Goal: Information Seeking & Learning: Compare options

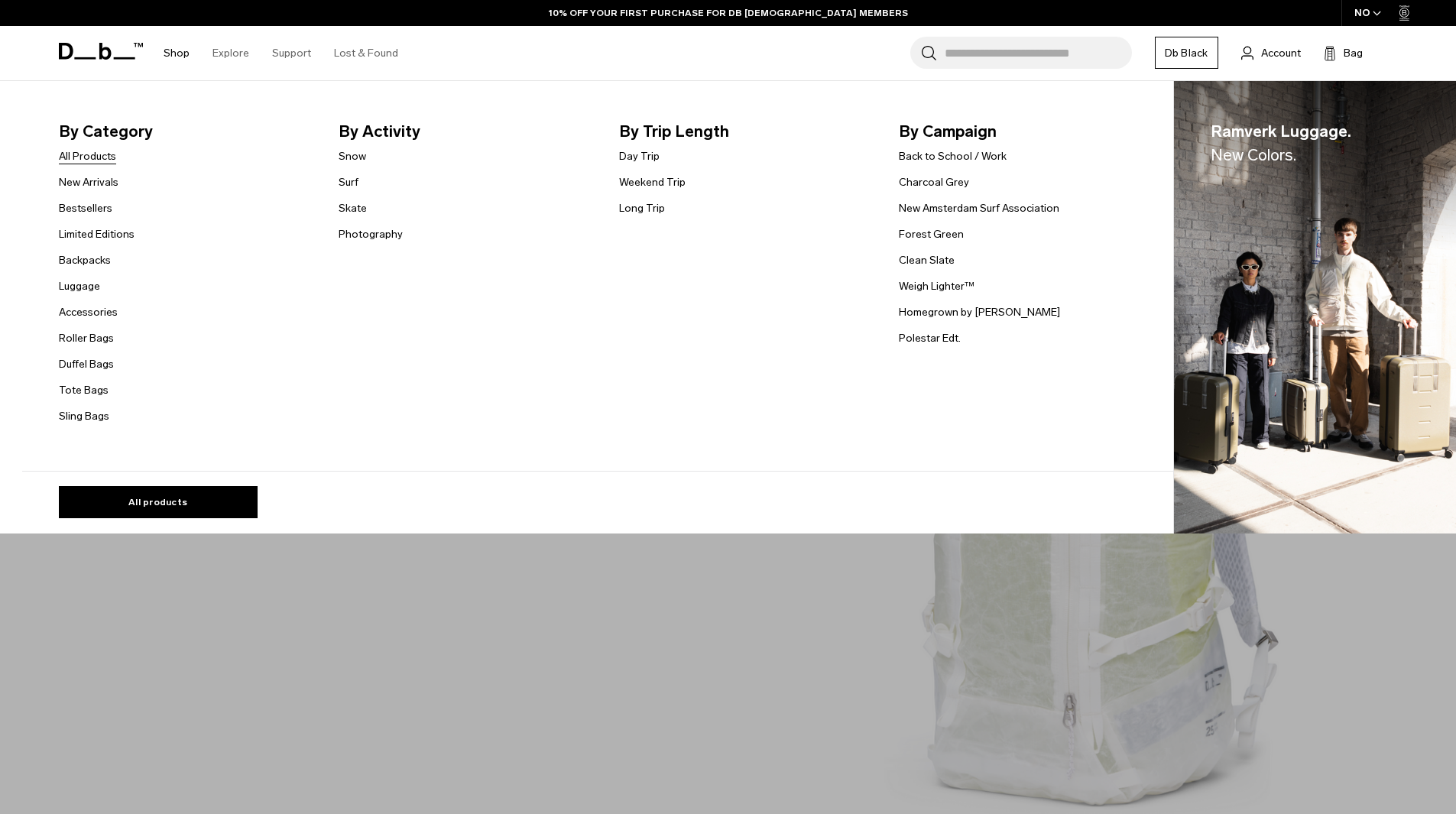
click at [77, 157] on link "All Products" at bounding box center [87, 156] width 58 height 16
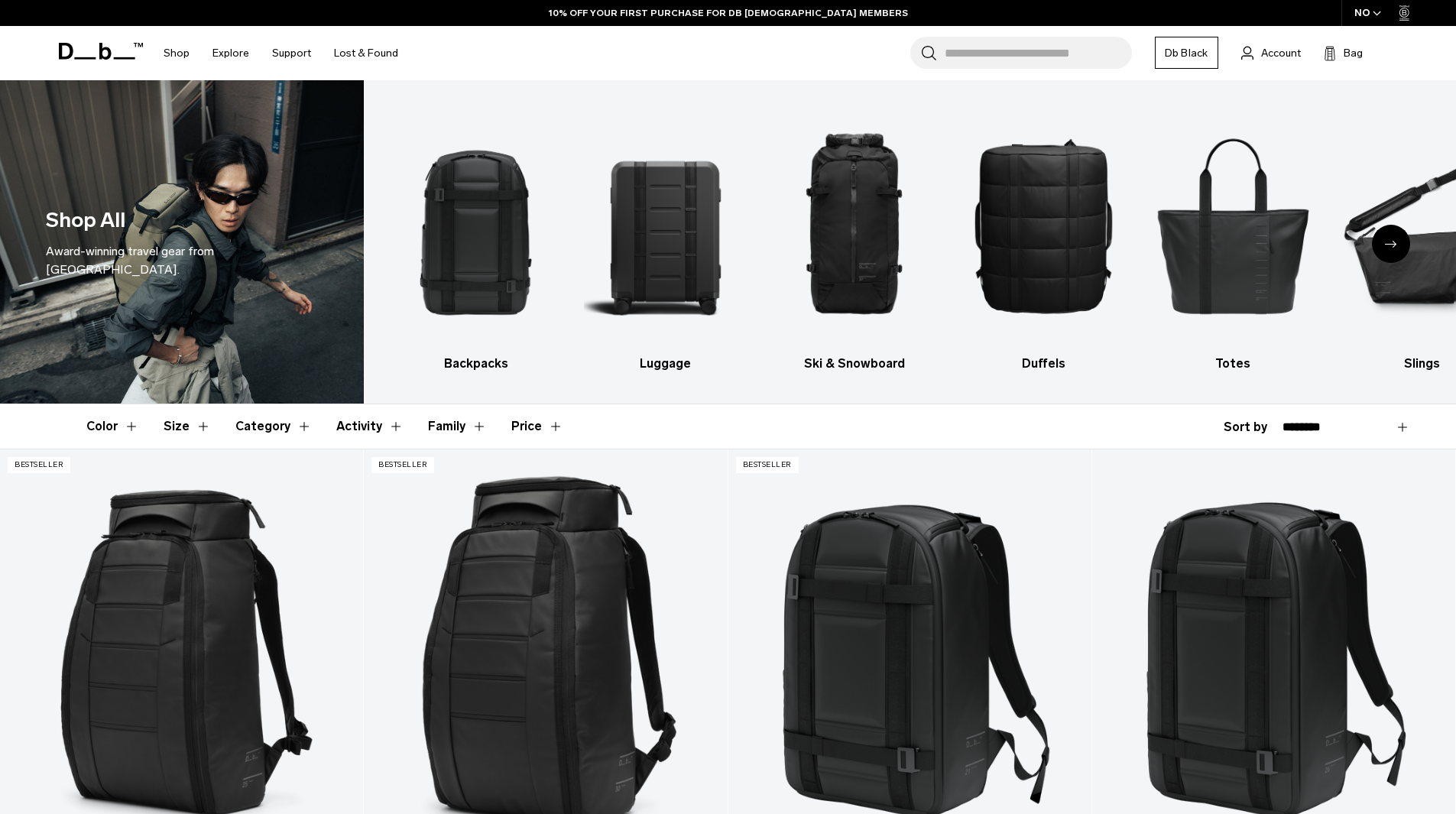
click at [1401, 246] on div "Next slide" at bounding box center [1390, 243] width 38 height 38
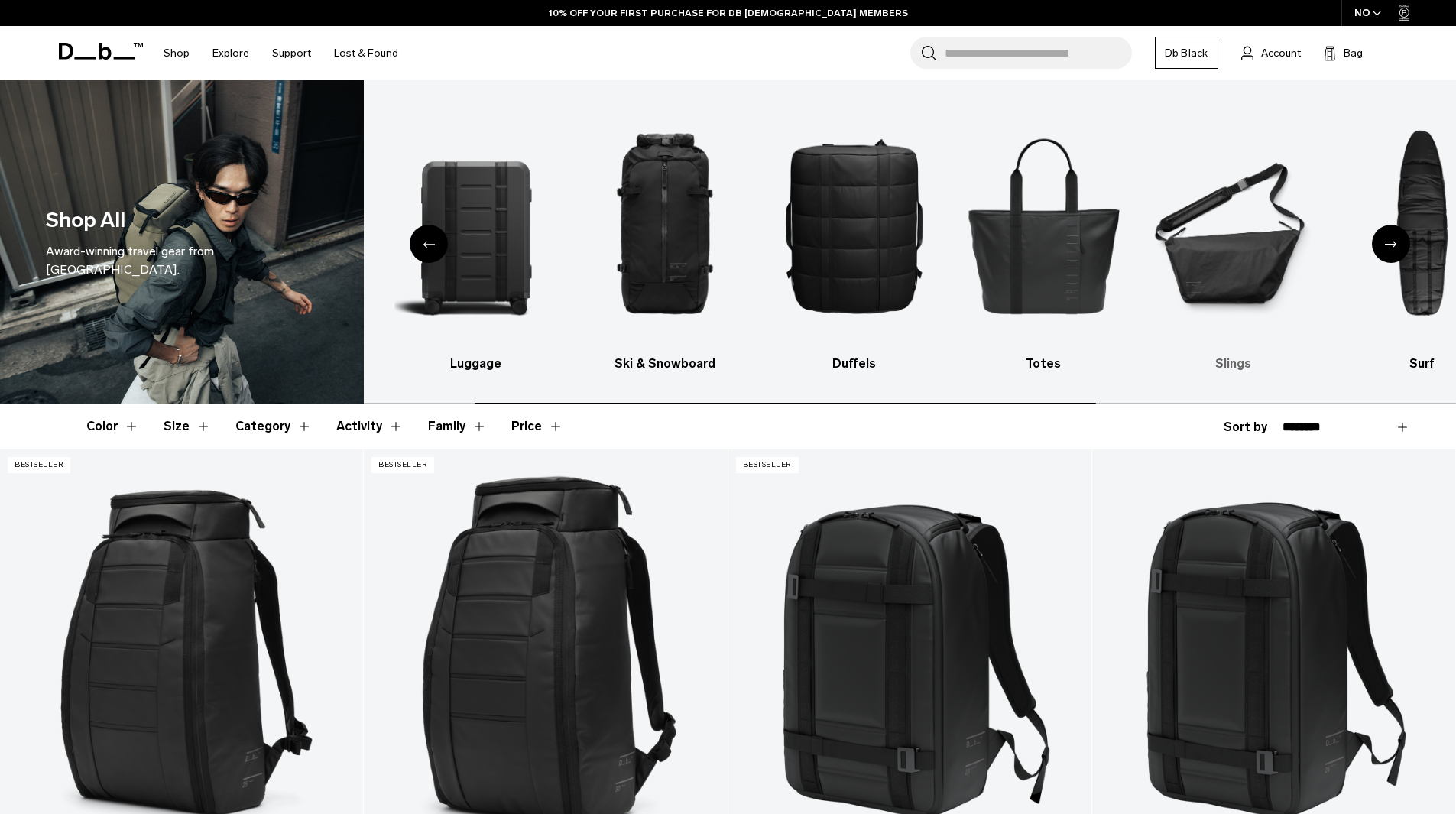
click at [1240, 258] on img "6 / 10" at bounding box center [1232, 225] width 163 height 243
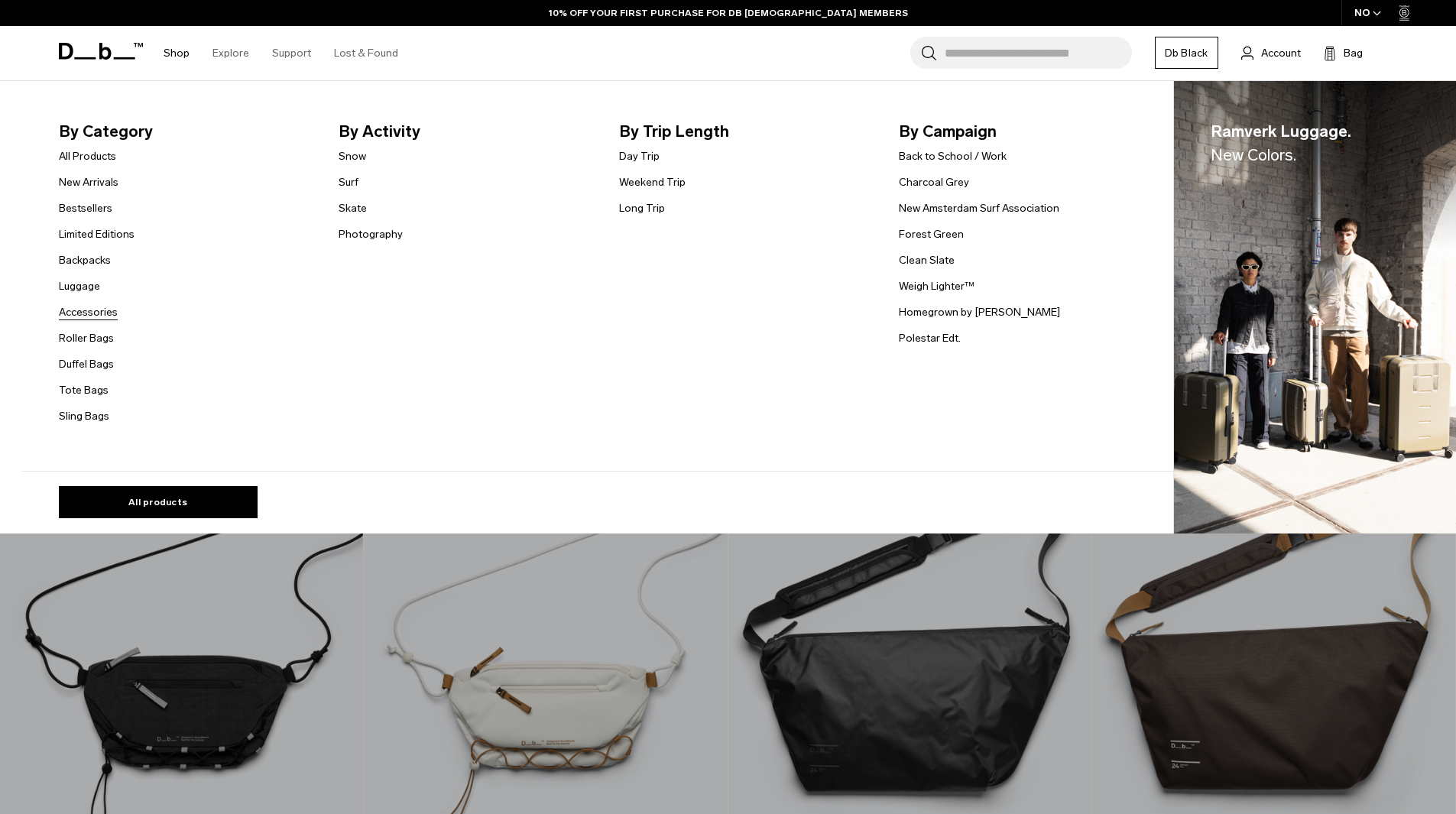
click at [97, 317] on link "Accessories" at bounding box center [87, 311] width 59 height 16
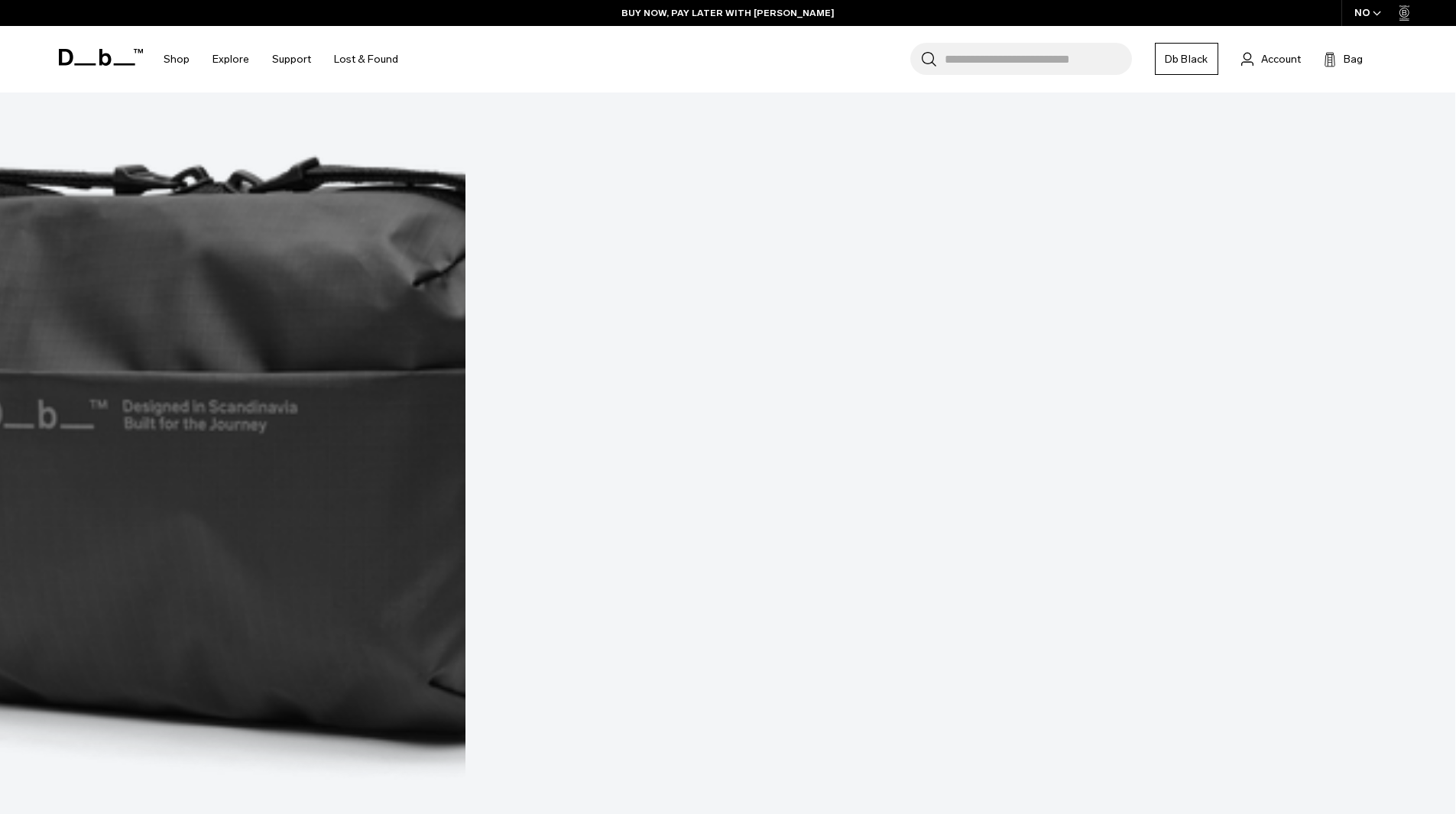
scroll to position [917, 0]
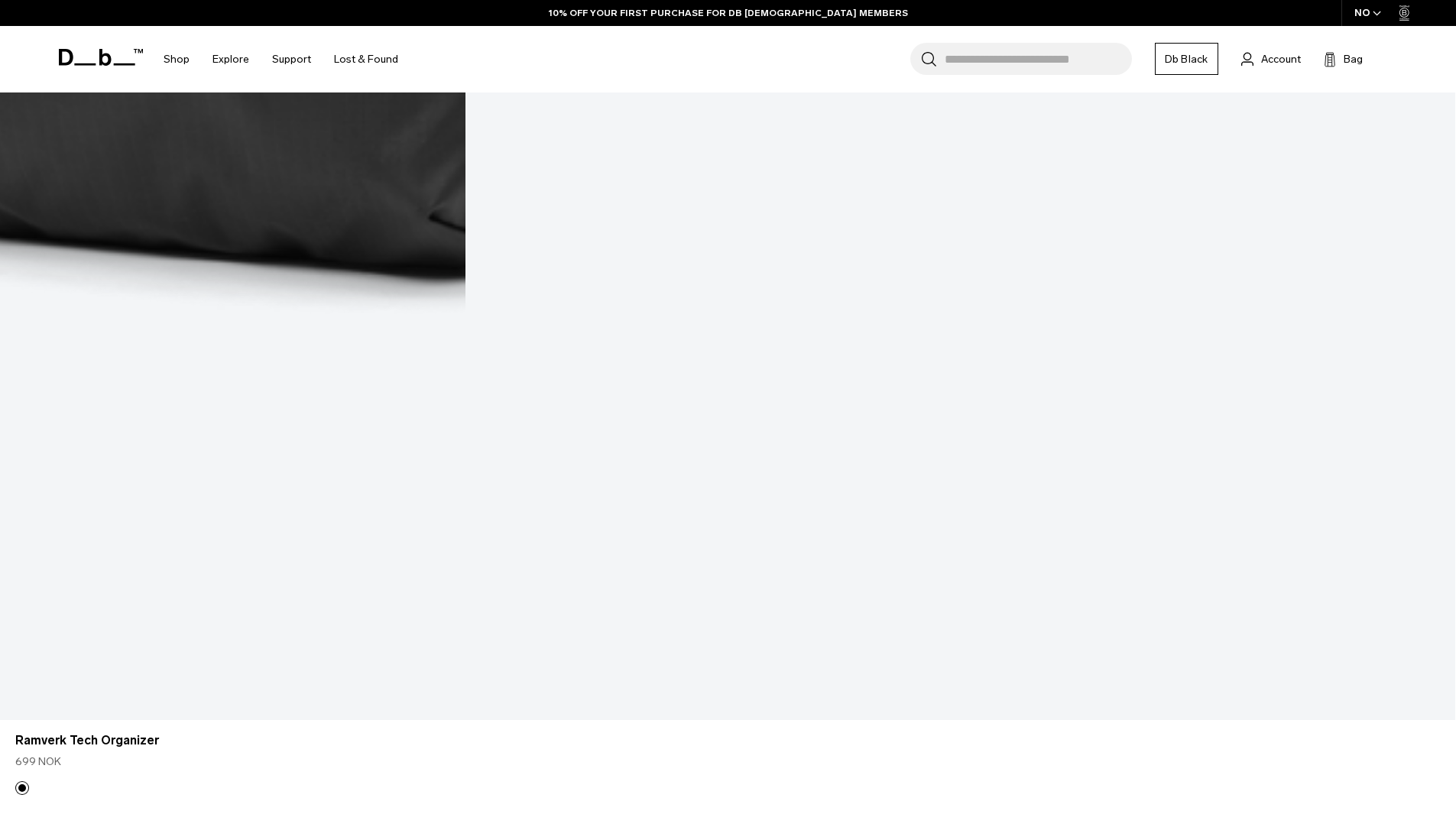
scroll to position [1375, 0]
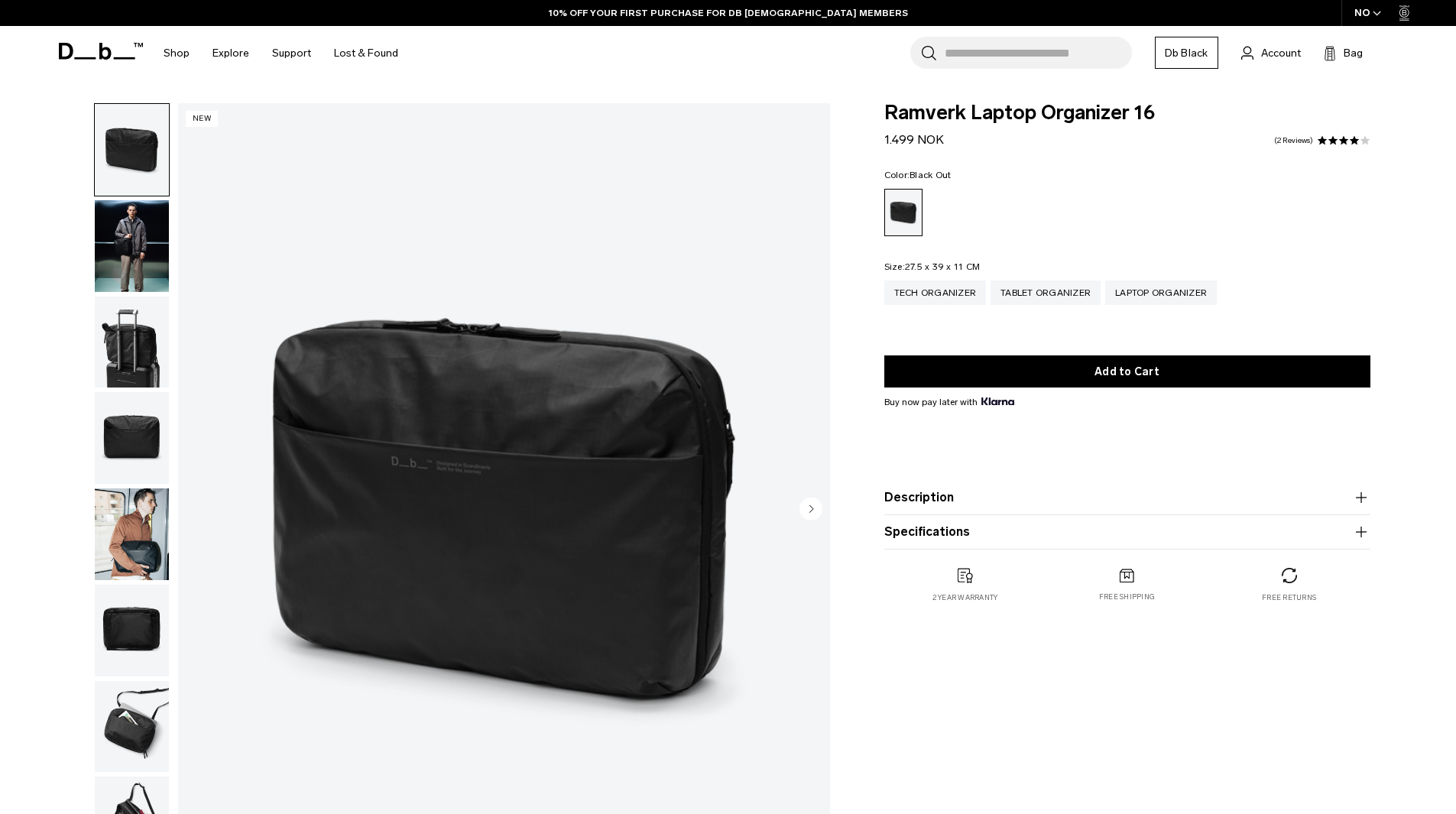
click at [803, 511] on circle "Next slide" at bounding box center [810, 508] width 23 height 23
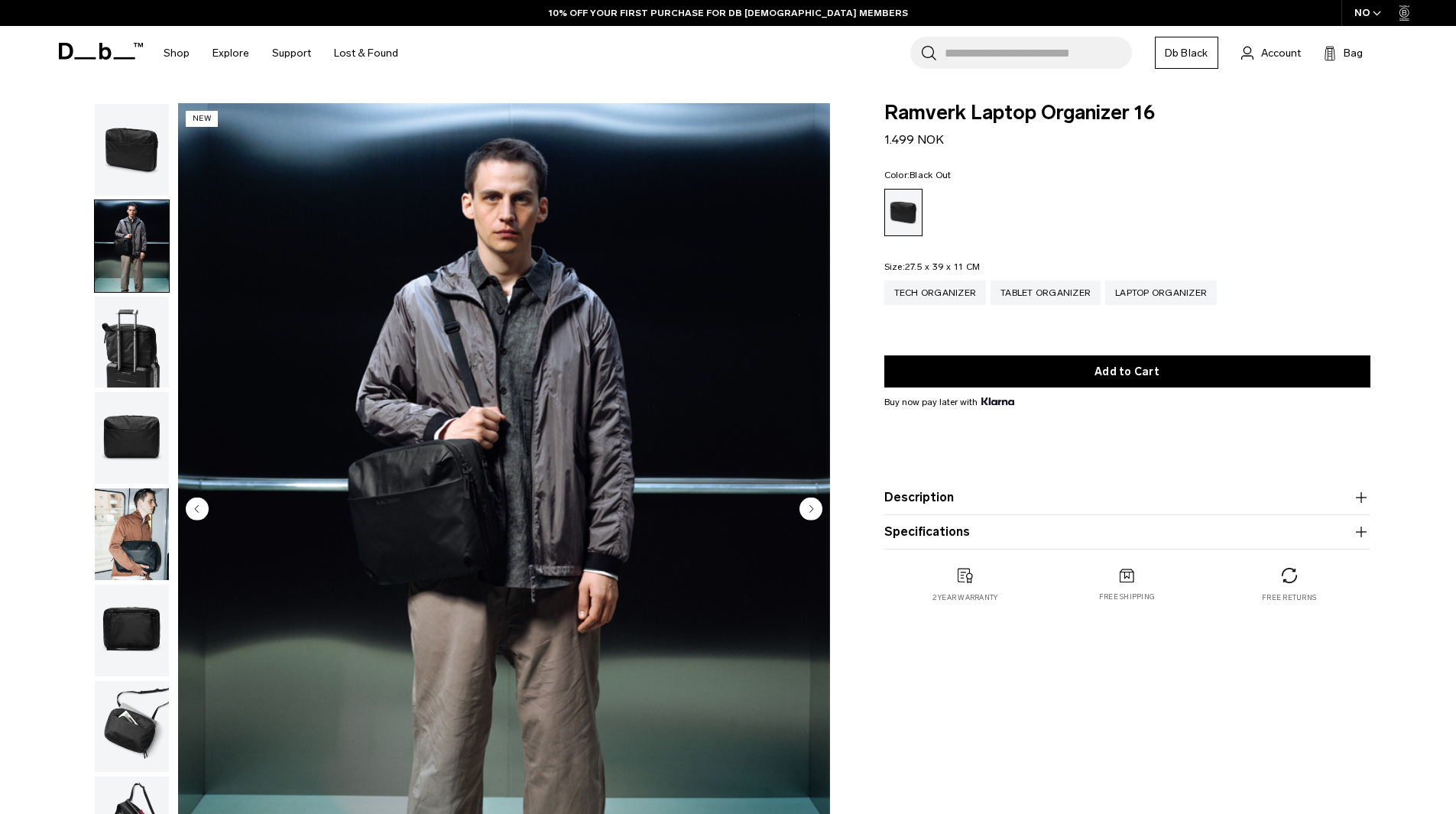
click at [804, 511] on circle "Next slide" at bounding box center [810, 508] width 23 height 23
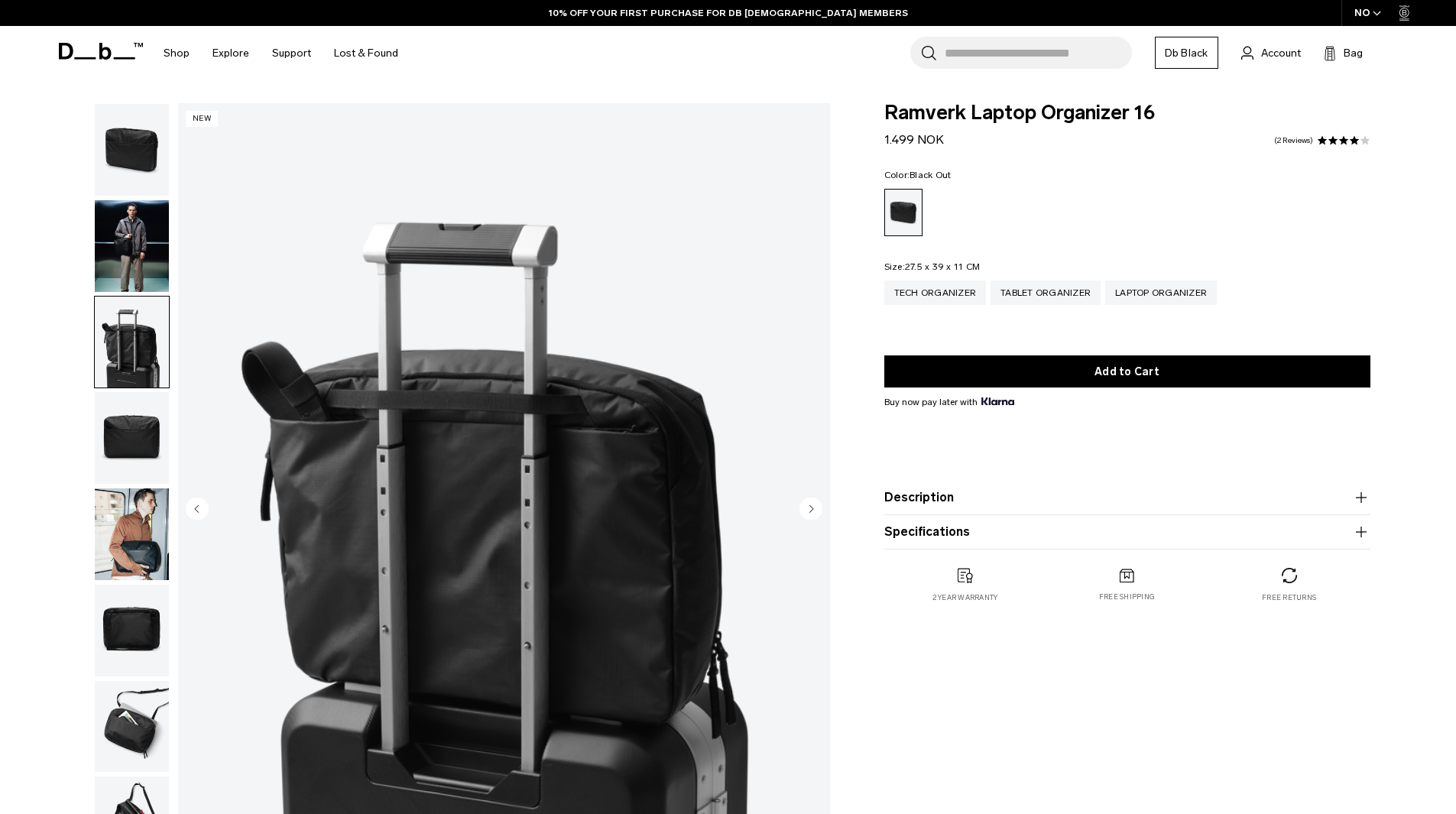
scroll to position [152, 0]
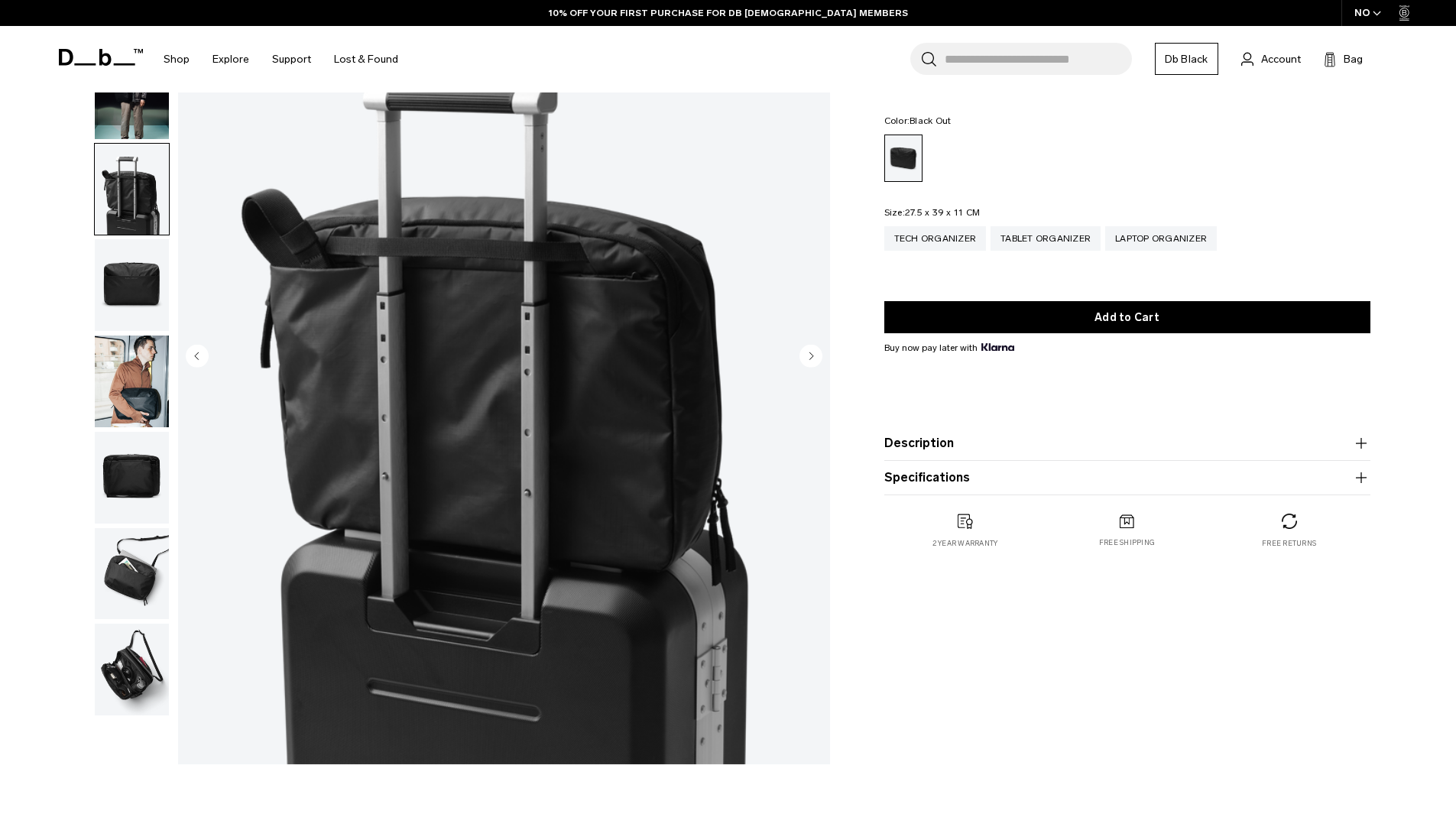
click at [805, 348] on circle "Next slide" at bounding box center [810, 355] width 23 height 23
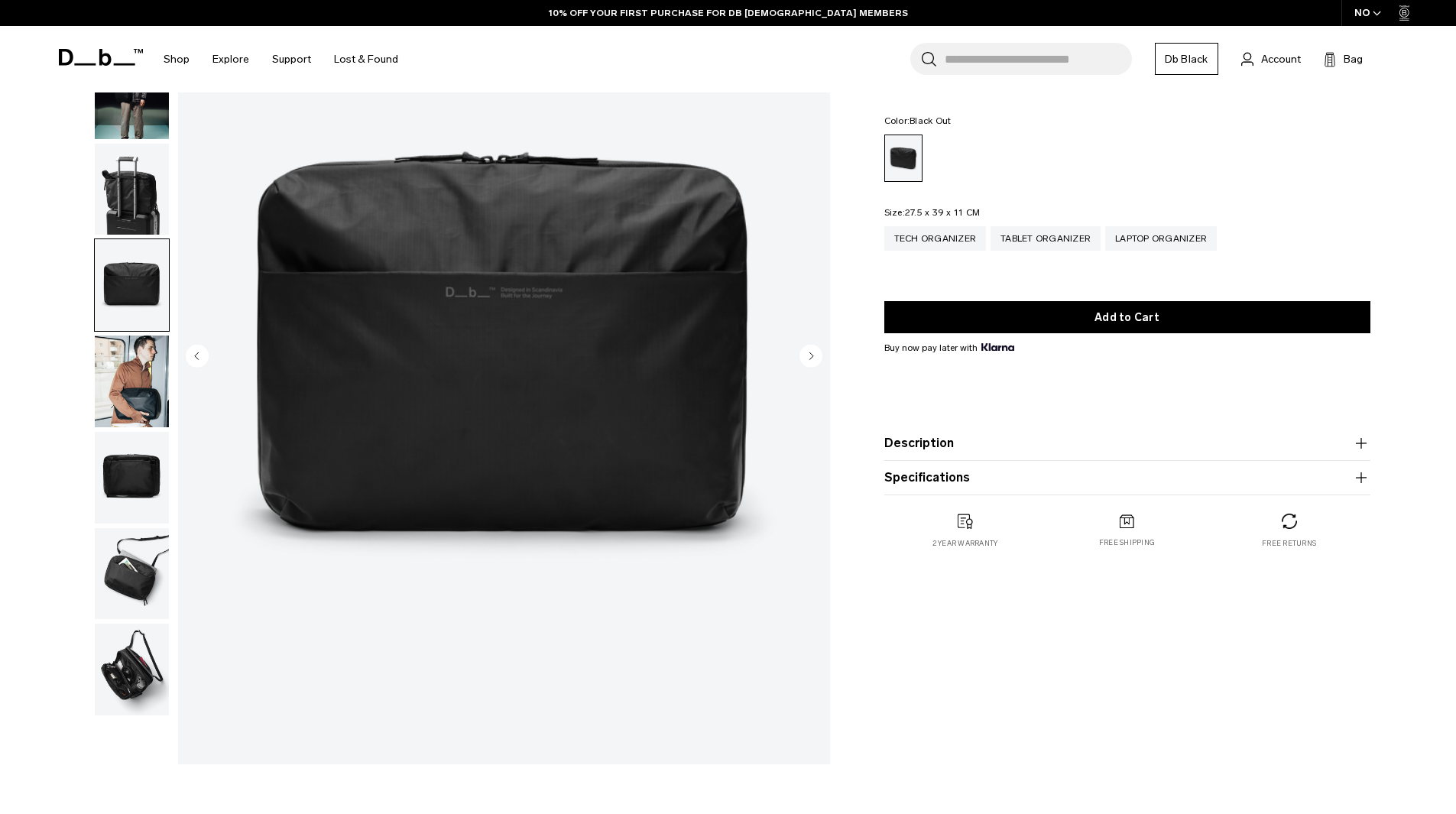
click at [805, 348] on circle "Next slide" at bounding box center [810, 355] width 23 height 23
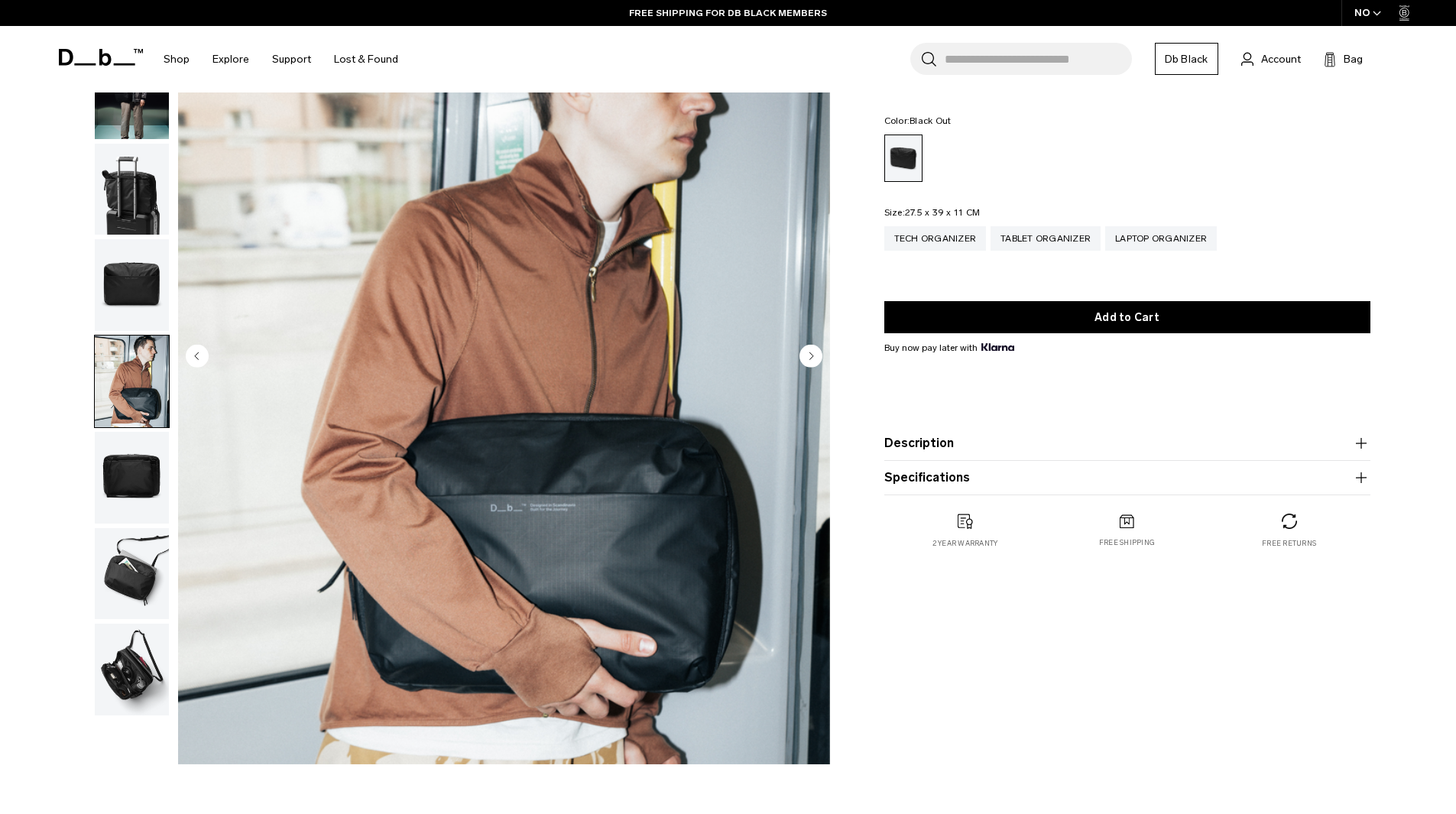
click at [805, 348] on circle "Next slide" at bounding box center [810, 355] width 23 height 23
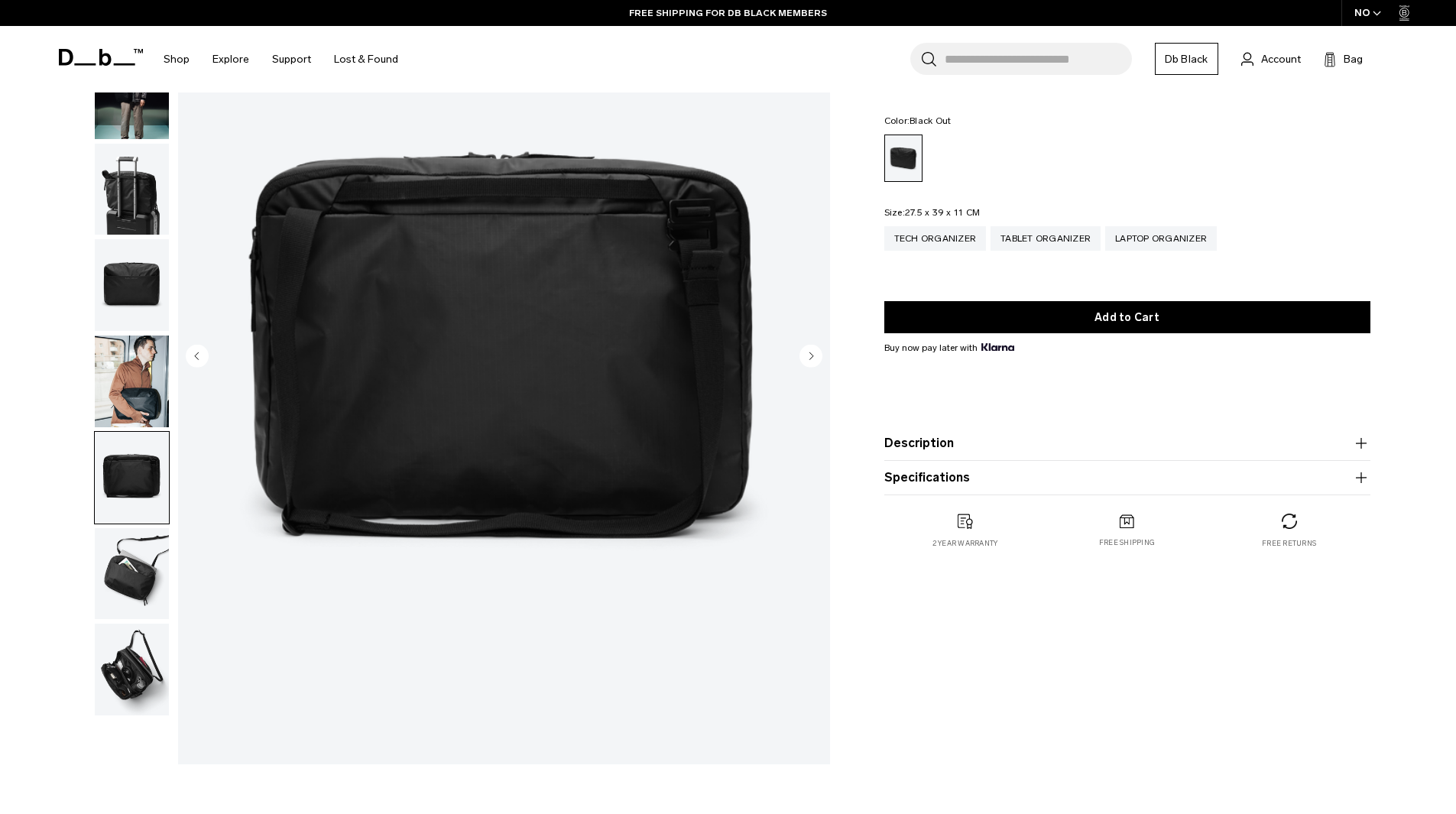
click at [805, 348] on circle "Next slide" at bounding box center [810, 355] width 23 height 23
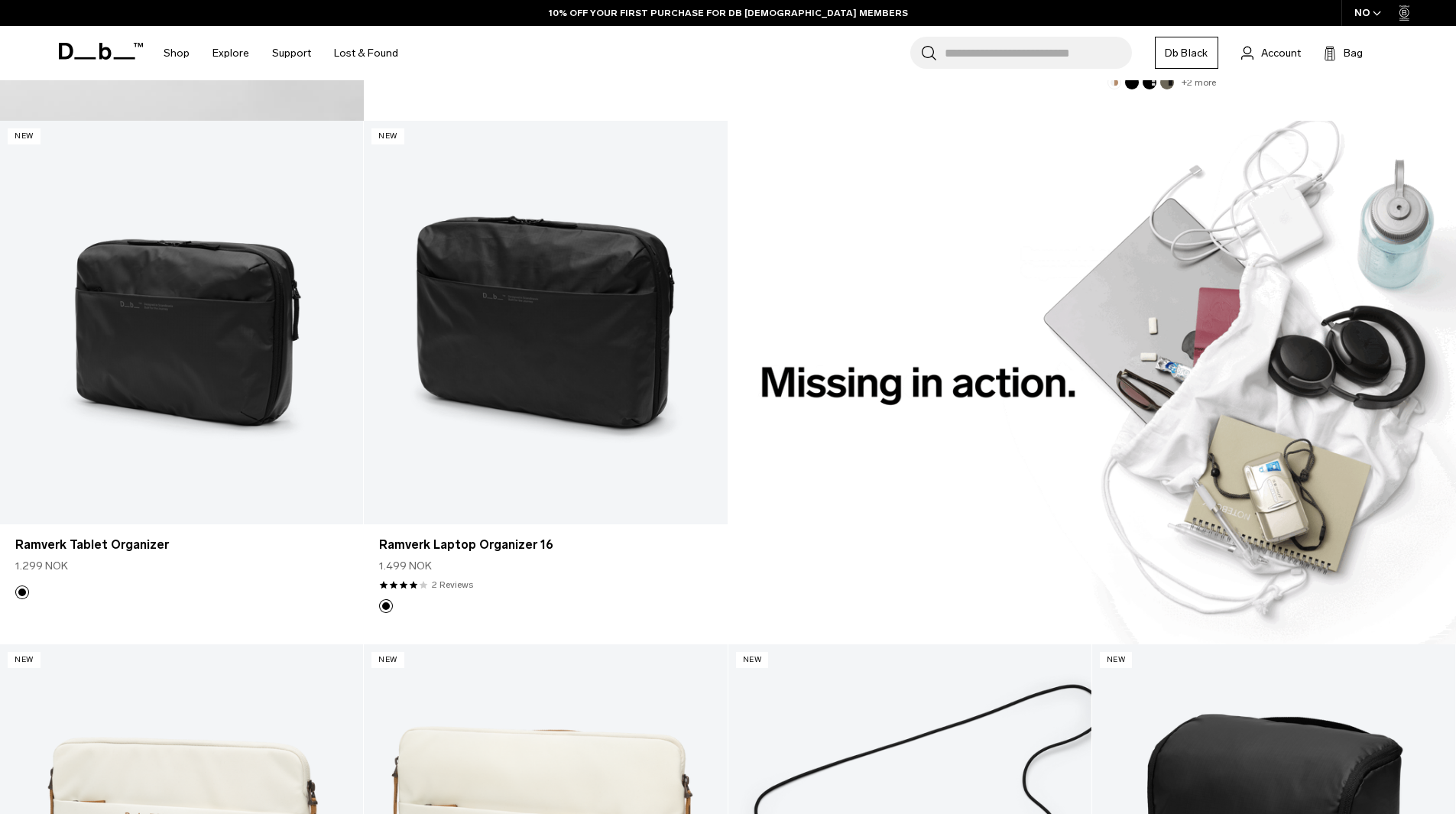
click at [1069, 402] on img at bounding box center [1093, 382] width 728 height 523
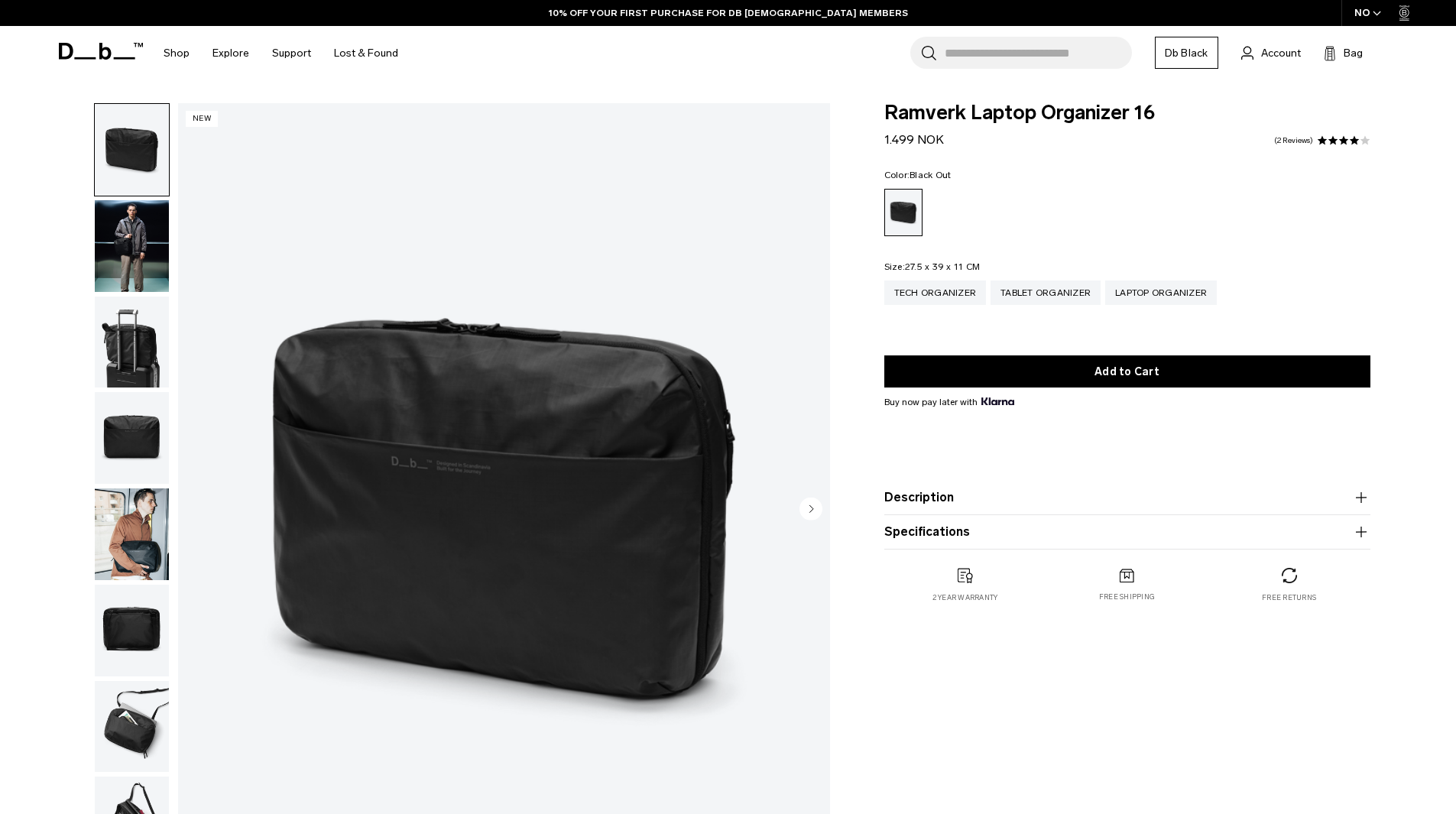
click at [140, 252] on img "button" at bounding box center [132, 245] width 74 height 92
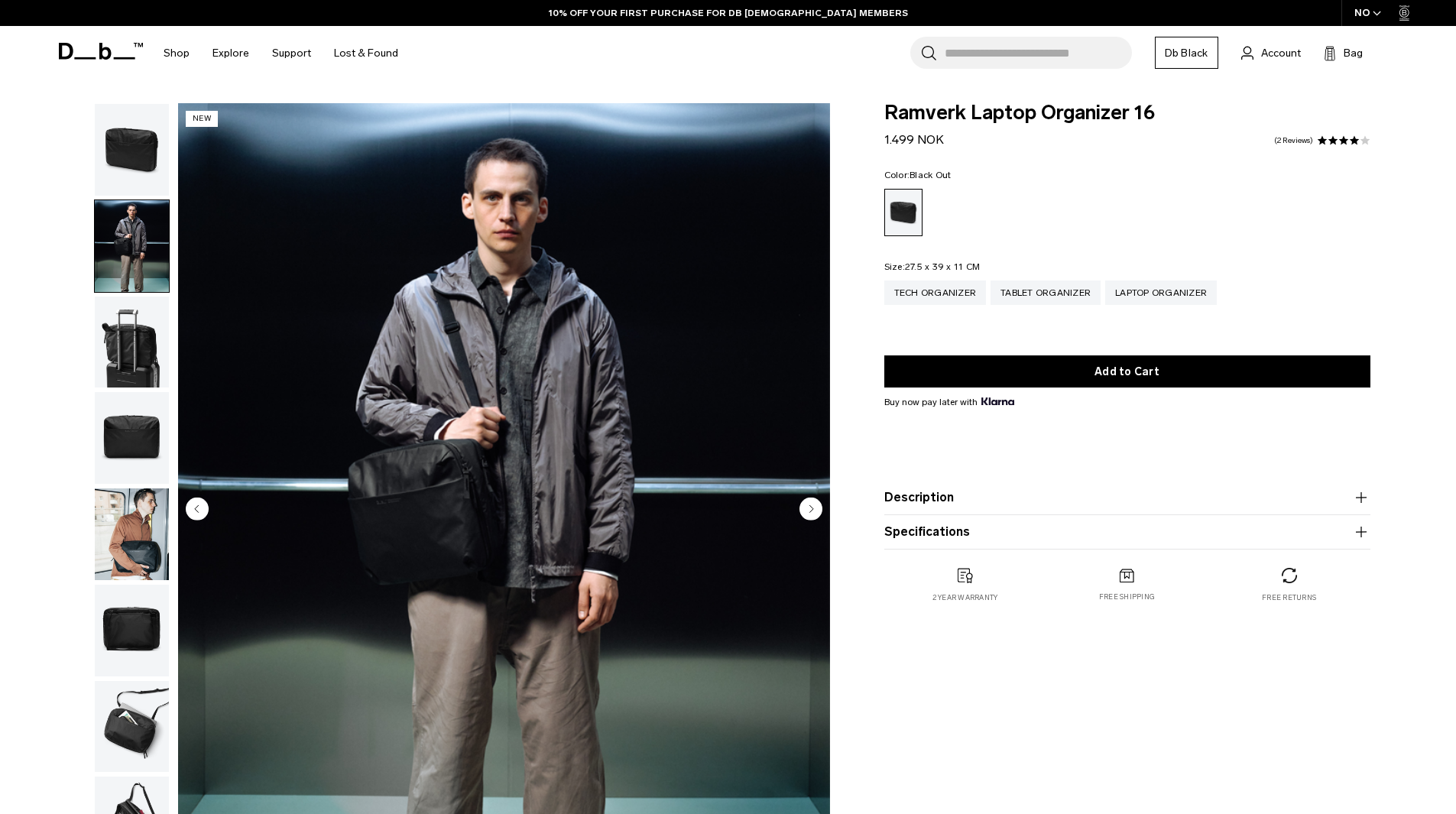
click at [131, 334] on img "button" at bounding box center [132, 342] width 74 height 92
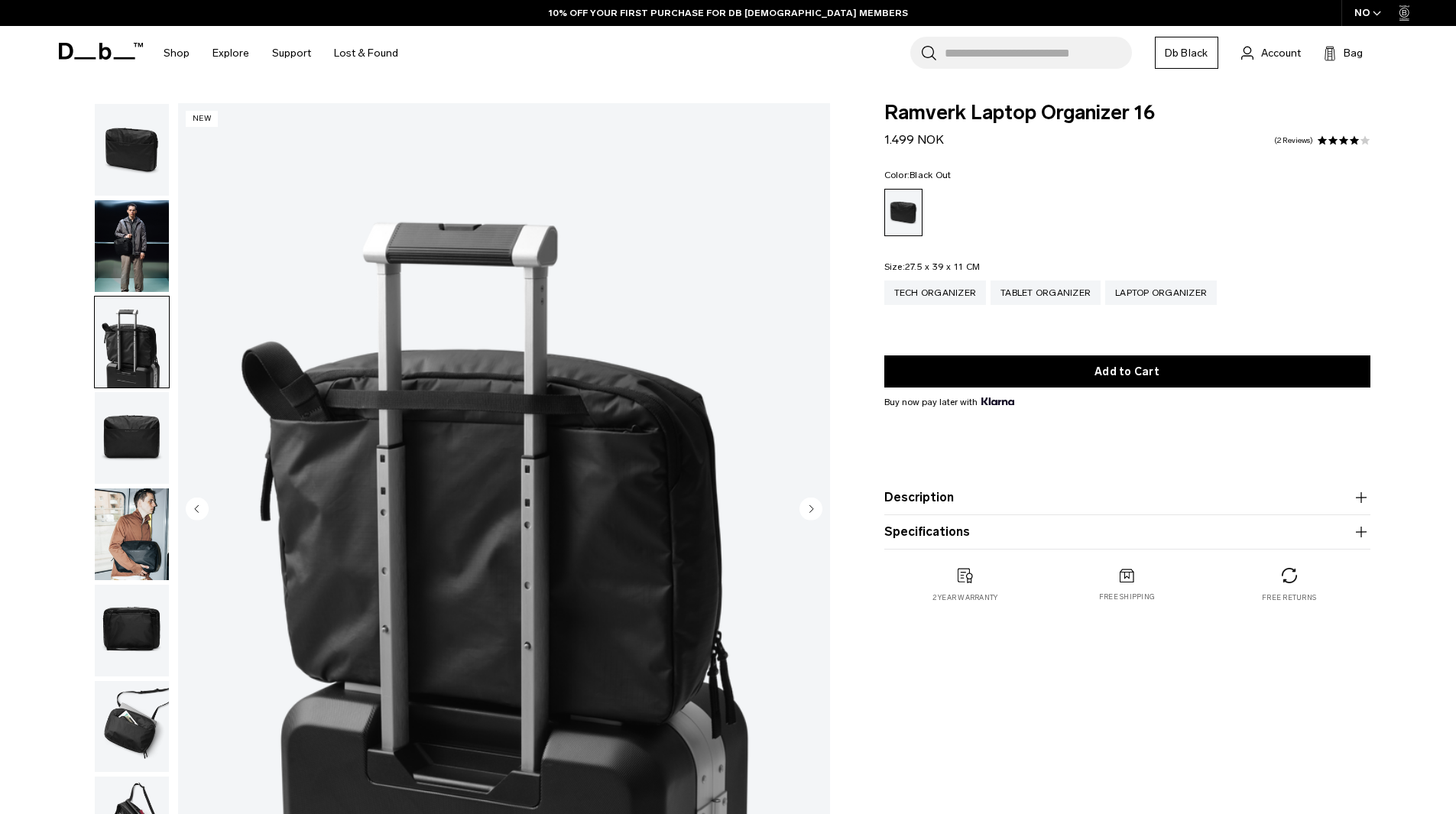
click at [118, 448] on img "button" at bounding box center [132, 438] width 74 height 92
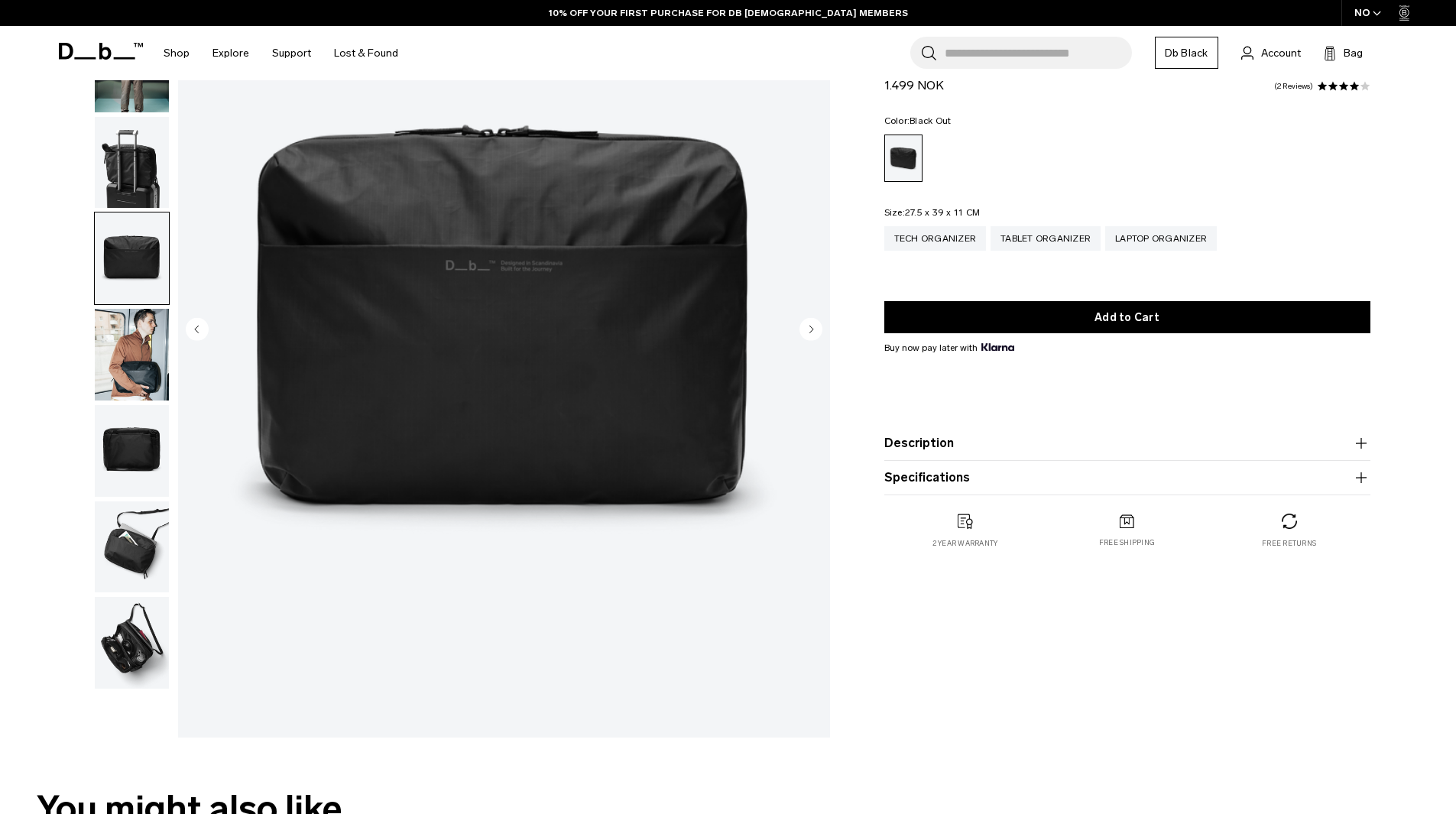
scroll to position [230, 0]
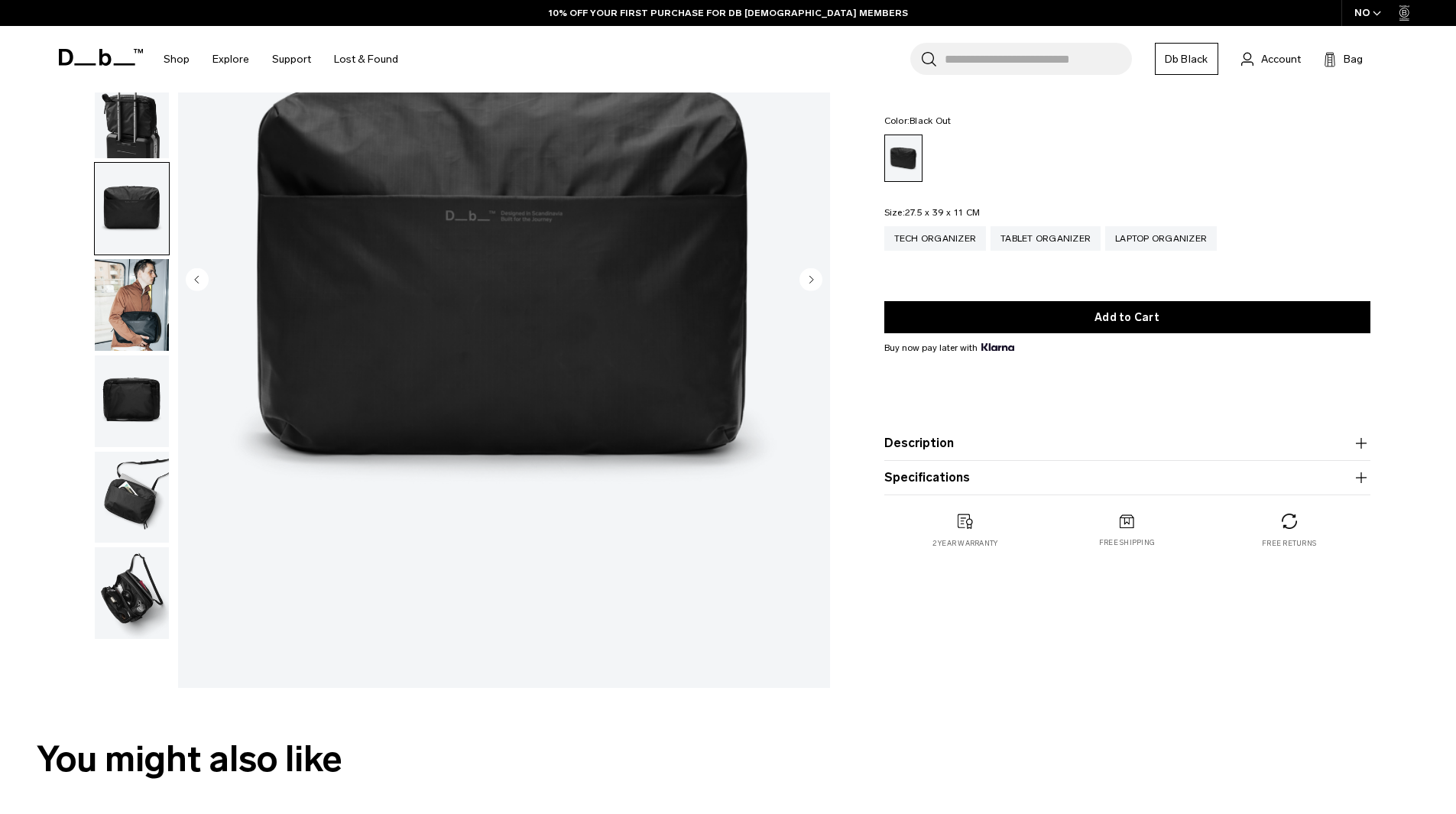
drag, startPoint x: 88, startPoint y: 288, endPoint x: 125, endPoint y: 301, distance: 39.2
click at [93, 291] on div at bounding box center [128, 281] width 84 height 814
click at [131, 304] on img "button" at bounding box center [132, 305] width 74 height 92
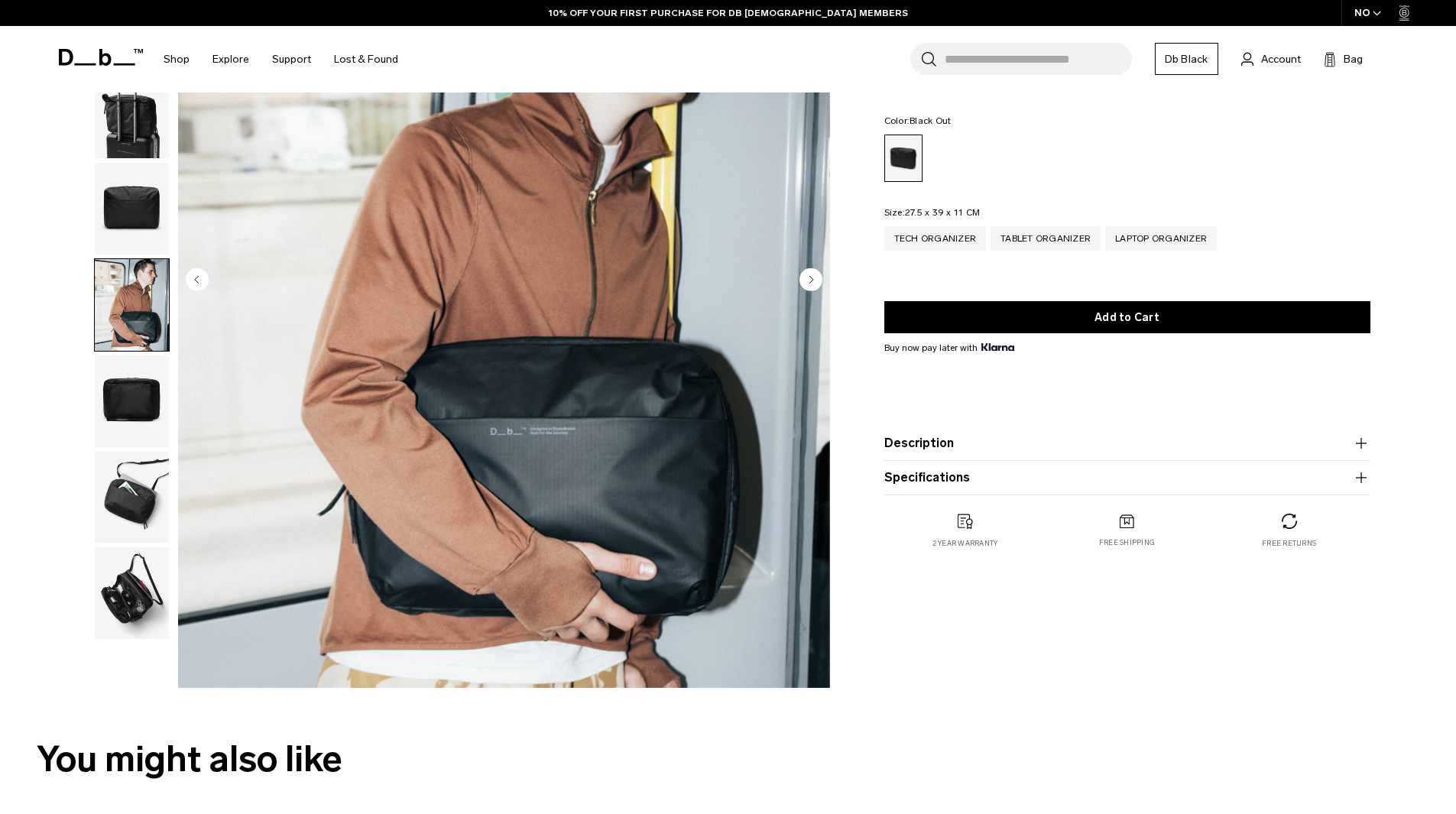
click at [143, 503] on img "button" at bounding box center [132, 497] width 74 height 92
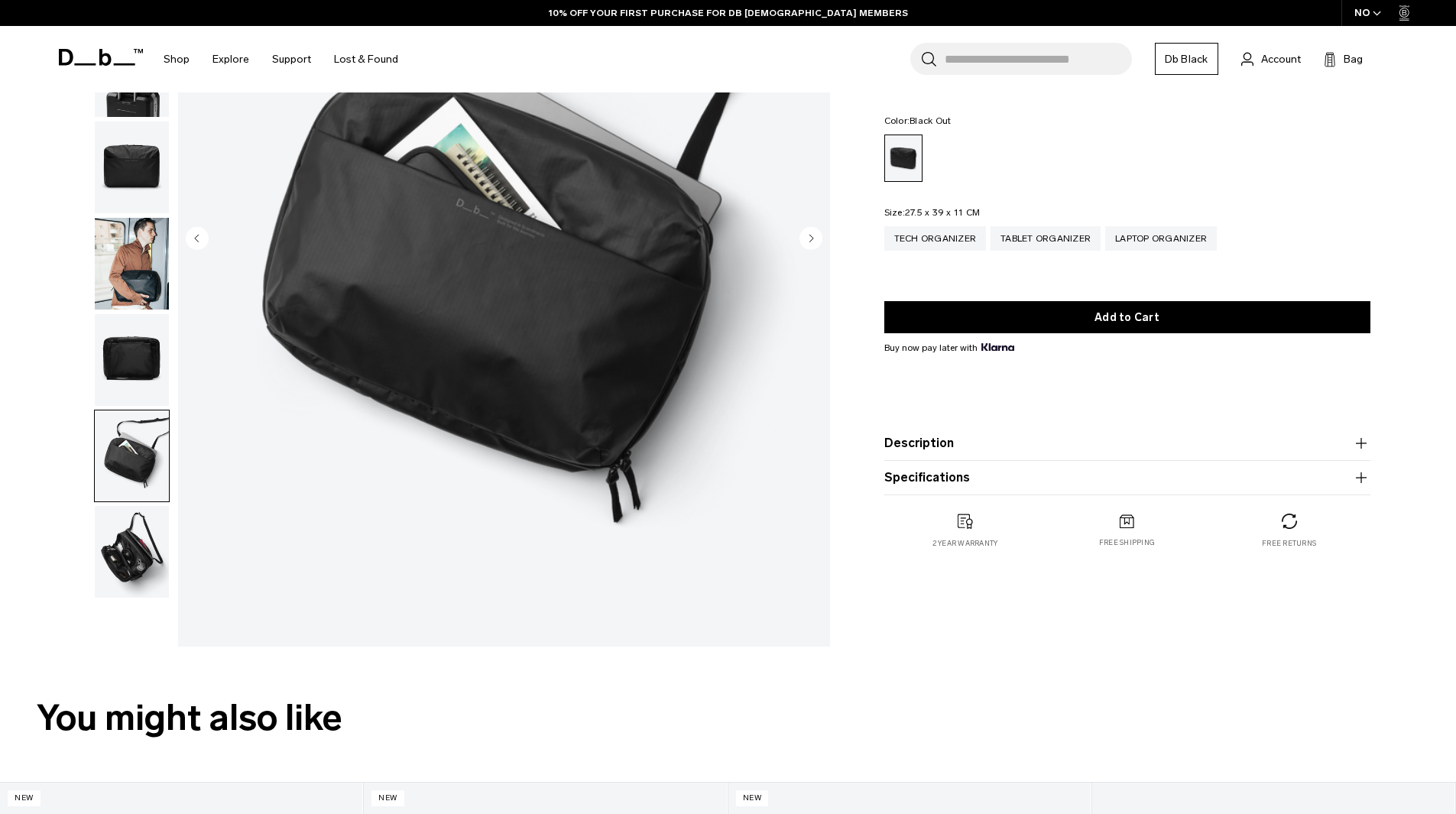
scroll to position [306, 0]
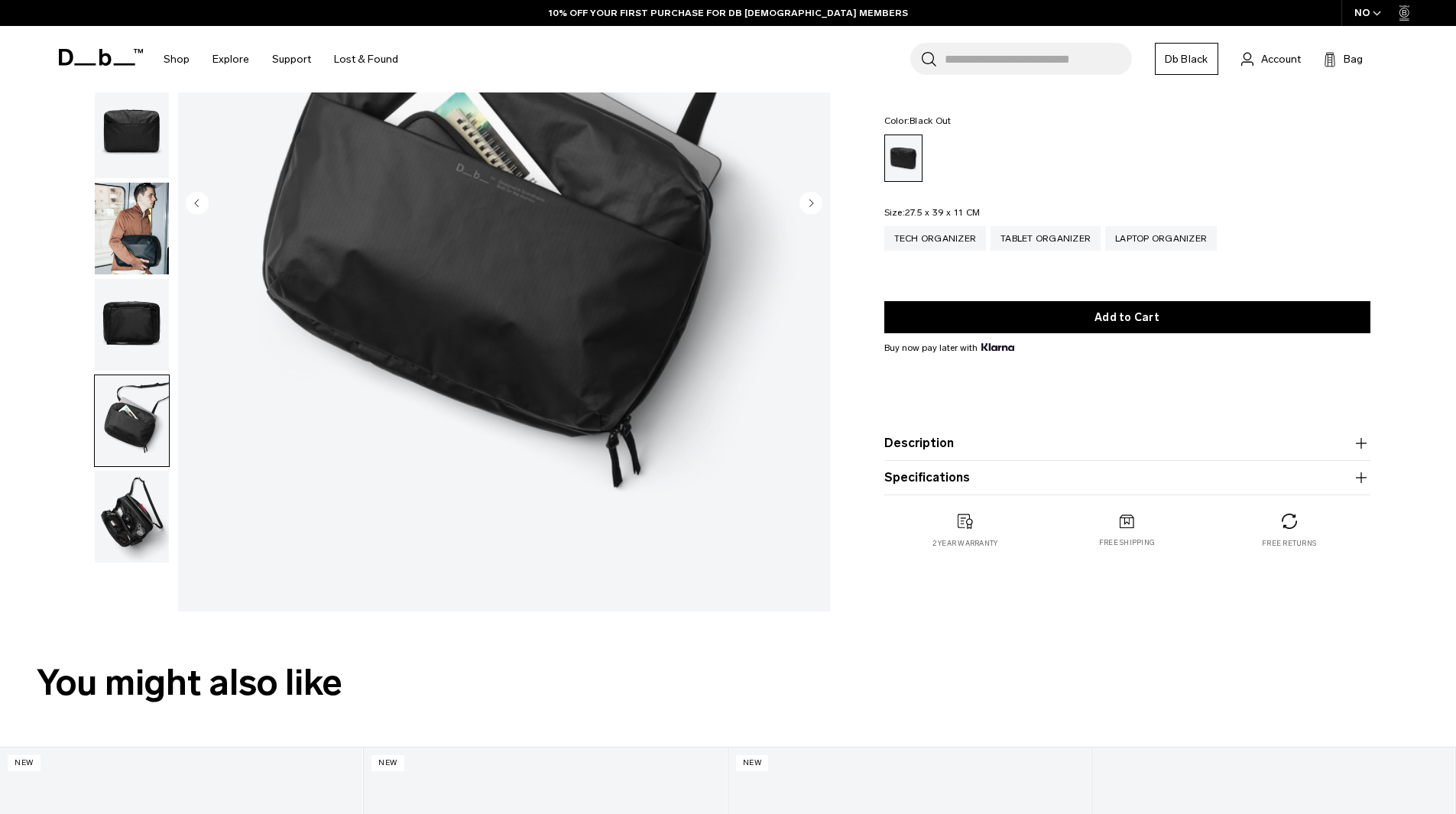
click at [148, 516] on img "button" at bounding box center [132, 517] width 74 height 92
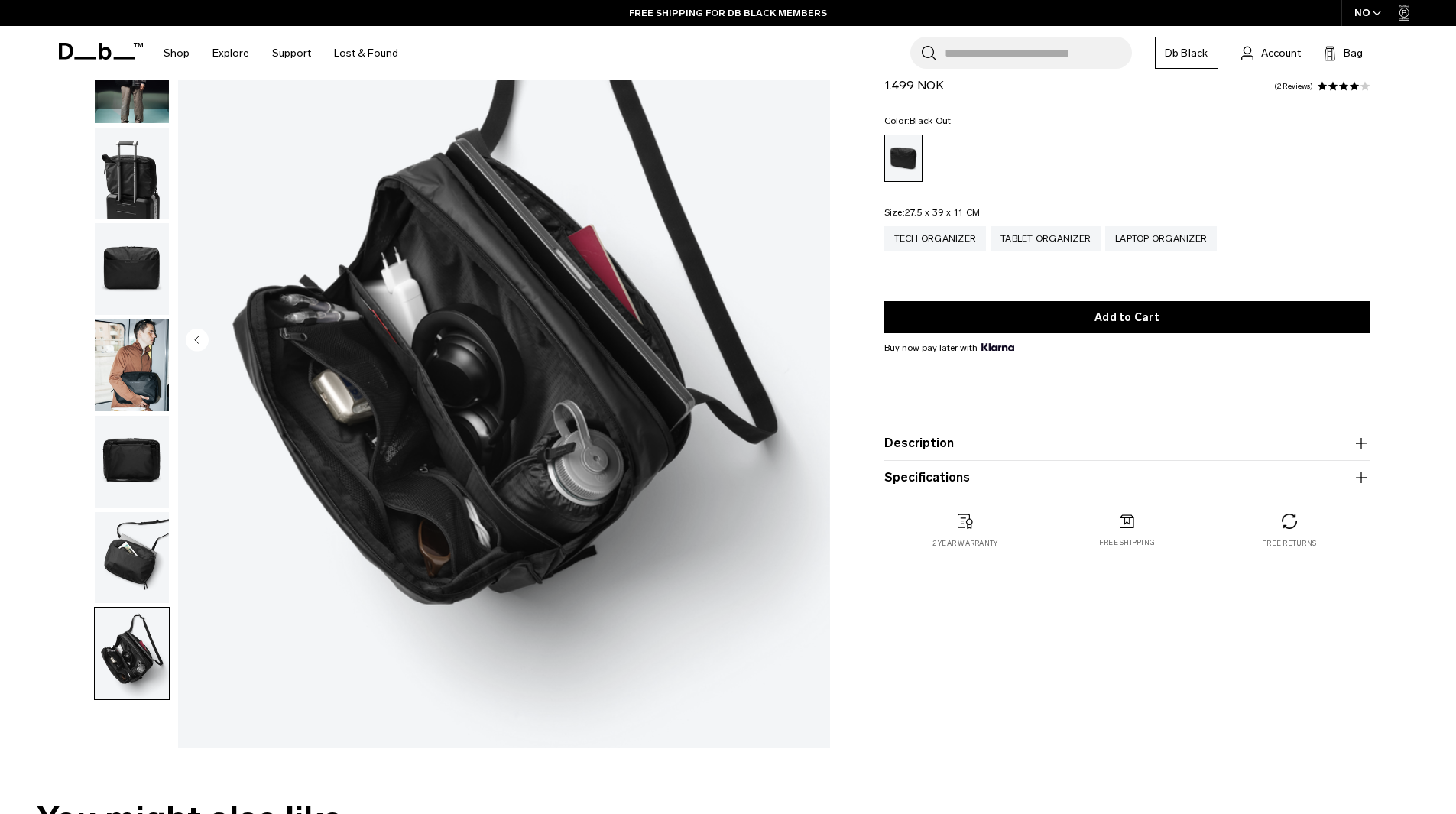
scroll to position [152, 0]
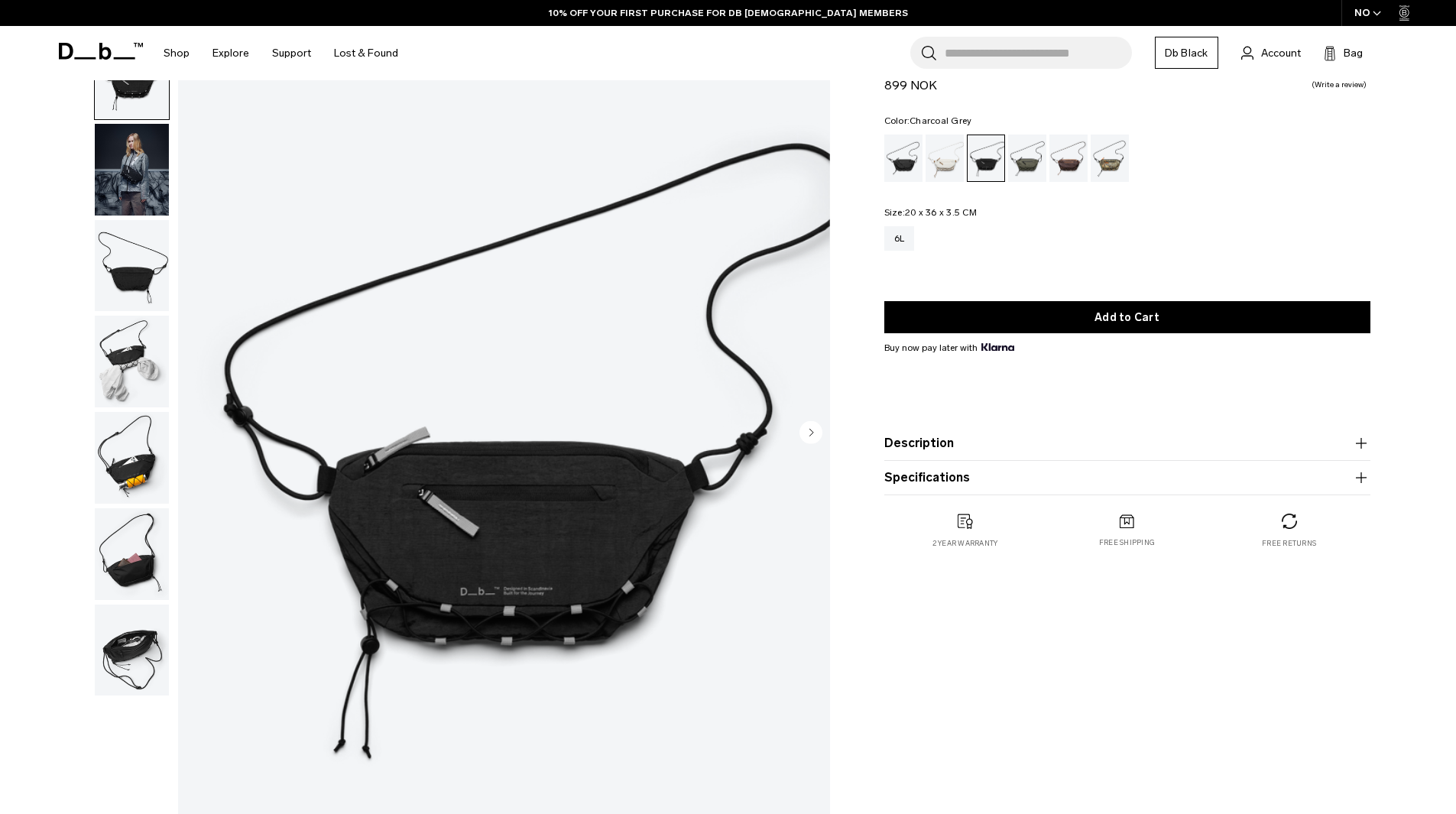
click at [818, 432] on circle "Next slide" at bounding box center [810, 431] width 23 height 23
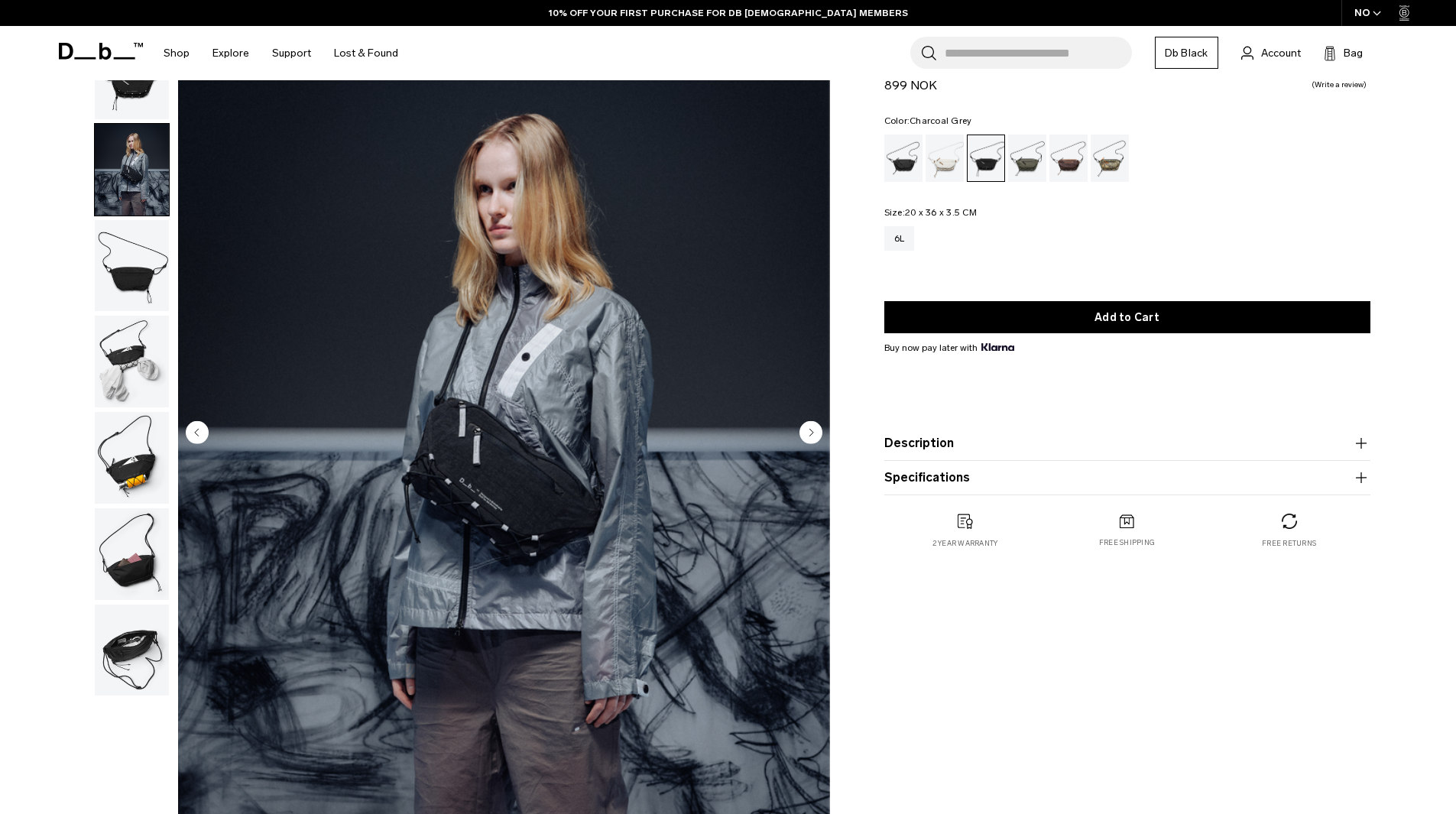
click at [818, 432] on circle "Next slide" at bounding box center [810, 431] width 23 height 23
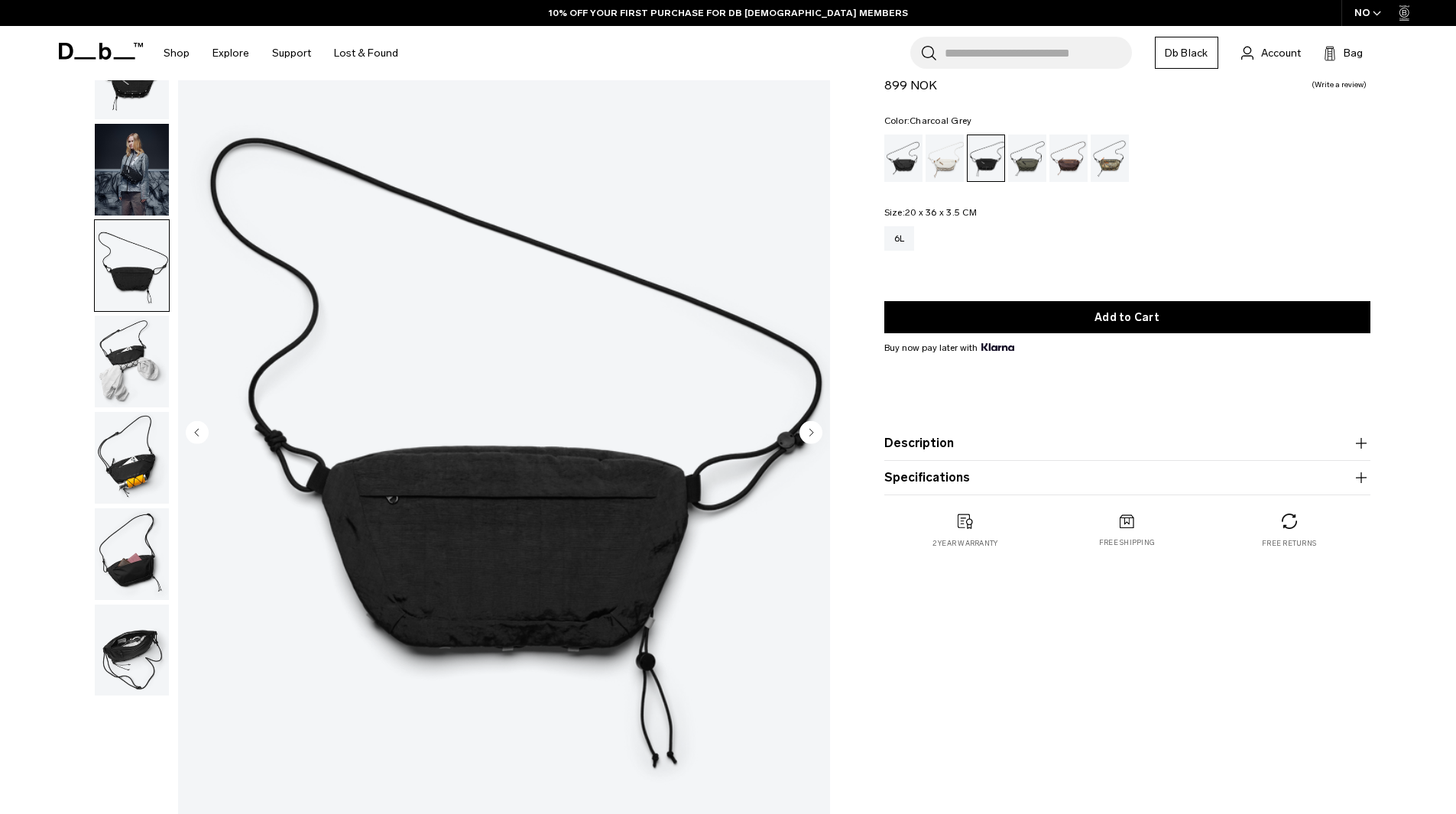
click at [818, 432] on circle "Next slide" at bounding box center [810, 431] width 23 height 23
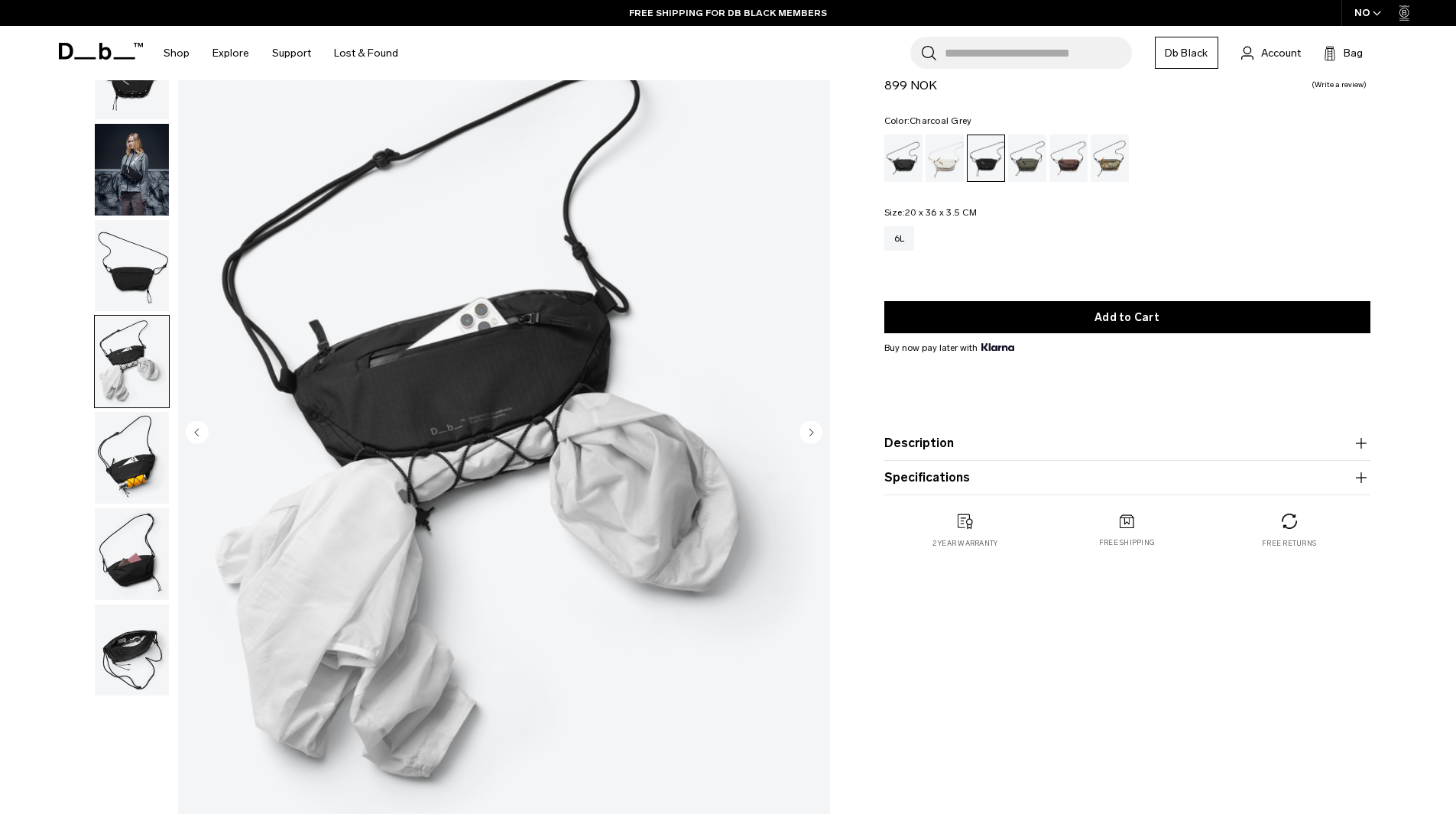
click at [818, 432] on circle "Next slide" at bounding box center [810, 431] width 23 height 23
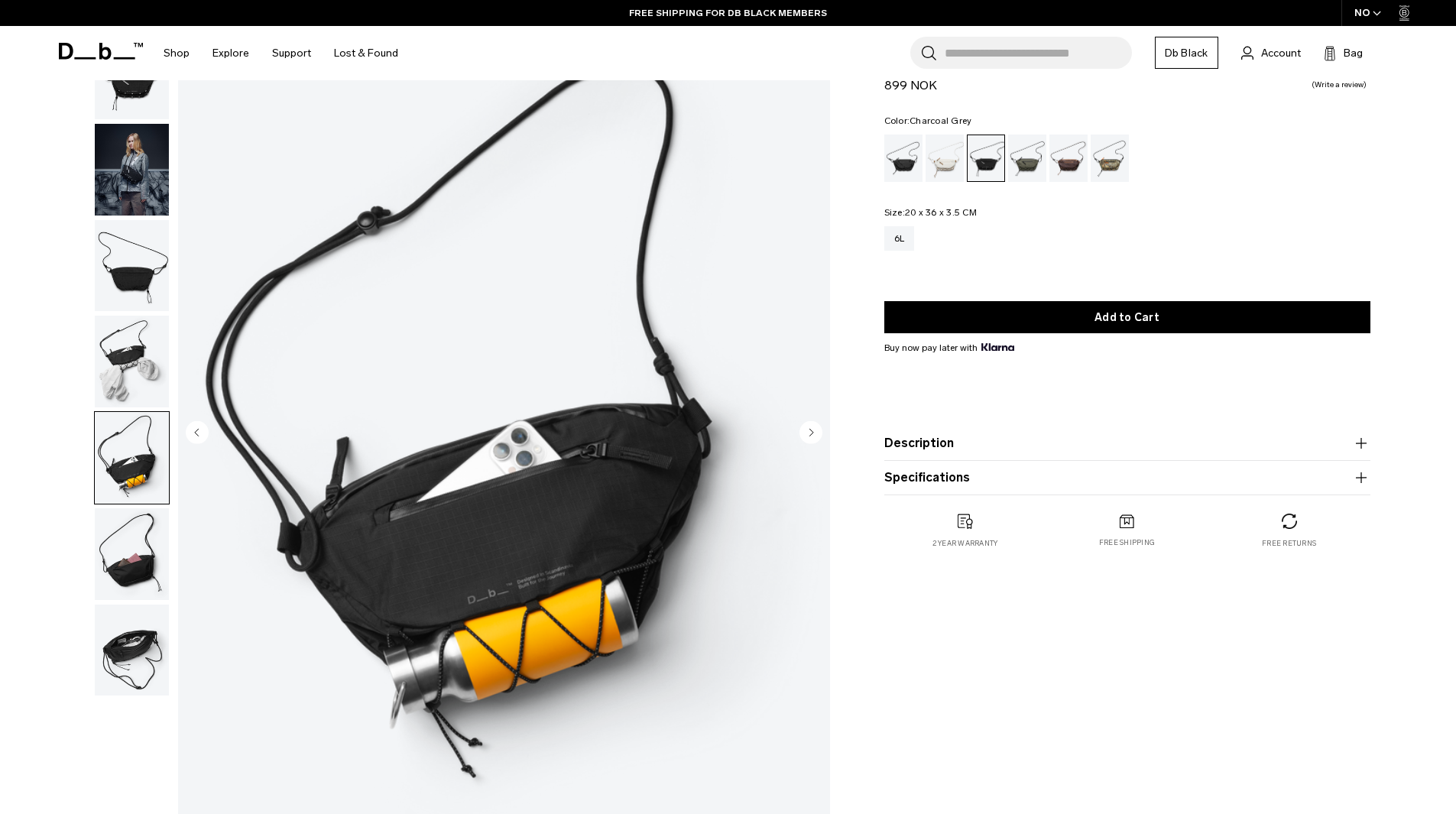
click at [818, 432] on circle "Next slide" at bounding box center [810, 431] width 23 height 23
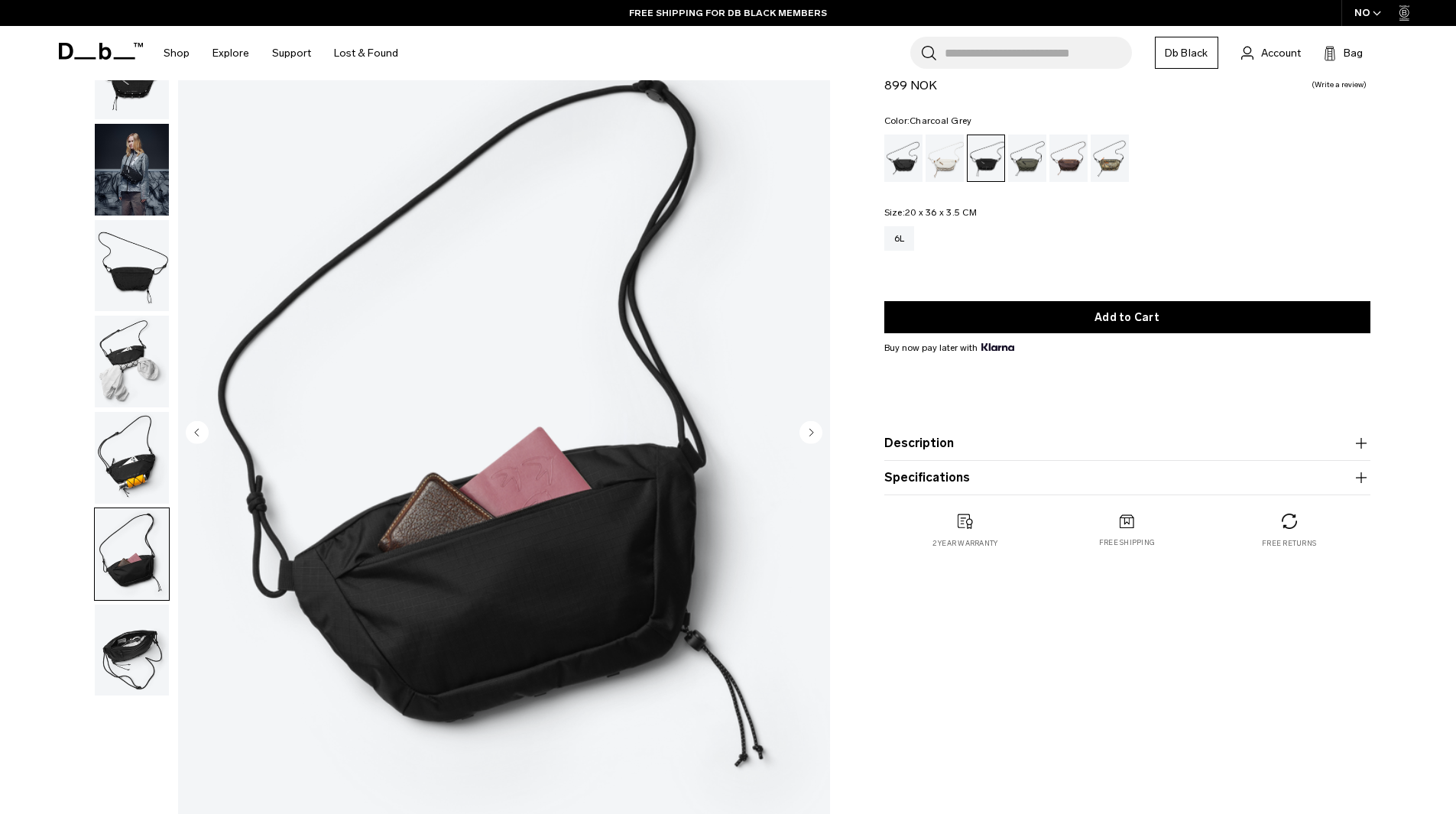
click at [818, 432] on circle "Next slide" at bounding box center [810, 431] width 23 height 23
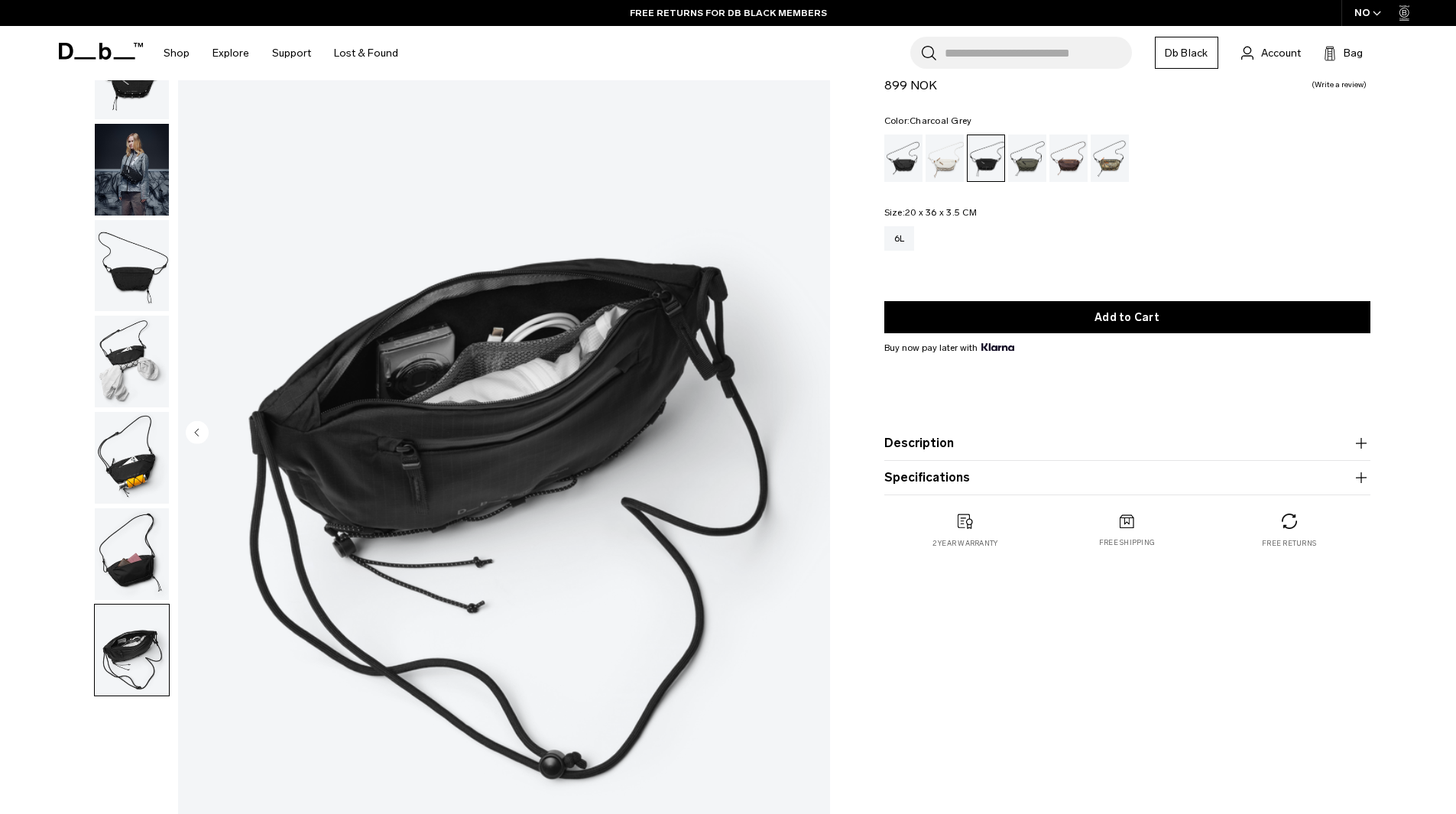
click at [818, 432] on img "7 / 7" at bounding box center [505, 434] width 652 height 814
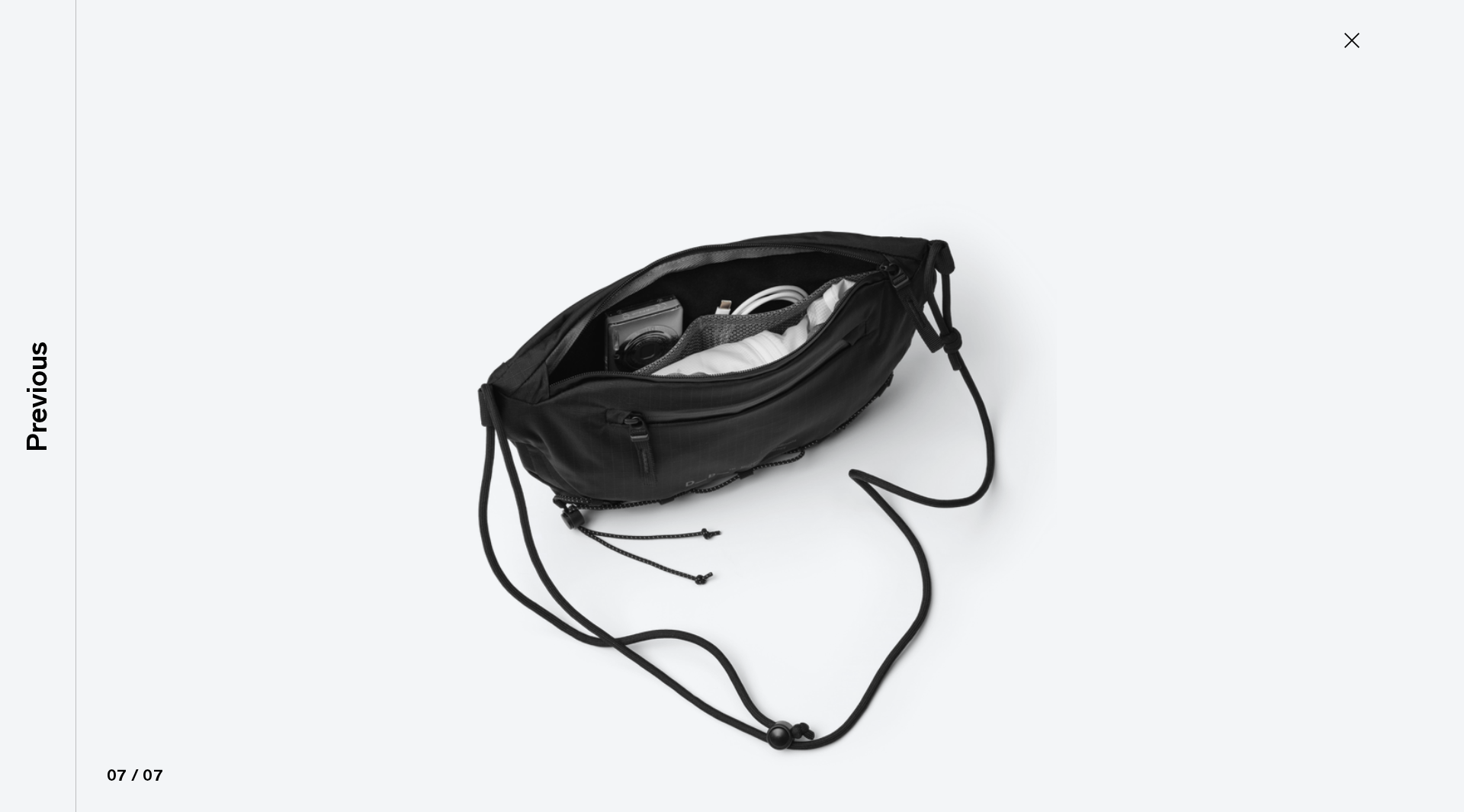
click at [816, 431] on img at bounding box center [732, 406] width 686 height 812
click at [1335, 40] on button "Close" at bounding box center [1352, 40] width 50 height 32
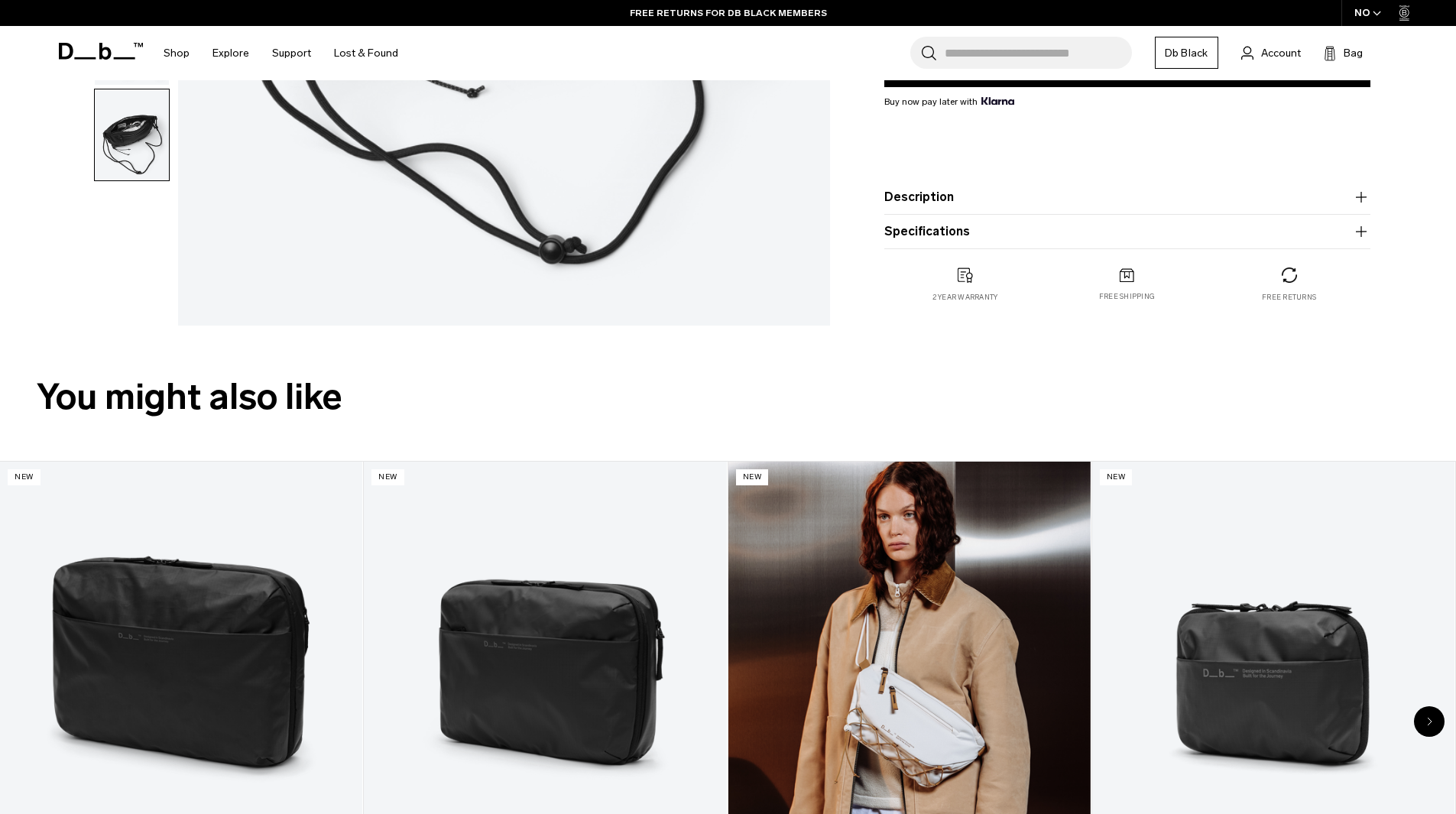
scroll to position [611, 0]
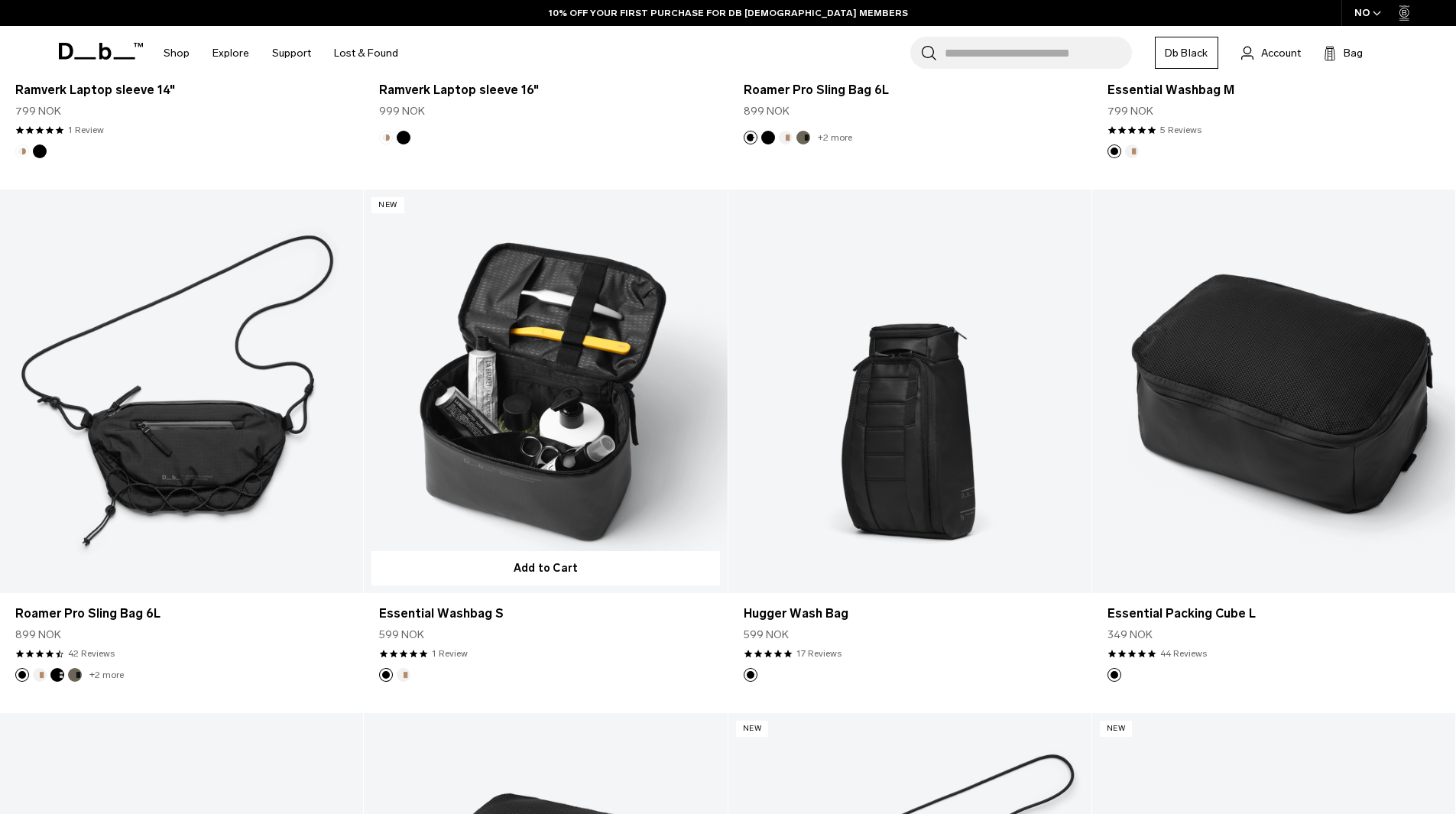
scroll to position [2355, 0]
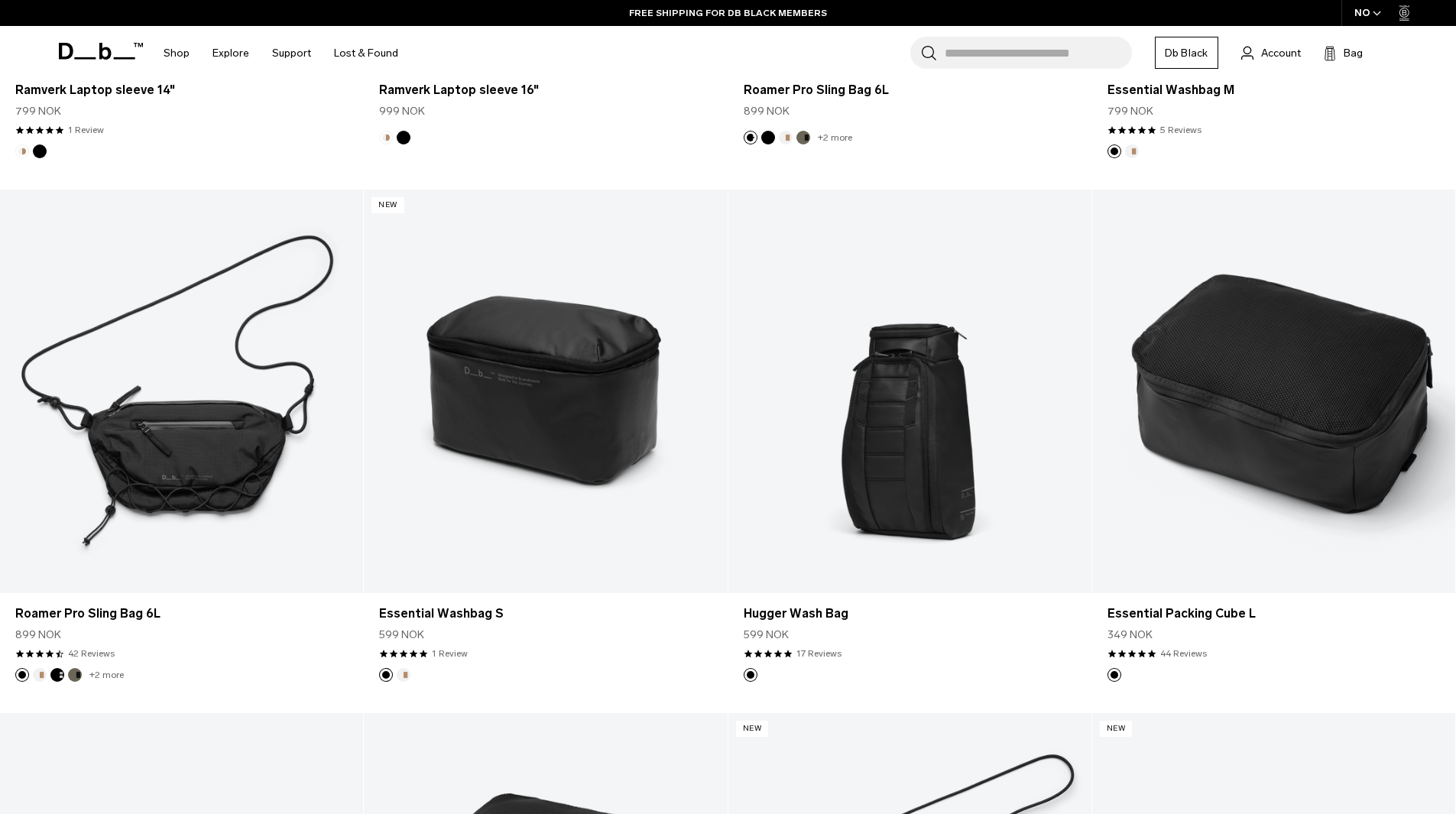
click at [1371, 11] on div "NO" at bounding box center [1368, 13] width 54 height 26
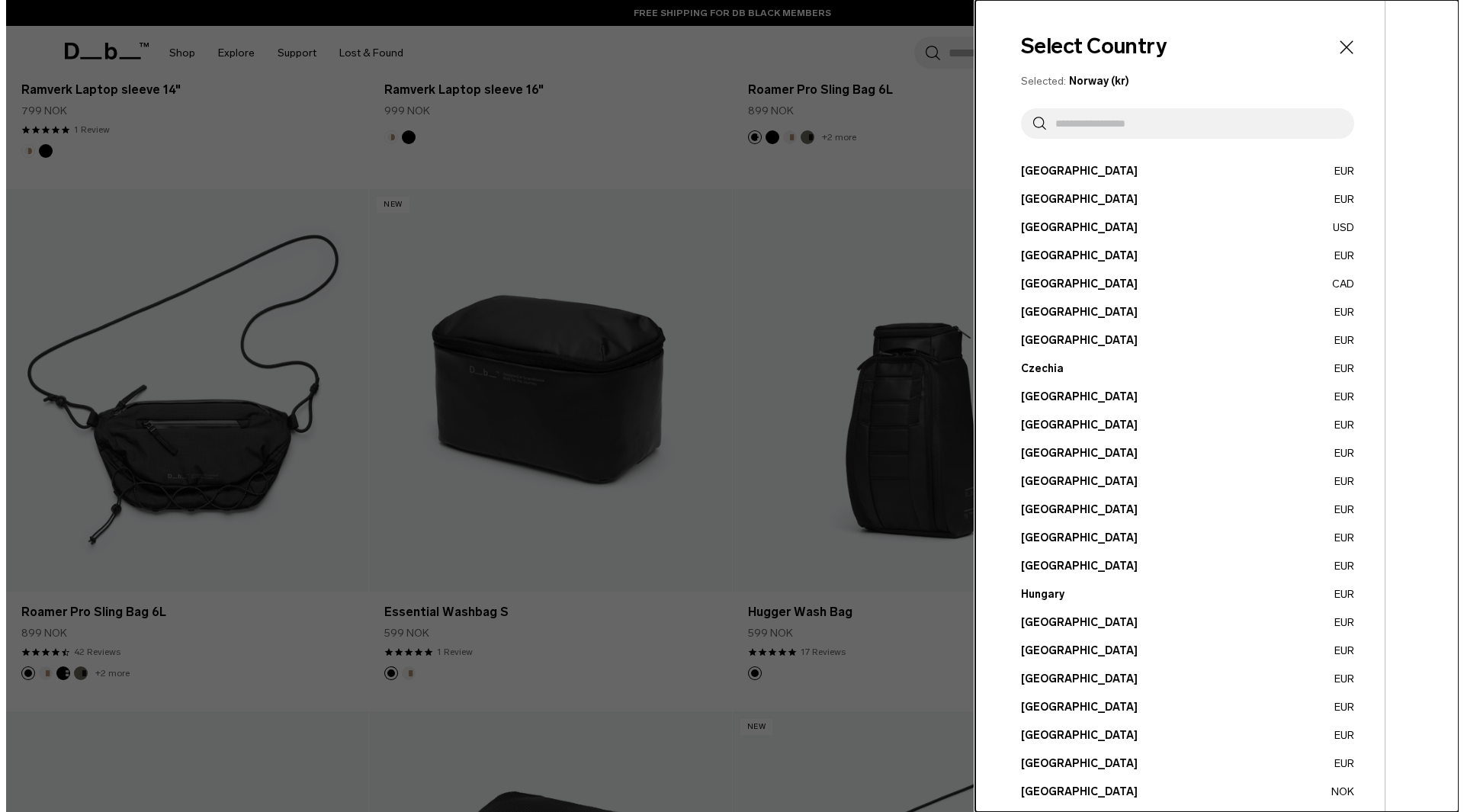
scroll to position [2361, 0]
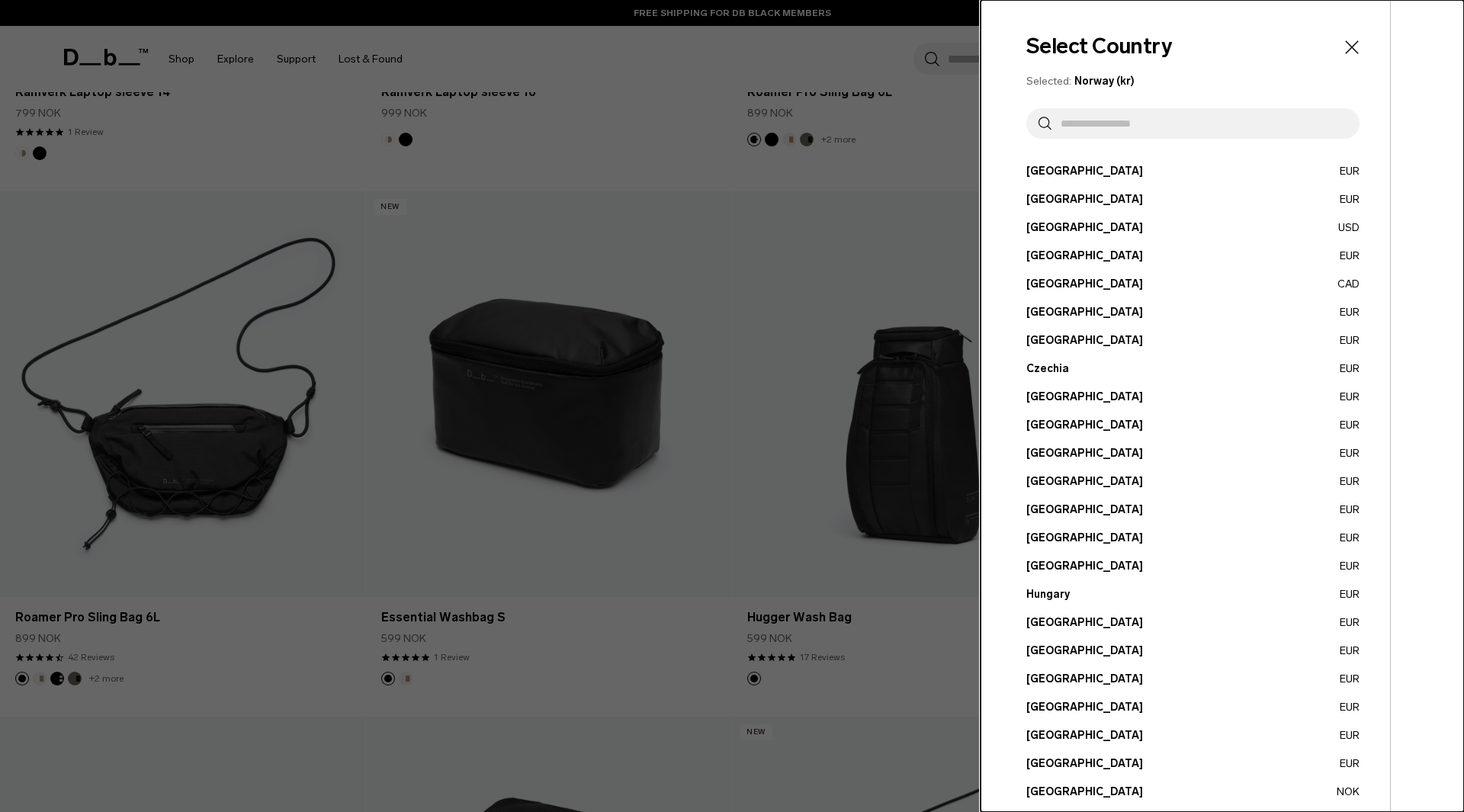
click at [1164, 133] on input "text" at bounding box center [1199, 123] width 296 height 31
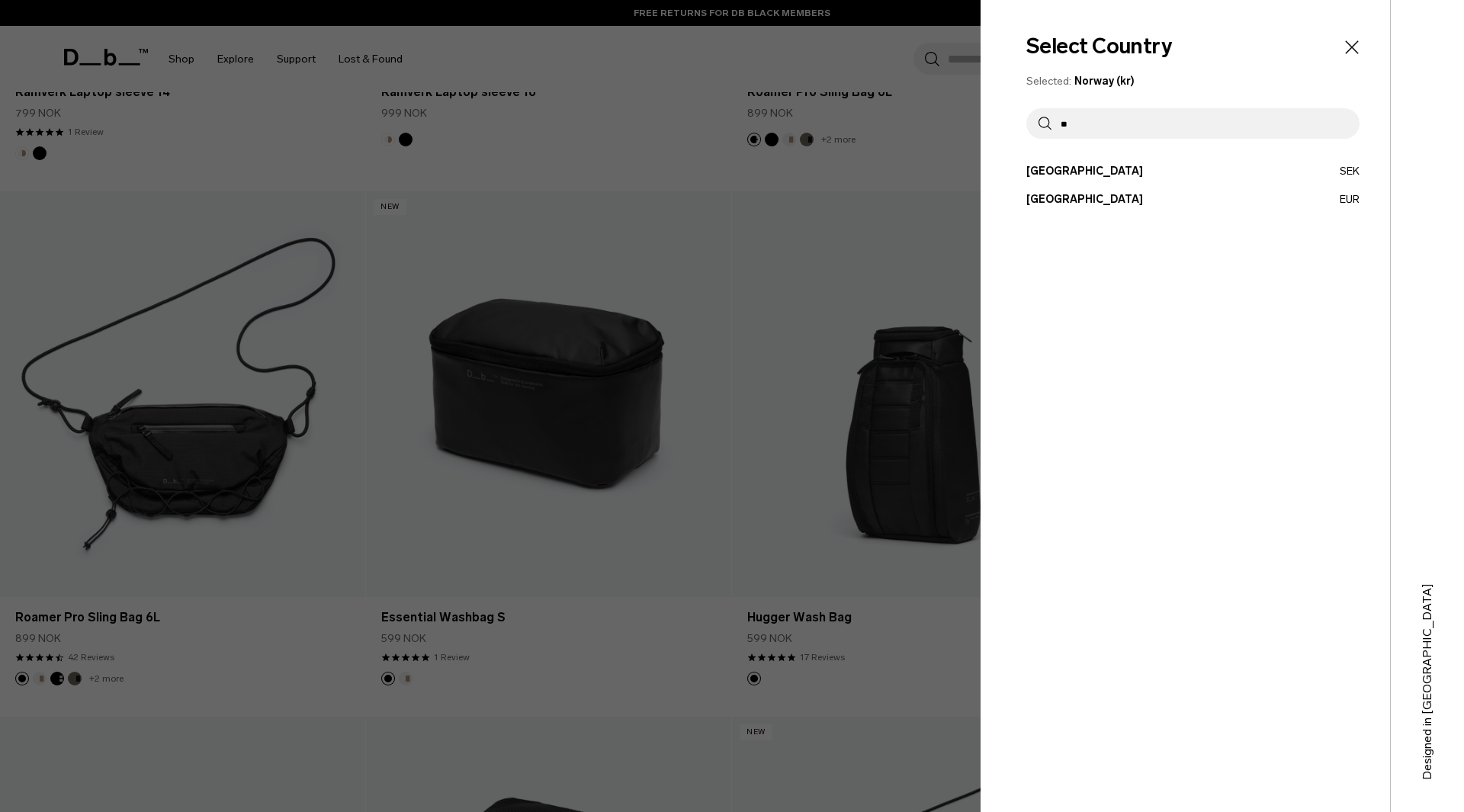
type input "**"
click at [1076, 197] on button "[GEOGRAPHIC_DATA] EUR" at bounding box center [1192, 198] width 333 height 16
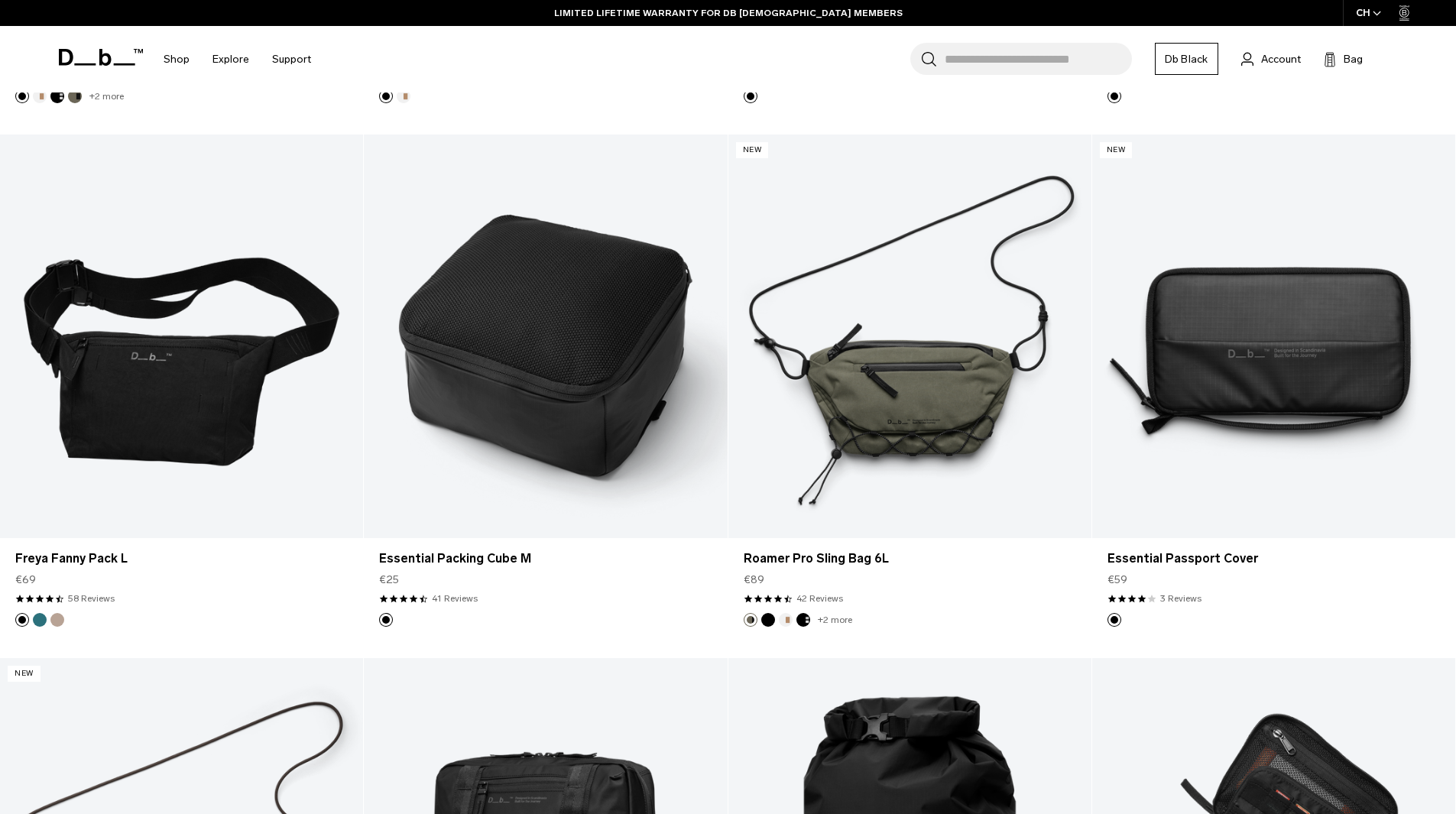
scroll to position [2974, 0]
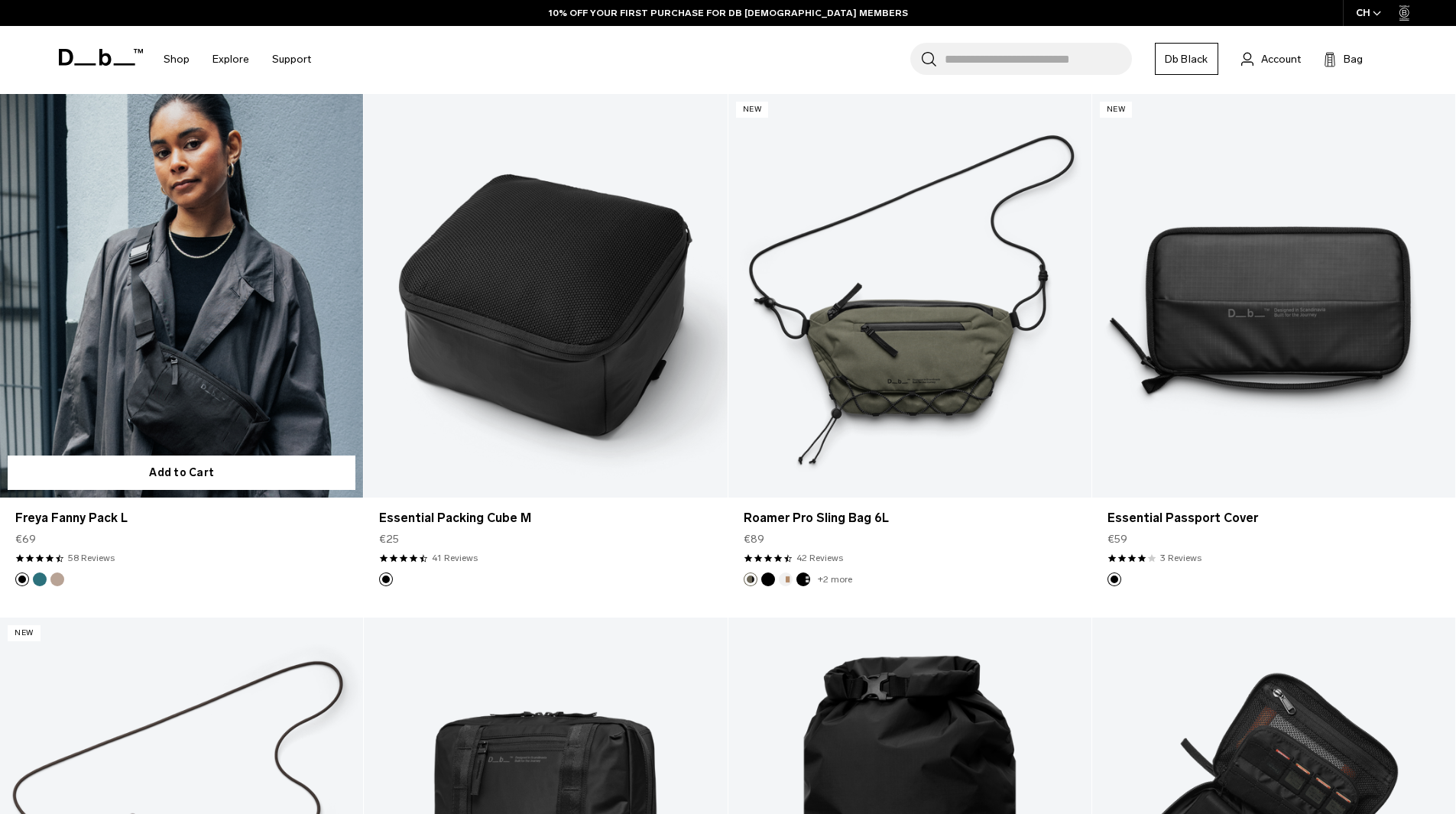
click at [259, 386] on link "Freya Fanny Pack L" at bounding box center [181, 295] width 363 height 403
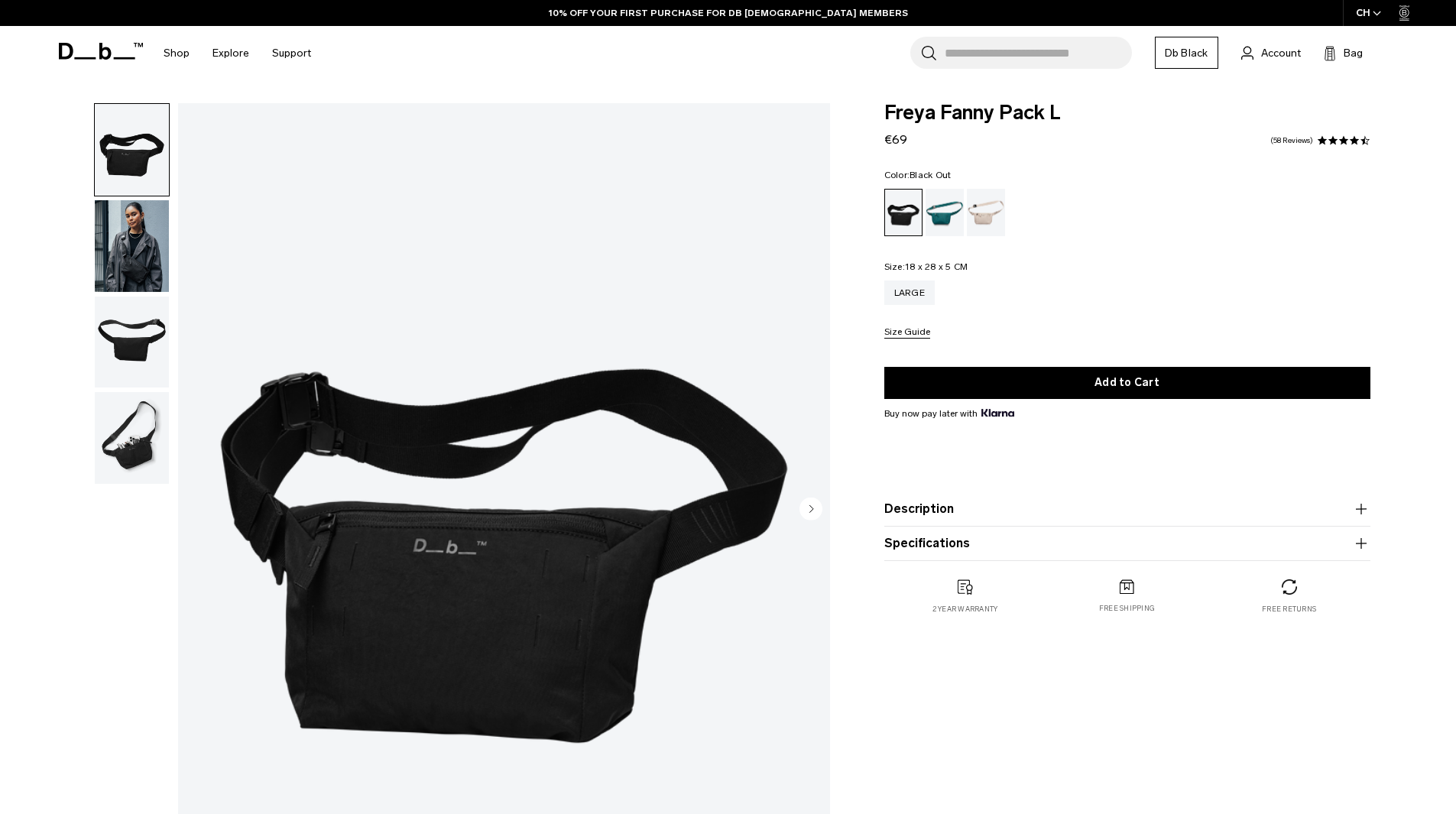
click at [119, 443] on img "button" at bounding box center [132, 438] width 74 height 92
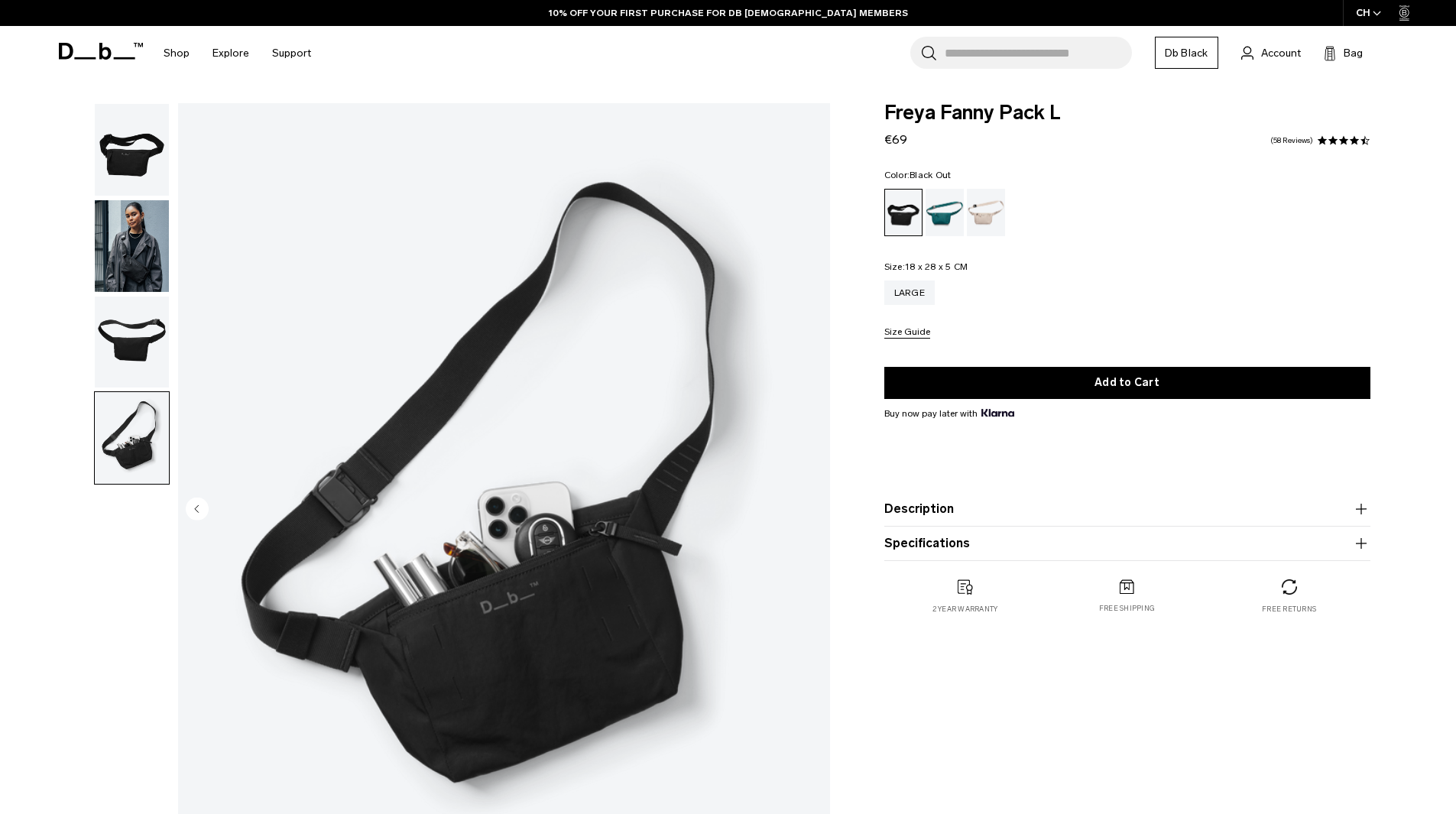
drag, startPoint x: 83, startPoint y: 344, endPoint x: 95, endPoint y: 339, distance: 13.0
click at [88, 342] on div "04 / 04 Close 01 / 04 Previous Next" at bounding box center [439, 514] width 798 height 821
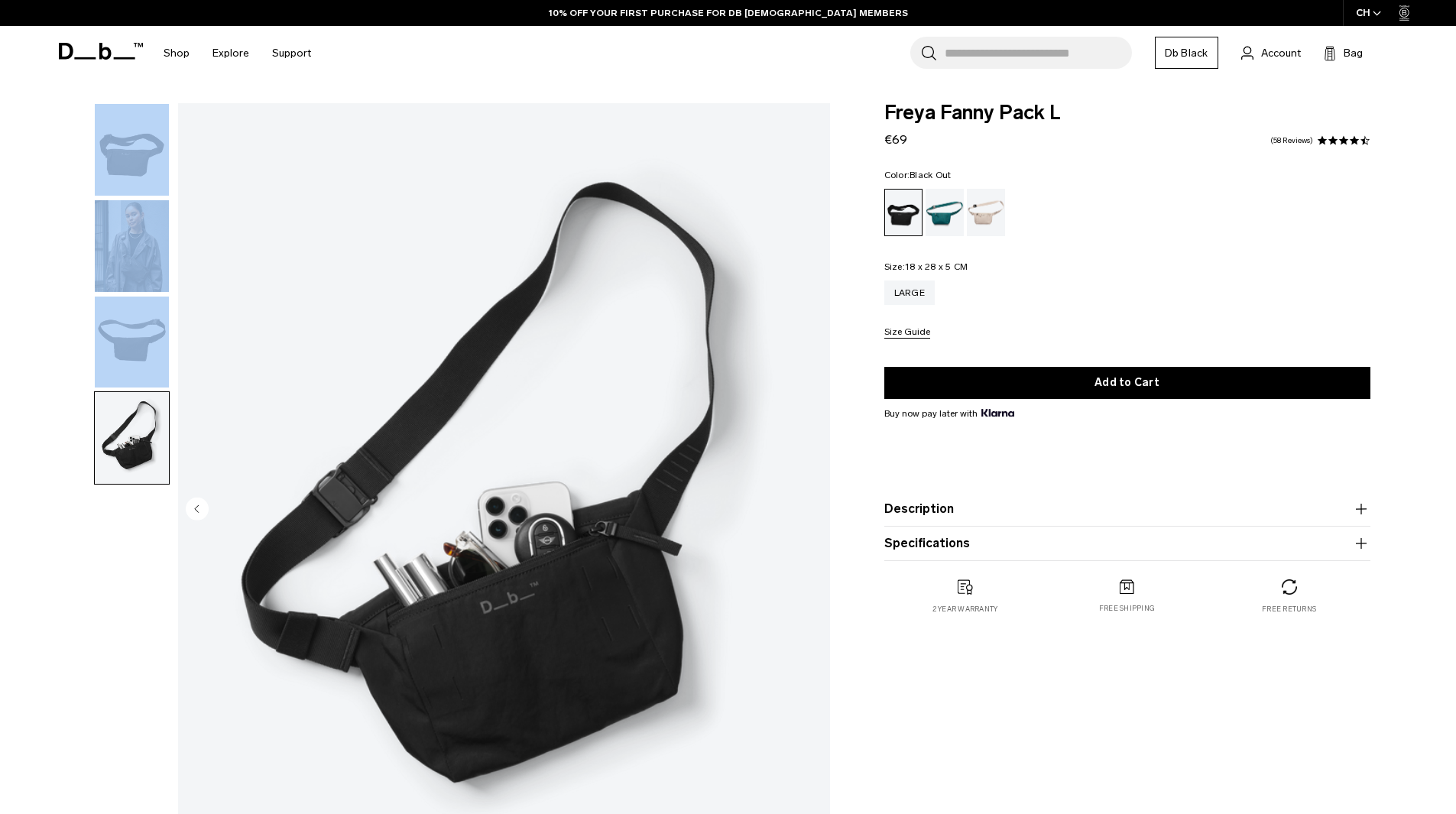
click at [119, 329] on img "button" at bounding box center [132, 342] width 74 height 92
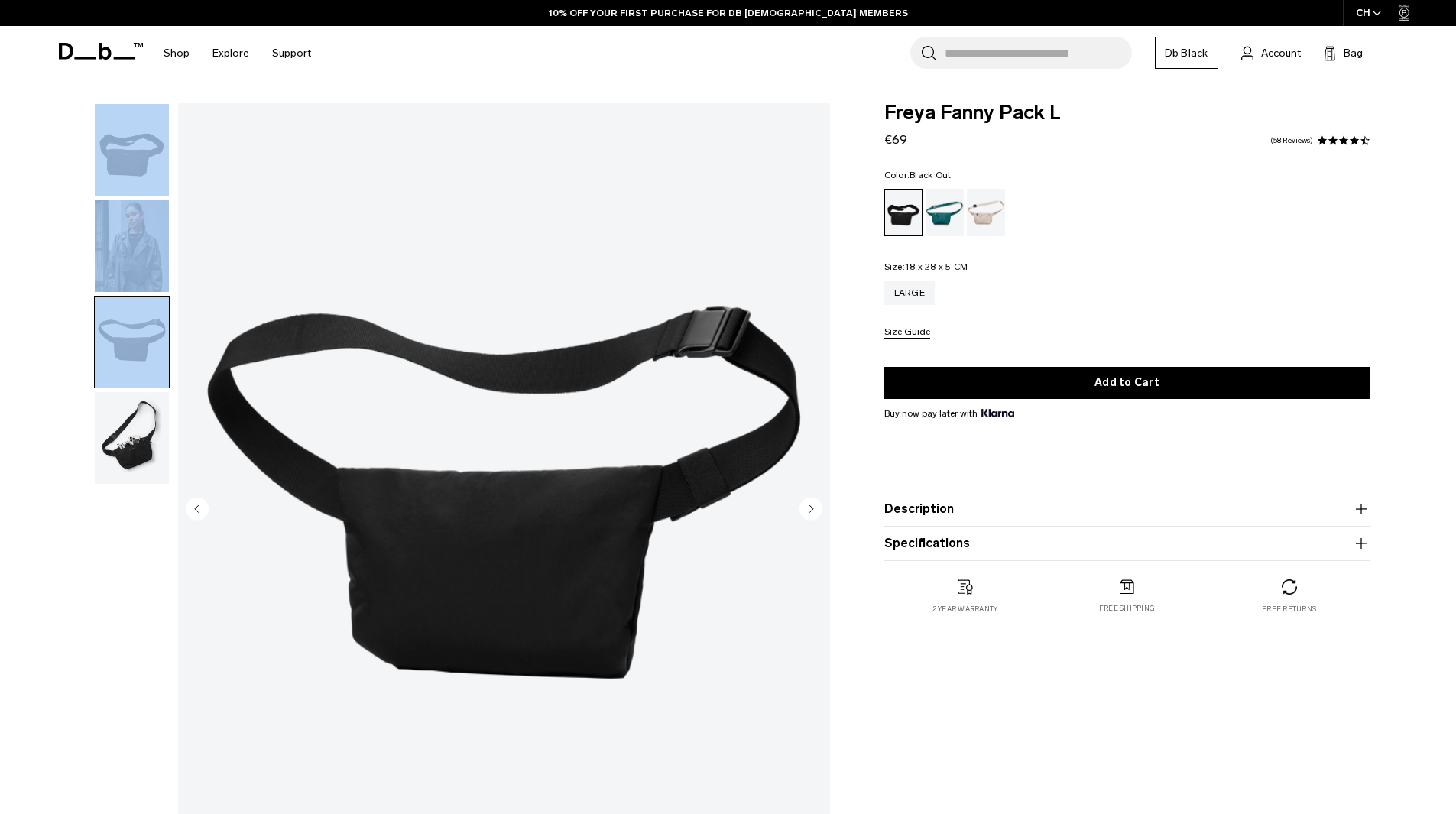
click at [140, 269] on img "button" at bounding box center [132, 245] width 74 height 92
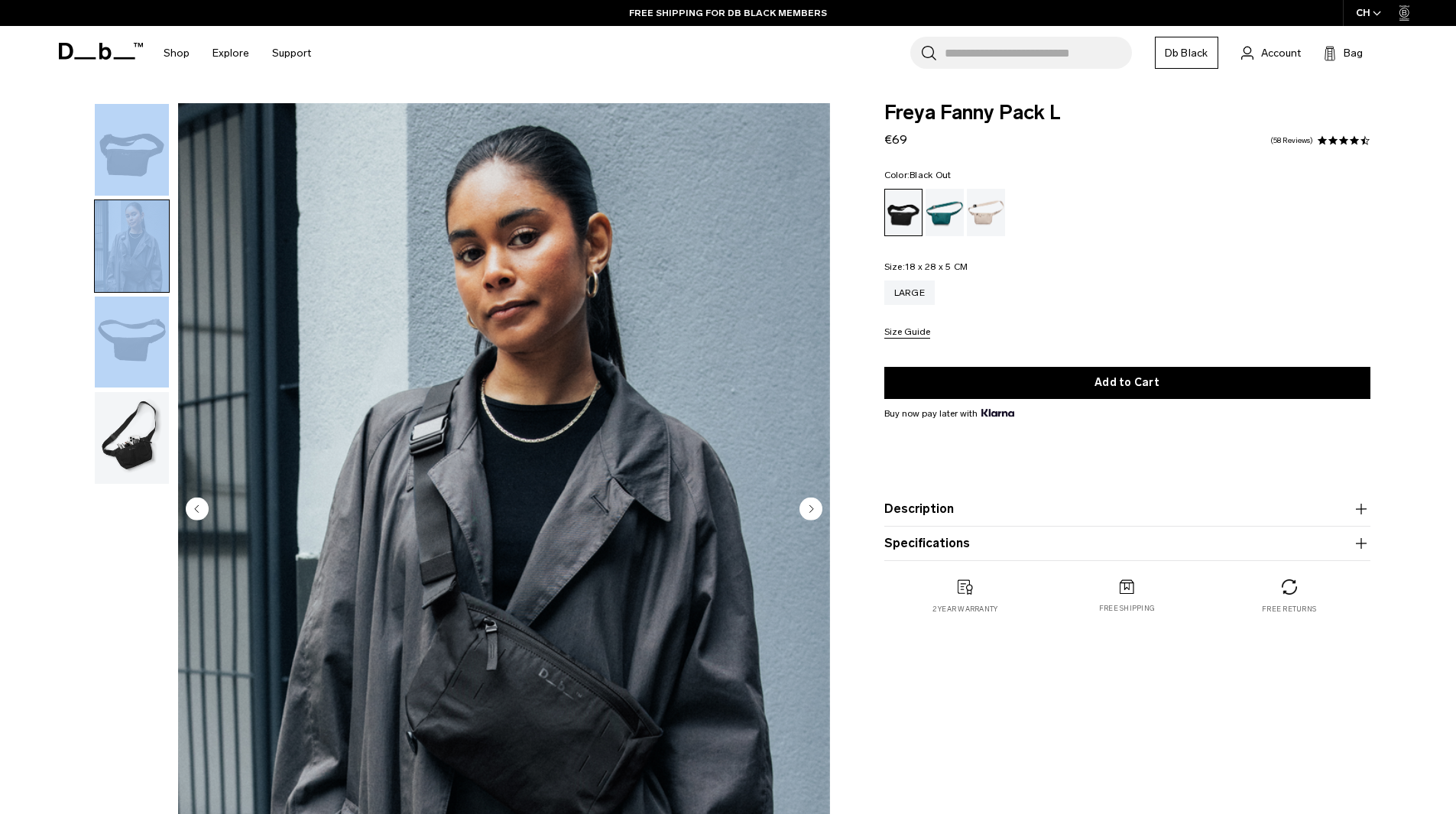
click at [128, 154] on img "button" at bounding box center [132, 150] width 74 height 92
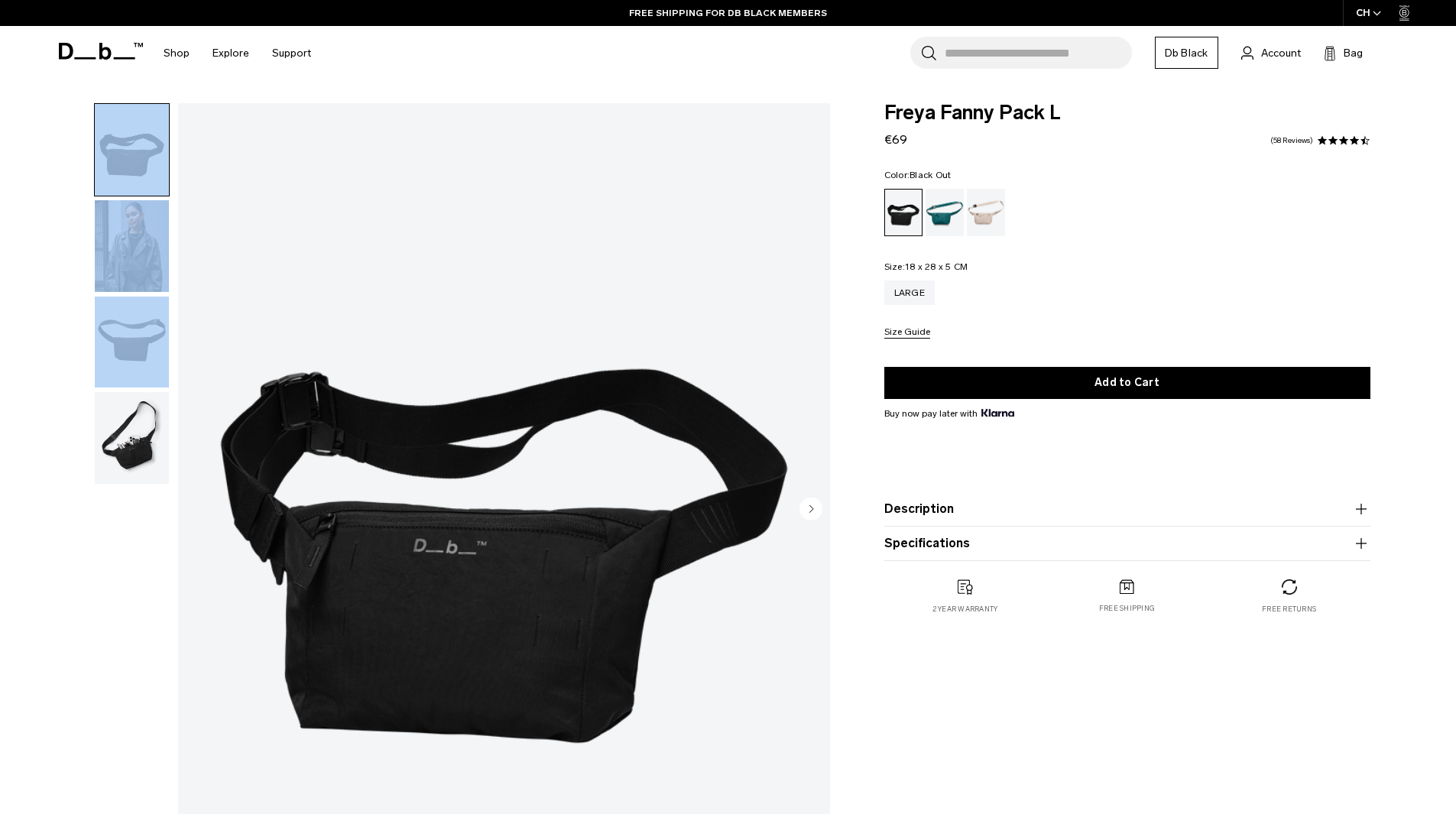
click at [141, 123] on img "button" at bounding box center [132, 150] width 74 height 92
click at [122, 265] on img "button" at bounding box center [132, 245] width 74 height 92
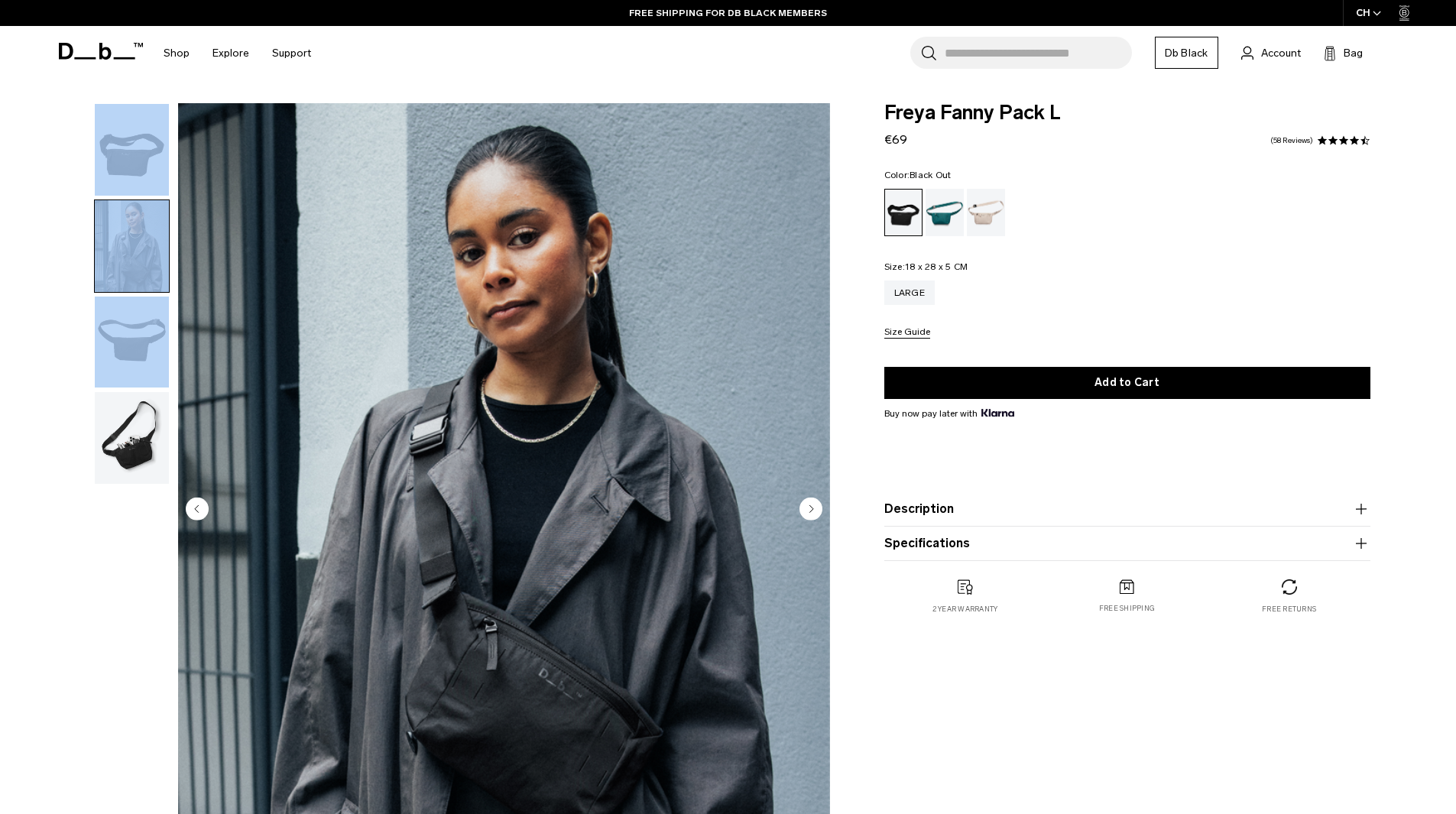
click at [124, 367] on img "button" at bounding box center [132, 342] width 74 height 92
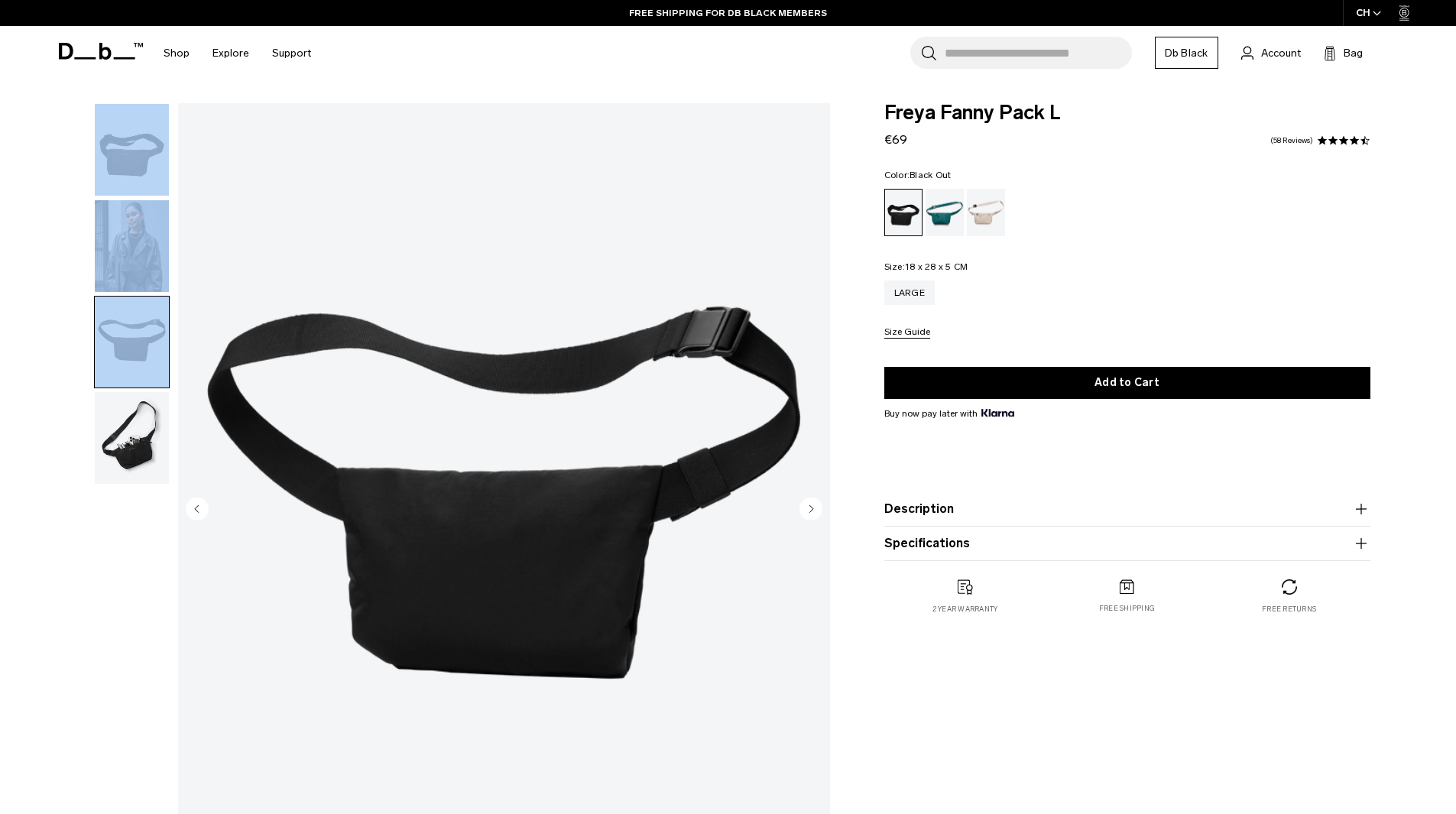
click at [128, 190] on img "button" at bounding box center [132, 150] width 74 height 92
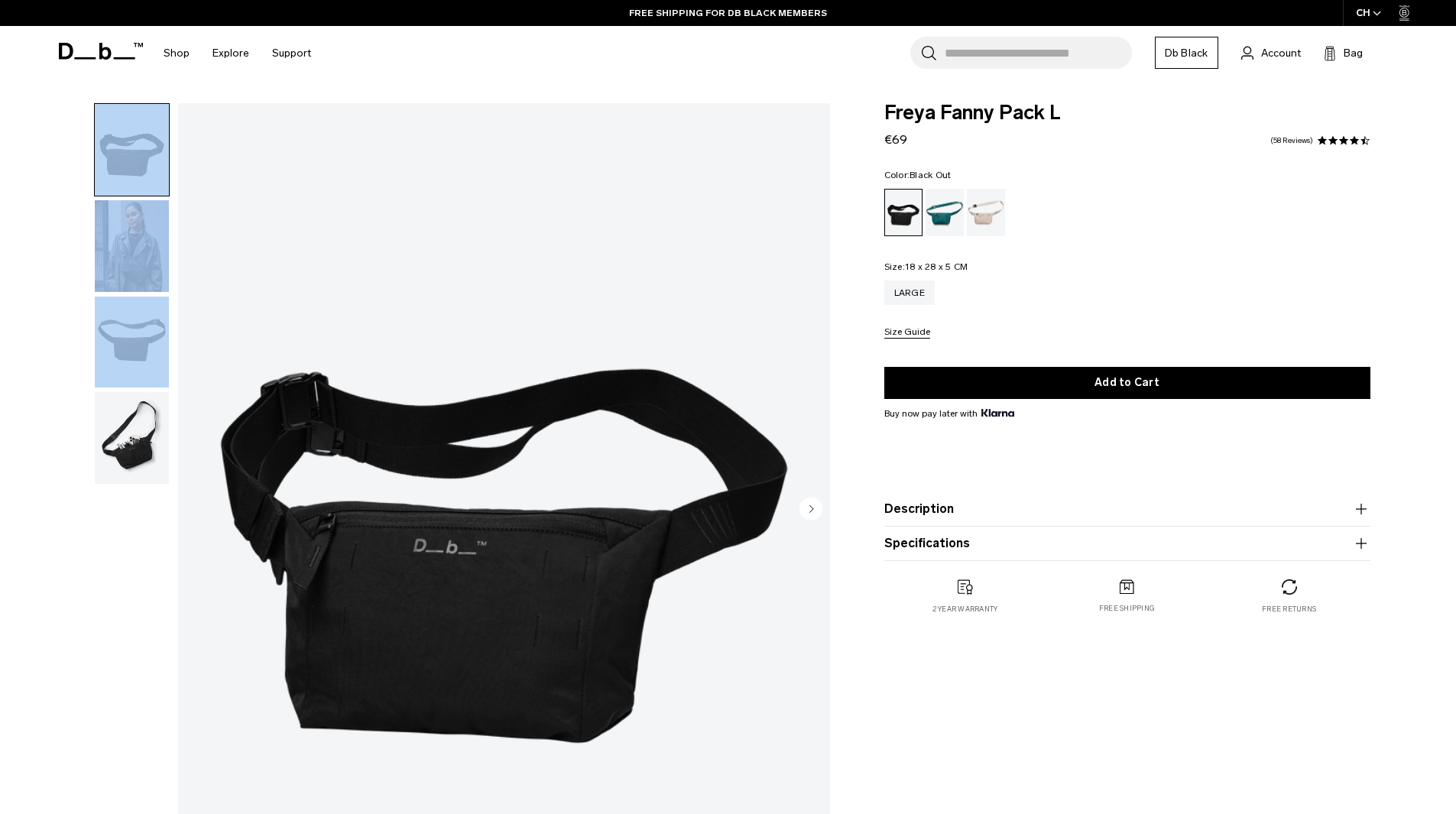
click at [128, 296] on img "button" at bounding box center [132, 342] width 74 height 92
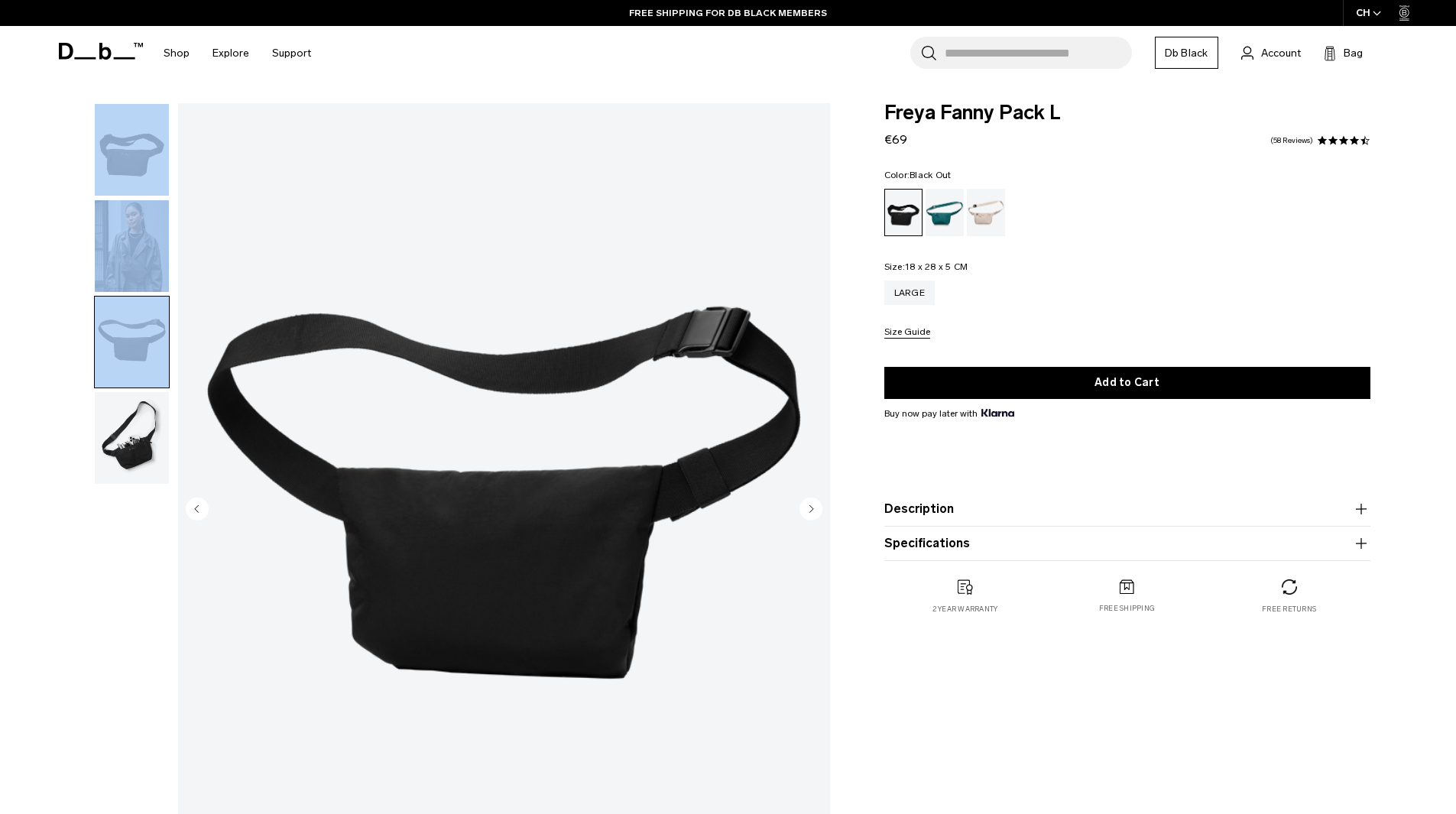
click at [128, 395] on img "button" at bounding box center [132, 438] width 74 height 92
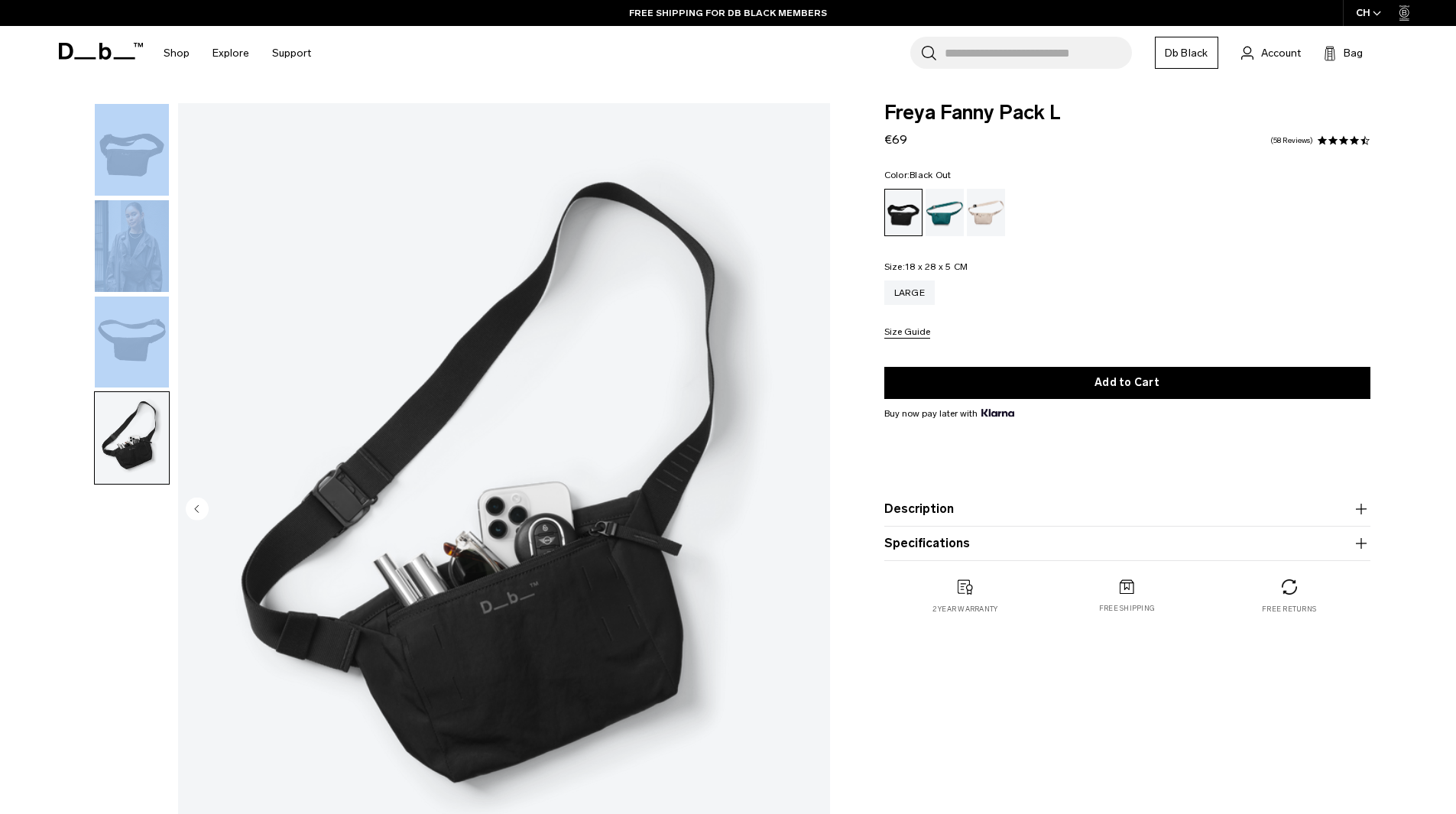
scroll to position [76, 0]
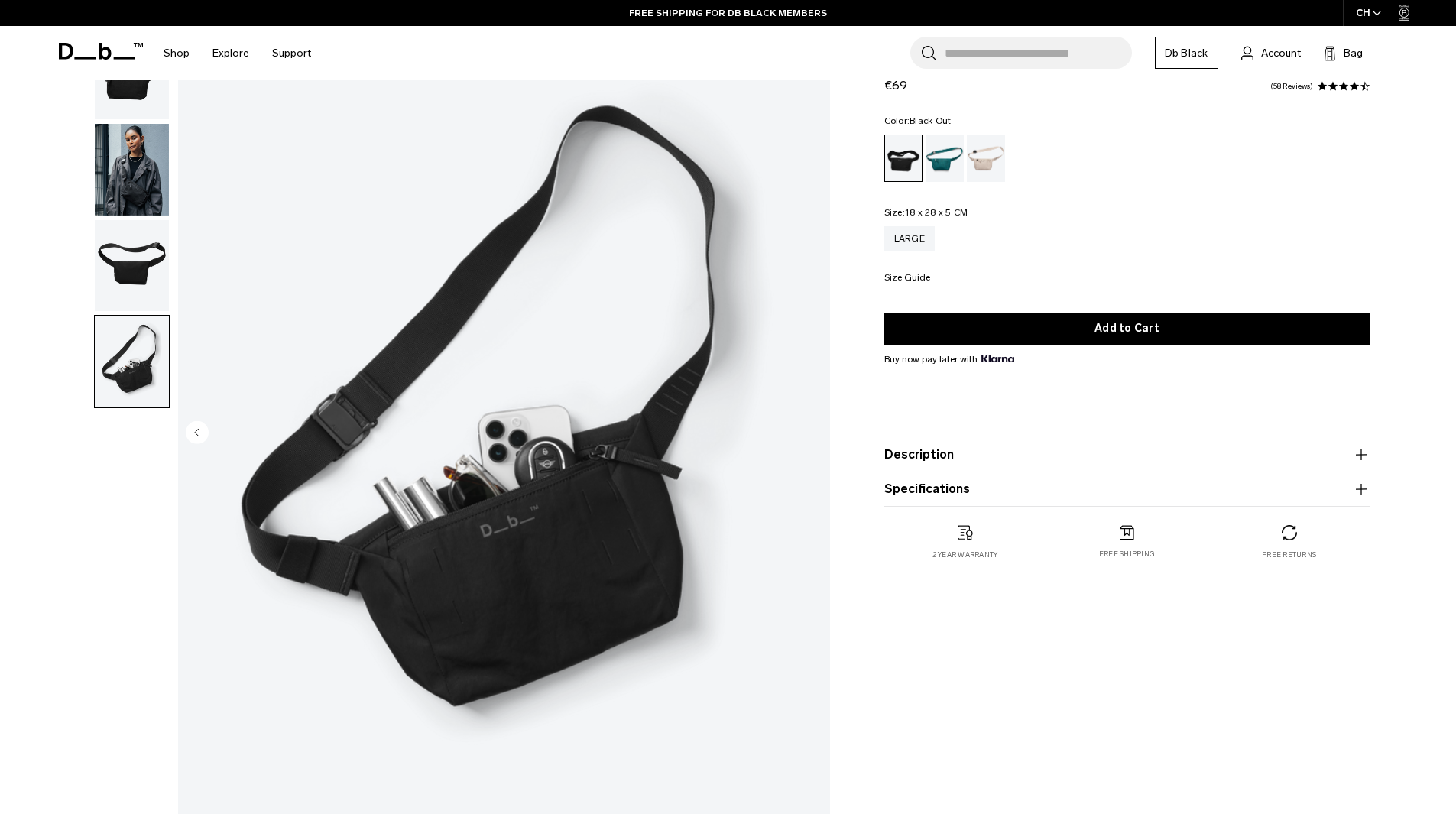
click at [176, 367] on div "04 / 04 Close 01 / 04 Previous Next" at bounding box center [439, 438] width 798 height 821
click at [117, 274] on img "button" at bounding box center [132, 266] width 74 height 92
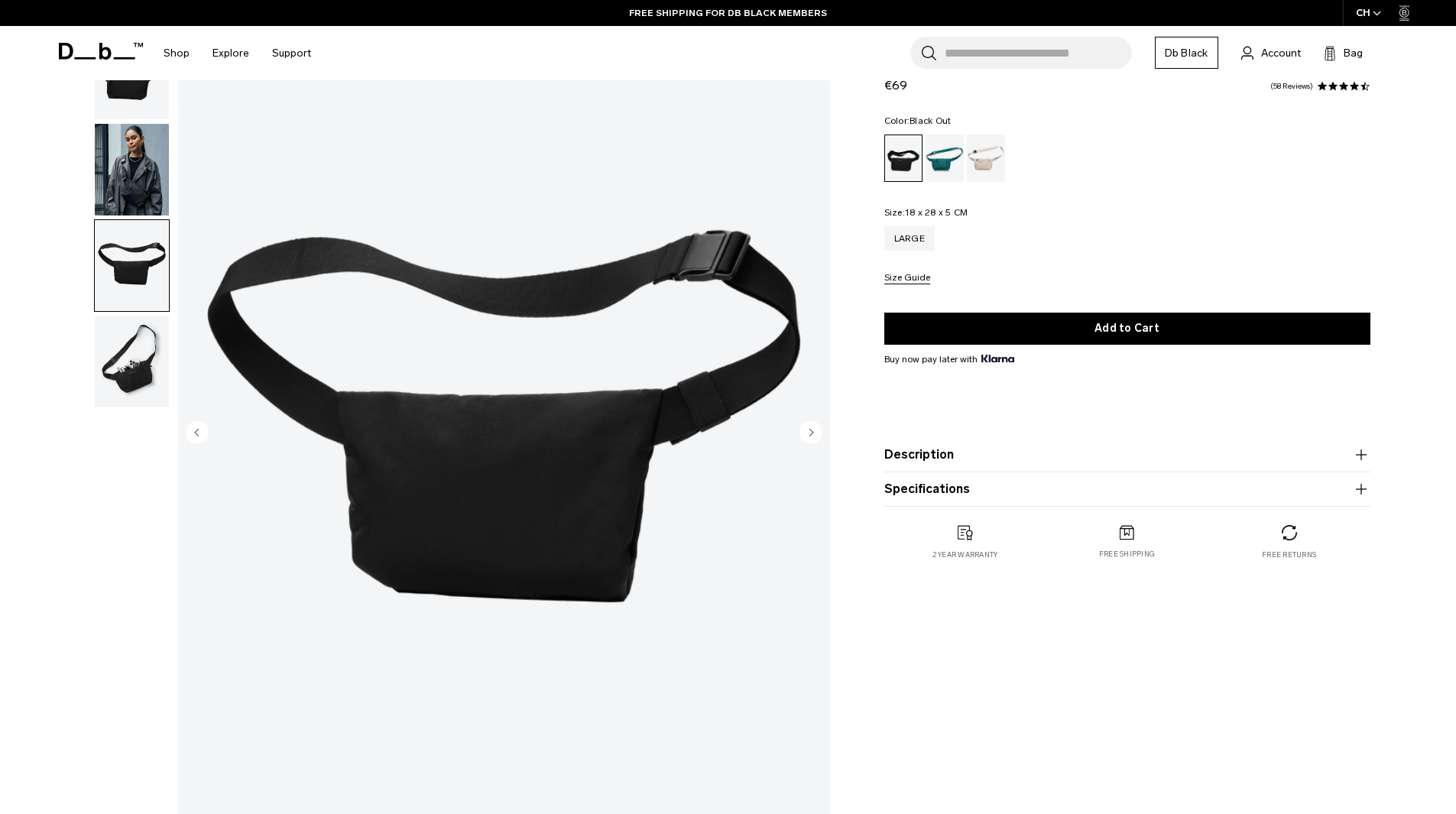
click at [112, 392] on img "button" at bounding box center [132, 361] width 74 height 92
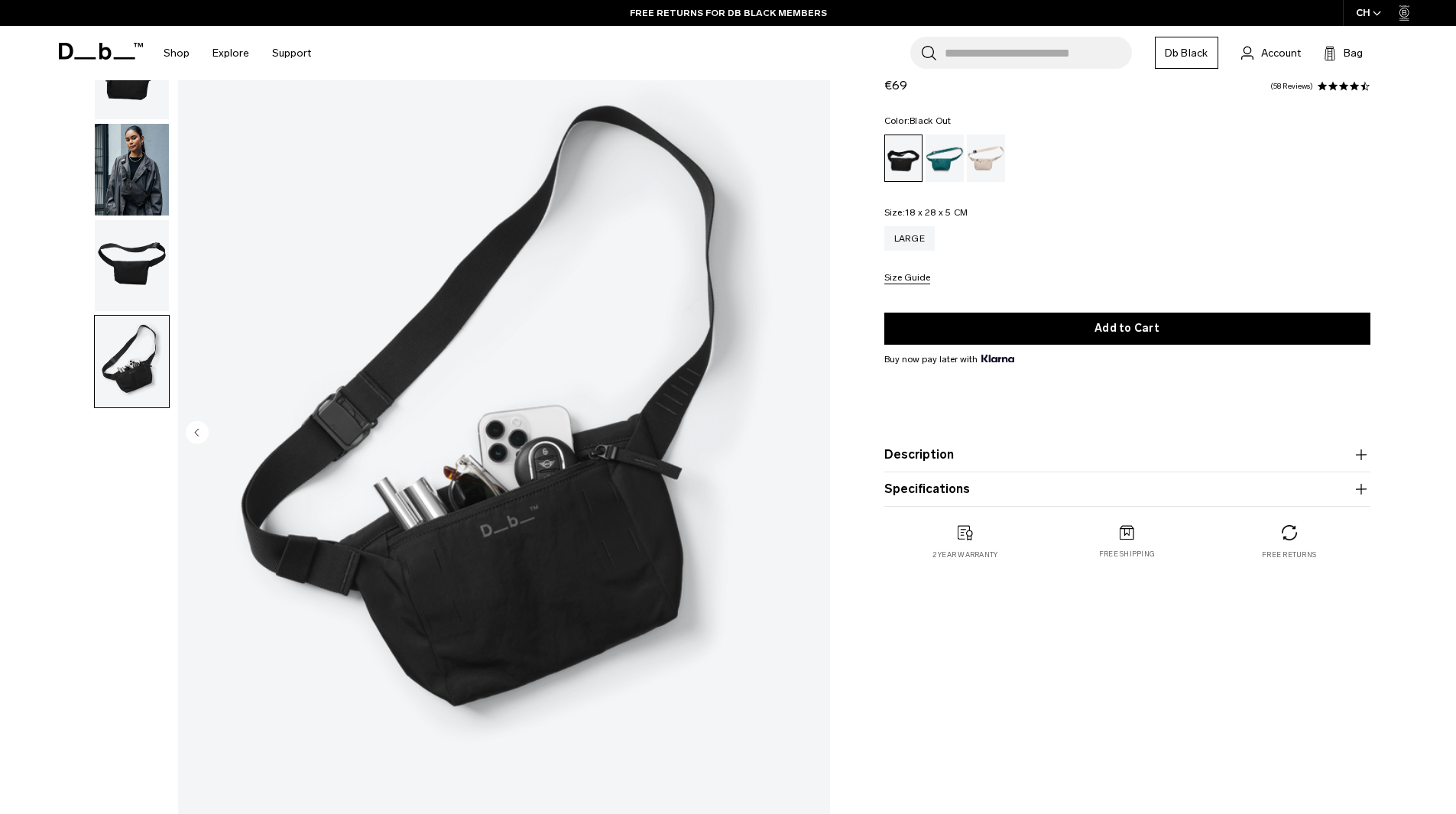
click at [129, 171] on img "button" at bounding box center [132, 169] width 74 height 92
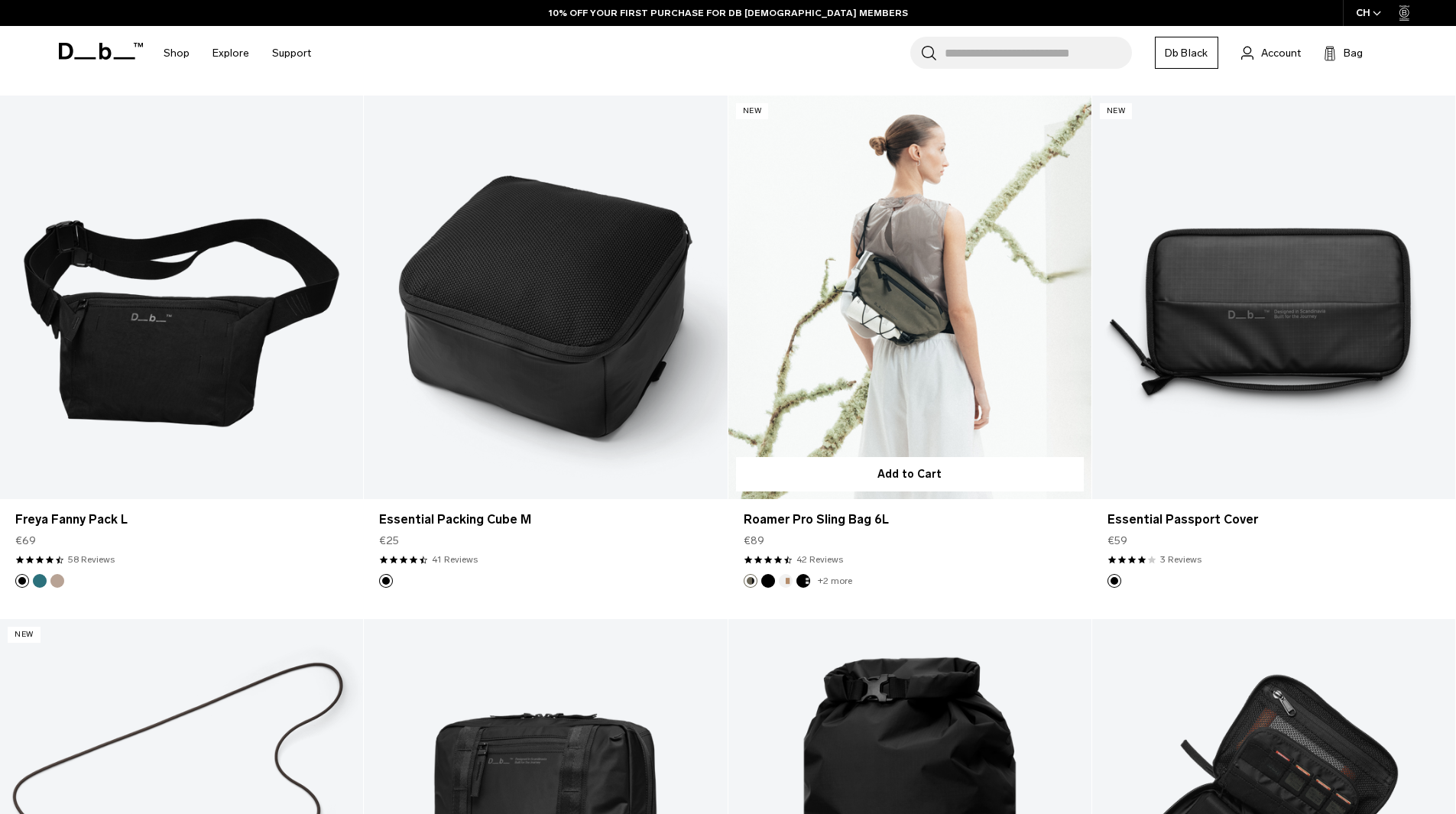
drag, startPoint x: 0, startPoint y: 0, endPoint x: 915, endPoint y: 409, distance: 1002.3
click at [915, 409] on link "Roamer Pro Sling Bag 6L" at bounding box center [910, 297] width 363 height 403
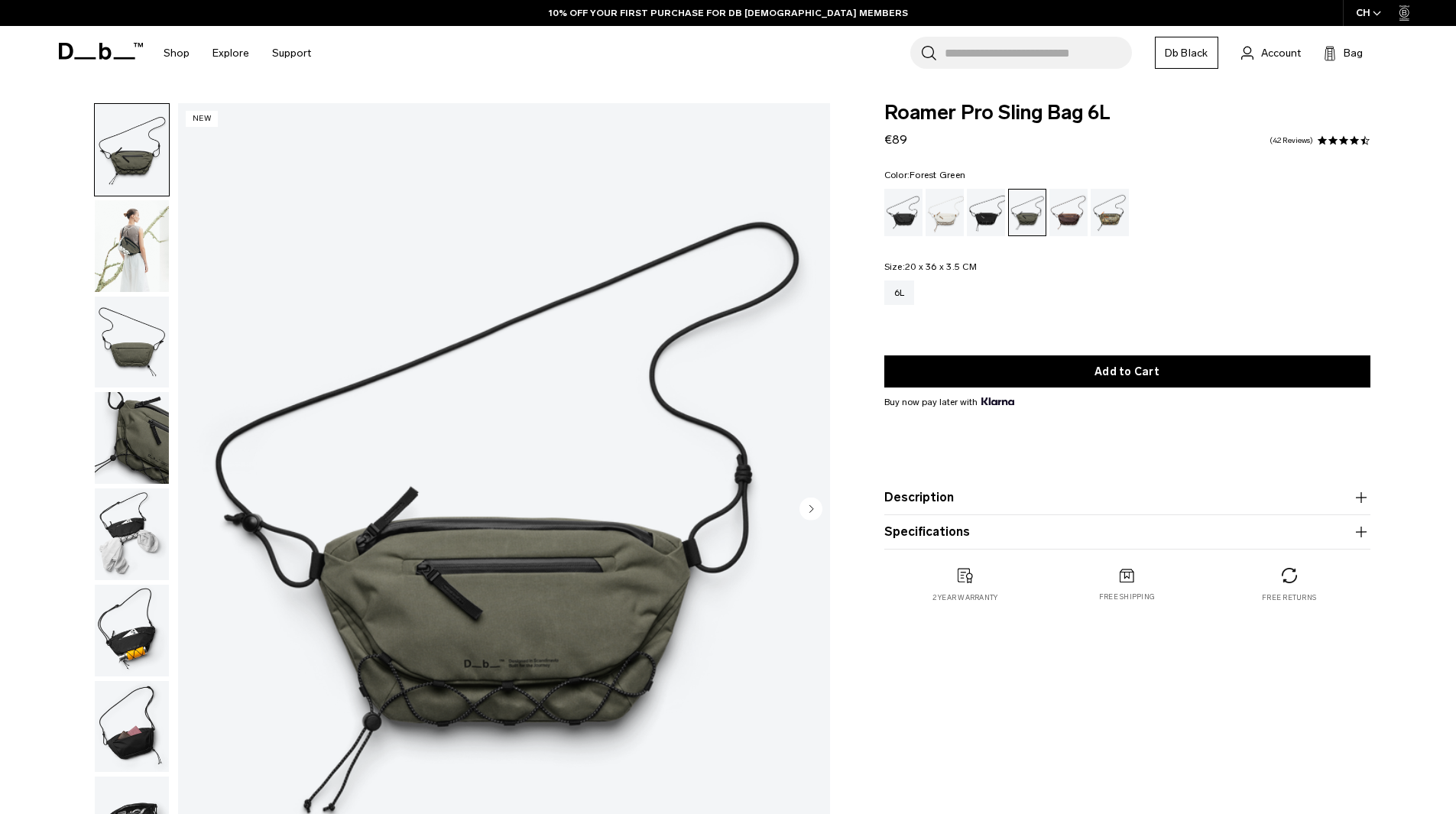
click at [121, 247] on img "button" at bounding box center [132, 245] width 74 height 92
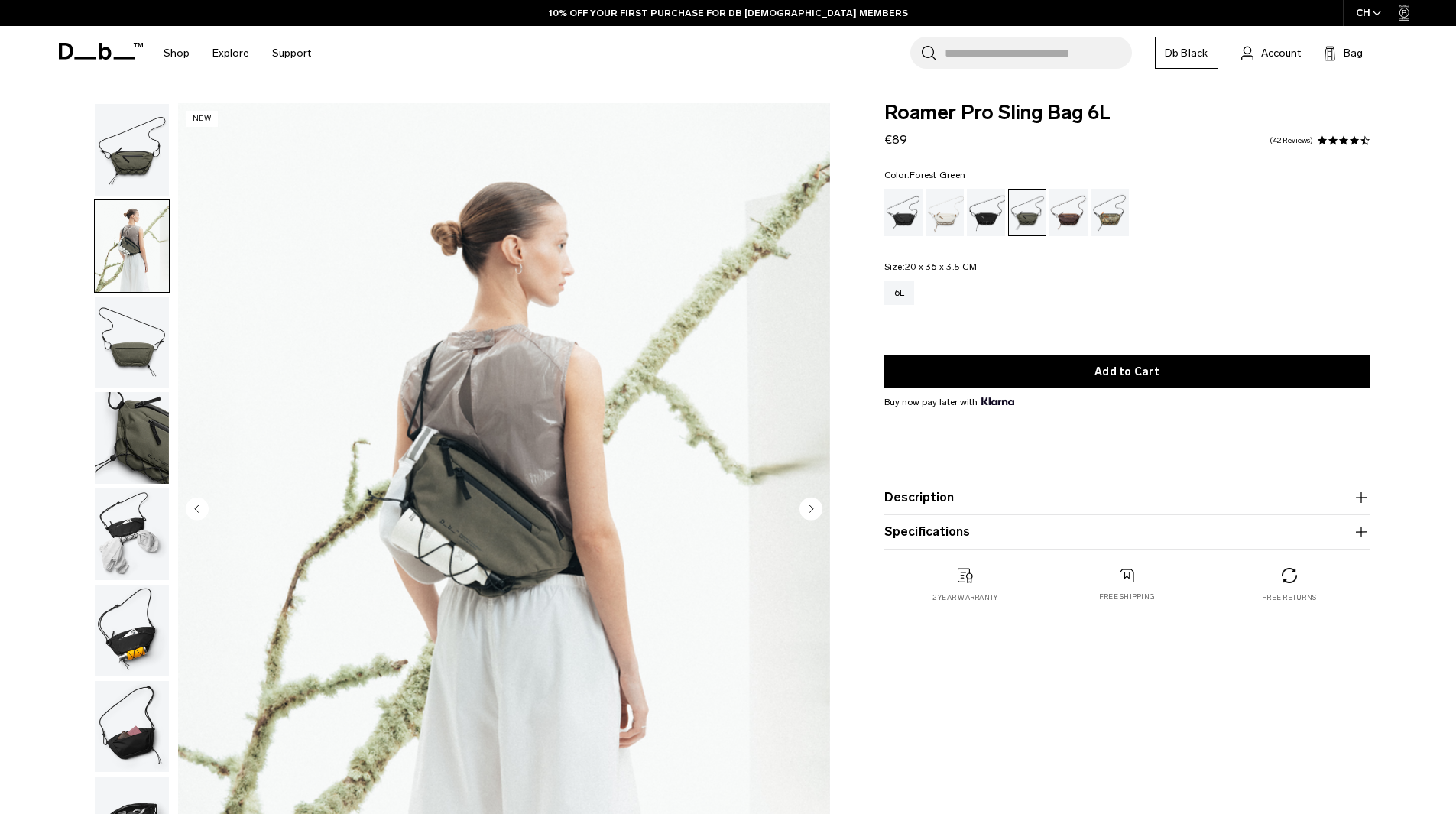
click at [125, 355] on img "button" at bounding box center [132, 342] width 74 height 92
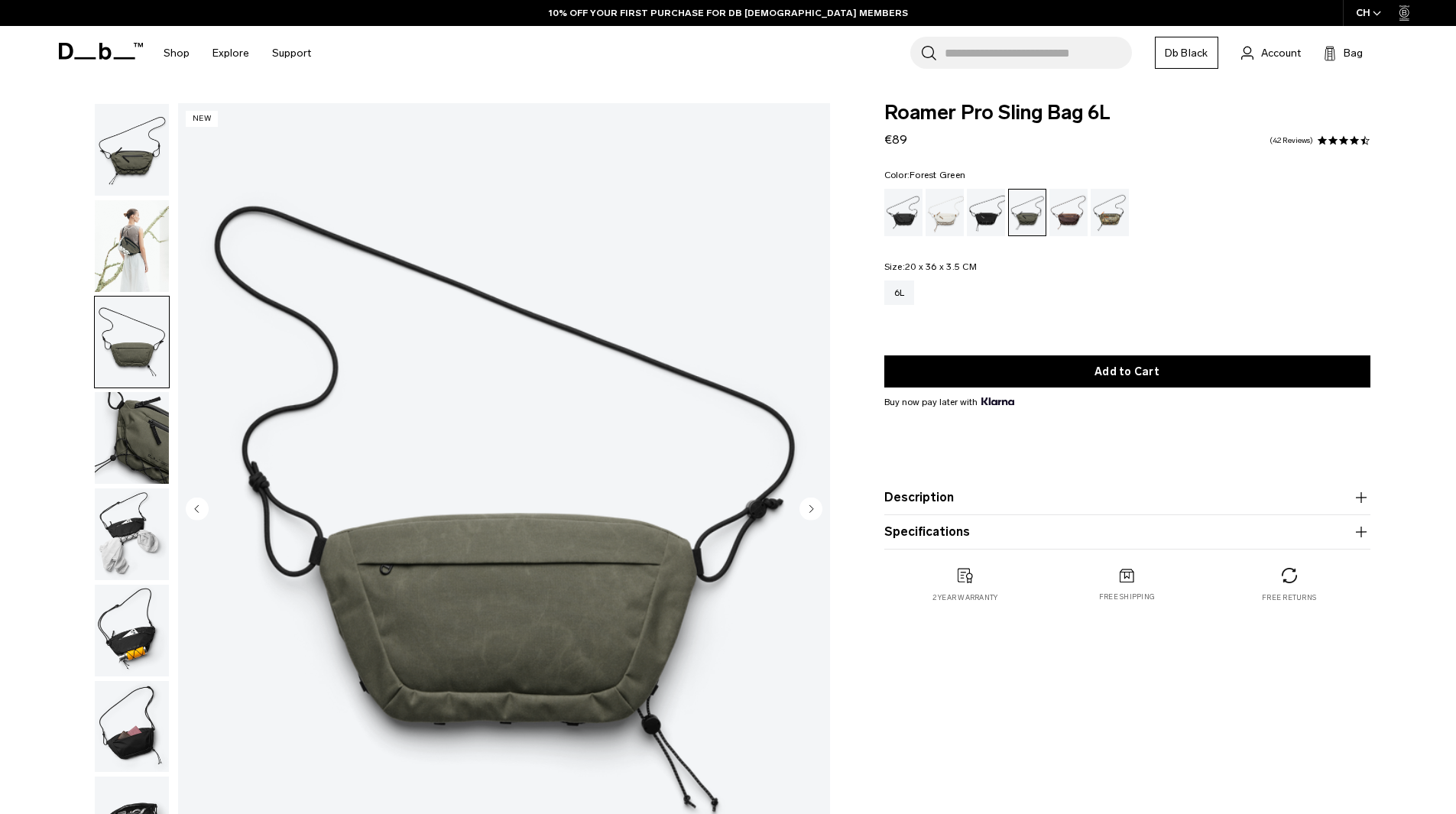
click at [149, 450] on img "button" at bounding box center [132, 438] width 74 height 92
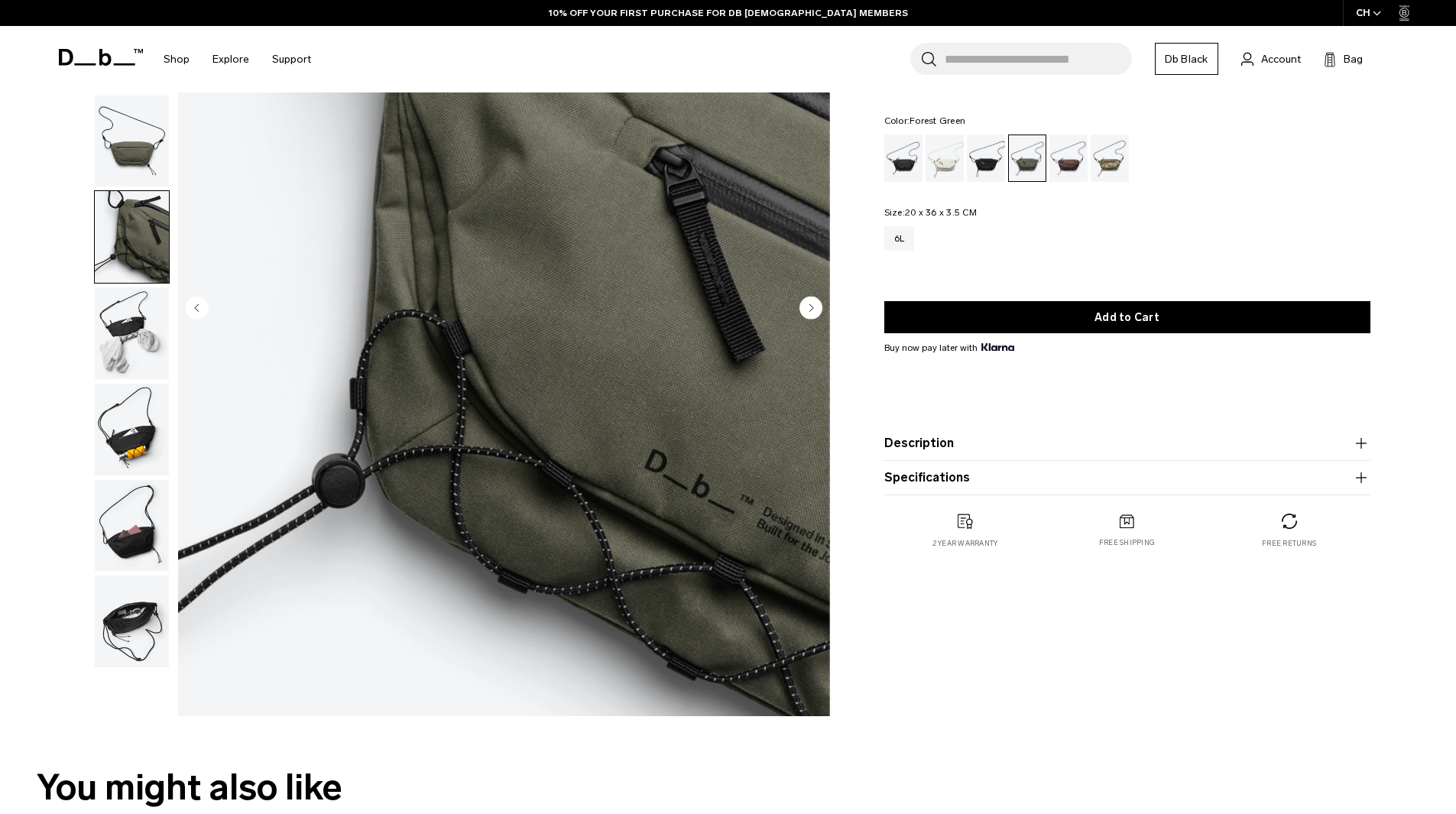
scroll to position [230, 0]
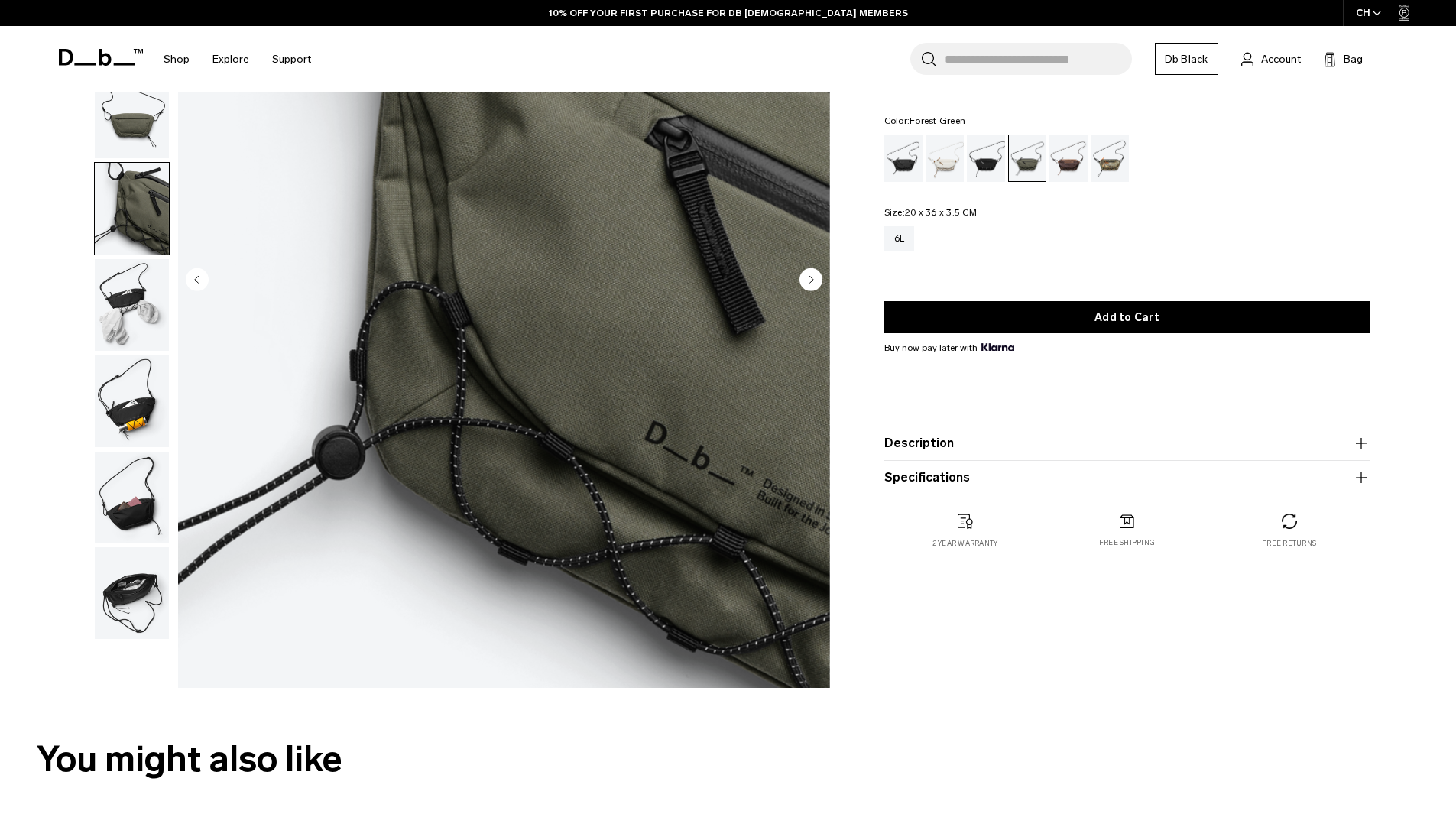
click at [133, 288] on img "button" at bounding box center [132, 305] width 74 height 92
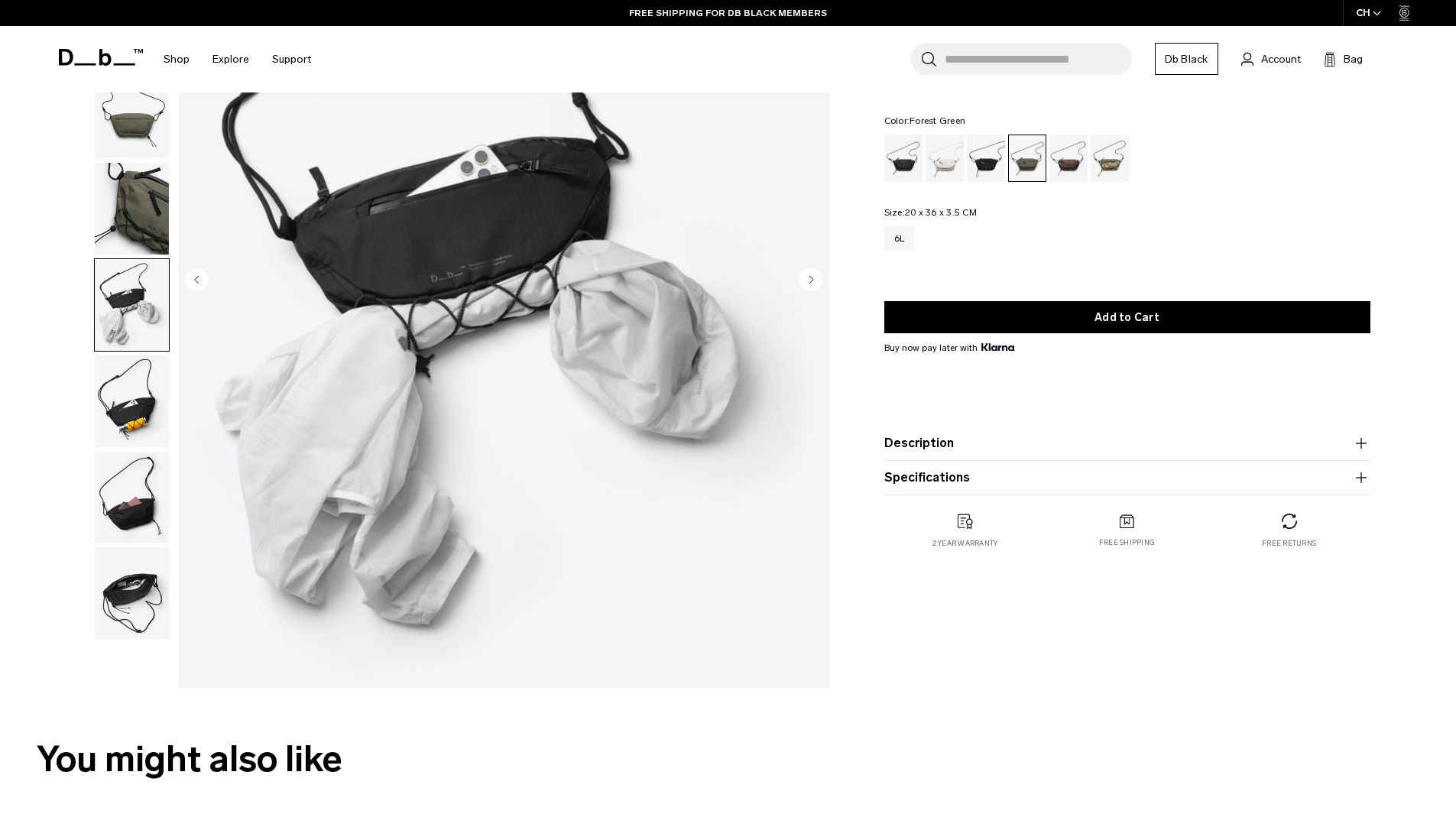
click at [133, 416] on img "button" at bounding box center [132, 400] width 74 height 92
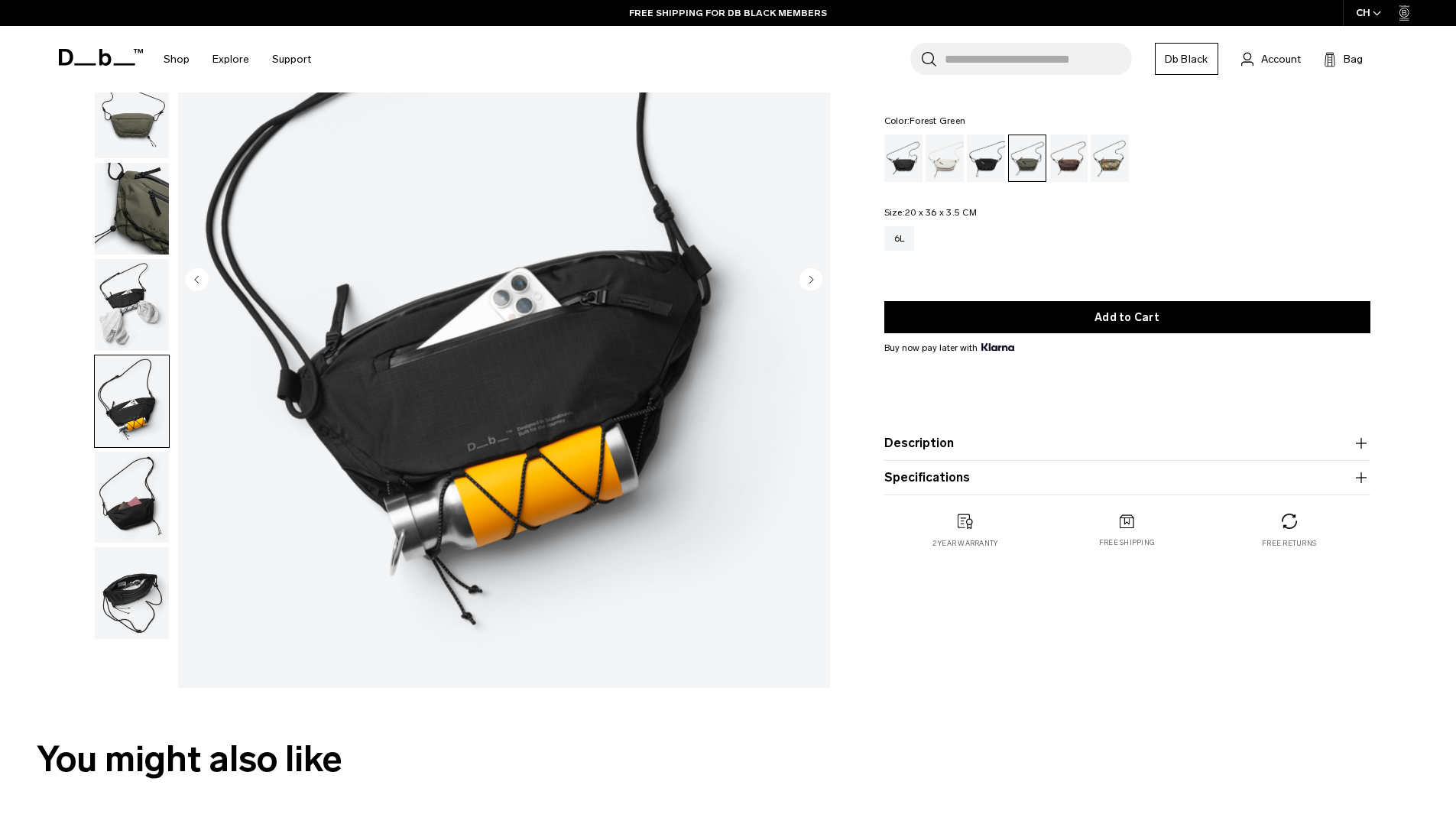
click at [117, 496] on img "button" at bounding box center [132, 497] width 74 height 92
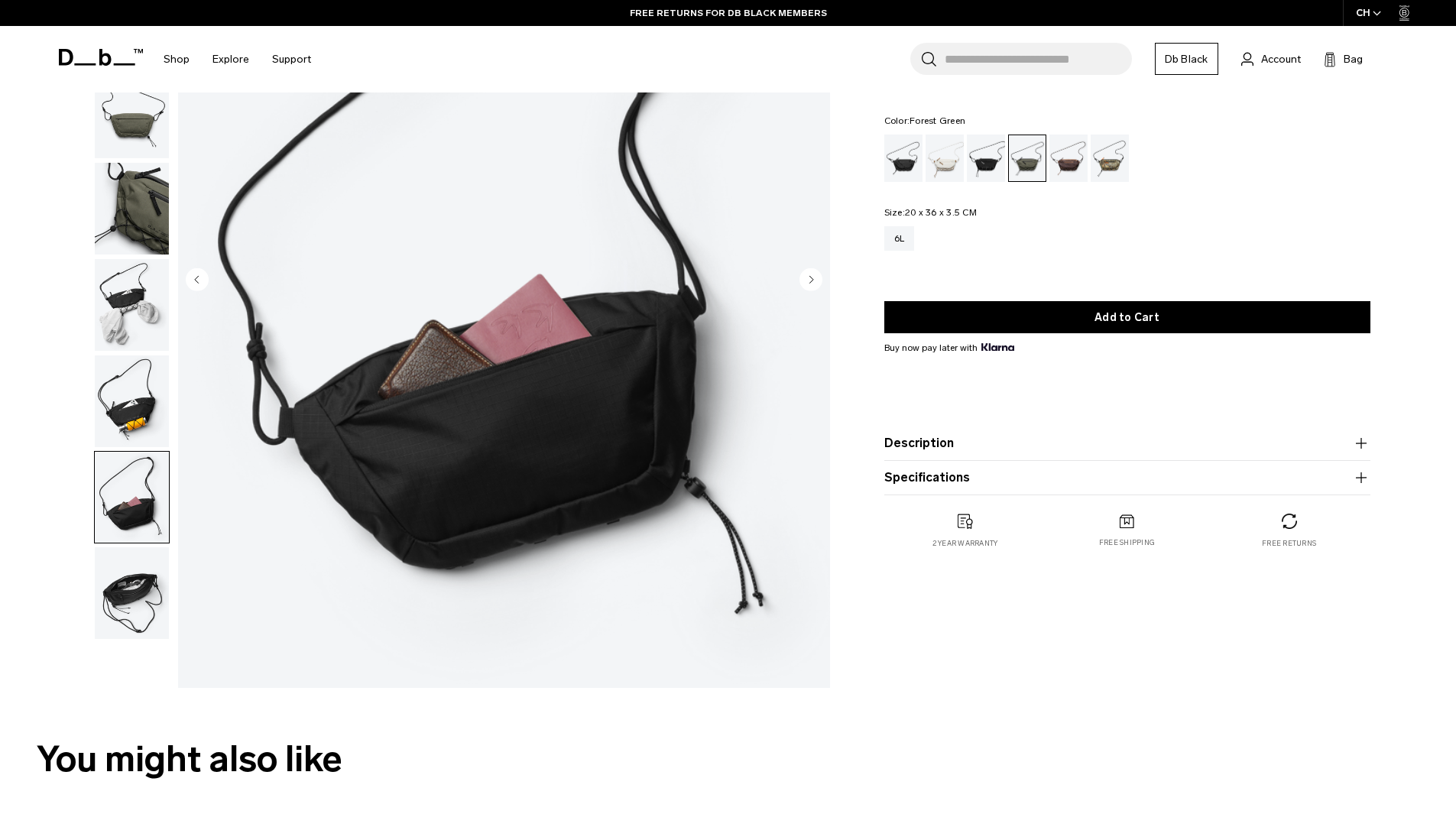
click at [109, 592] on img "button" at bounding box center [132, 593] width 74 height 92
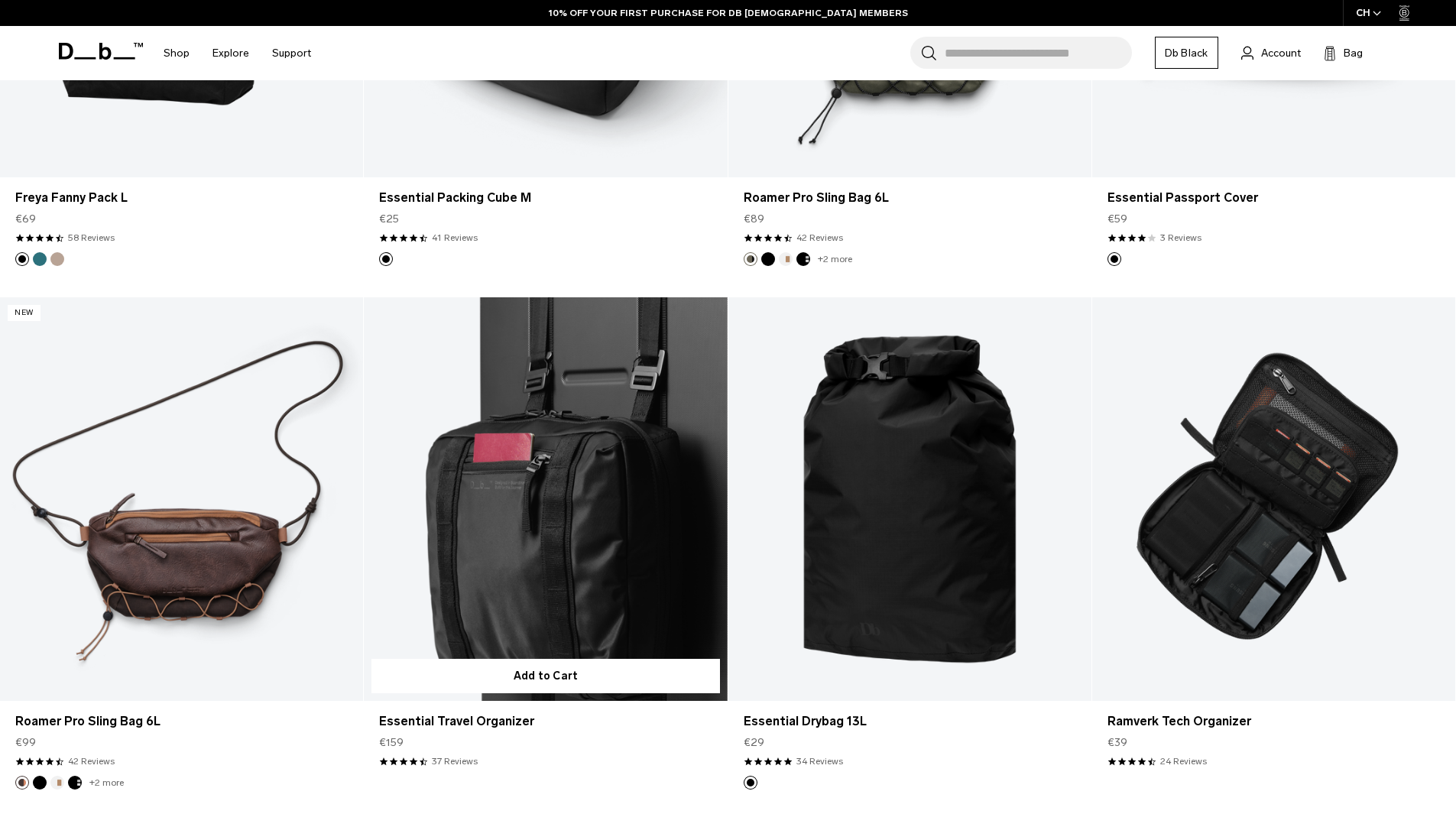
click at [646, 467] on link "Essential Travel Organizer" at bounding box center [544, 499] width 363 height 403
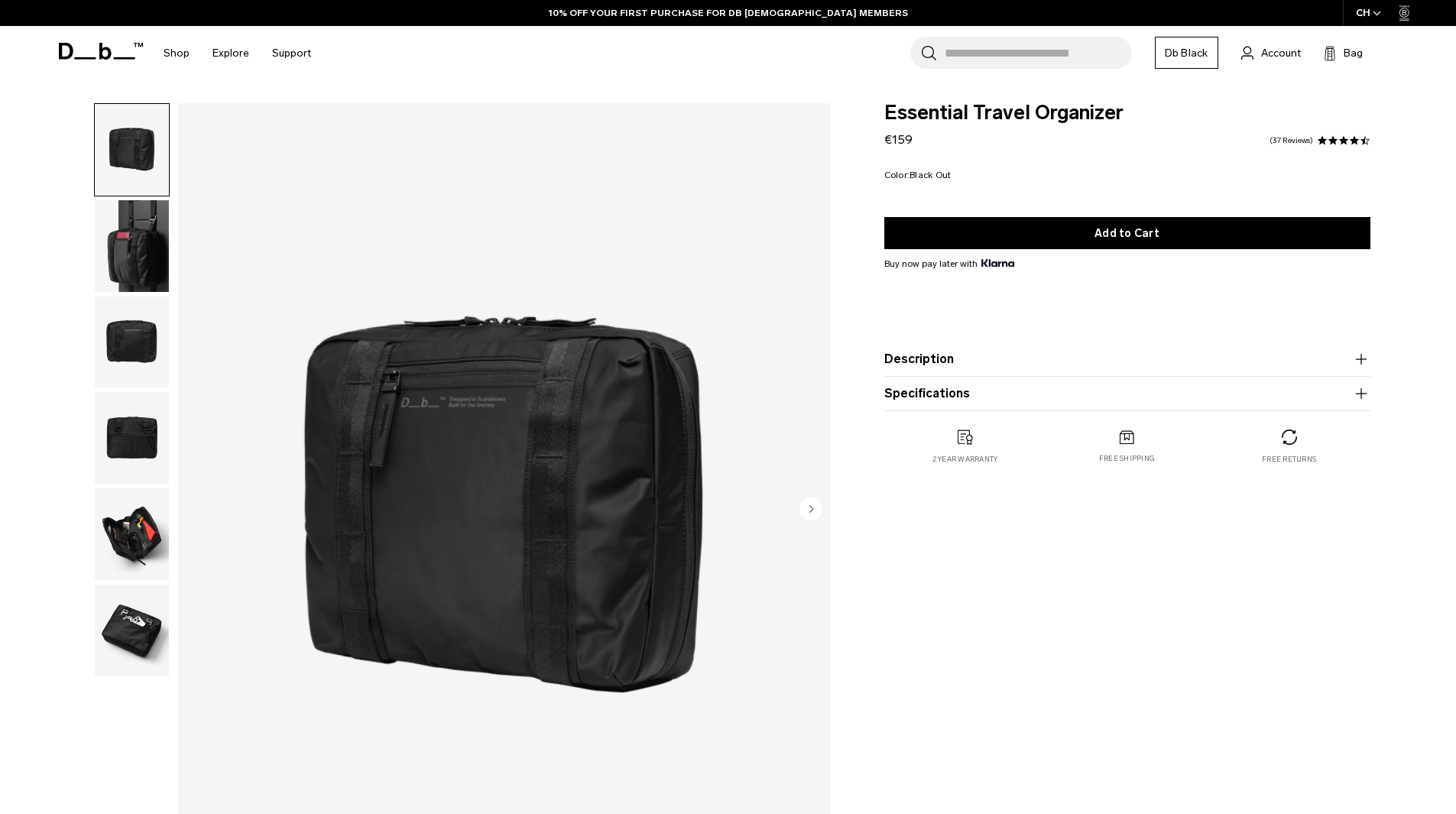
click at [136, 249] on img "button" at bounding box center [132, 245] width 74 height 92
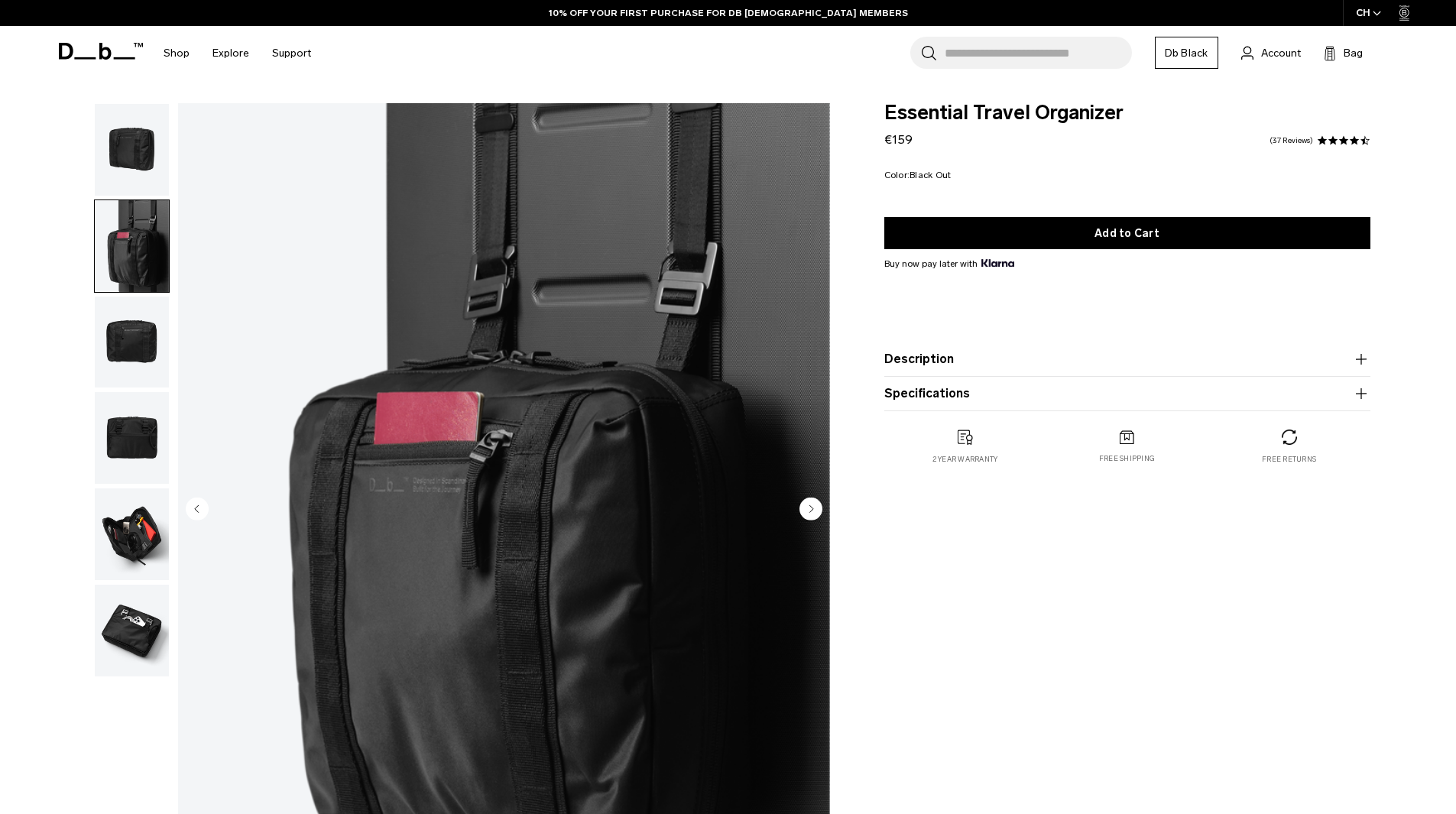
click at [132, 336] on img "button" at bounding box center [132, 342] width 74 height 92
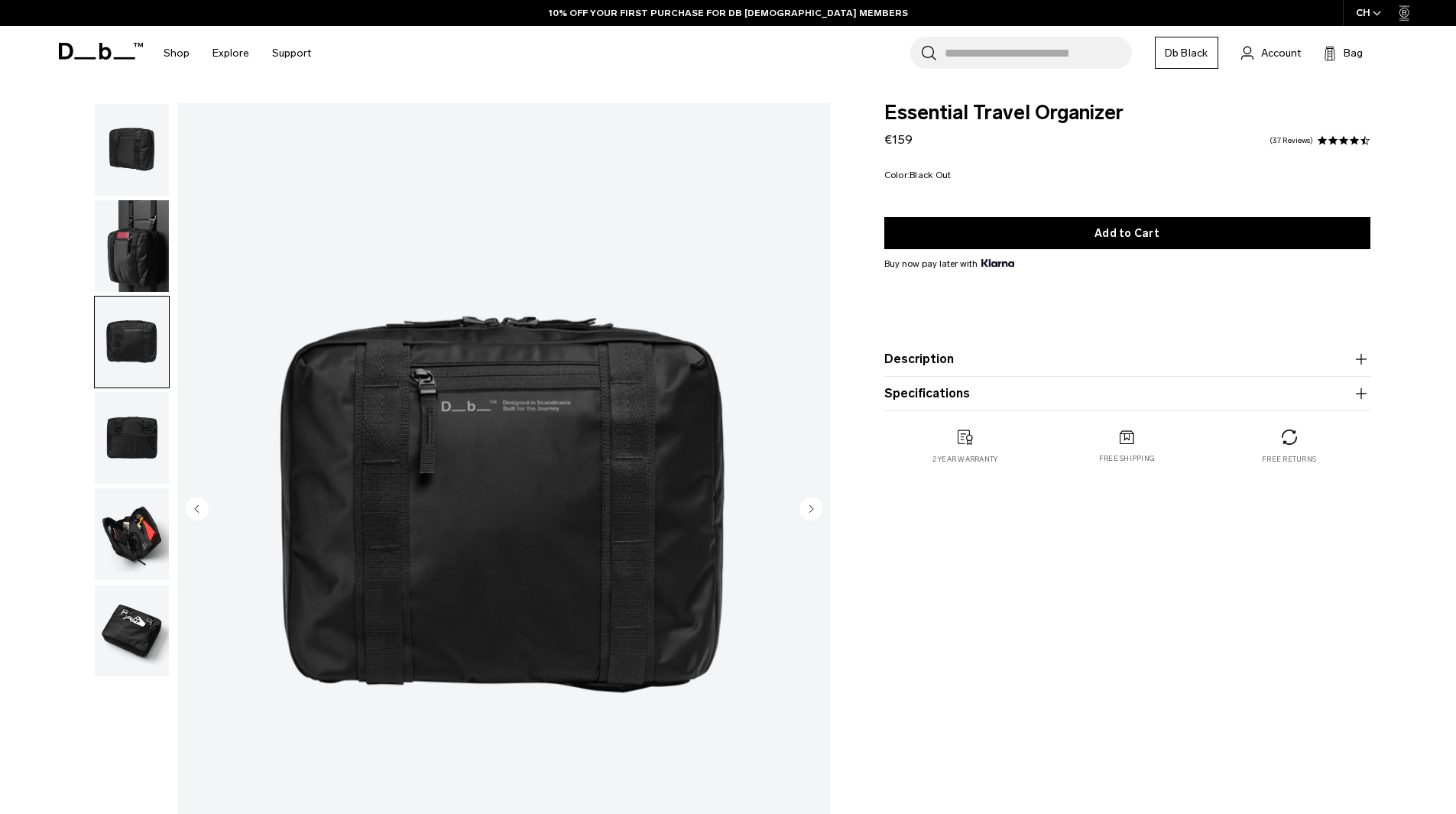
click at [127, 453] on img "button" at bounding box center [132, 438] width 74 height 92
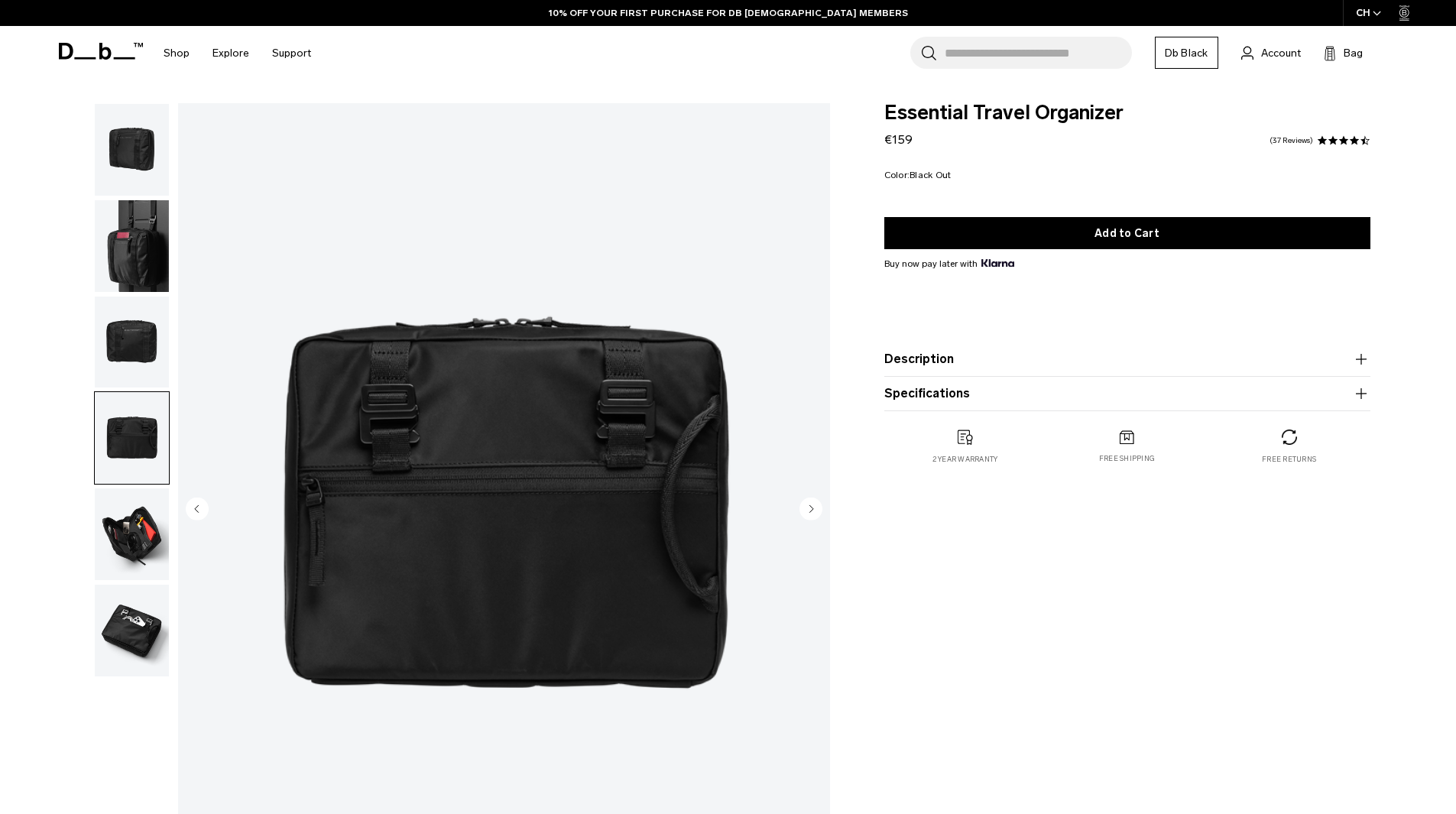
click at [114, 520] on img "button" at bounding box center [132, 534] width 74 height 92
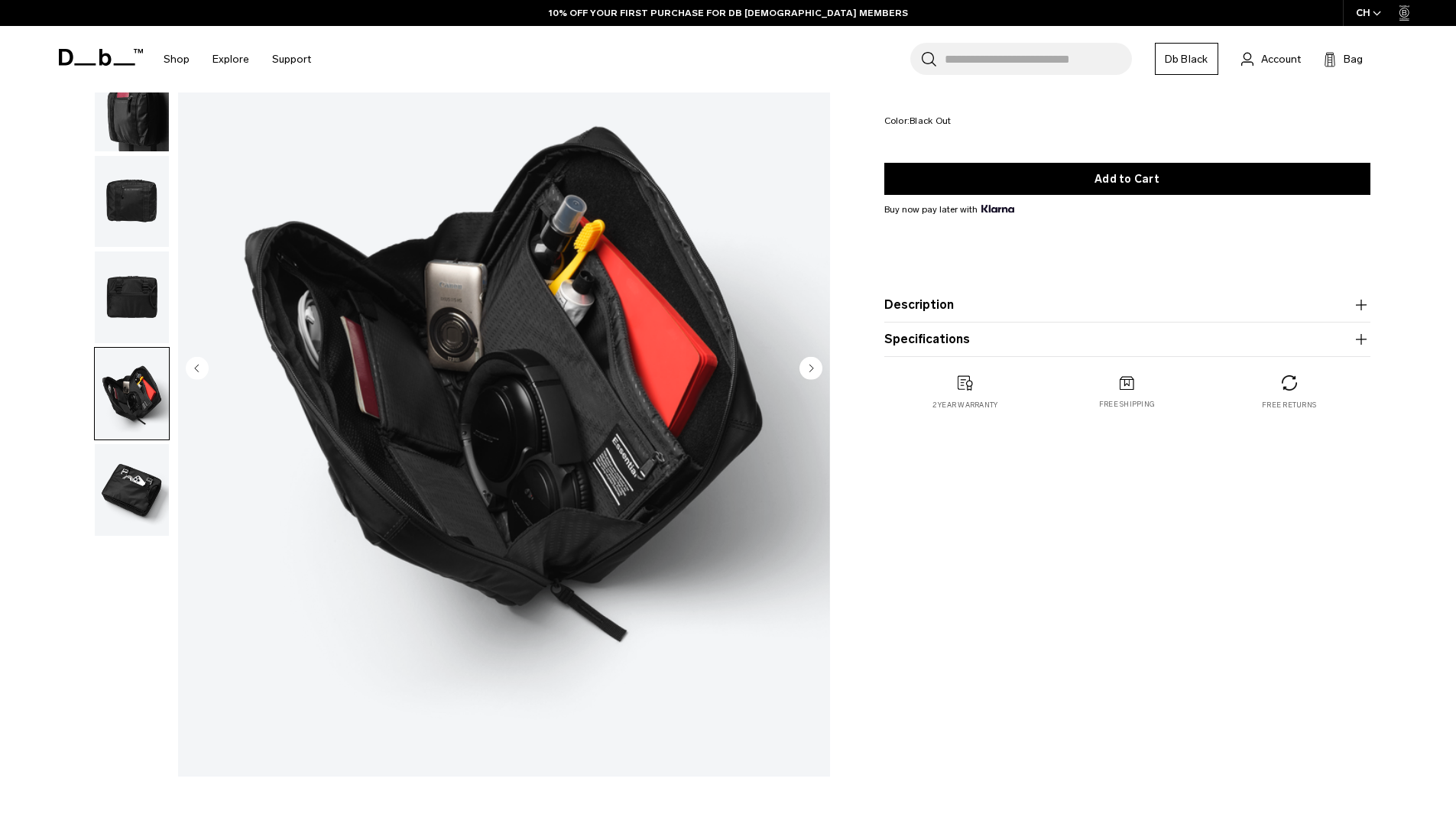
scroll to position [152, 0]
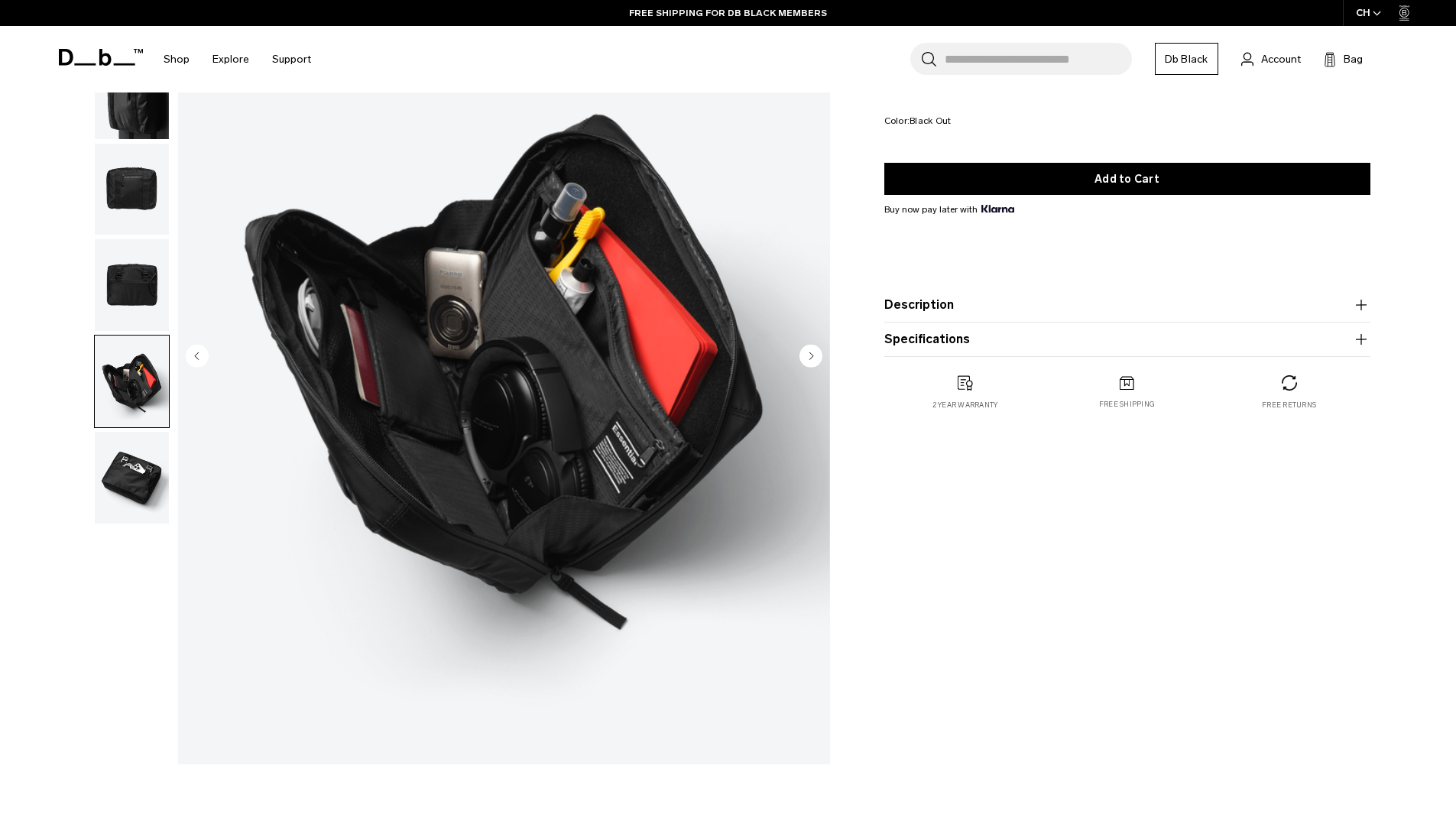
click at [150, 481] on img "button" at bounding box center [132, 478] width 74 height 92
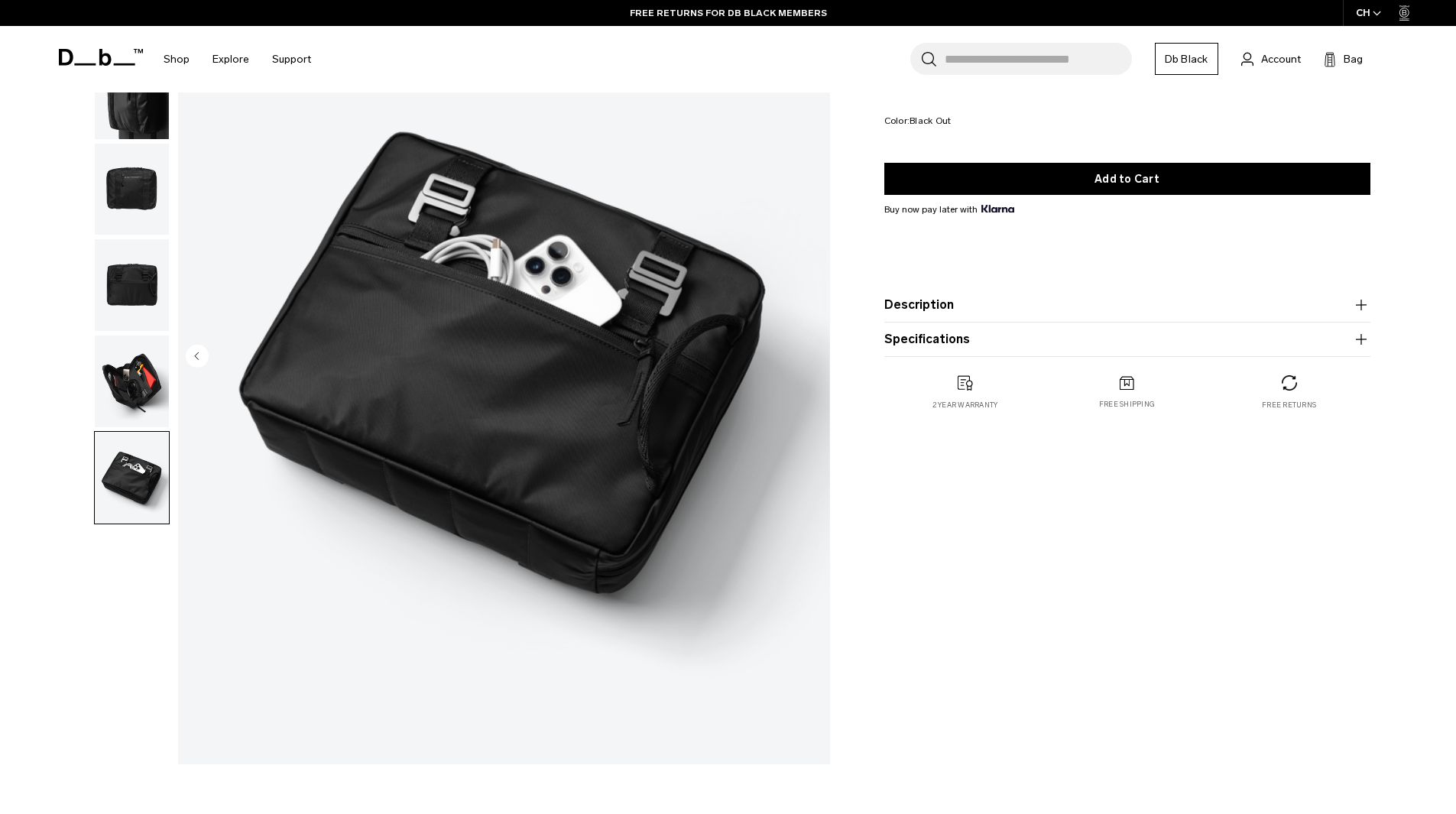
click at [125, 360] on img "button" at bounding box center [132, 381] width 74 height 92
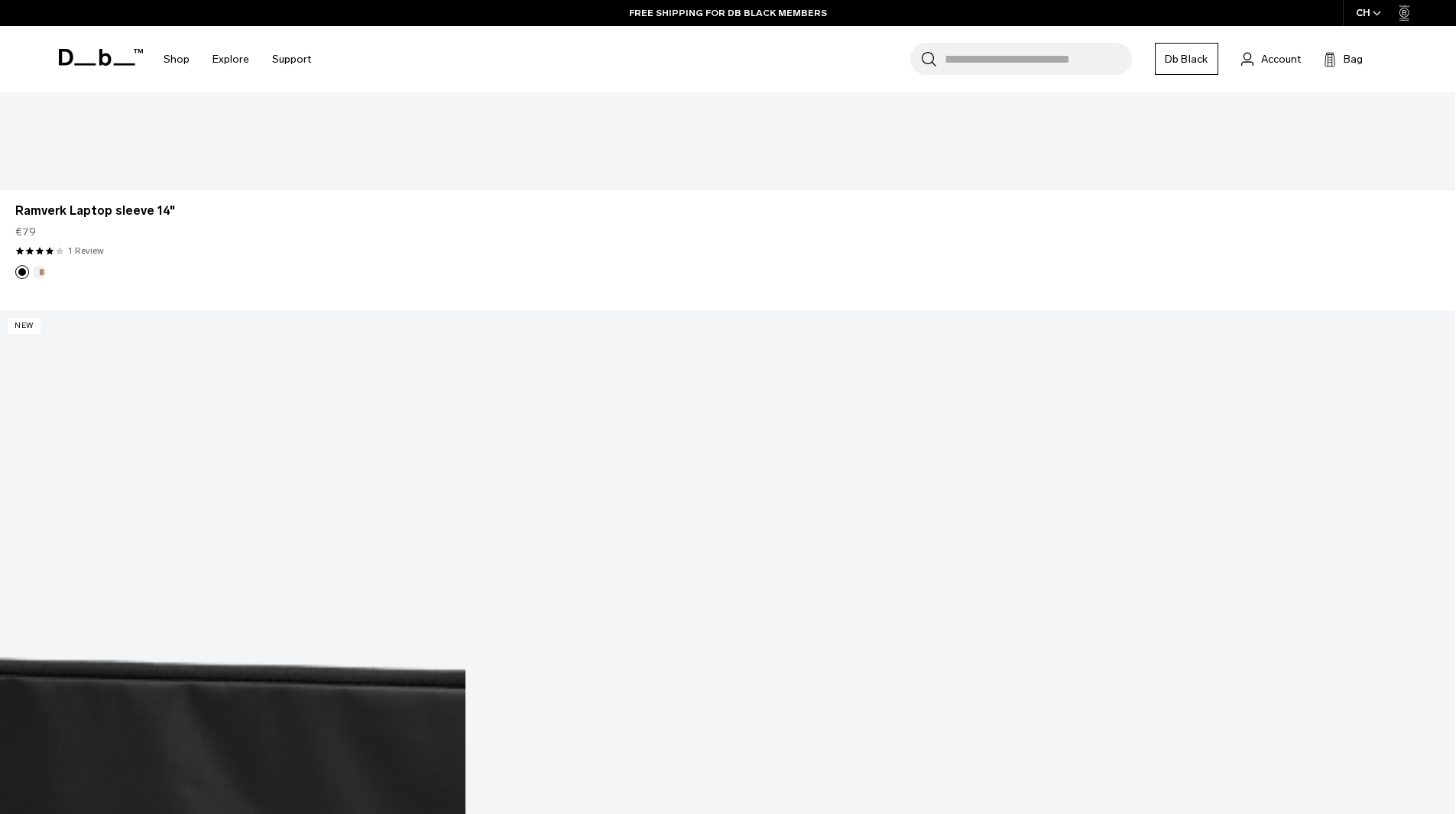
scroll to position [3600, 0]
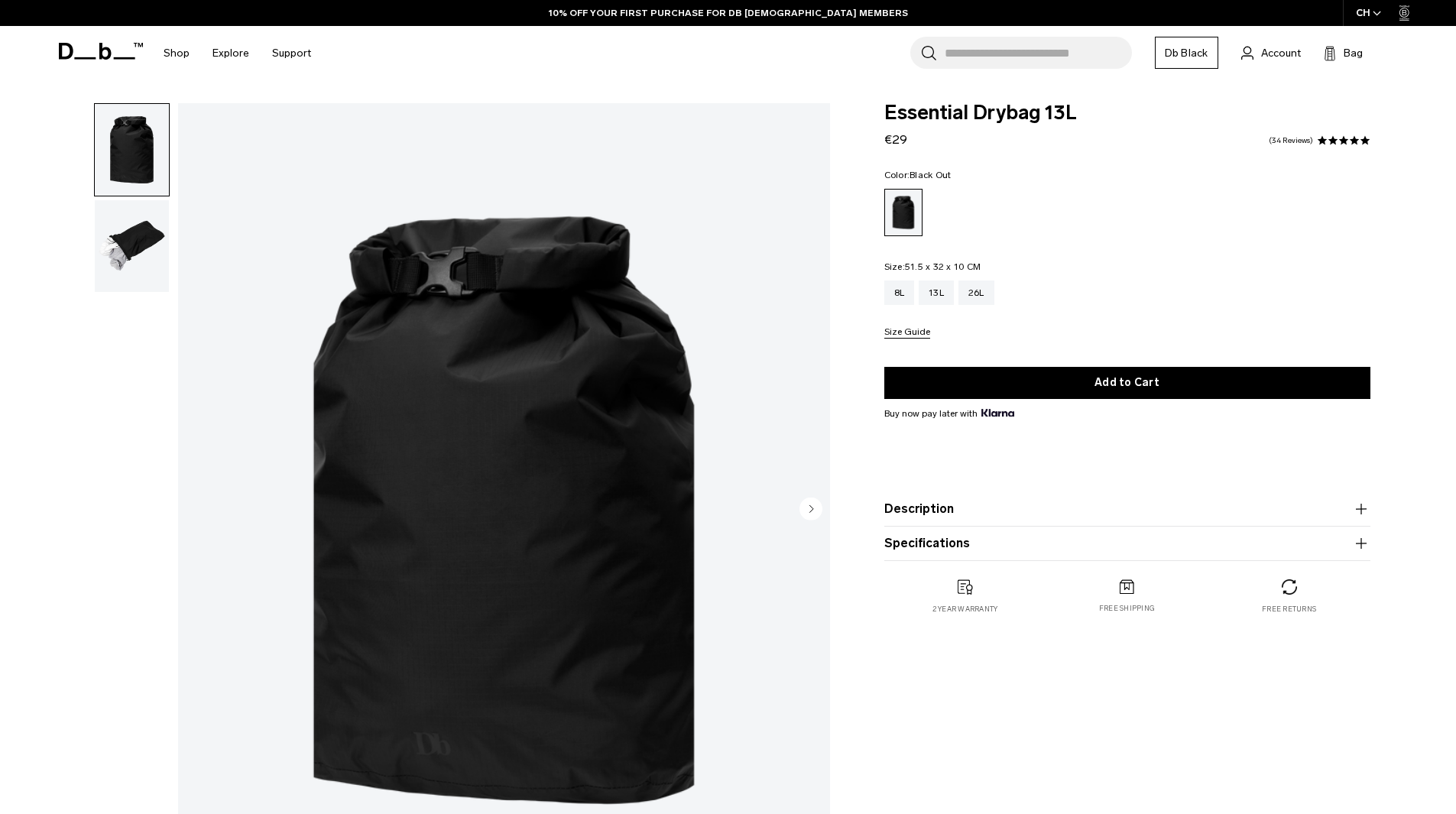
click at [121, 269] on img "button" at bounding box center [132, 245] width 74 height 92
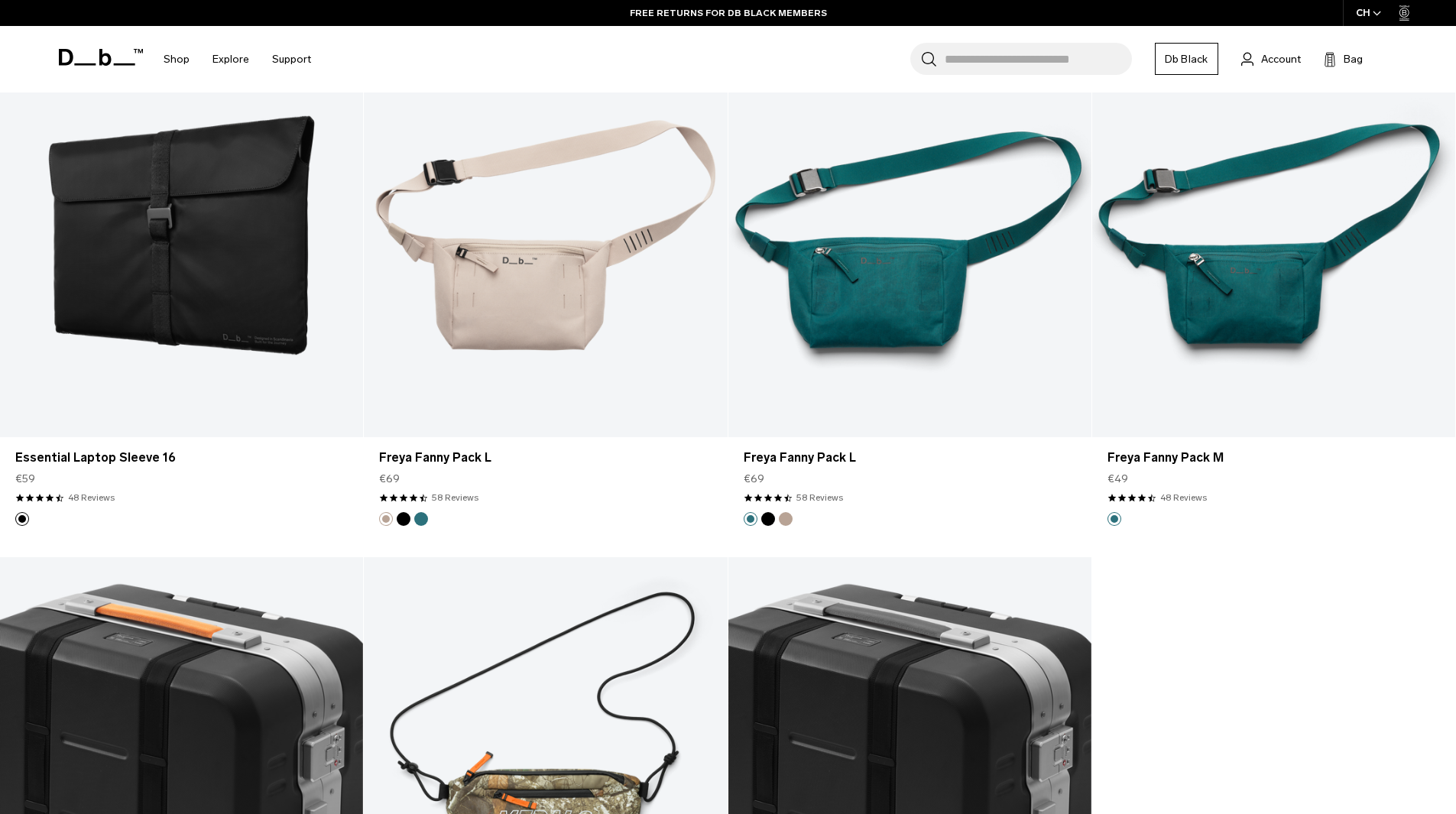
scroll to position [5205, 0]
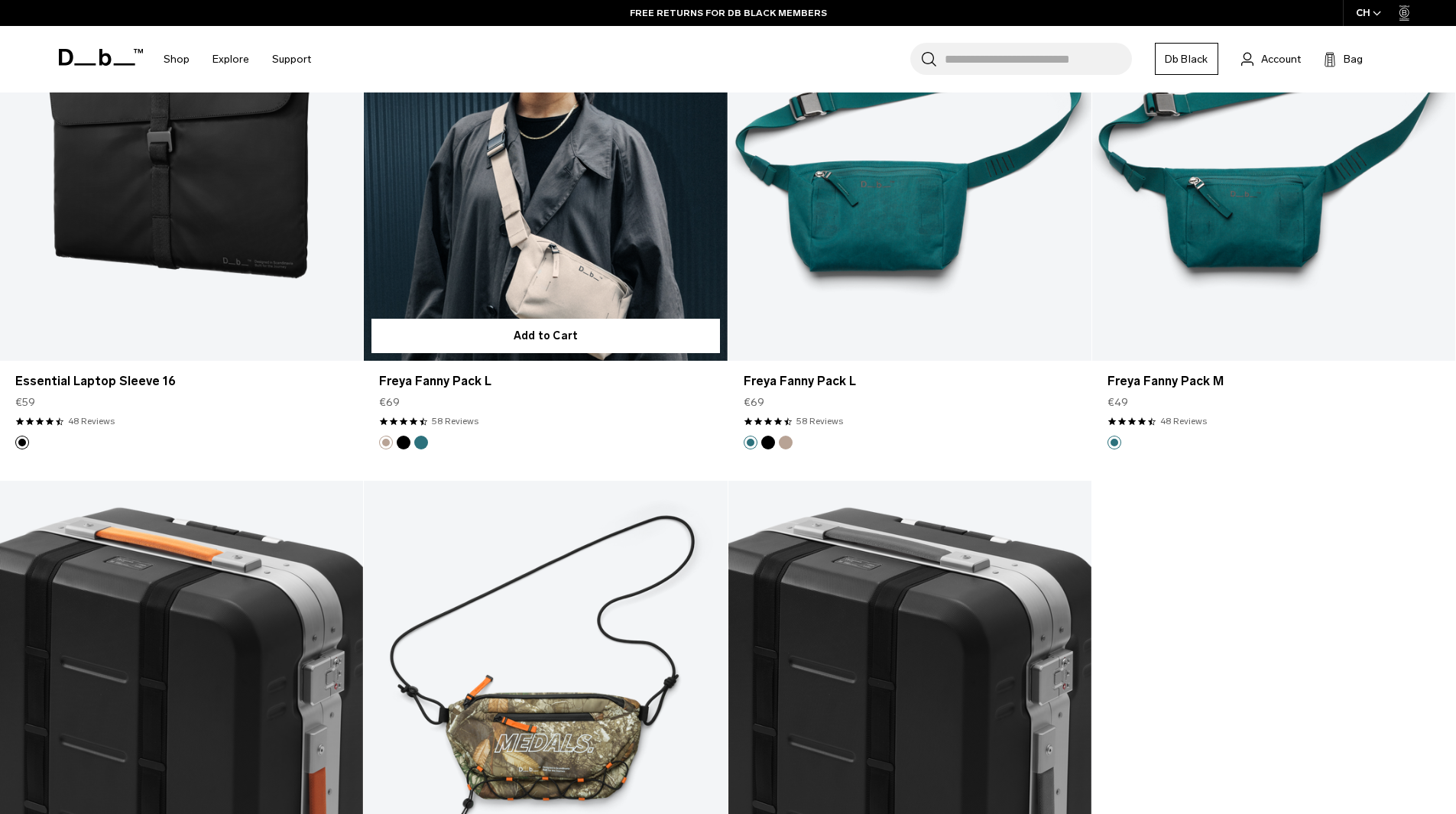
click at [683, 277] on link "Freya Fanny Pack L" at bounding box center [544, 159] width 363 height 403
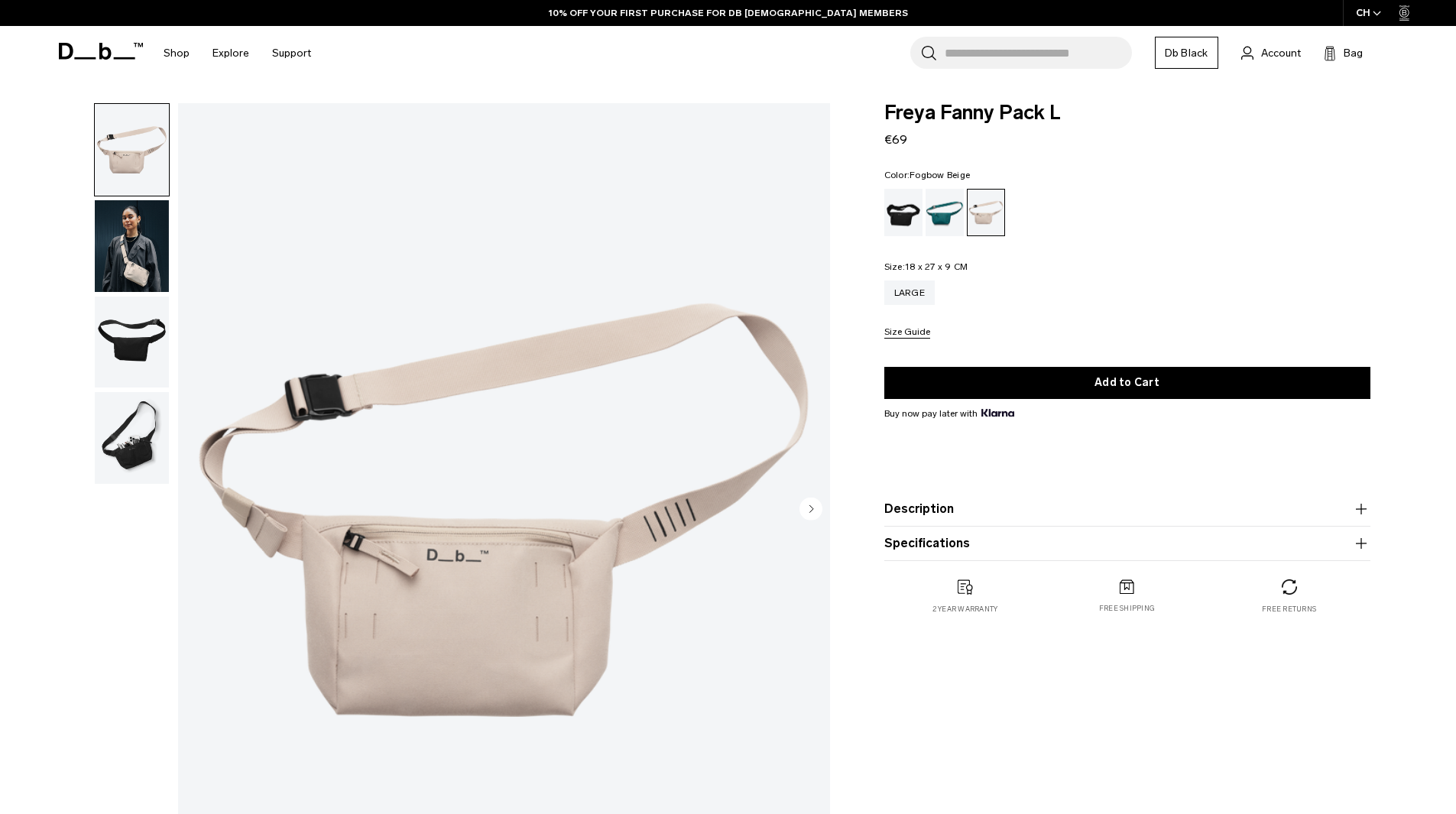
click at [914, 204] on div "Black Out" at bounding box center [904, 212] width 39 height 47
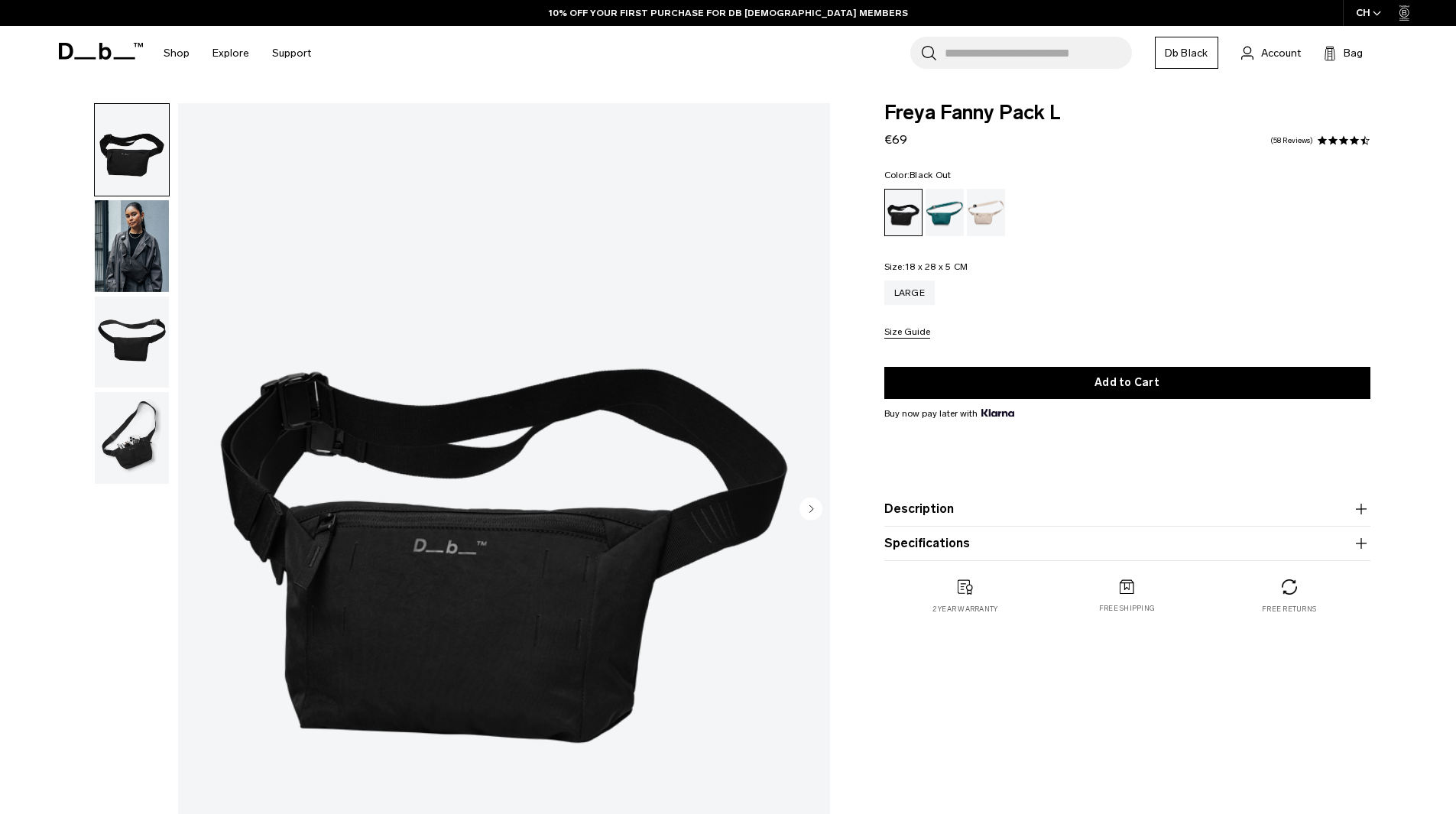
click at [125, 449] on img "button" at bounding box center [132, 438] width 74 height 92
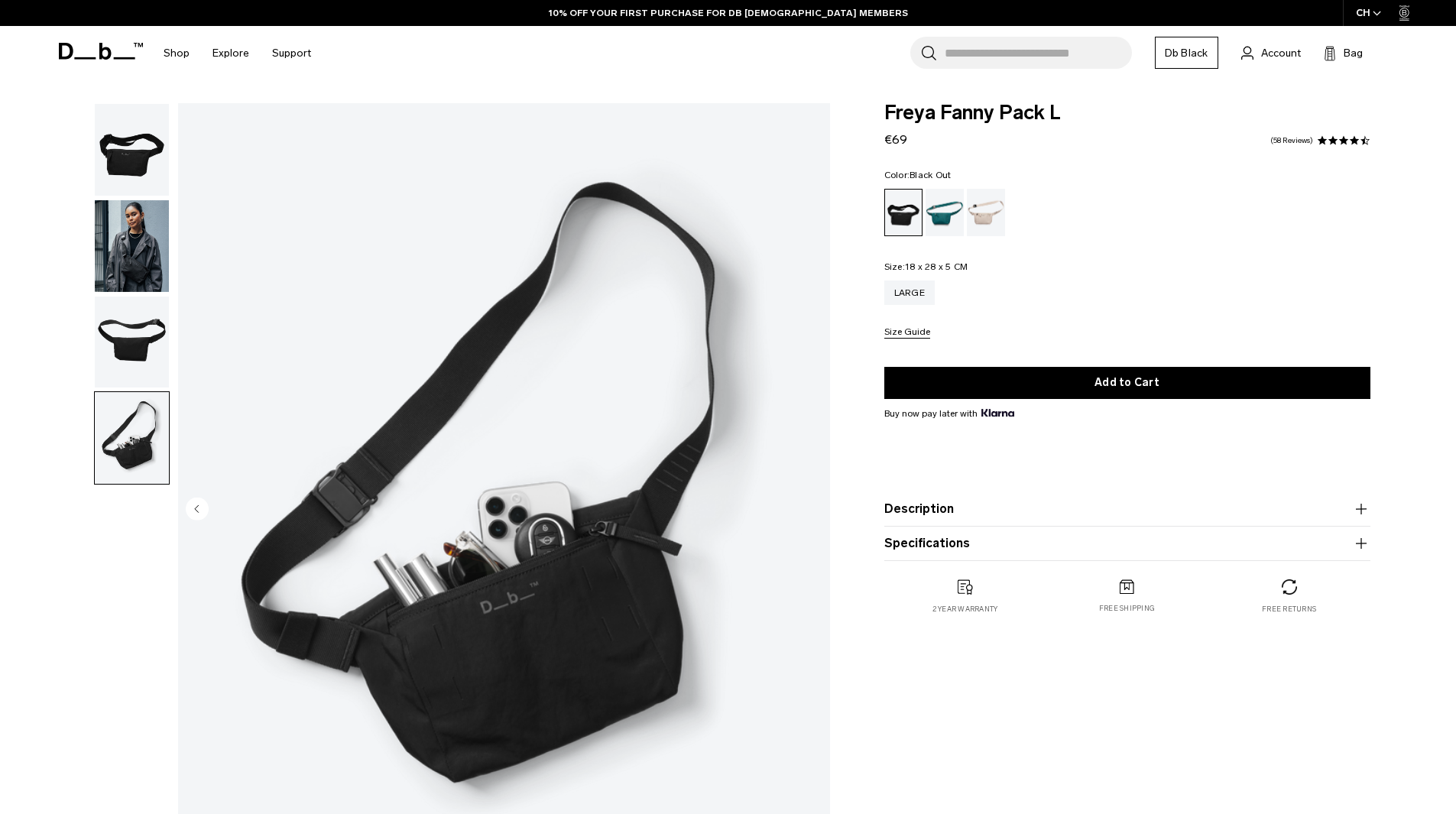
click at [138, 361] on img "button" at bounding box center [132, 342] width 74 height 92
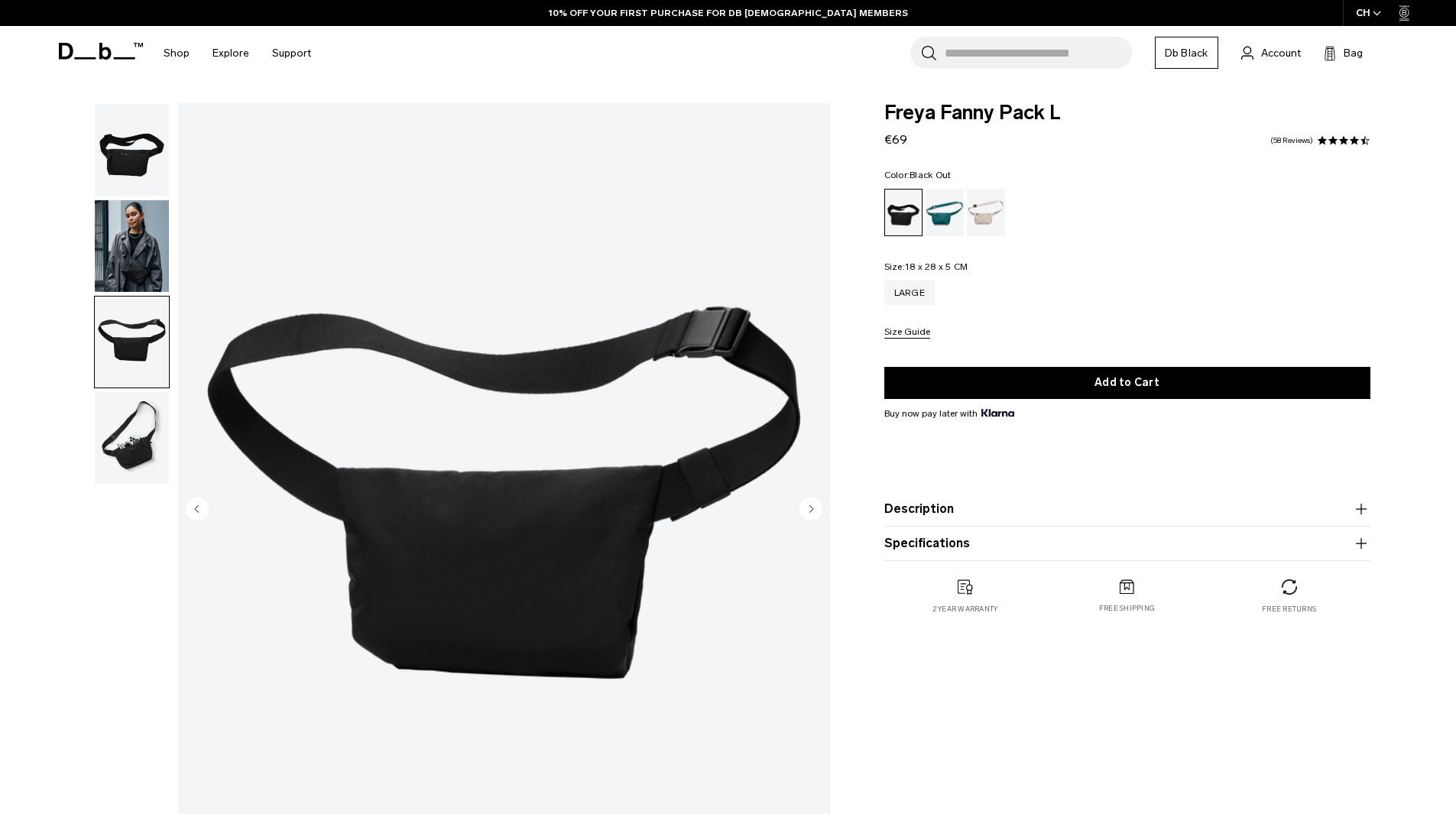
click at [139, 243] on img "button" at bounding box center [132, 245] width 74 height 92
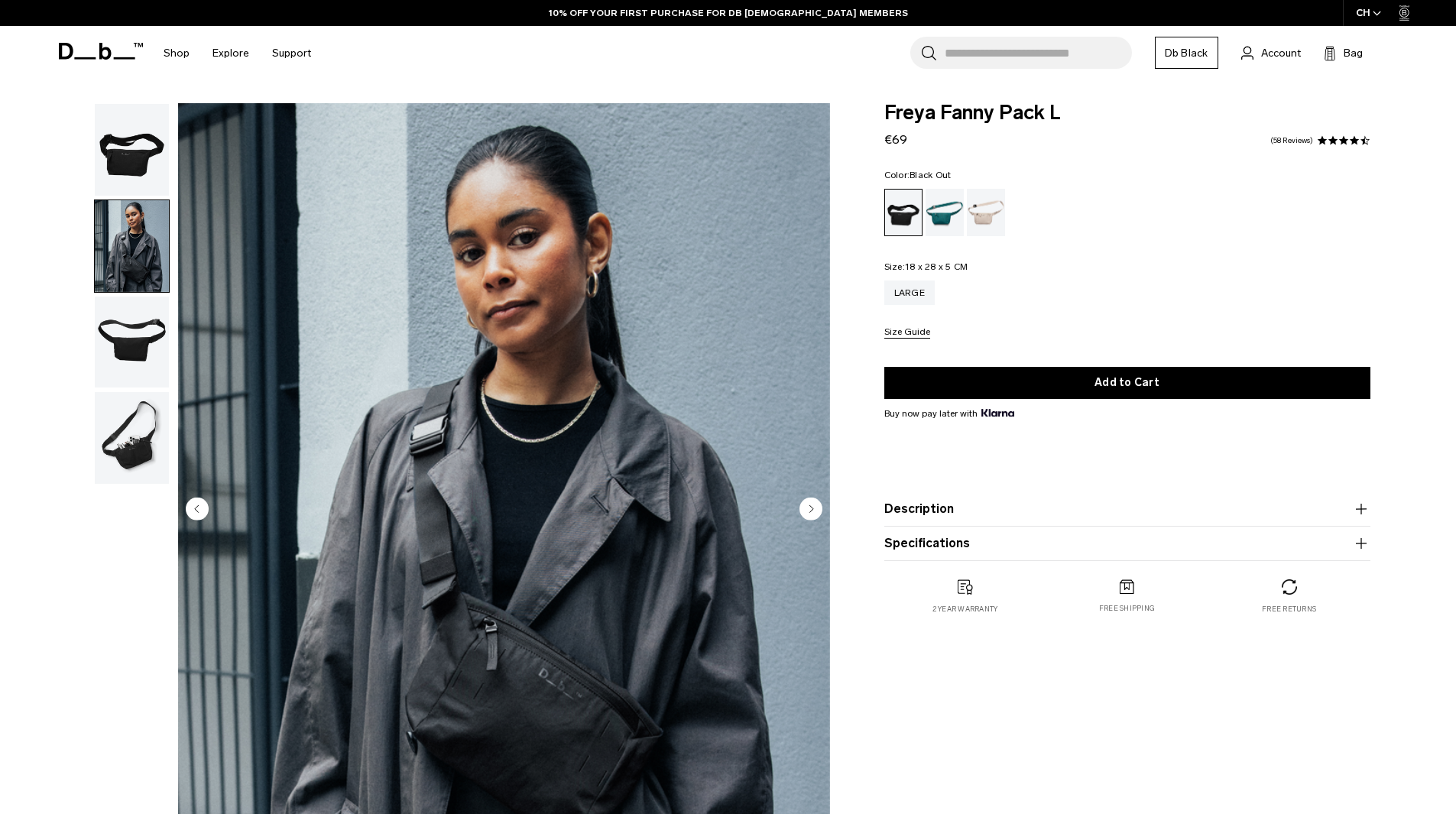
click at [139, 154] on img "button" at bounding box center [132, 150] width 74 height 92
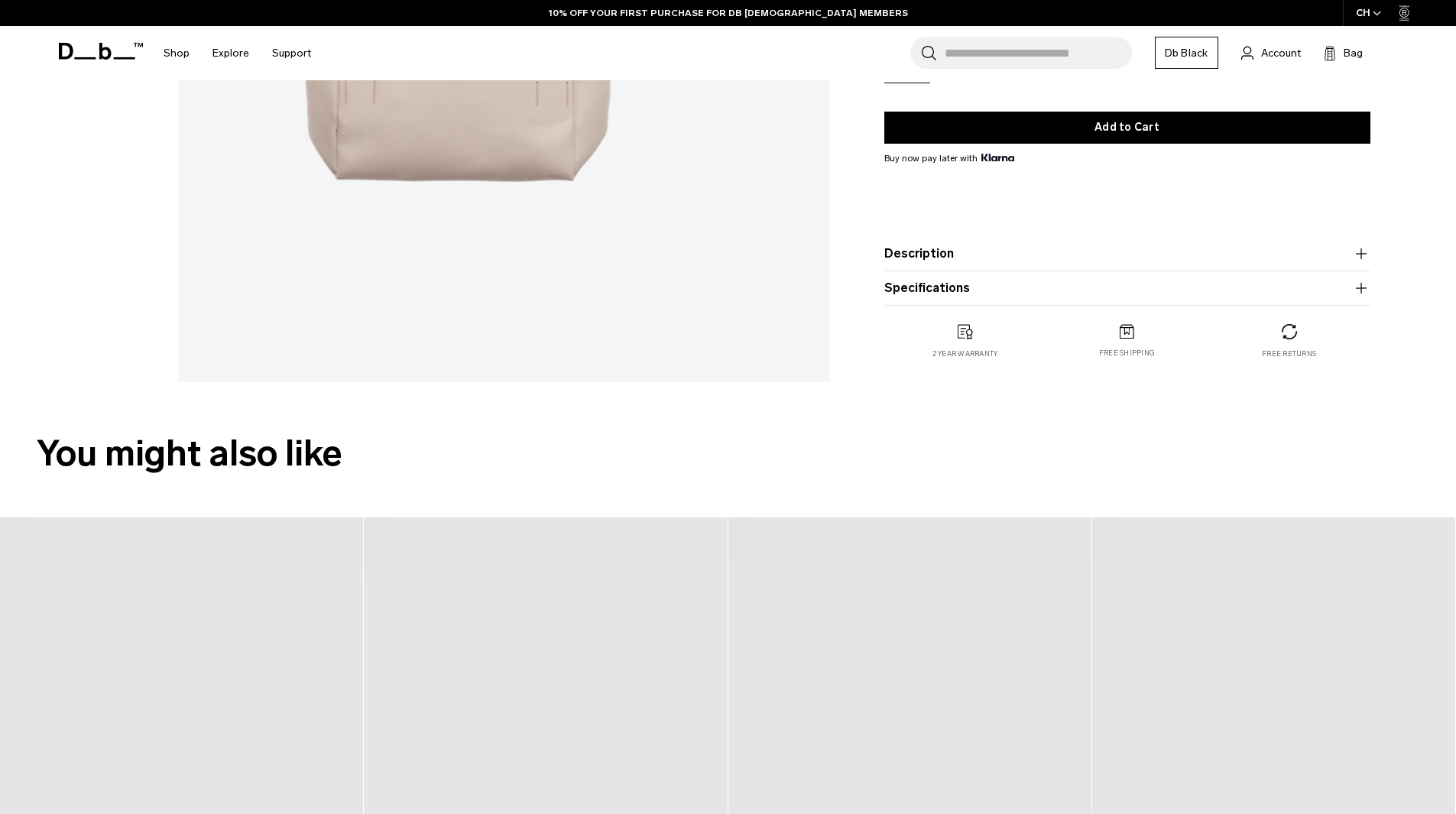
drag, startPoint x: 829, startPoint y: 519, endPoint x: 838, endPoint y: 523, distance: 9.8
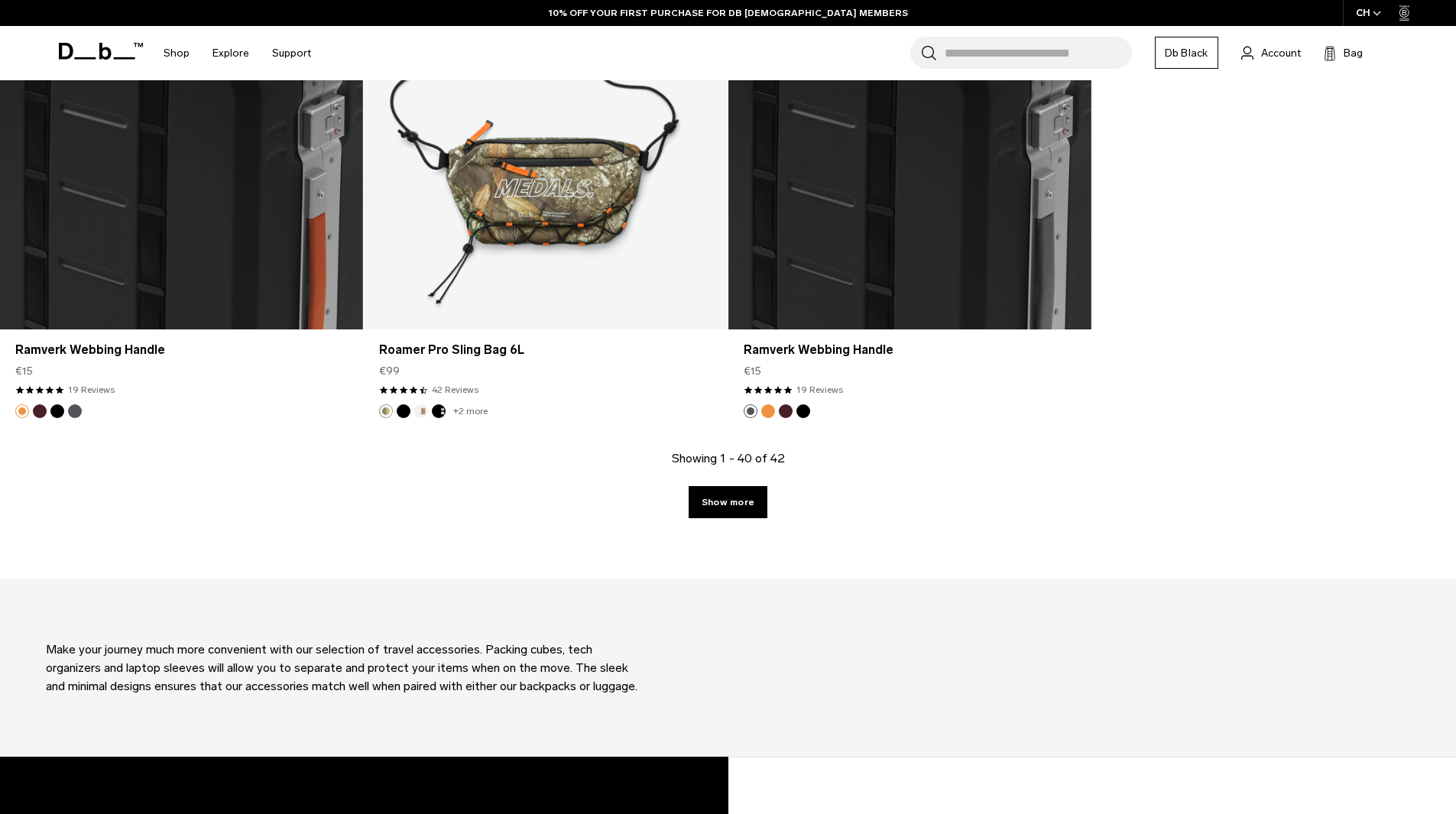
scroll to position [5663, 0]
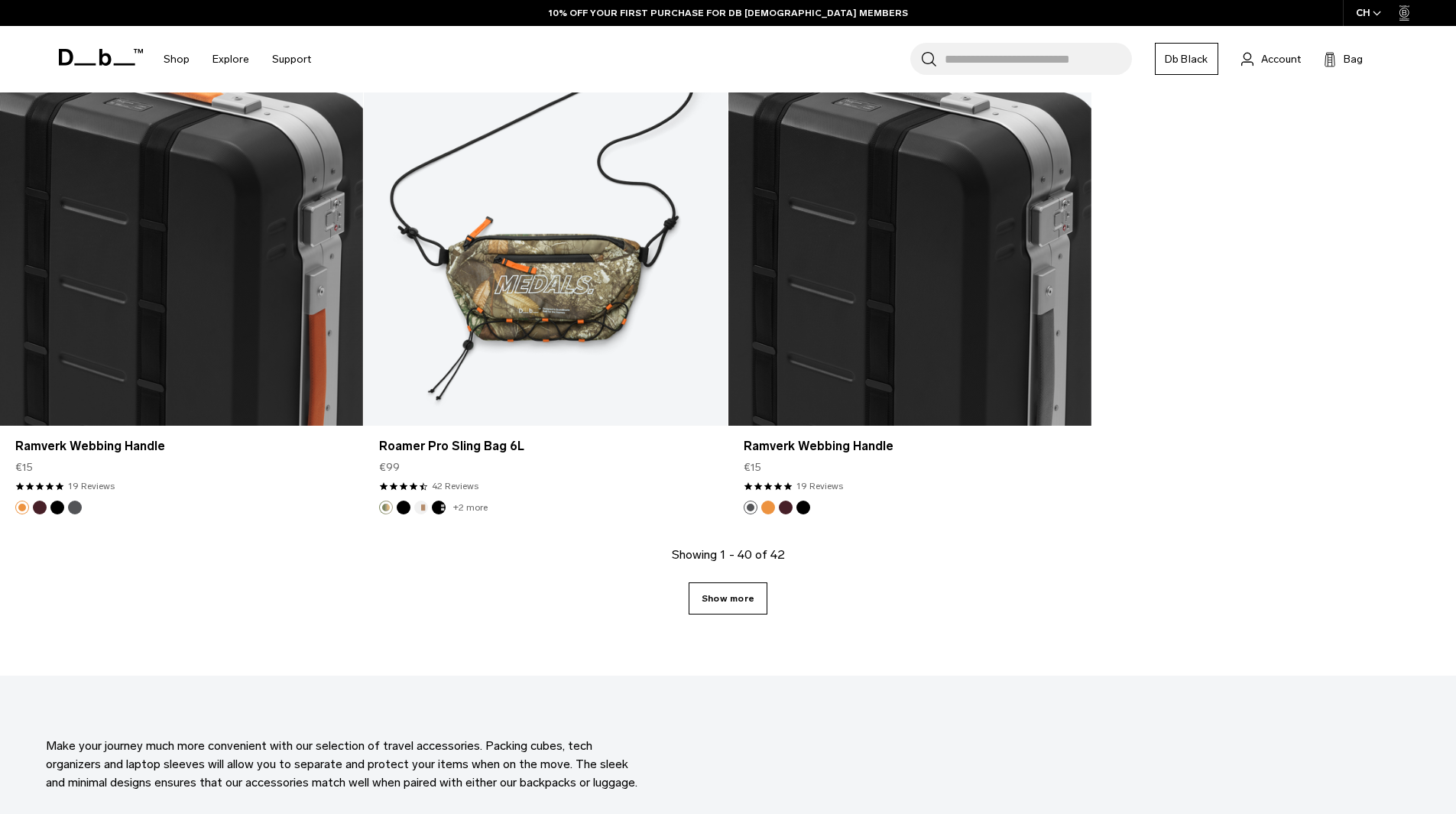
click at [728, 597] on link "Show more" at bounding box center [728, 598] width 79 height 33
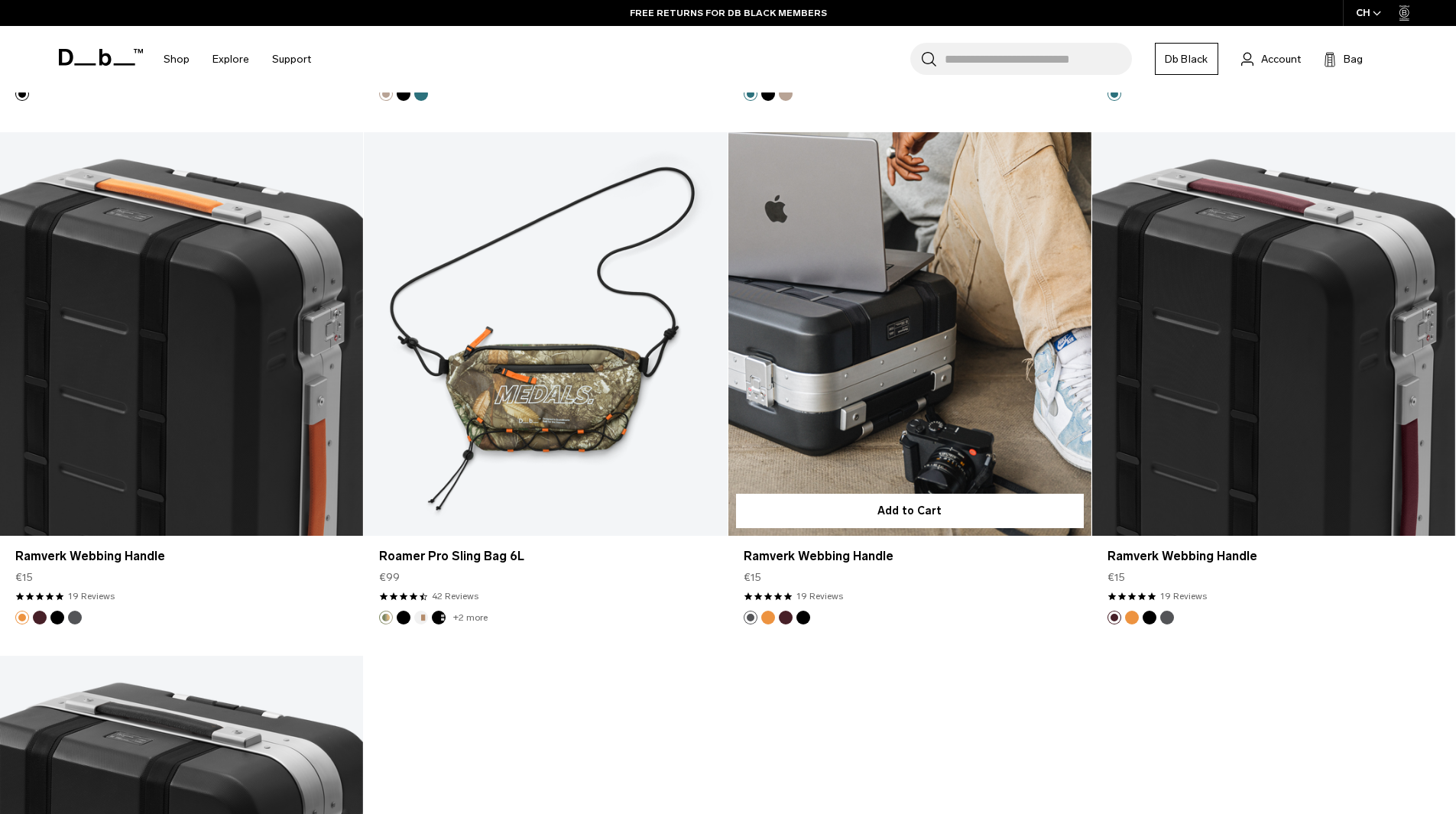
scroll to position [5396, 0]
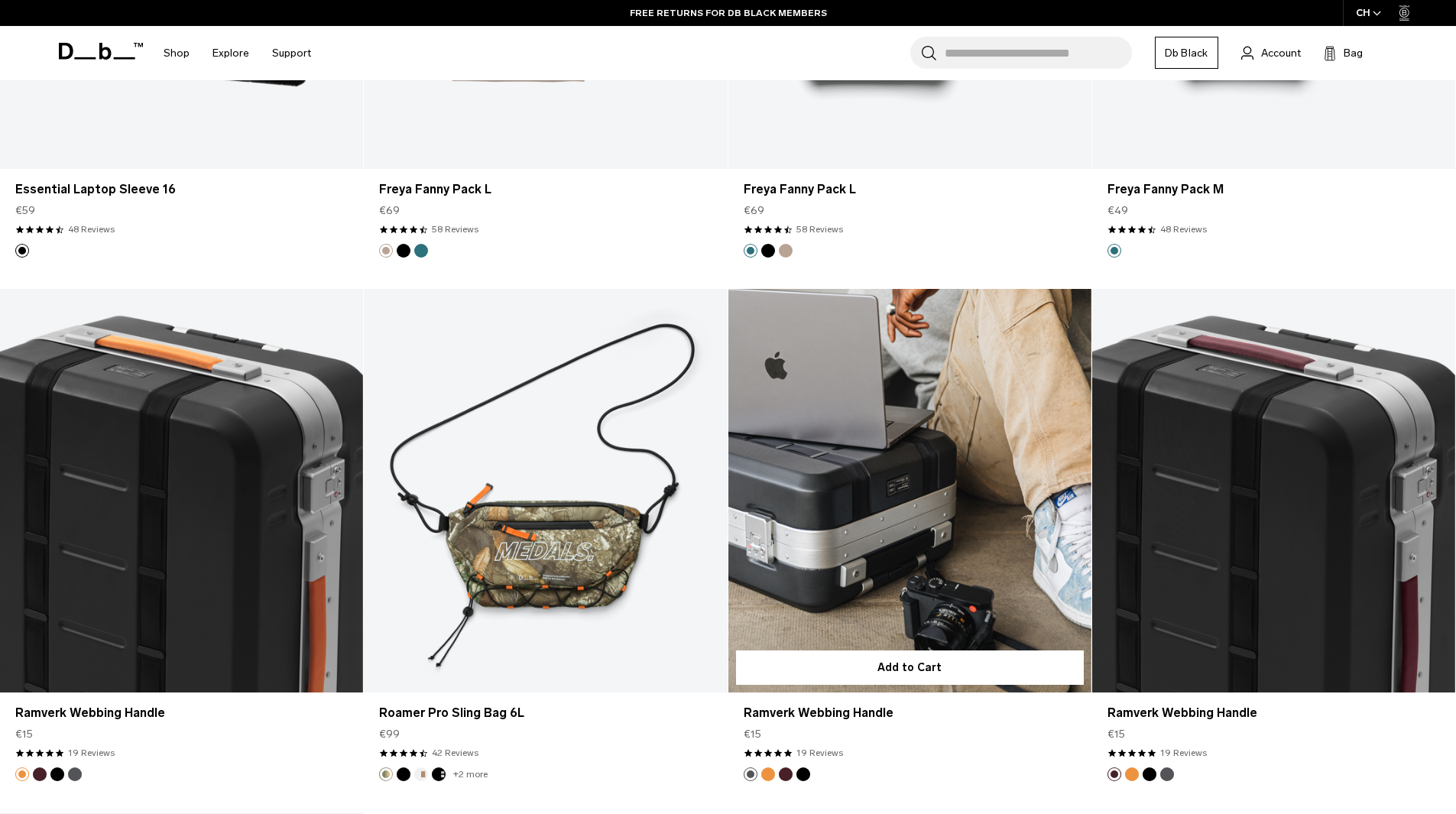
click at [840, 504] on link "Ramverk Webbing Handle" at bounding box center [910, 491] width 363 height 403
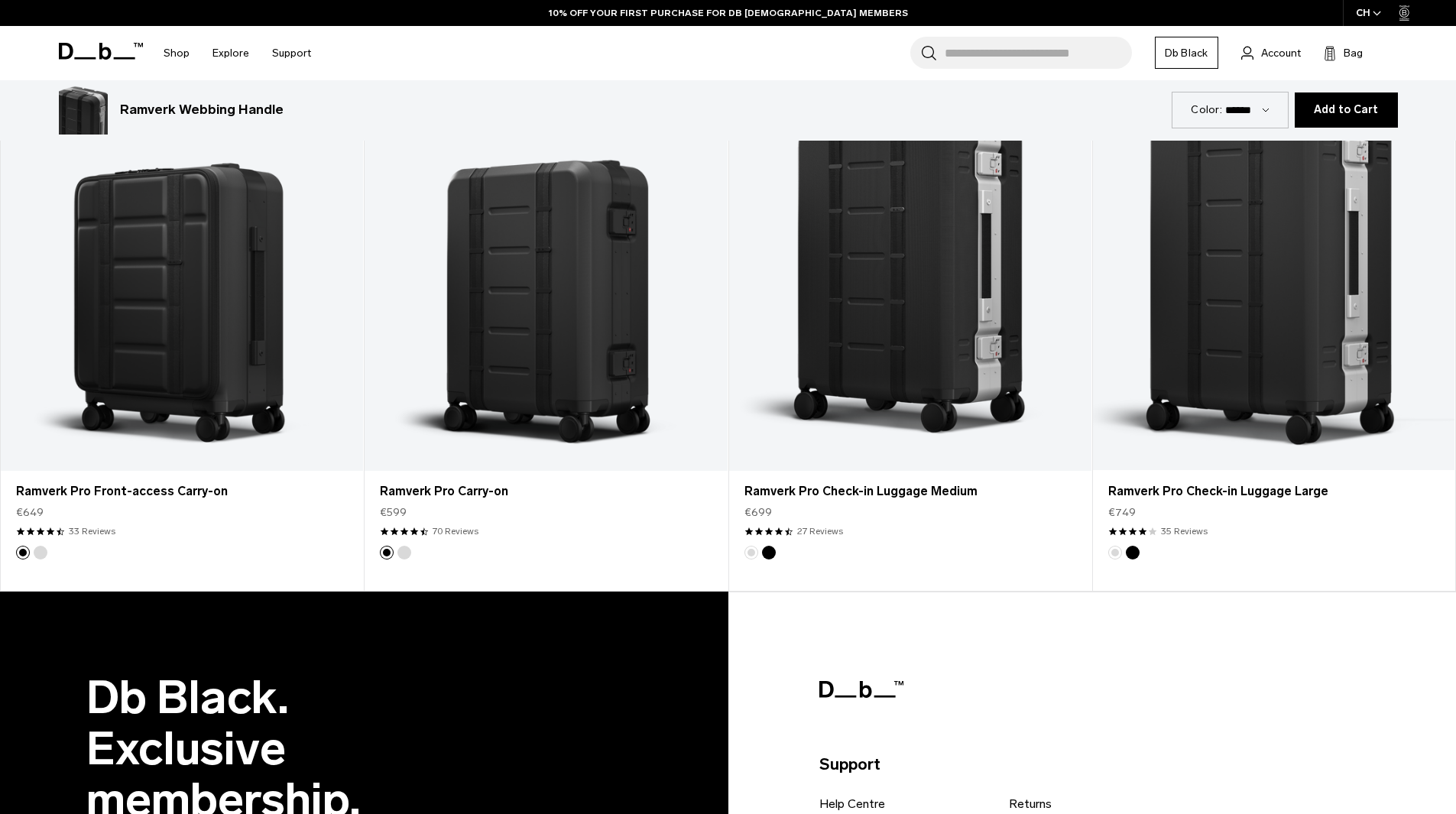
scroll to position [1726, 0]
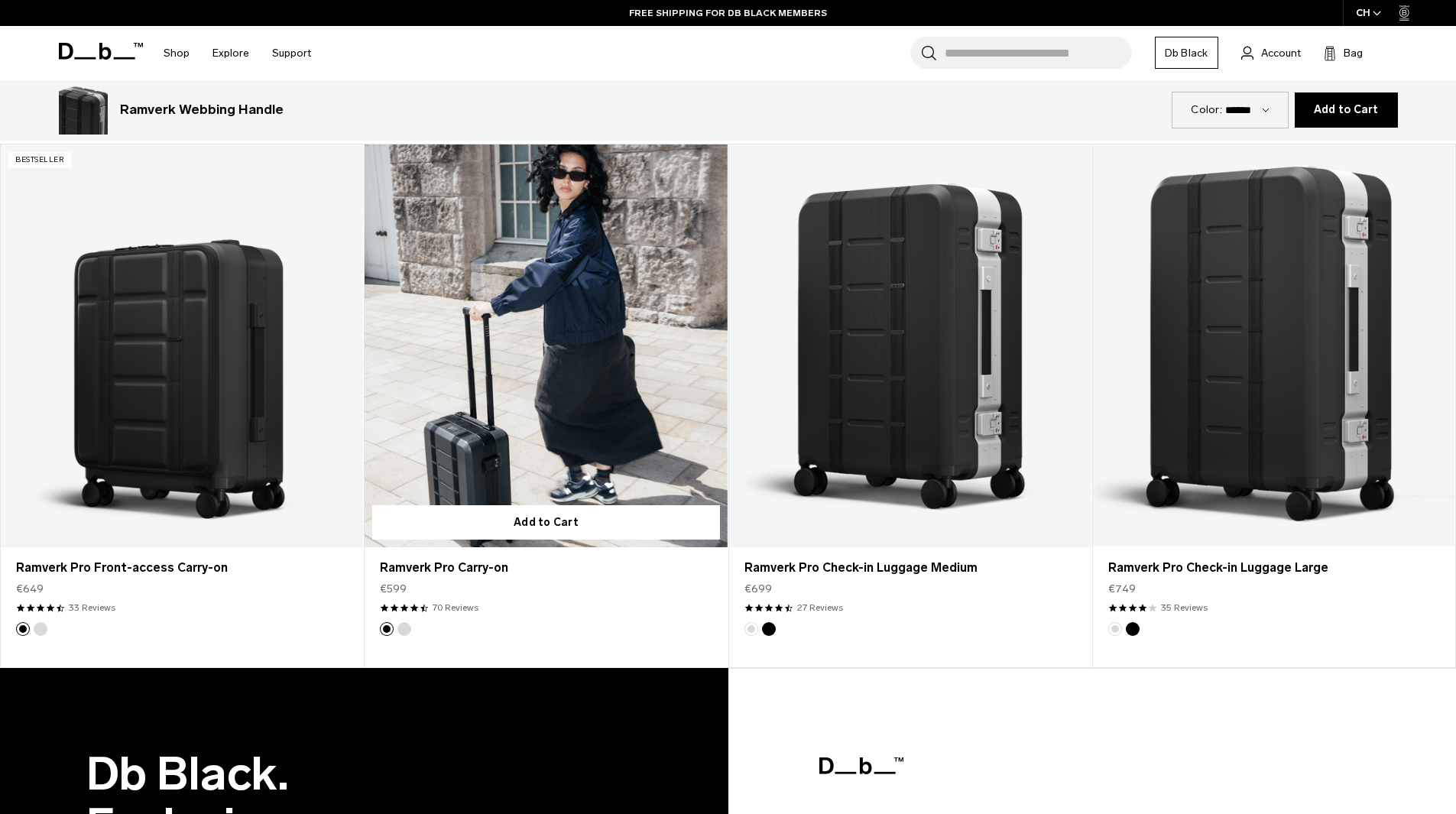
click at [548, 432] on link "Ramverk Pro Carry-on" at bounding box center [545, 345] width 362 height 402
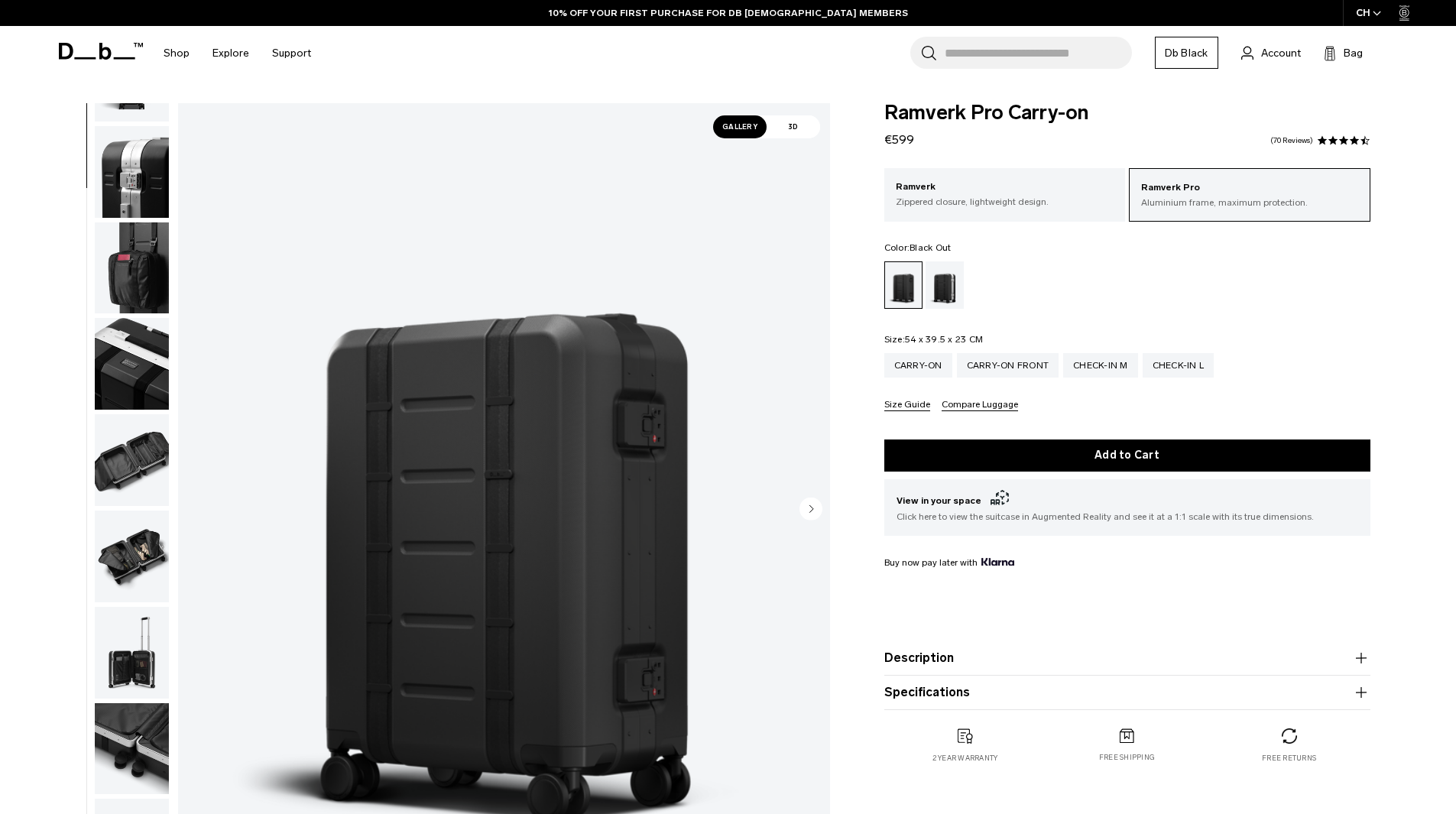
click at [116, 463] on img "button" at bounding box center [132, 460] width 74 height 92
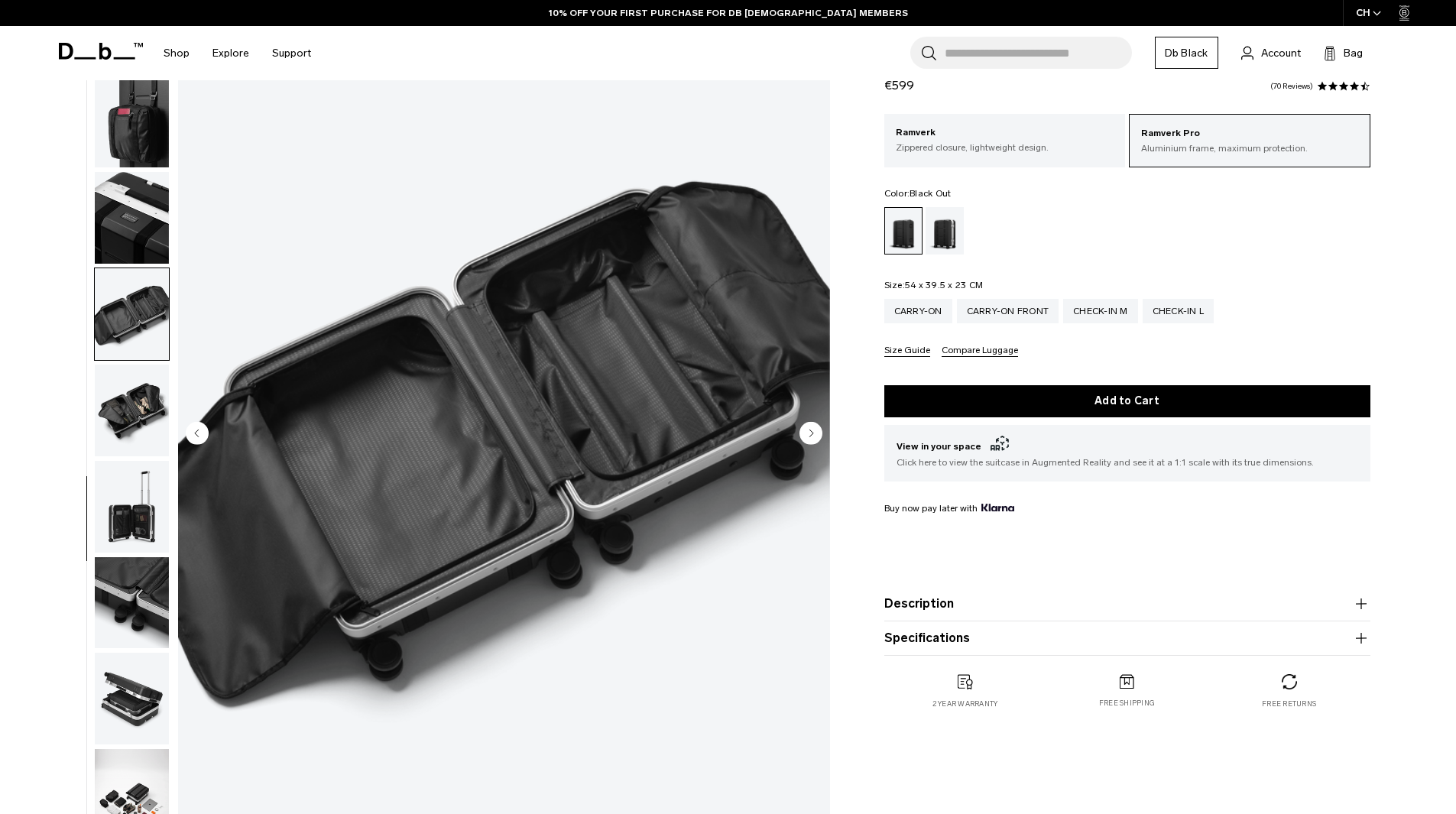
scroll to position [76, 0]
click at [137, 408] on img "button" at bounding box center [132, 409] width 74 height 92
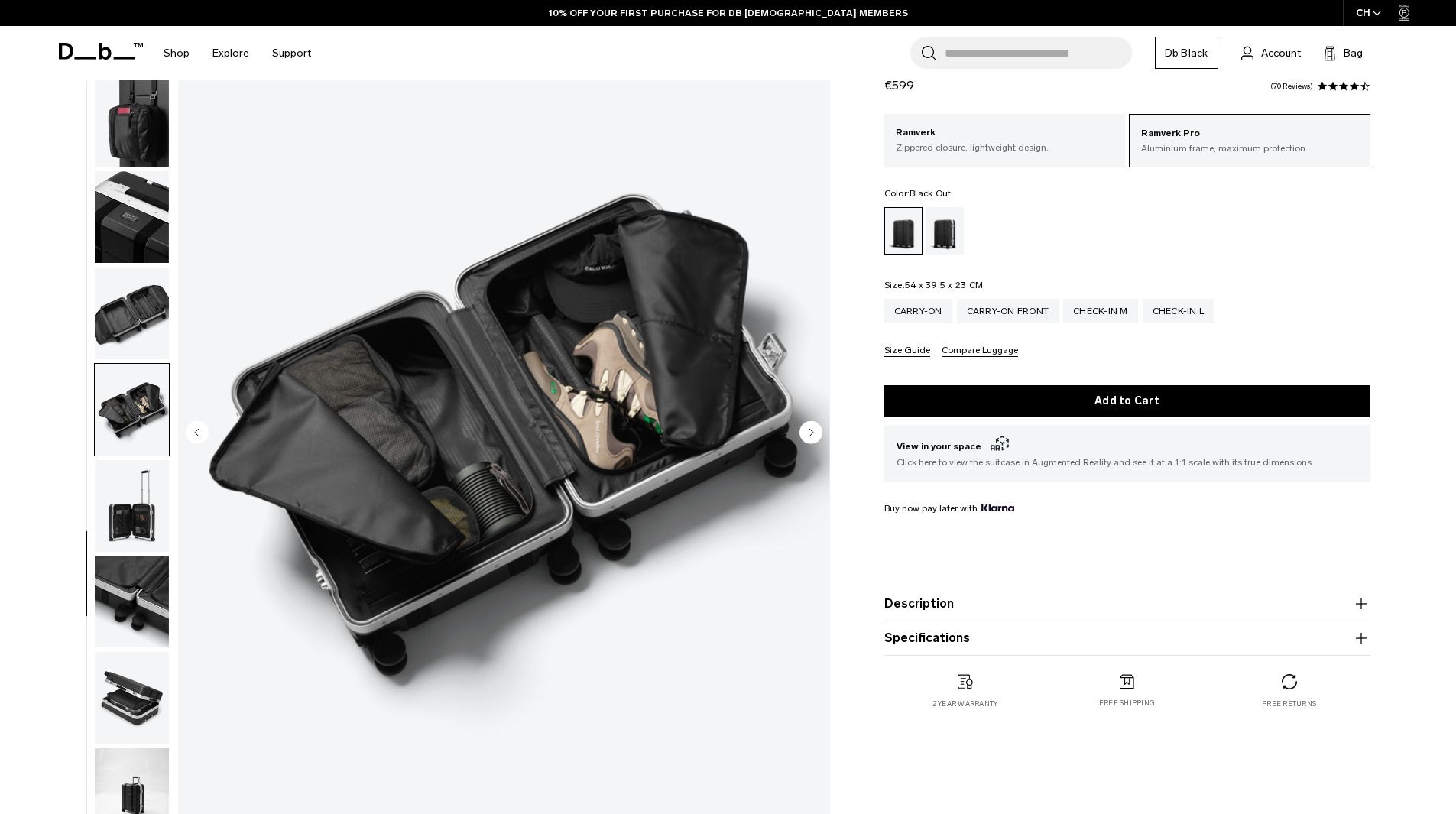
click at [136, 508] on img "button" at bounding box center [132, 505] width 74 height 92
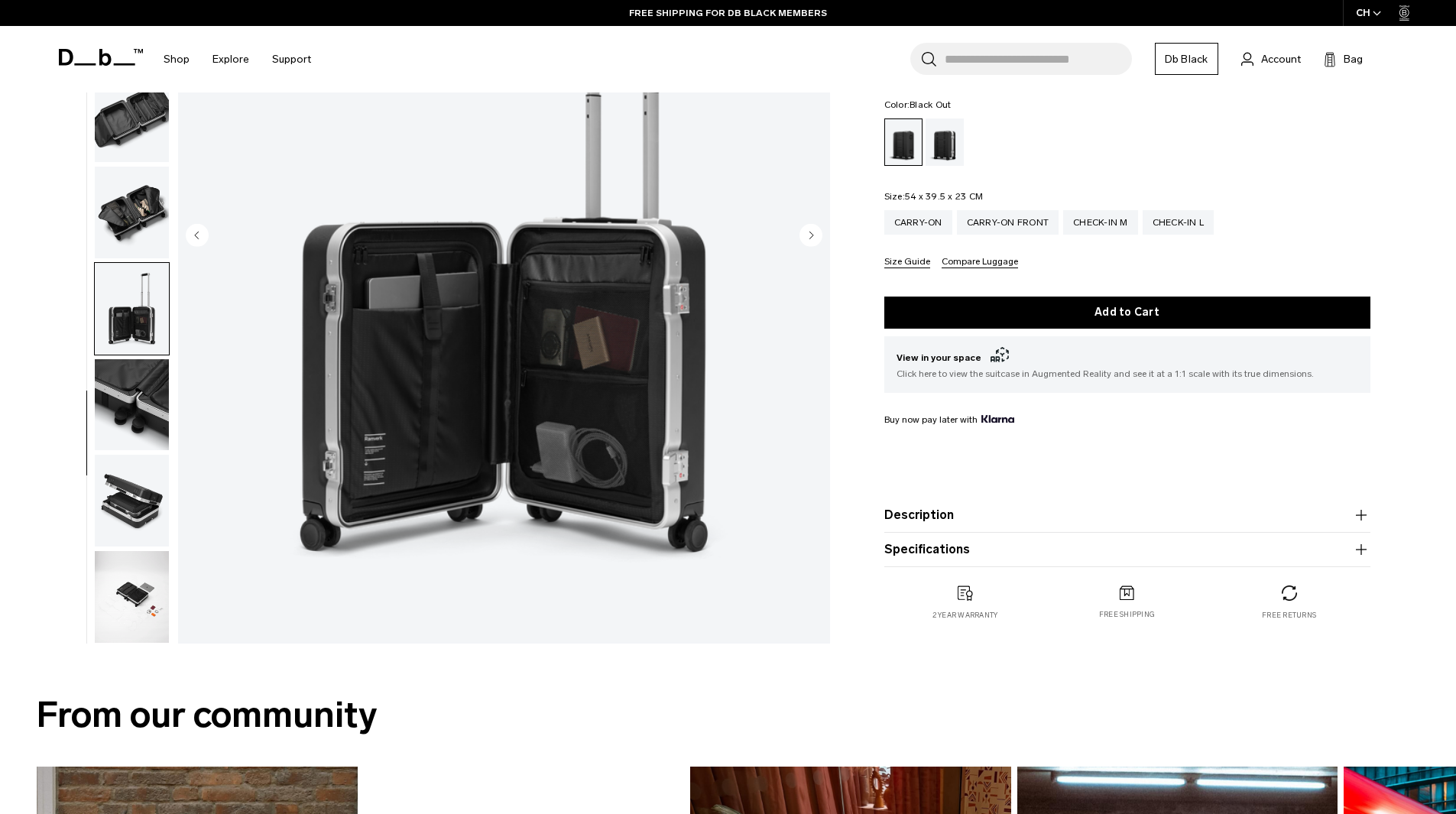
scroll to position [306, 0]
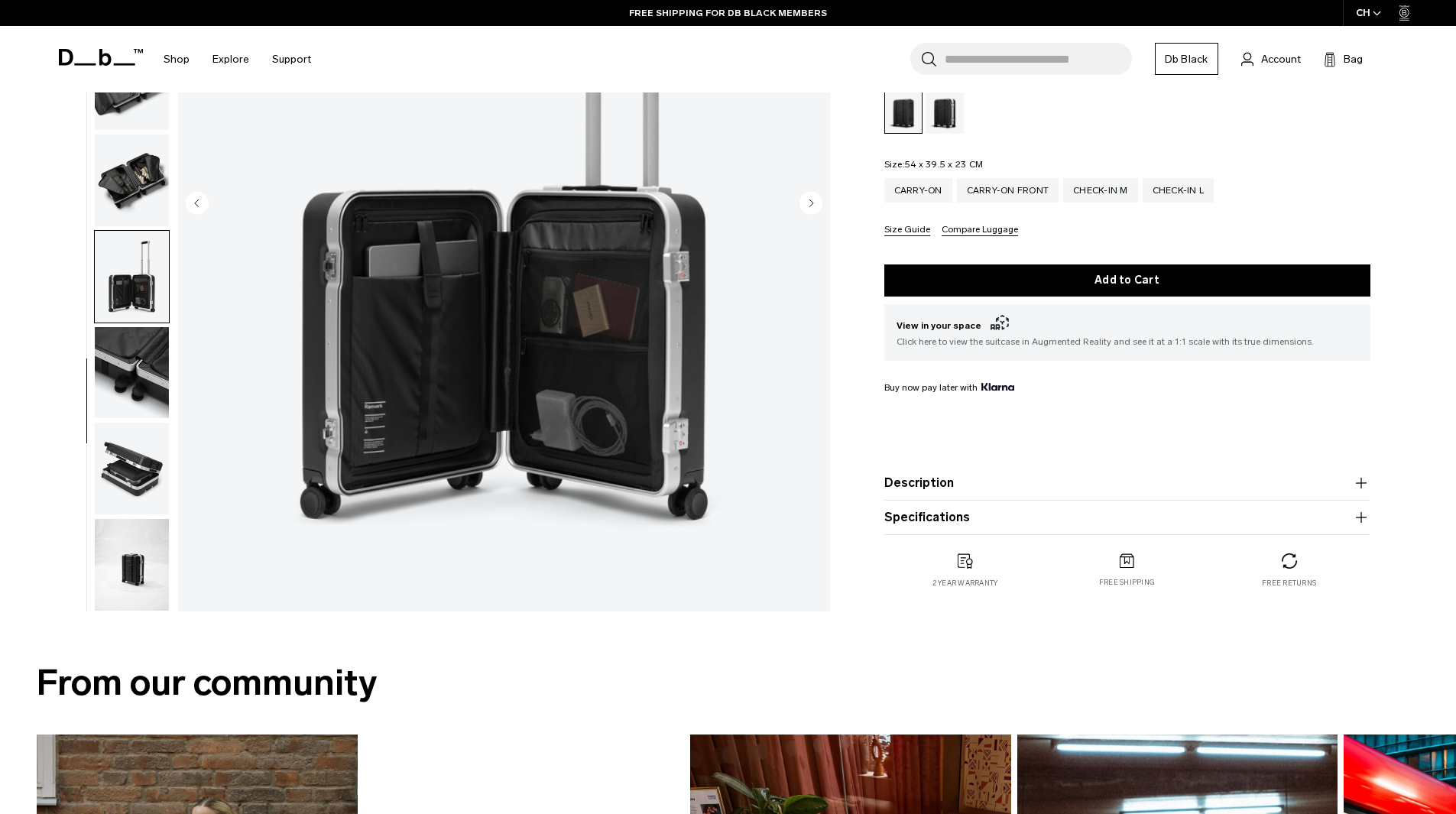
click at [157, 380] on img "button" at bounding box center [132, 373] width 74 height 92
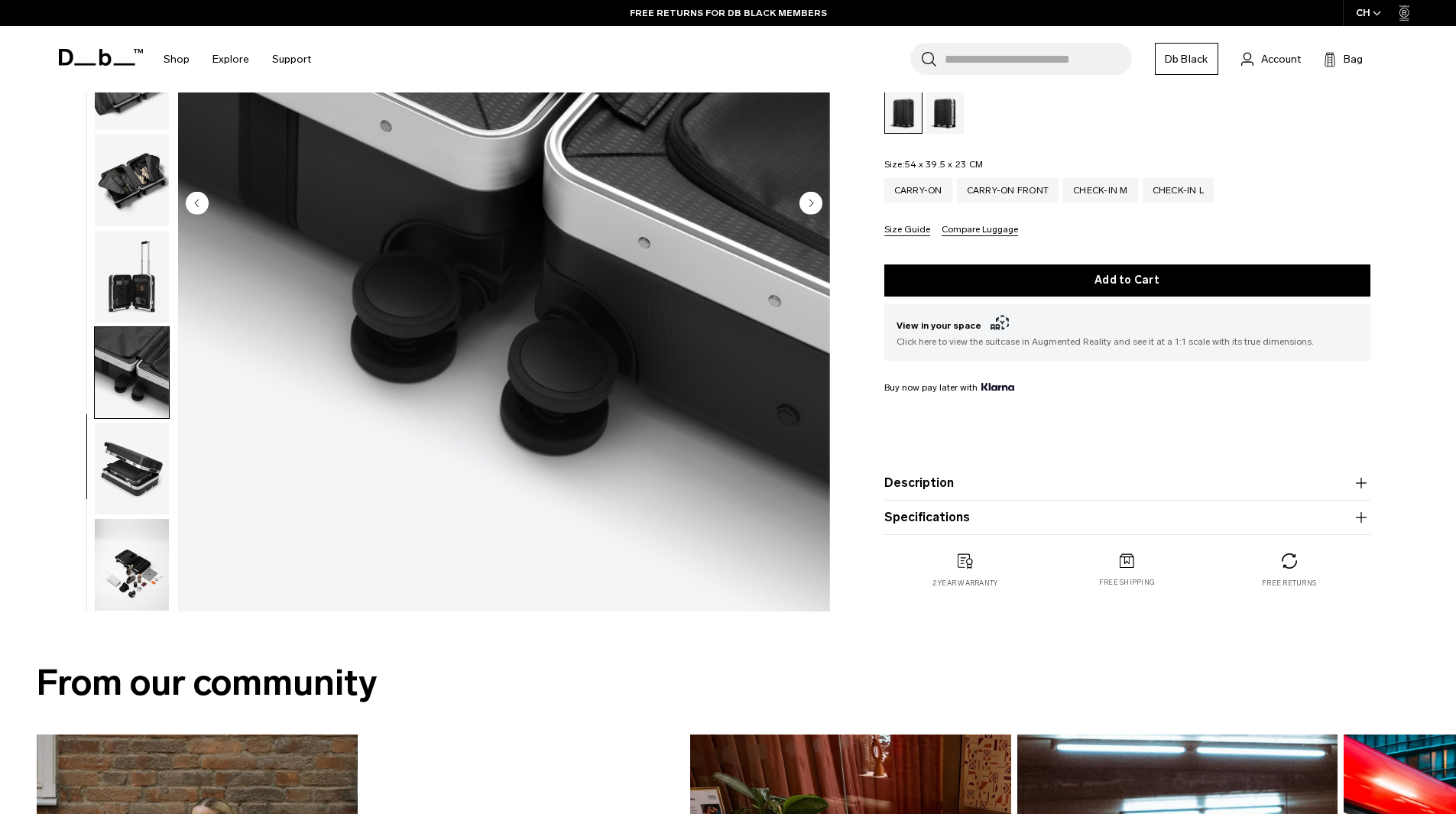
click at [141, 474] on img "button" at bounding box center [132, 468] width 74 height 92
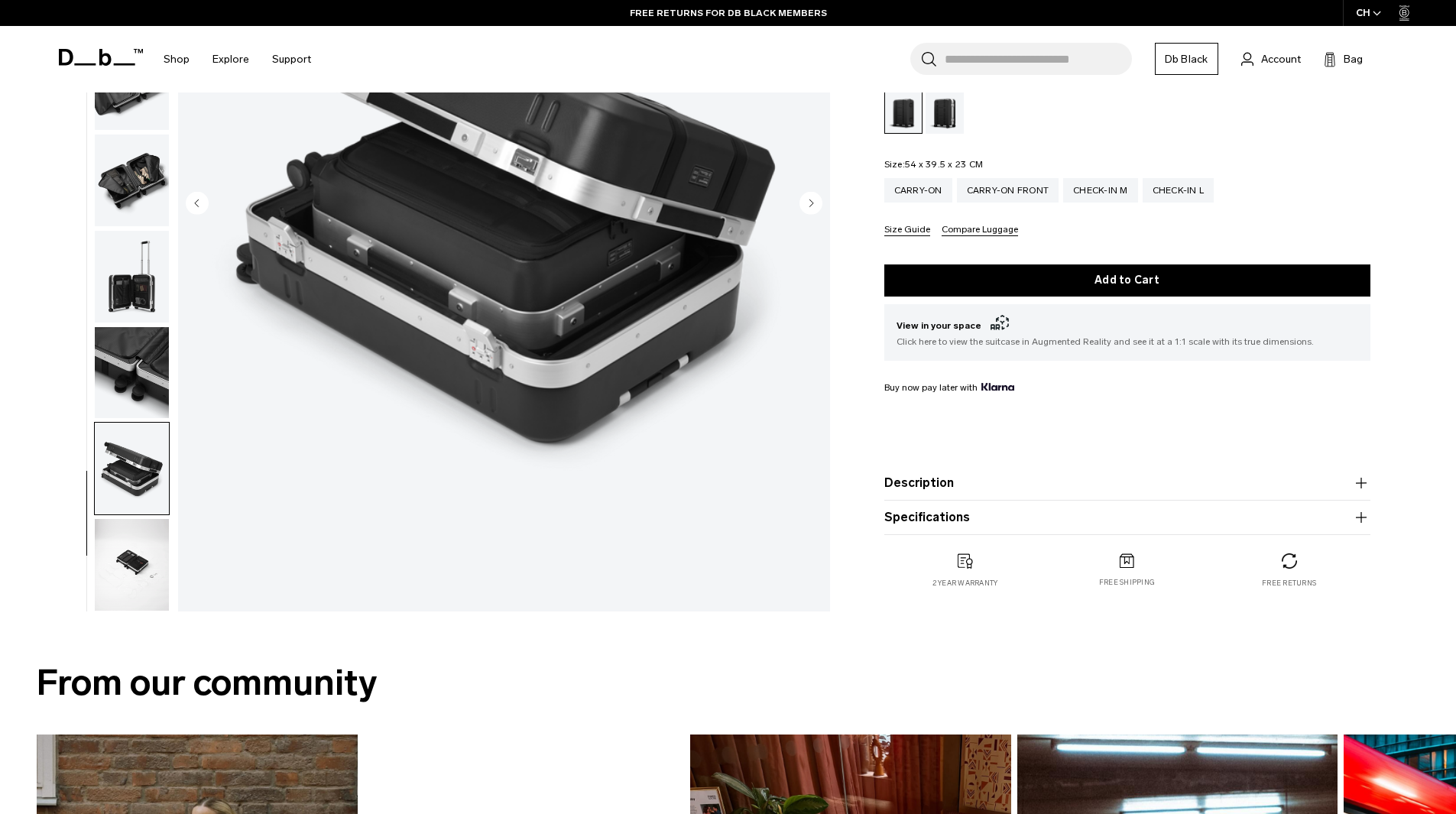
click at [123, 558] on img "button" at bounding box center [132, 564] width 74 height 92
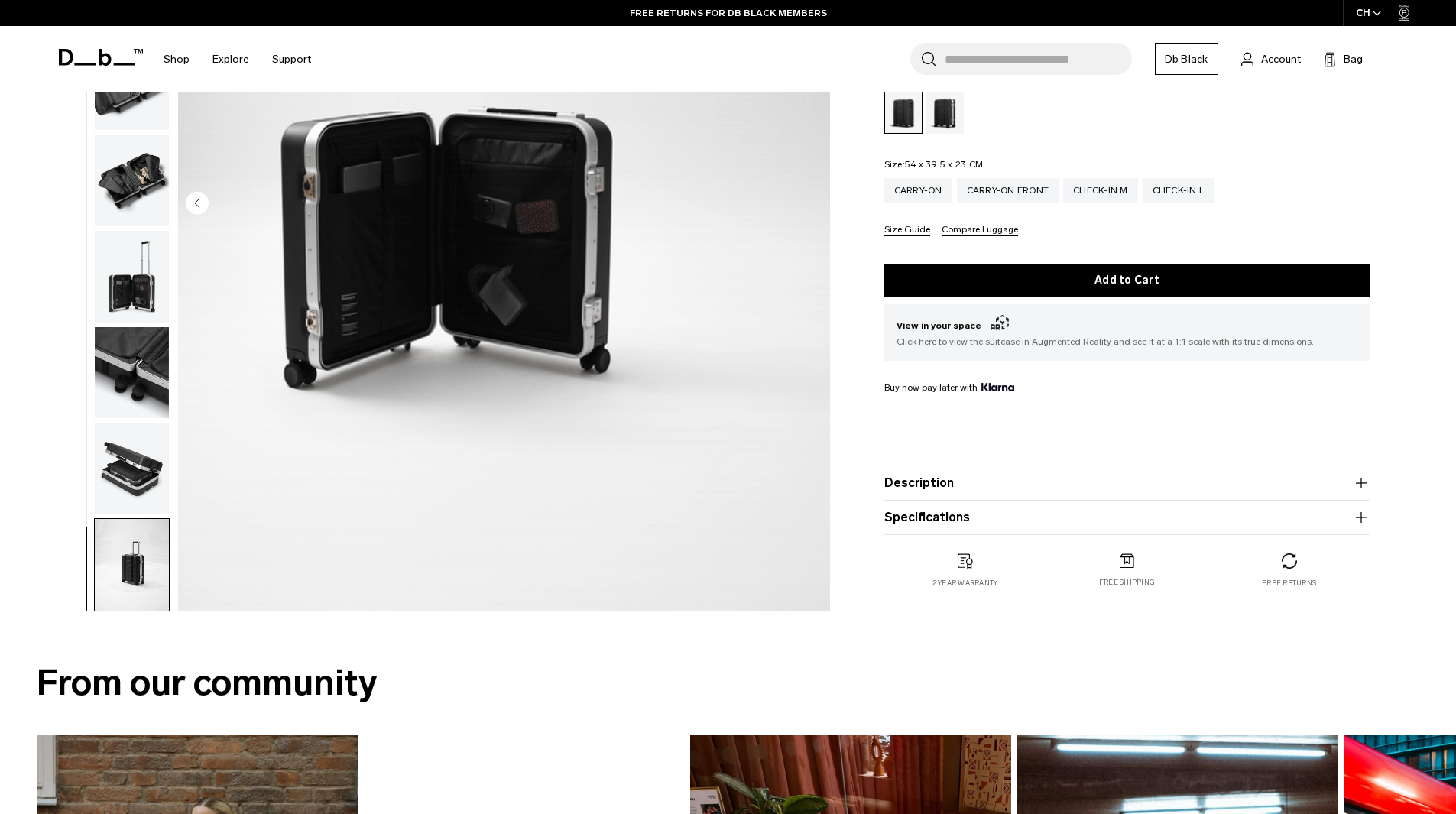
click at [113, 476] on img "button" at bounding box center [132, 468] width 74 height 92
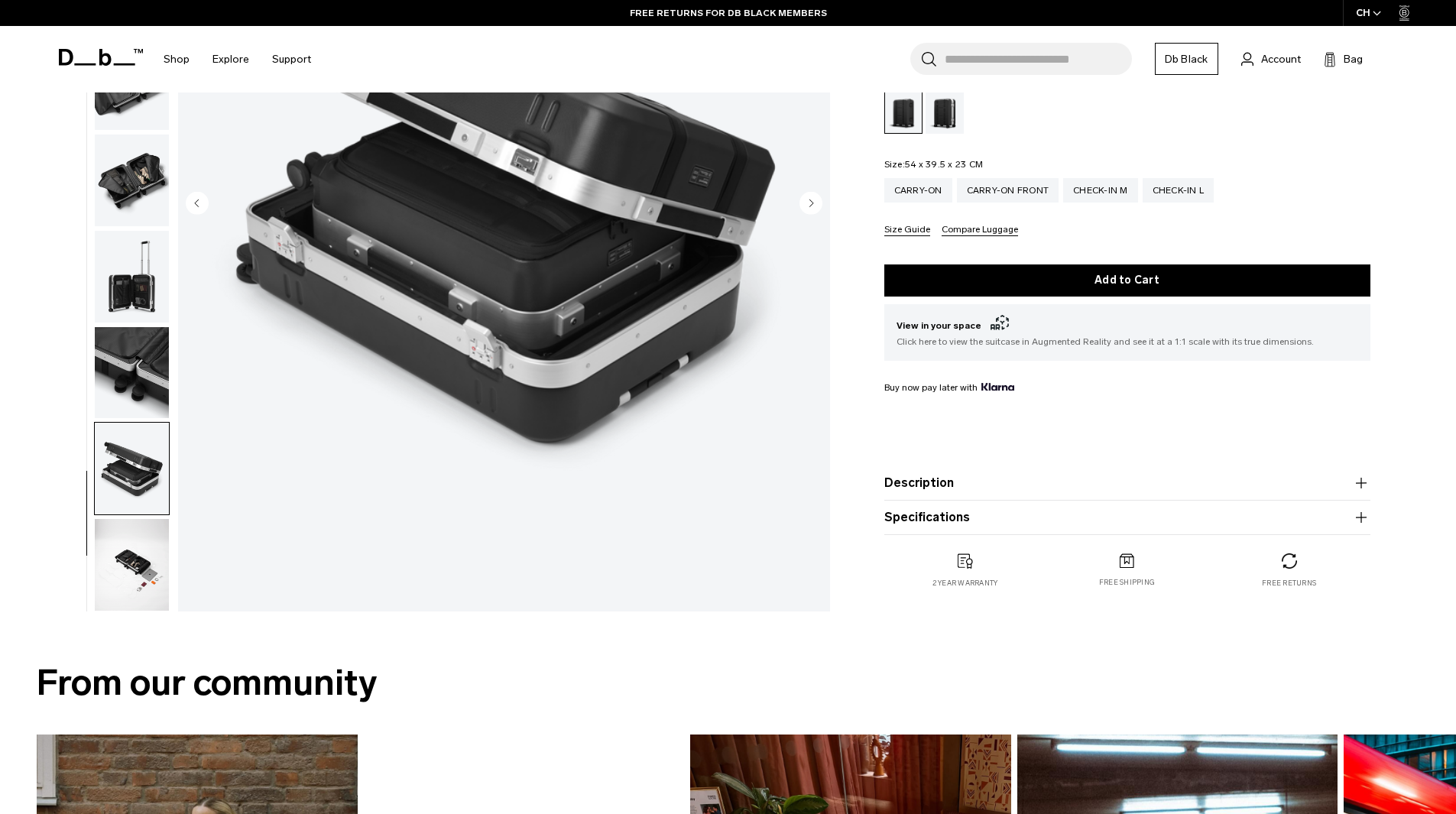
scroll to position [230, 0]
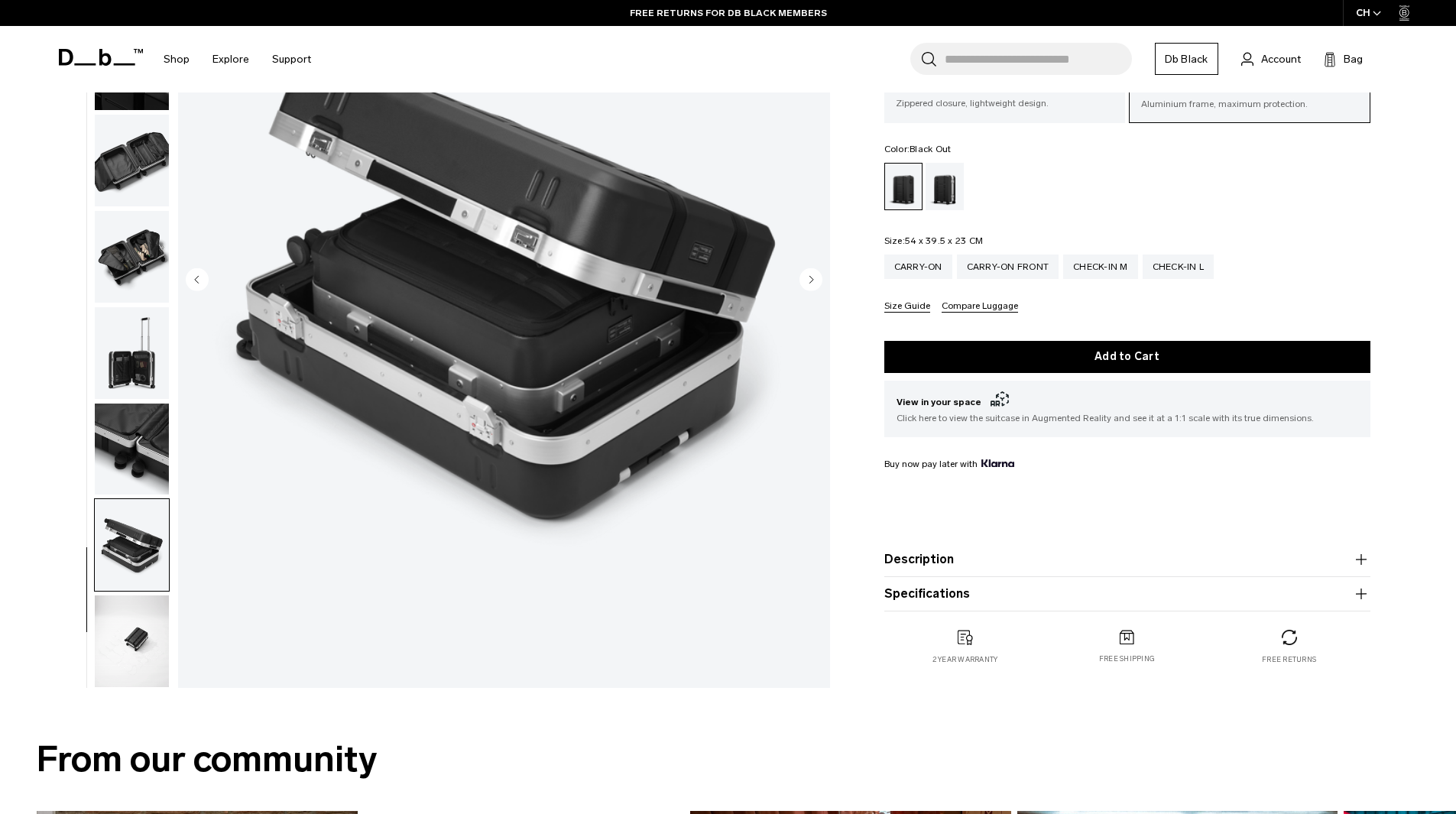
click at [152, 663] on img "button" at bounding box center [132, 641] width 74 height 92
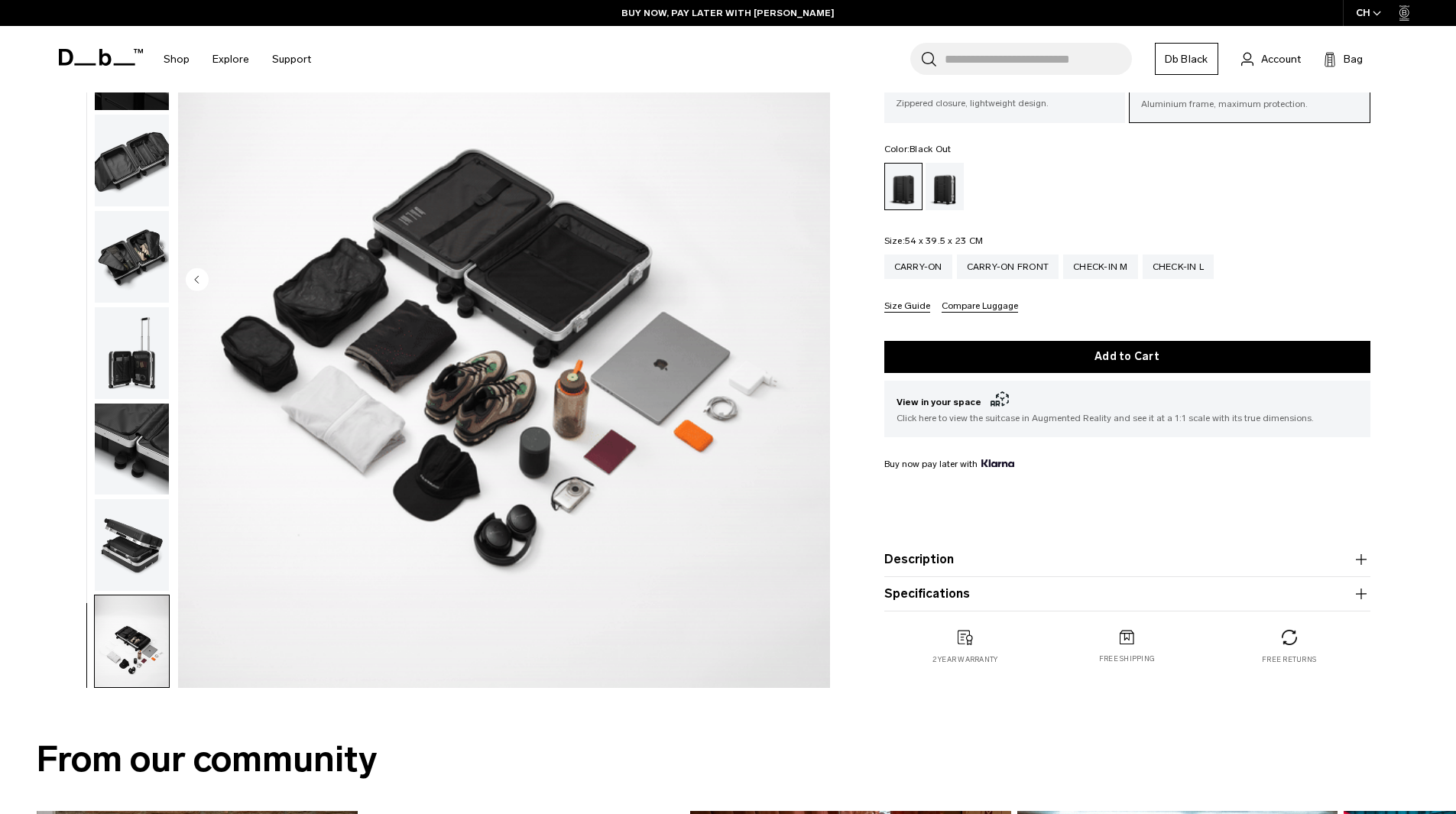
click at [970, 592] on button "Specifications" at bounding box center [1127, 594] width 486 height 19
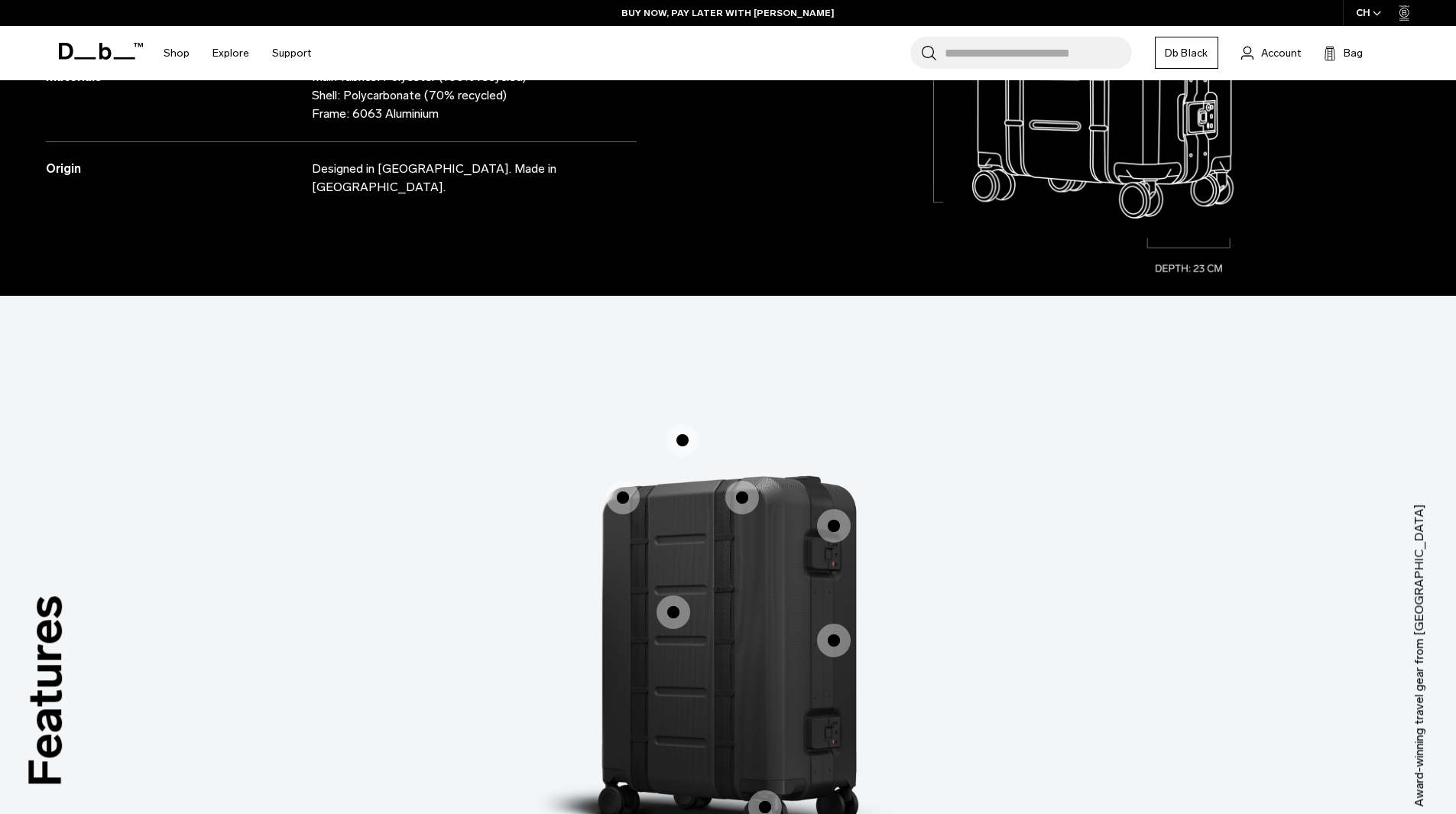
scroll to position [0, 0]
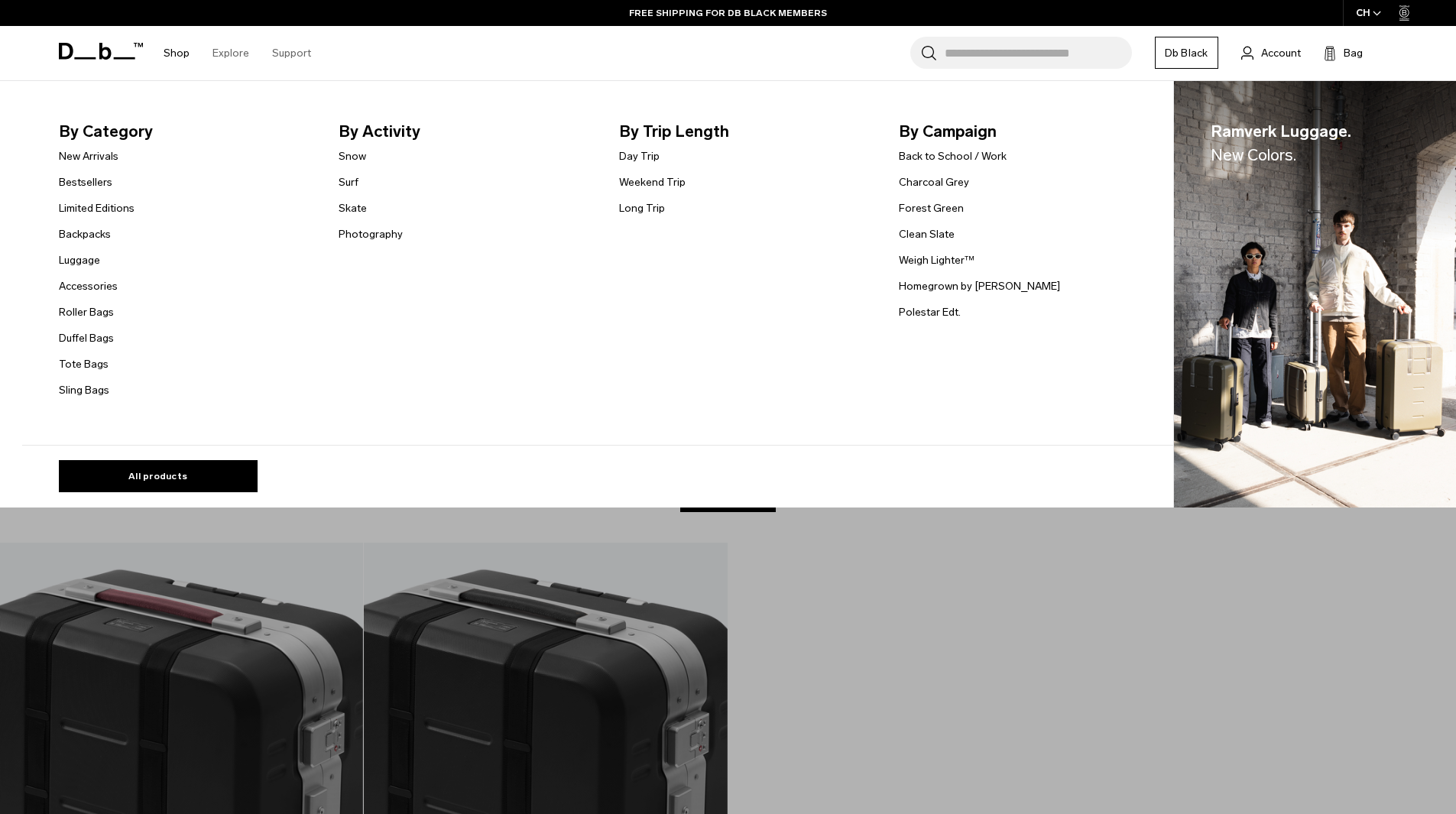
click at [84, 297] on ul "New Arrivals Bestsellers Limited Editions Backpacks [GEOGRAPHIC_DATA] Accessori…" at bounding box center [96, 272] width 75 height 252
click at [85, 293] on link "Accessories" at bounding box center [87, 285] width 59 height 16
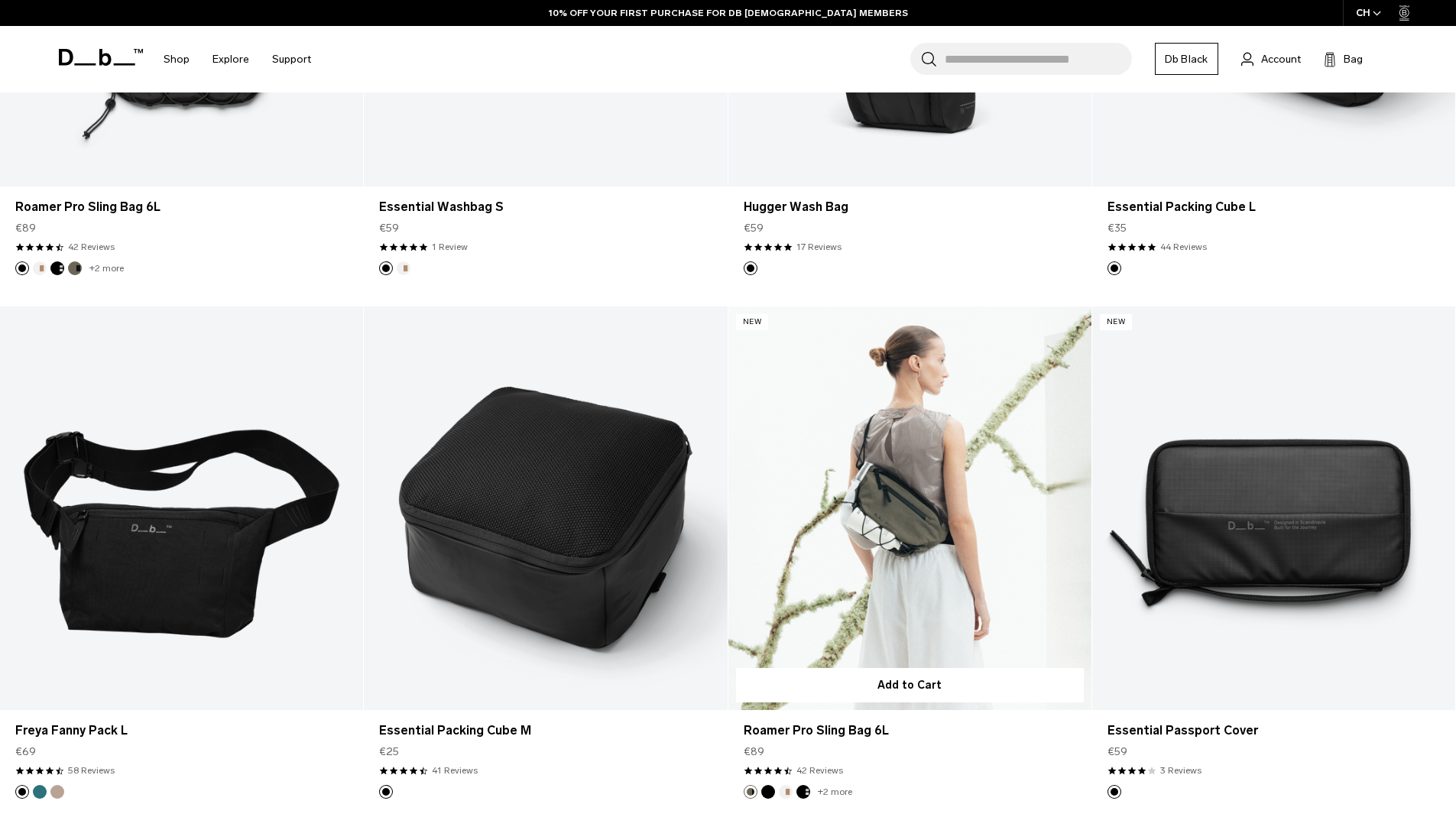
scroll to position [2813, 0]
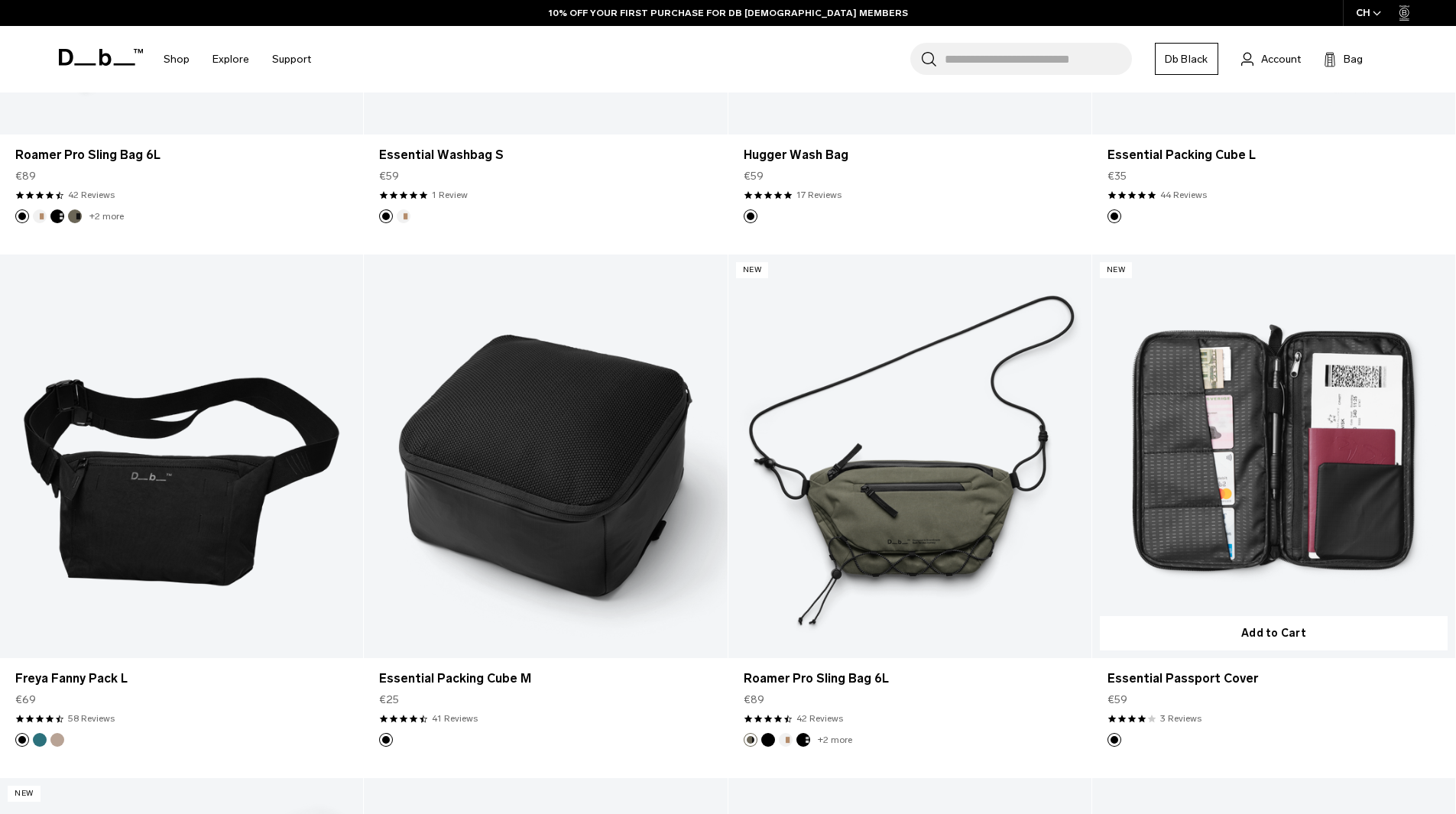
click at [1293, 549] on link "Essential Passport Cover" at bounding box center [1273, 456] width 363 height 403
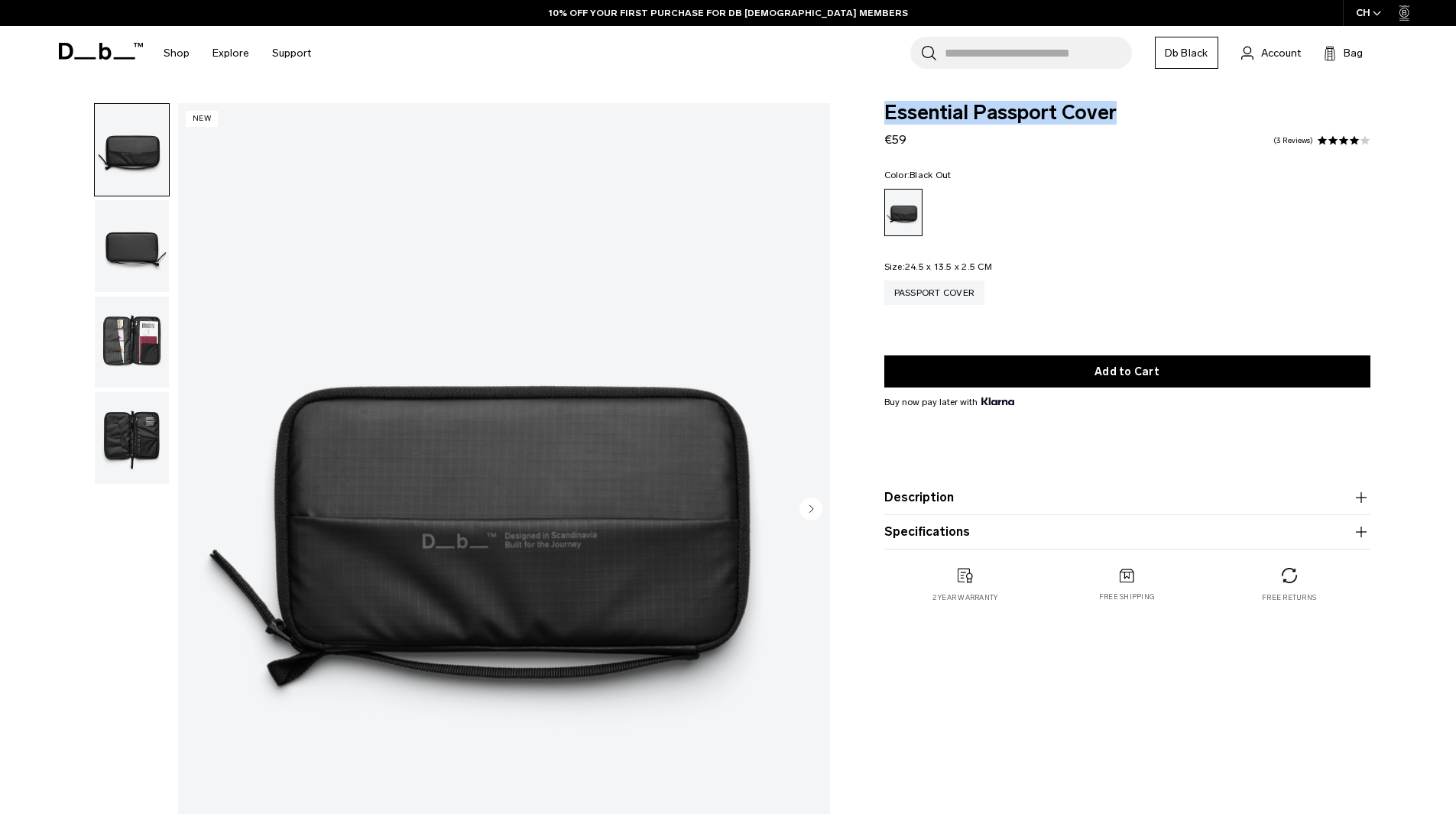
drag, startPoint x: 1135, startPoint y: 114, endPoint x: 878, endPoint y: 111, distance: 257.0
click at [878, 111] on div "Essential Passport Cover €59 4.0 star rating 3 Reviews Color: Black Out Out of …" at bounding box center [1127, 368] width 578 height 531
copy span "Essential Passport Cover"
click at [820, 504] on circle "Next slide" at bounding box center [810, 508] width 23 height 23
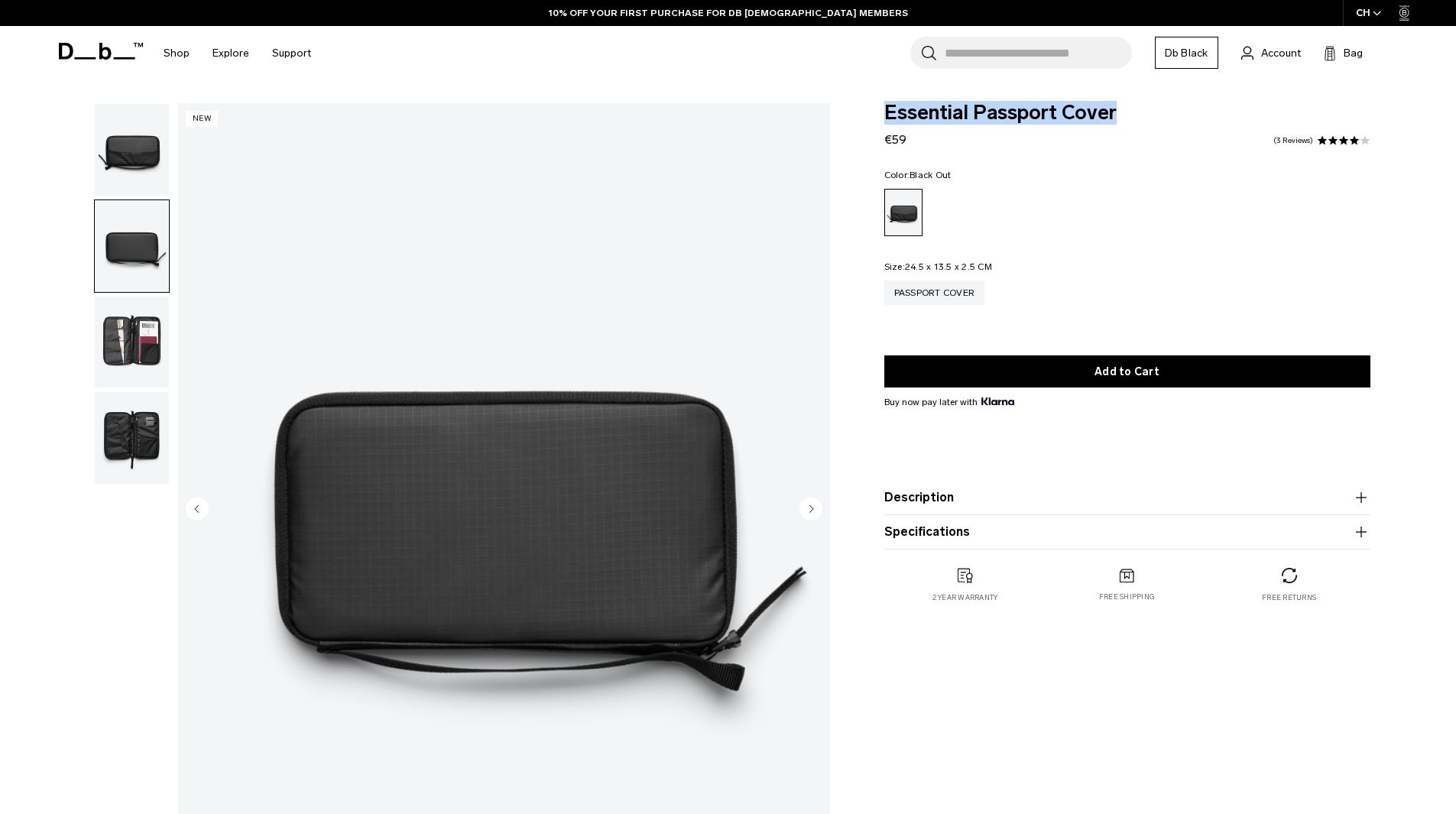
click at [820, 504] on circle "Next slide" at bounding box center [810, 508] width 23 height 23
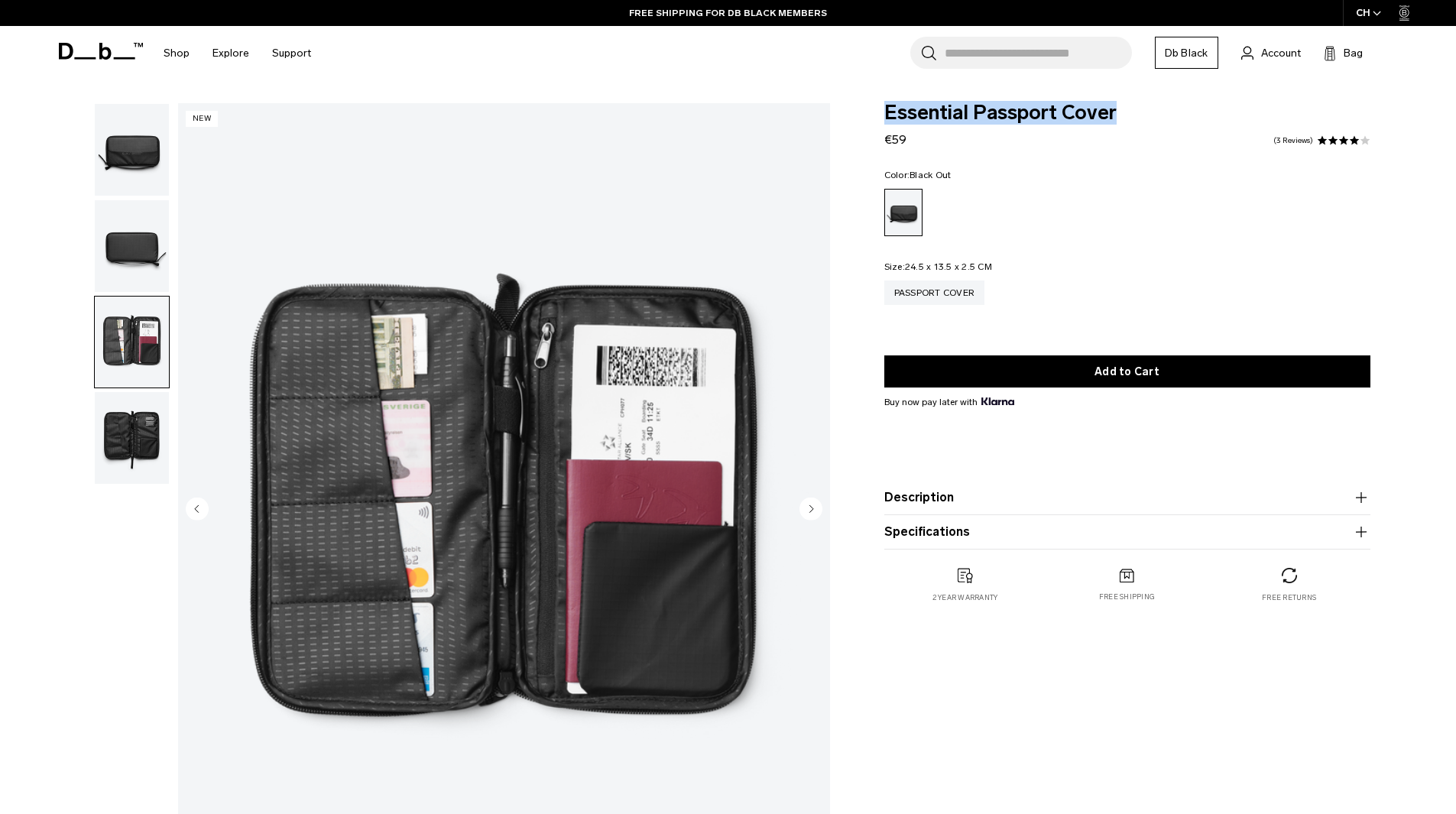
click at [108, 432] on img "button" at bounding box center [132, 438] width 74 height 92
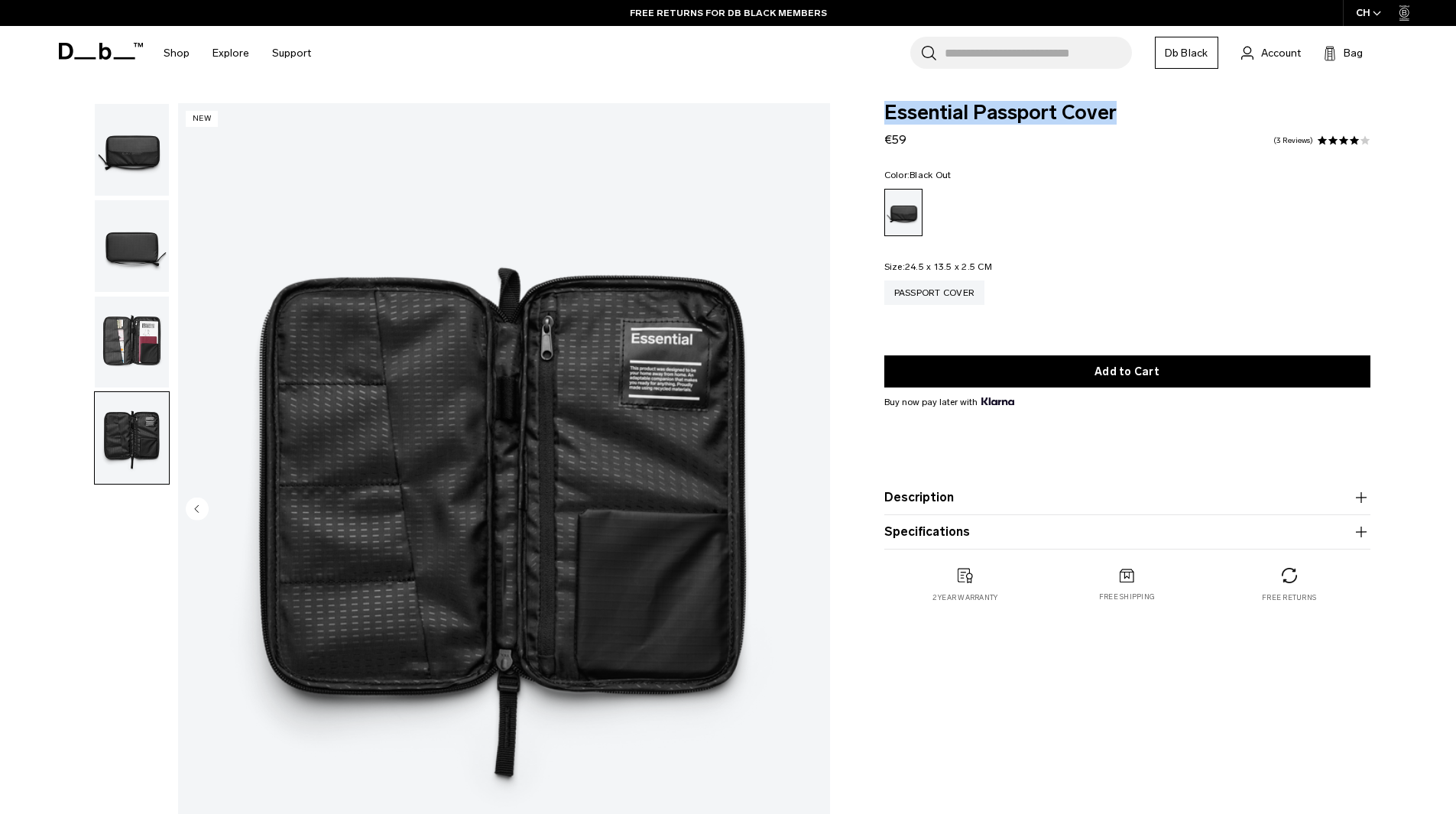
click at [125, 335] on img "button" at bounding box center [132, 342] width 74 height 92
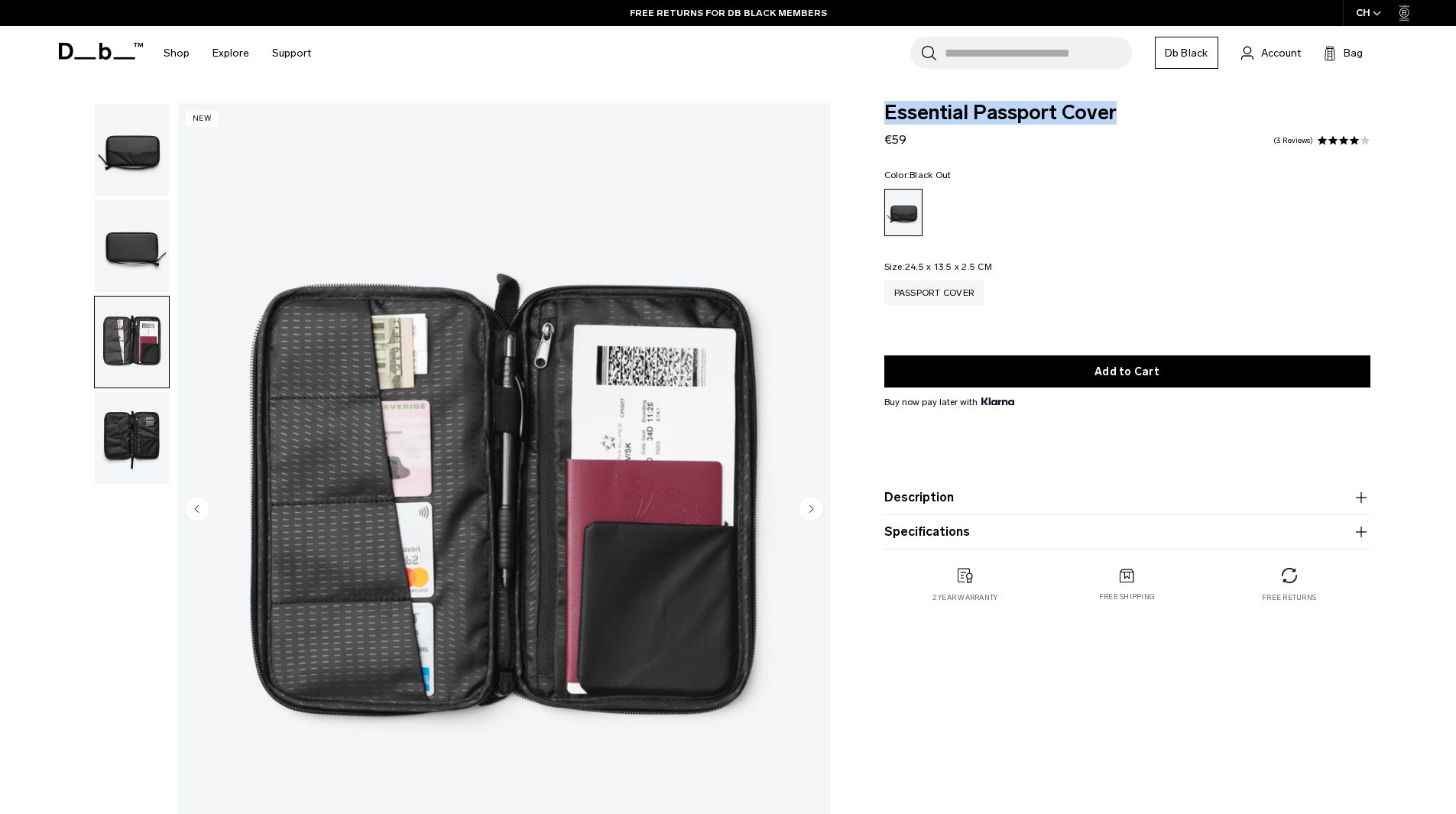
click at [152, 260] on img "button" at bounding box center [132, 245] width 74 height 92
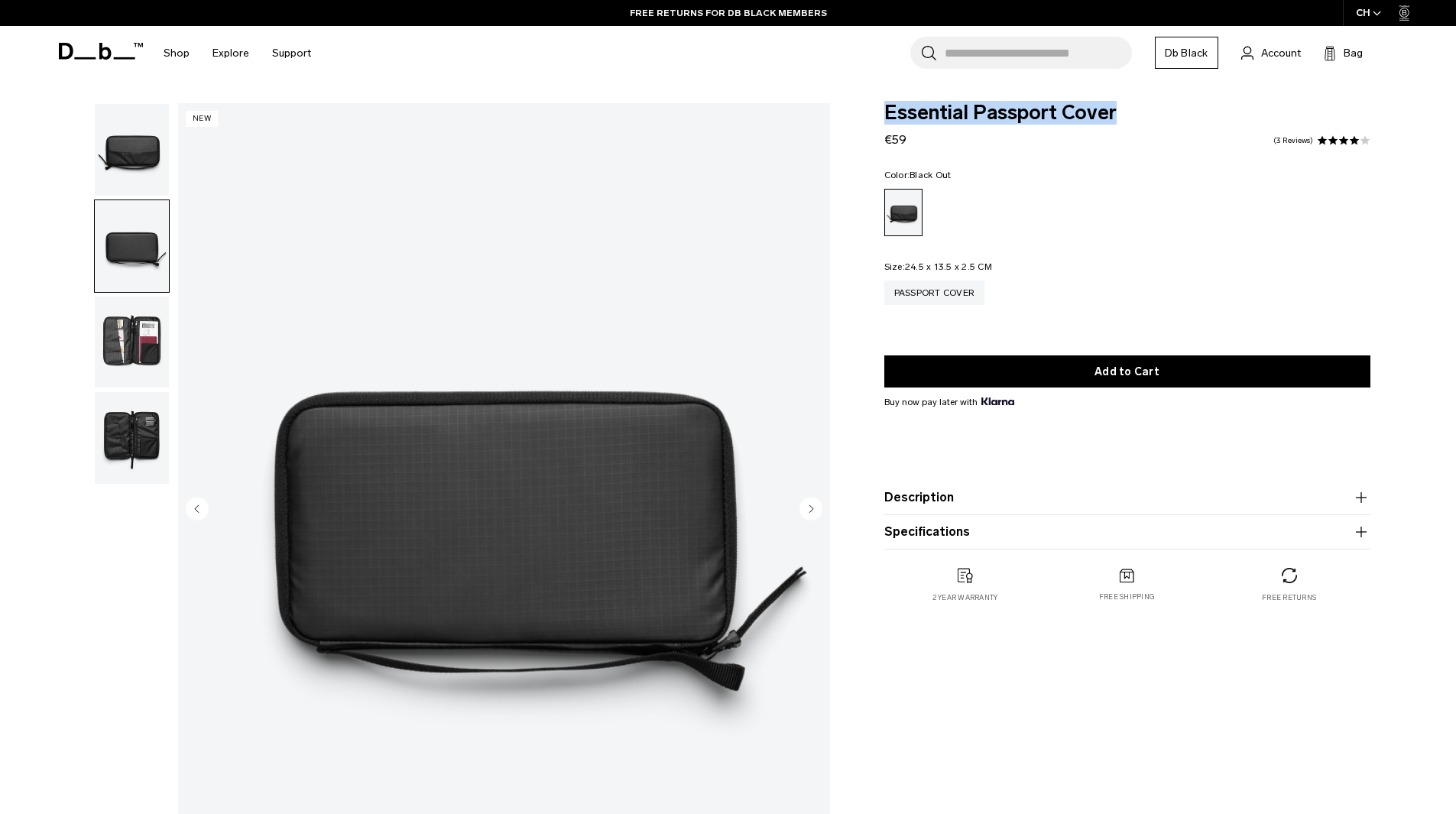
click at [145, 159] on img "button" at bounding box center [132, 150] width 74 height 92
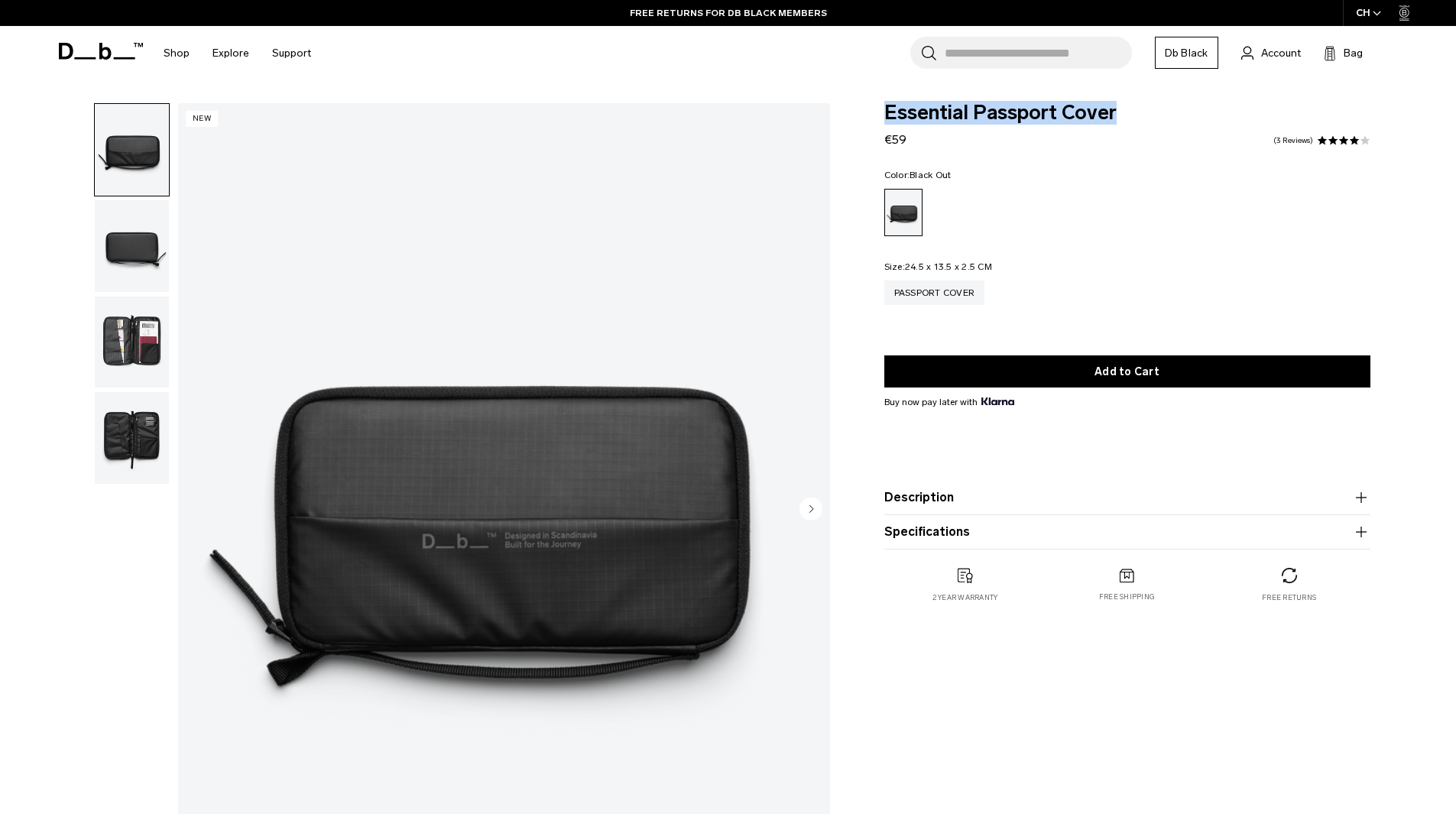
click at [122, 232] on img "button" at bounding box center [132, 245] width 74 height 92
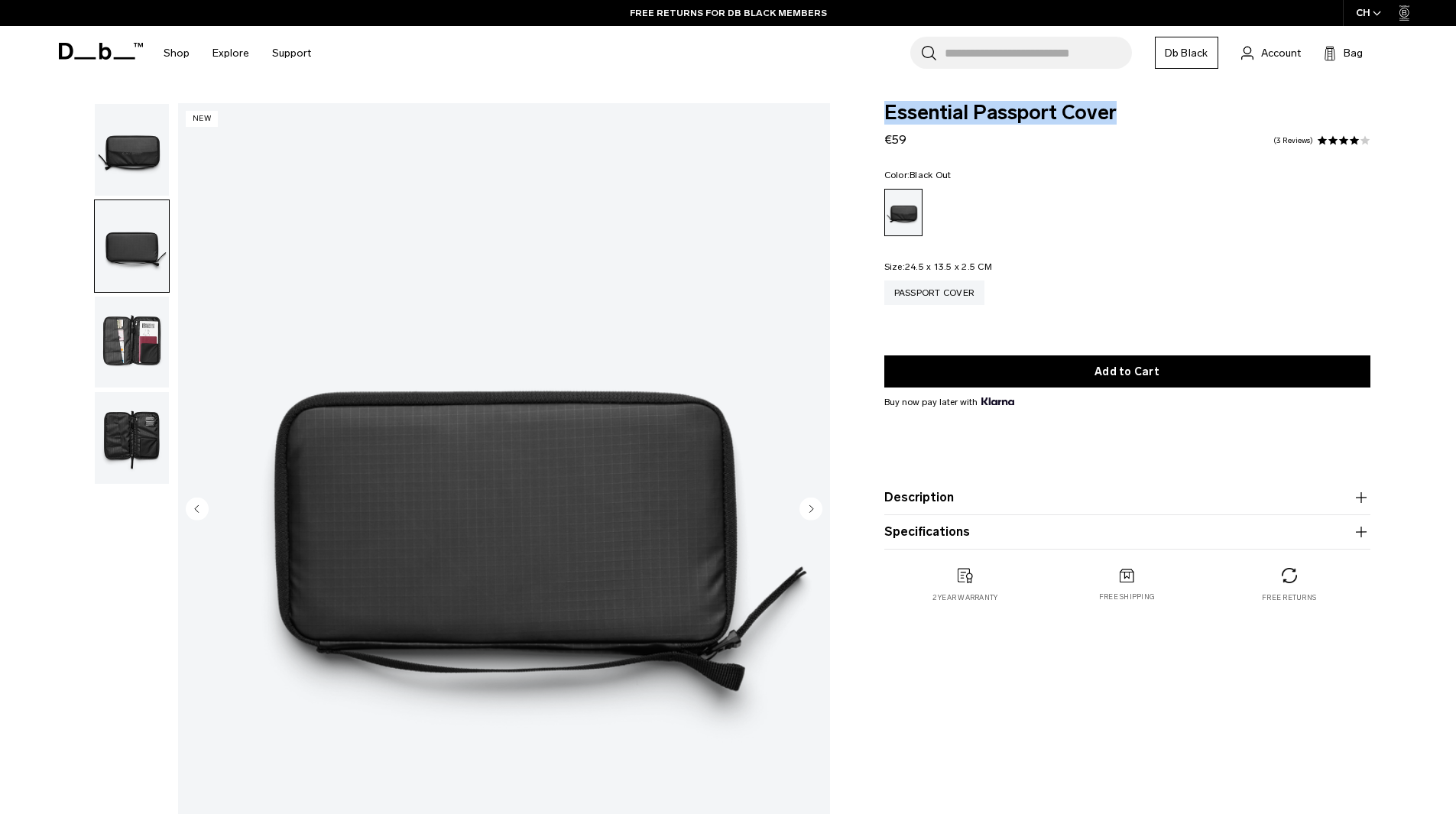
click at [122, 311] on img "button" at bounding box center [132, 342] width 74 height 92
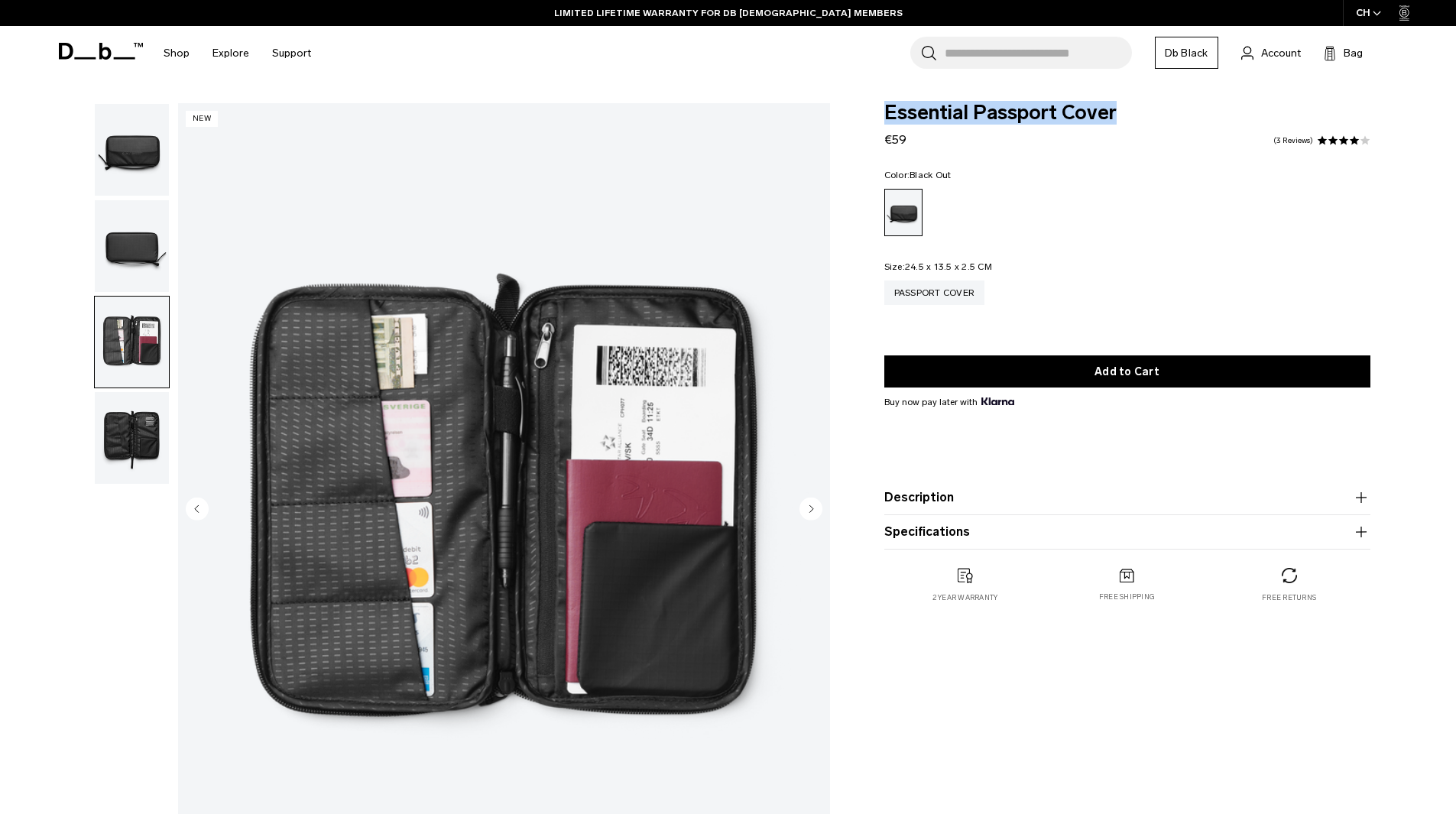
click at [131, 430] on img "button" at bounding box center [132, 438] width 74 height 92
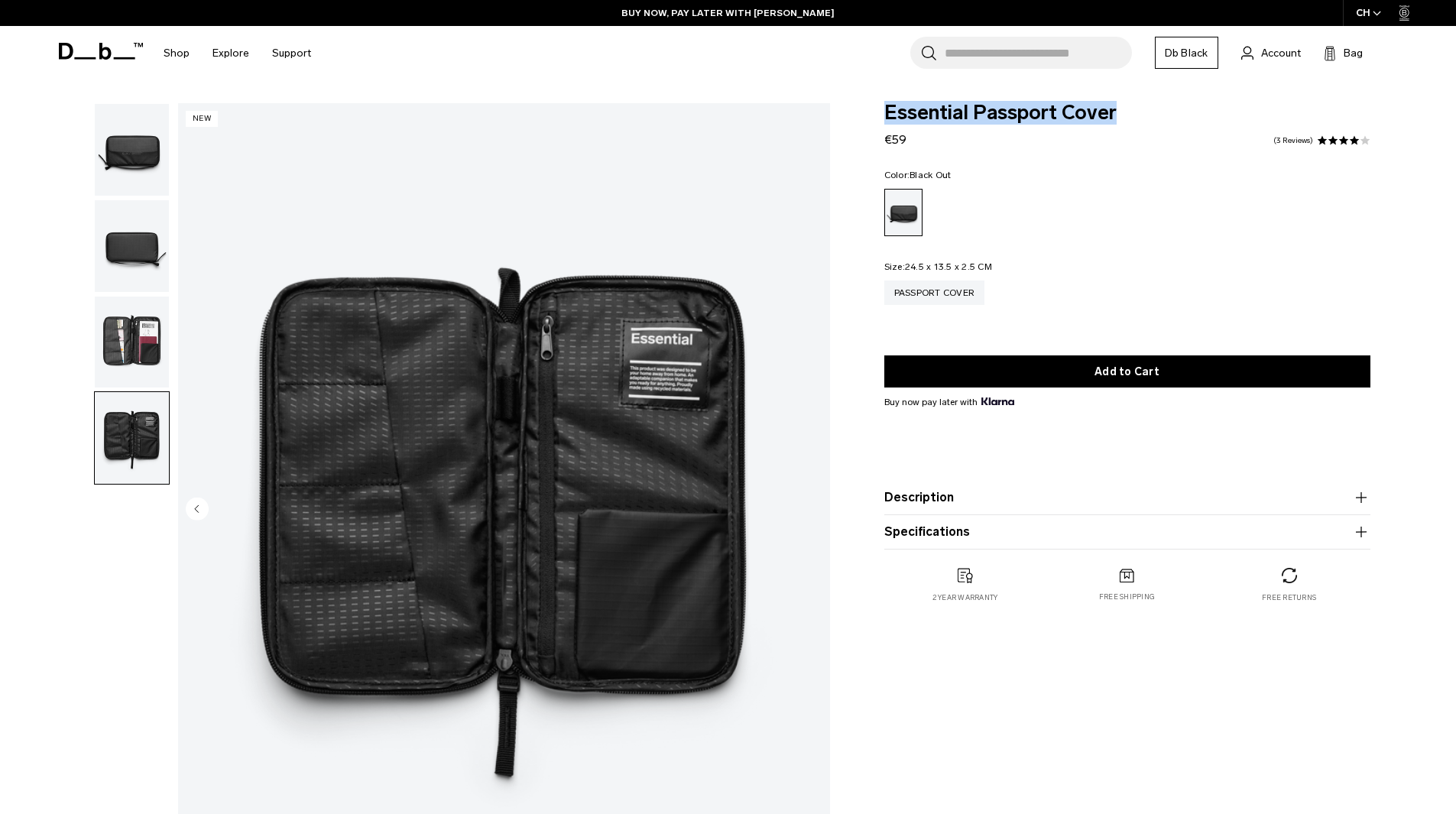
click at [1371, 10] on div "CH" at bounding box center [1369, 13] width 52 height 26
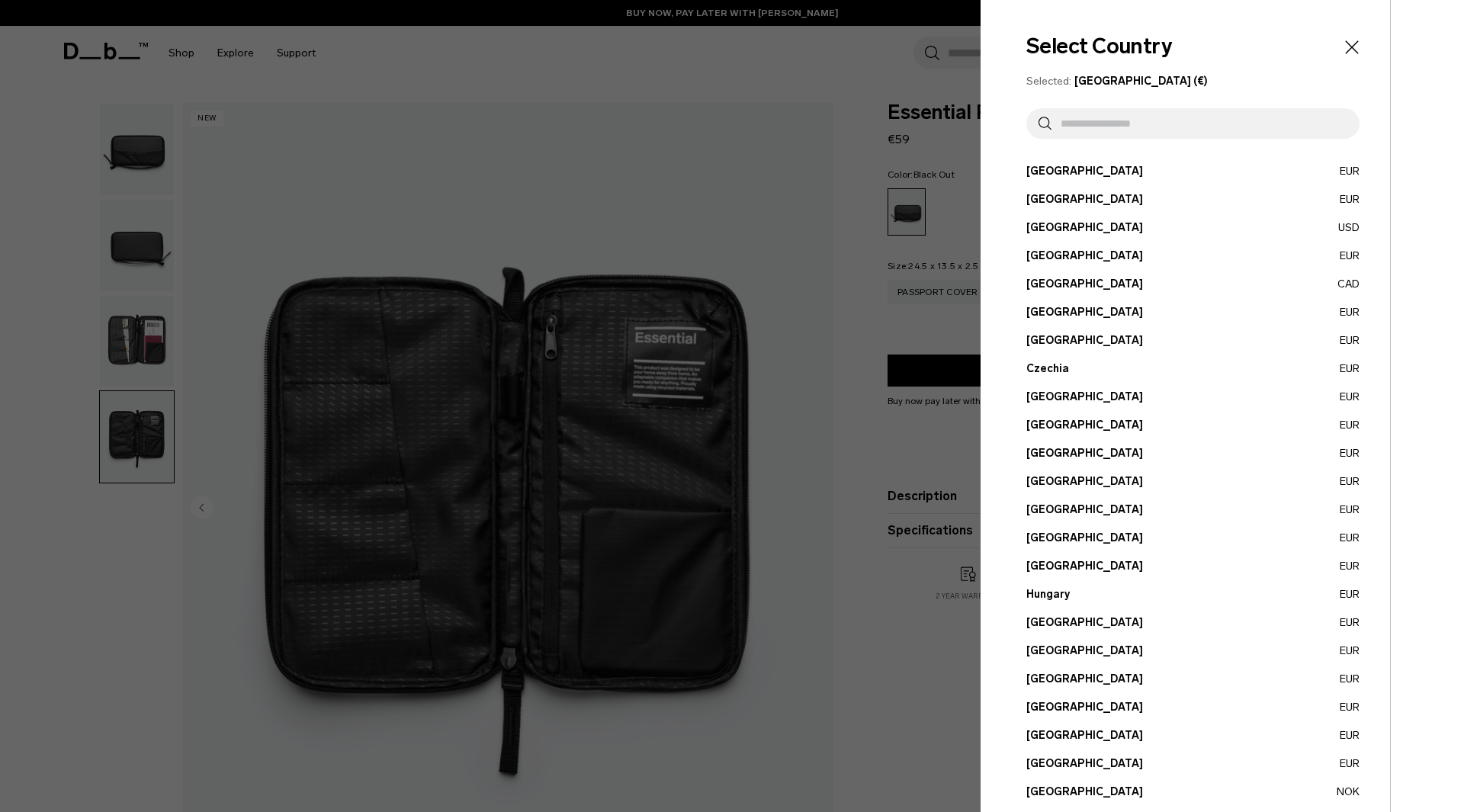
click at [1182, 128] on input "text" at bounding box center [1199, 123] width 296 height 31
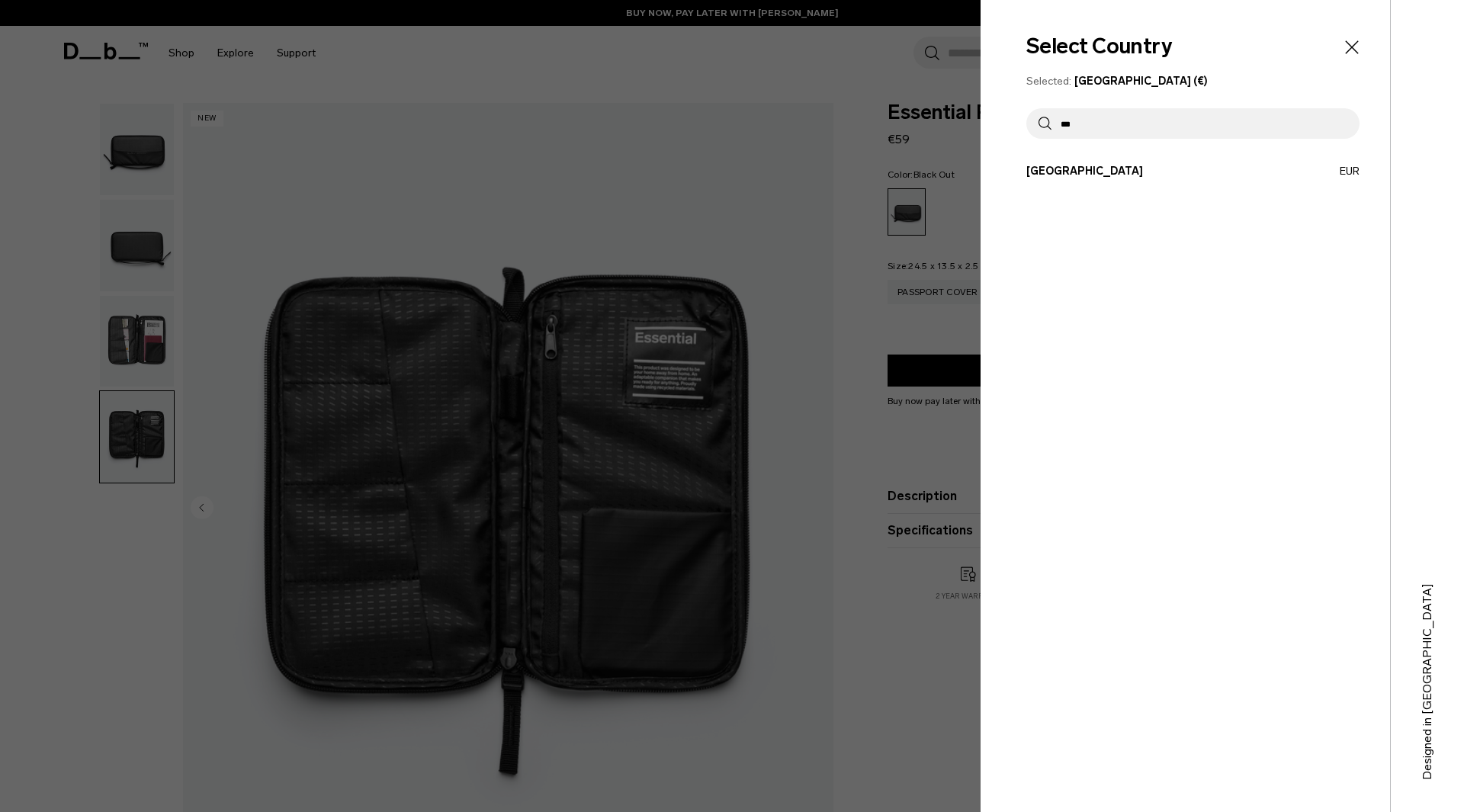
type input "***"
click at [1127, 166] on button "Germany EUR" at bounding box center [1192, 171] width 333 height 16
click at [1035, 169] on button "Germany EUR" at bounding box center [1192, 171] width 333 height 16
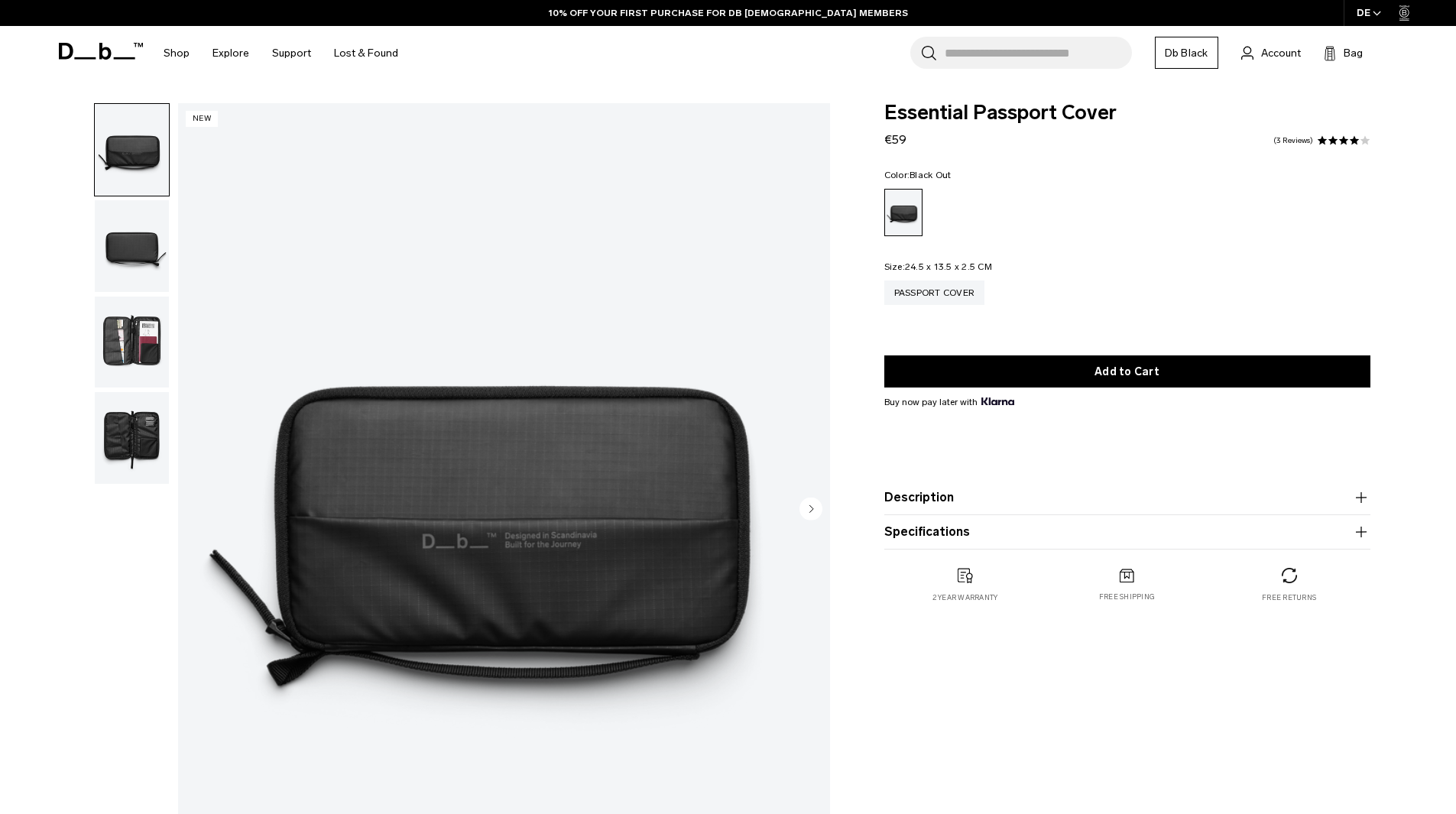
click at [152, 347] on img "button" at bounding box center [132, 342] width 74 height 92
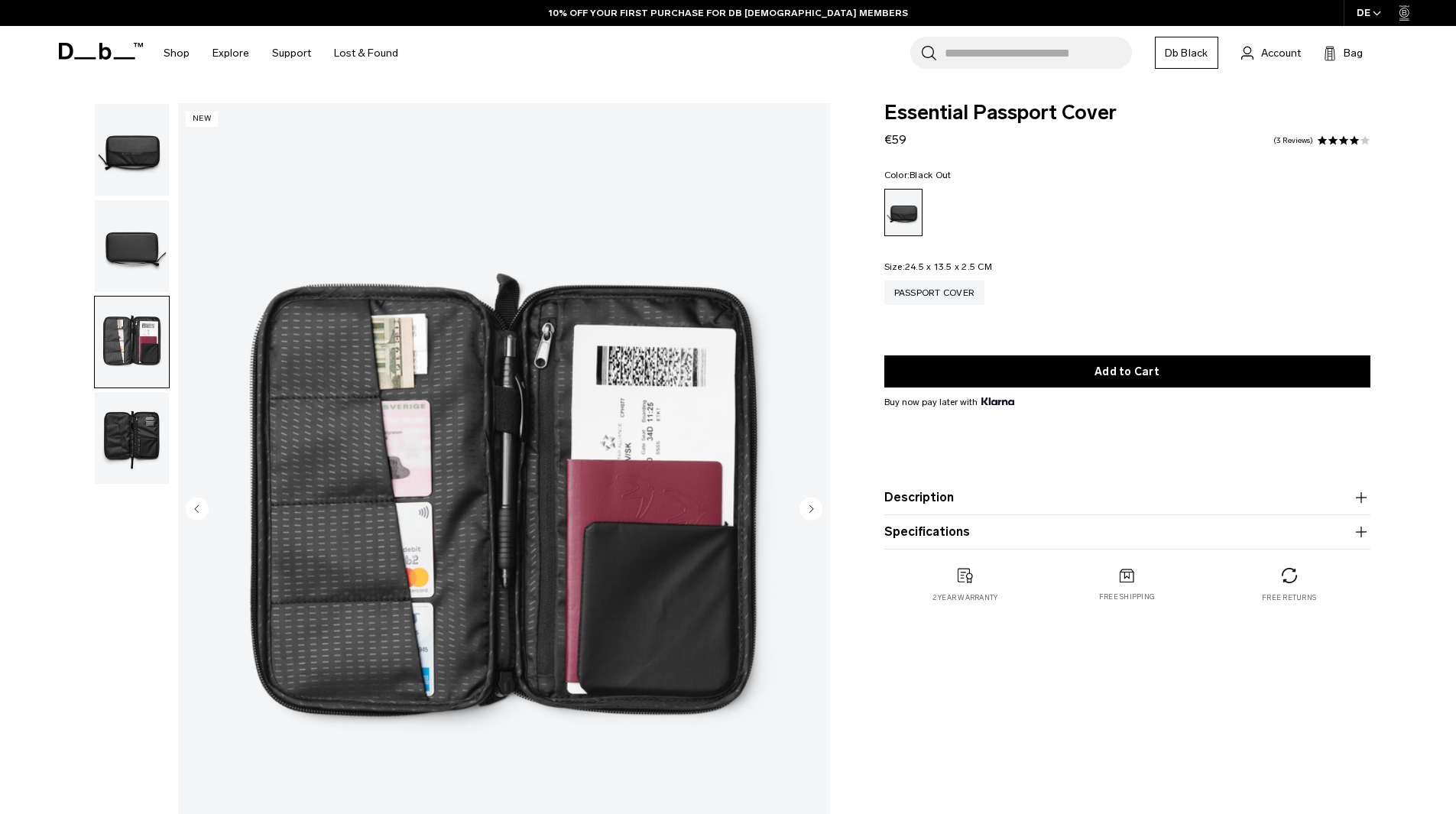
click at [120, 432] on img "button" at bounding box center [132, 438] width 74 height 92
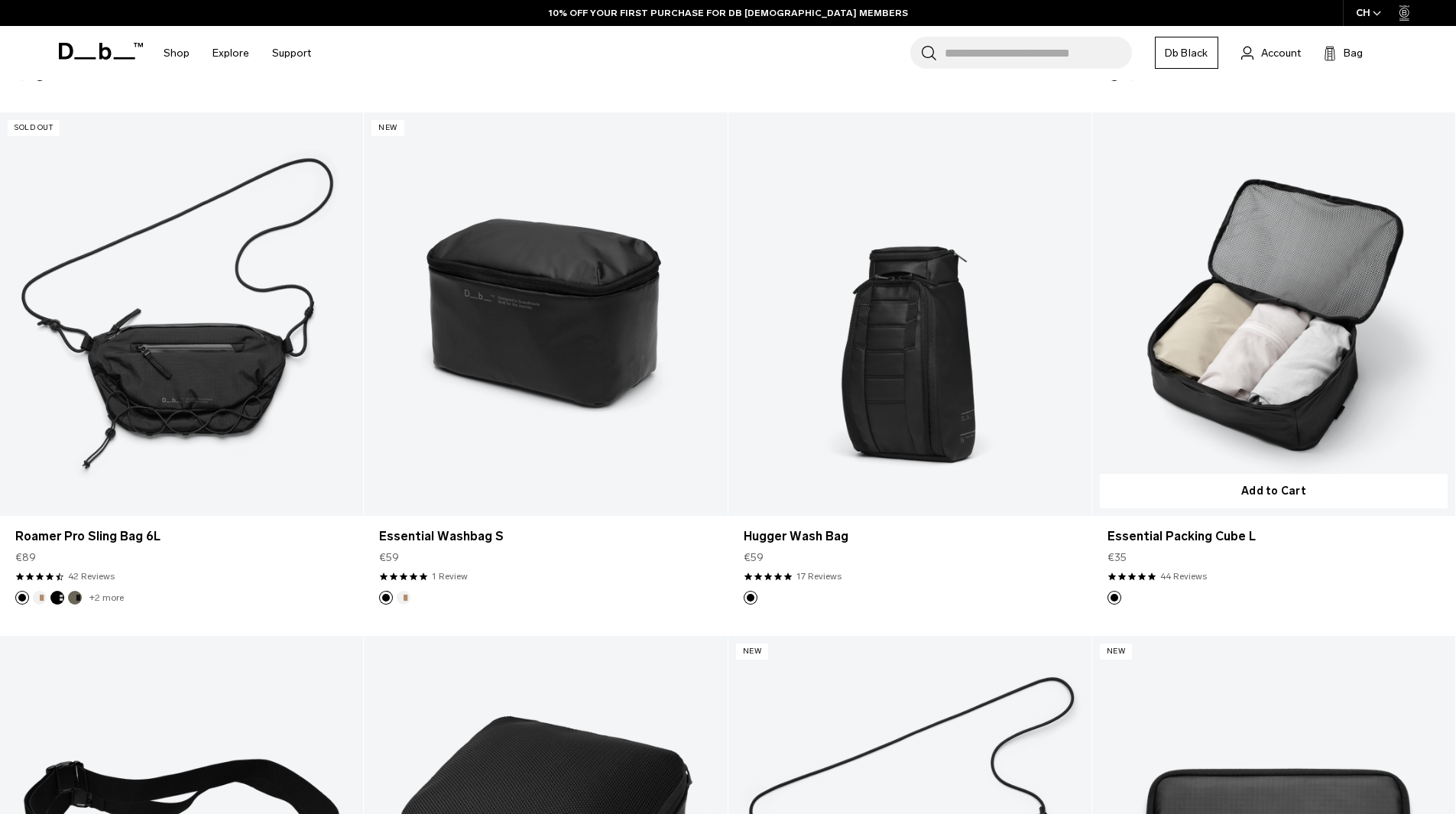
scroll to position [2431, 0]
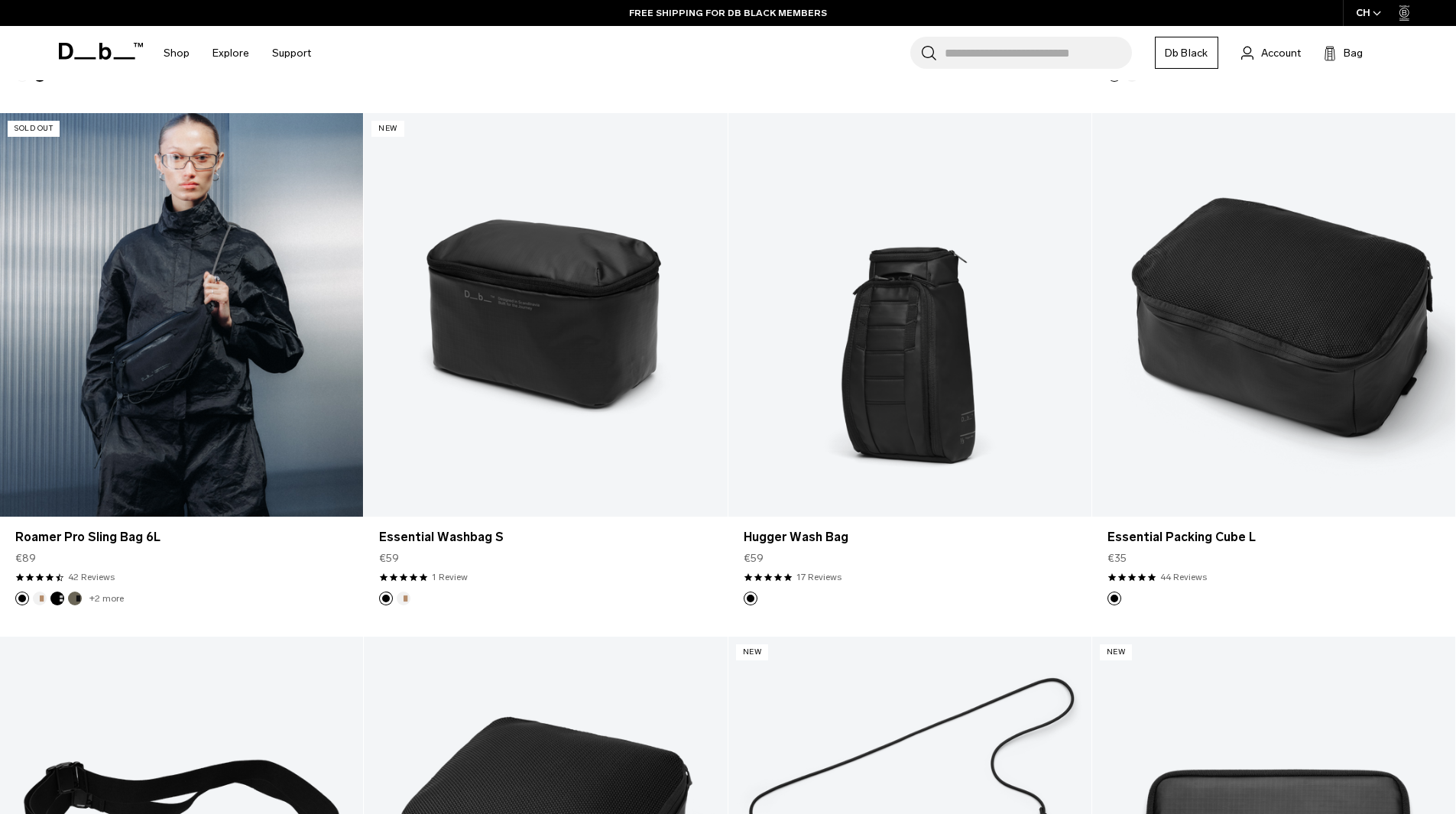
click at [222, 314] on link "Roamer Pro Sling Bag 6L" at bounding box center [181, 315] width 363 height 403
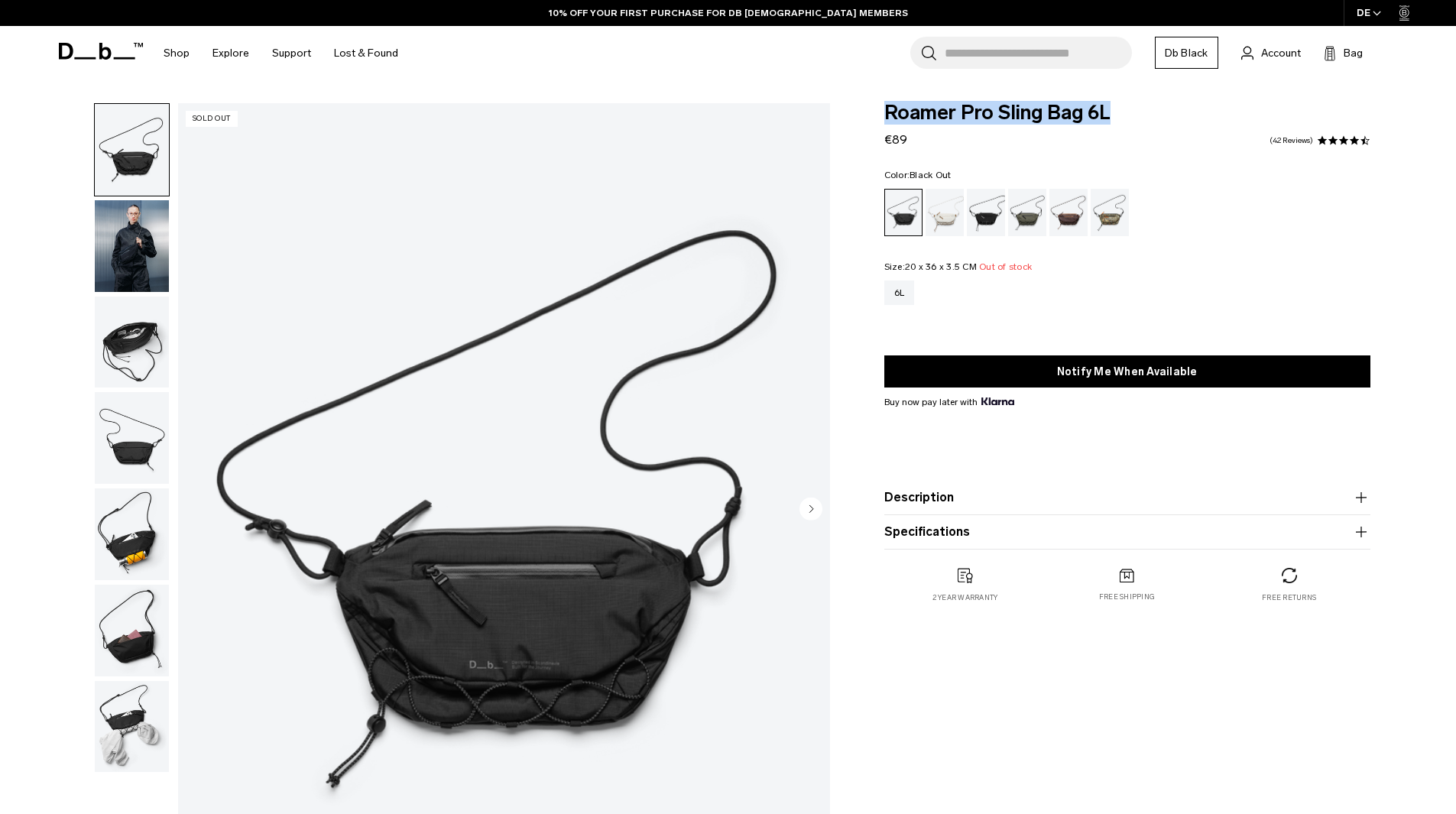
drag, startPoint x: 1138, startPoint y: 106, endPoint x: 949, endPoint y: 132, distance: 190.8
click at [855, 112] on div "Roamer Pro Sling Bag 6L €89 4.7 star rating 42 Reviews Color: Black Out Out of …" at bounding box center [1127, 368] width 578 height 531
copy span "Roamer Pro Sling Bag 6L"
click at [128, 252] on img "button" at bounding box center [132, 245] width 74 height 92
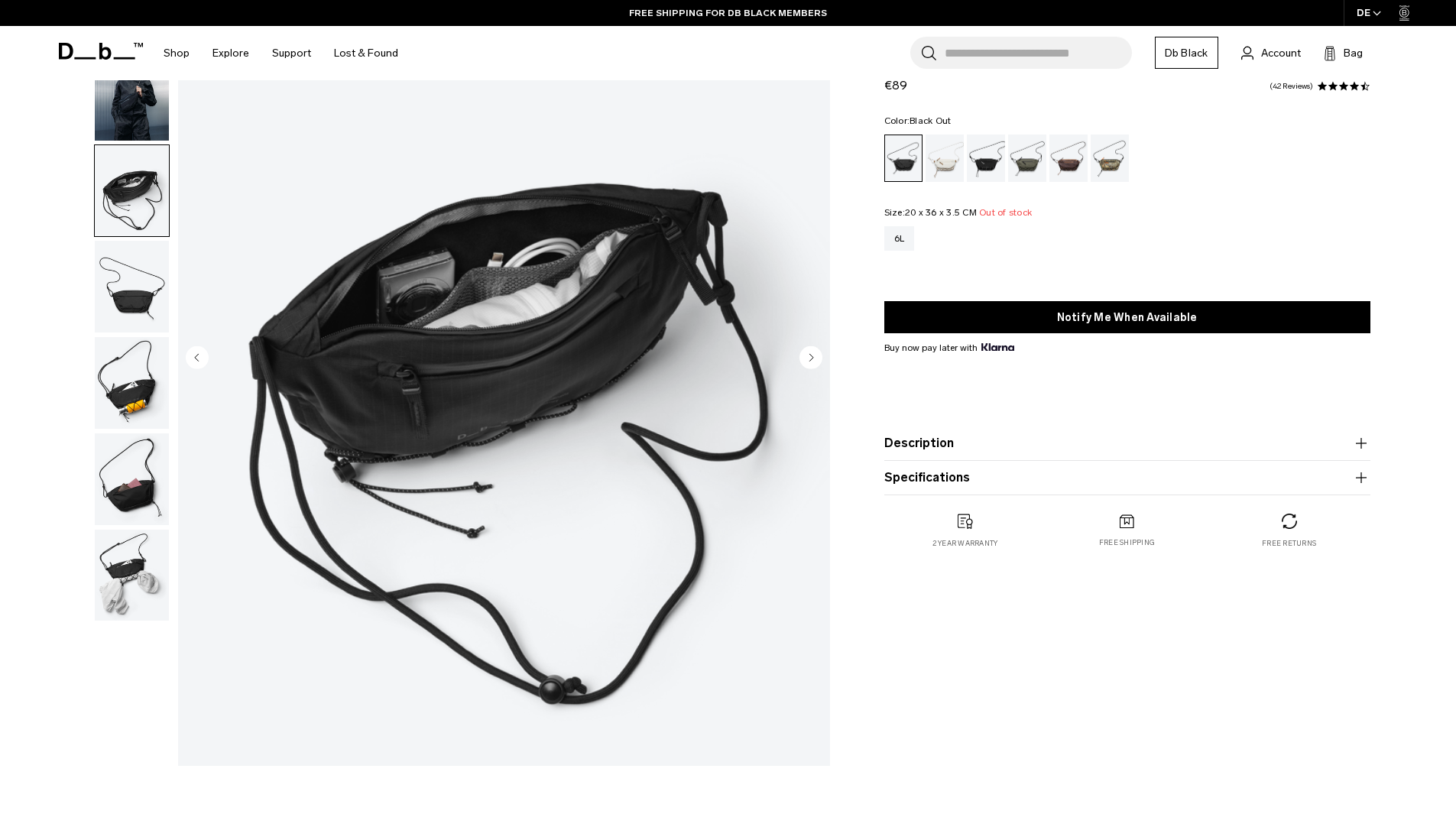
scroll to position [152, 0]
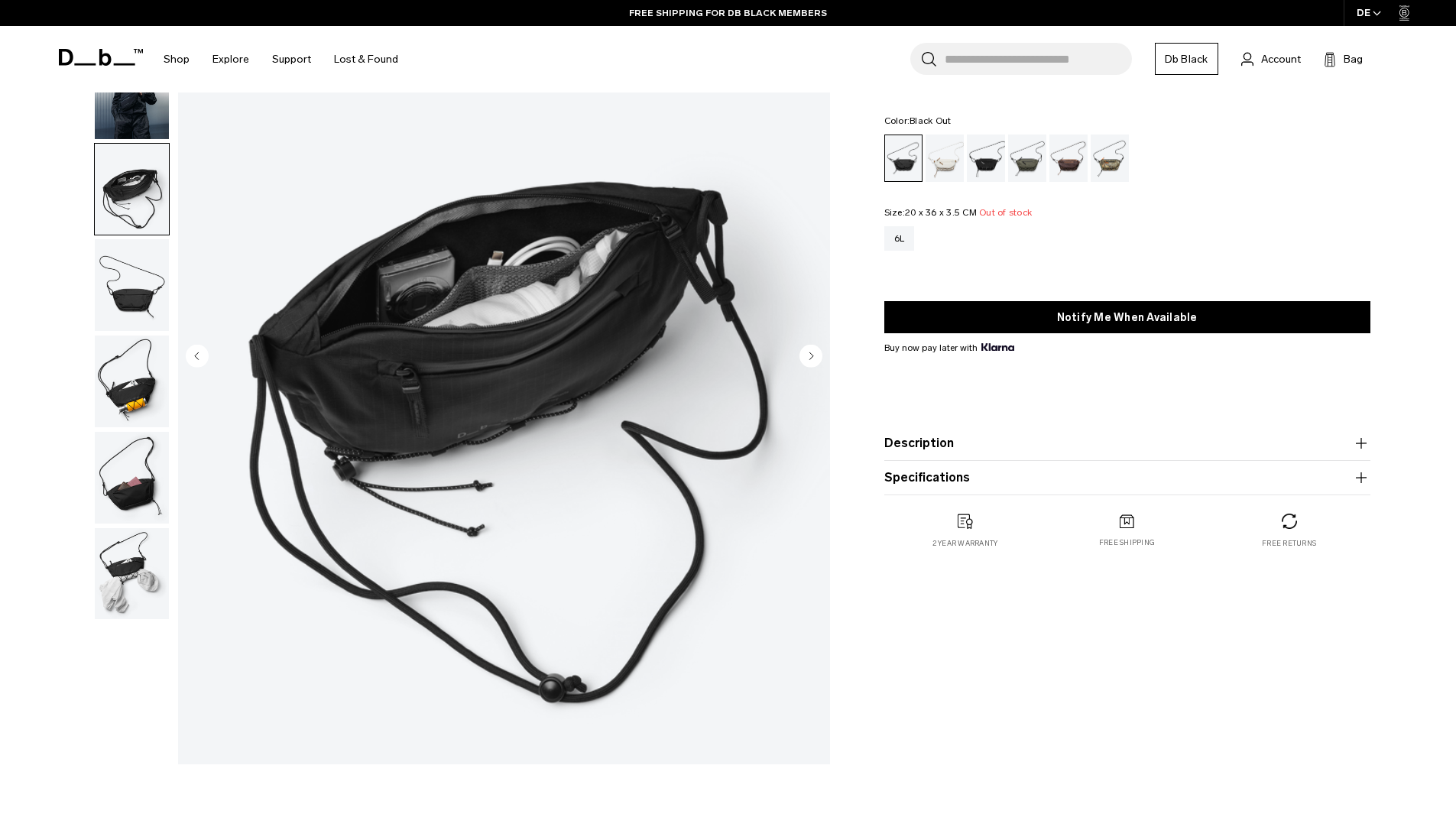
click at [128, 278] on img "button" at bounding box center [132, 284] width 74 height 92
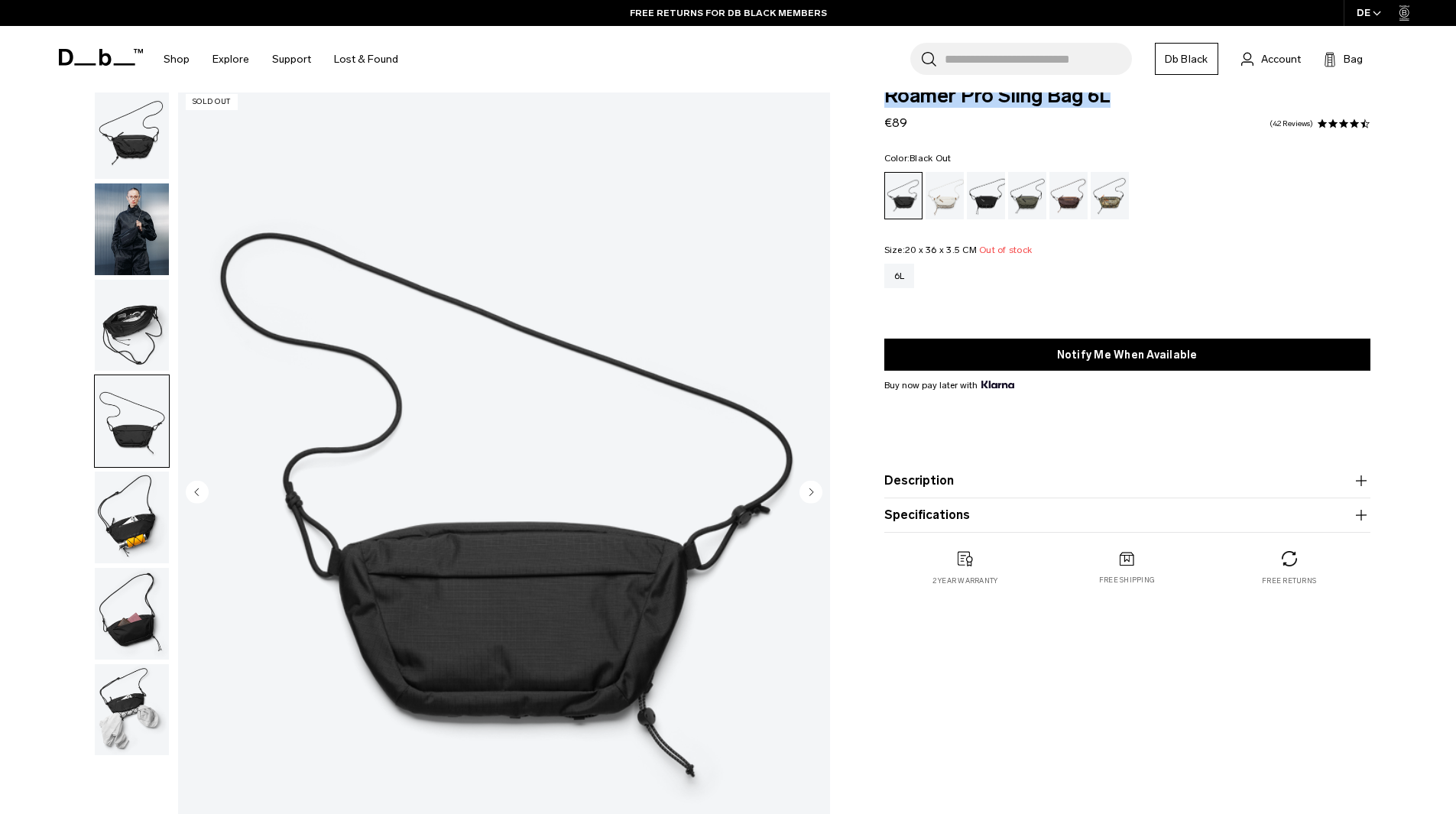
scroll to position [0, 0]
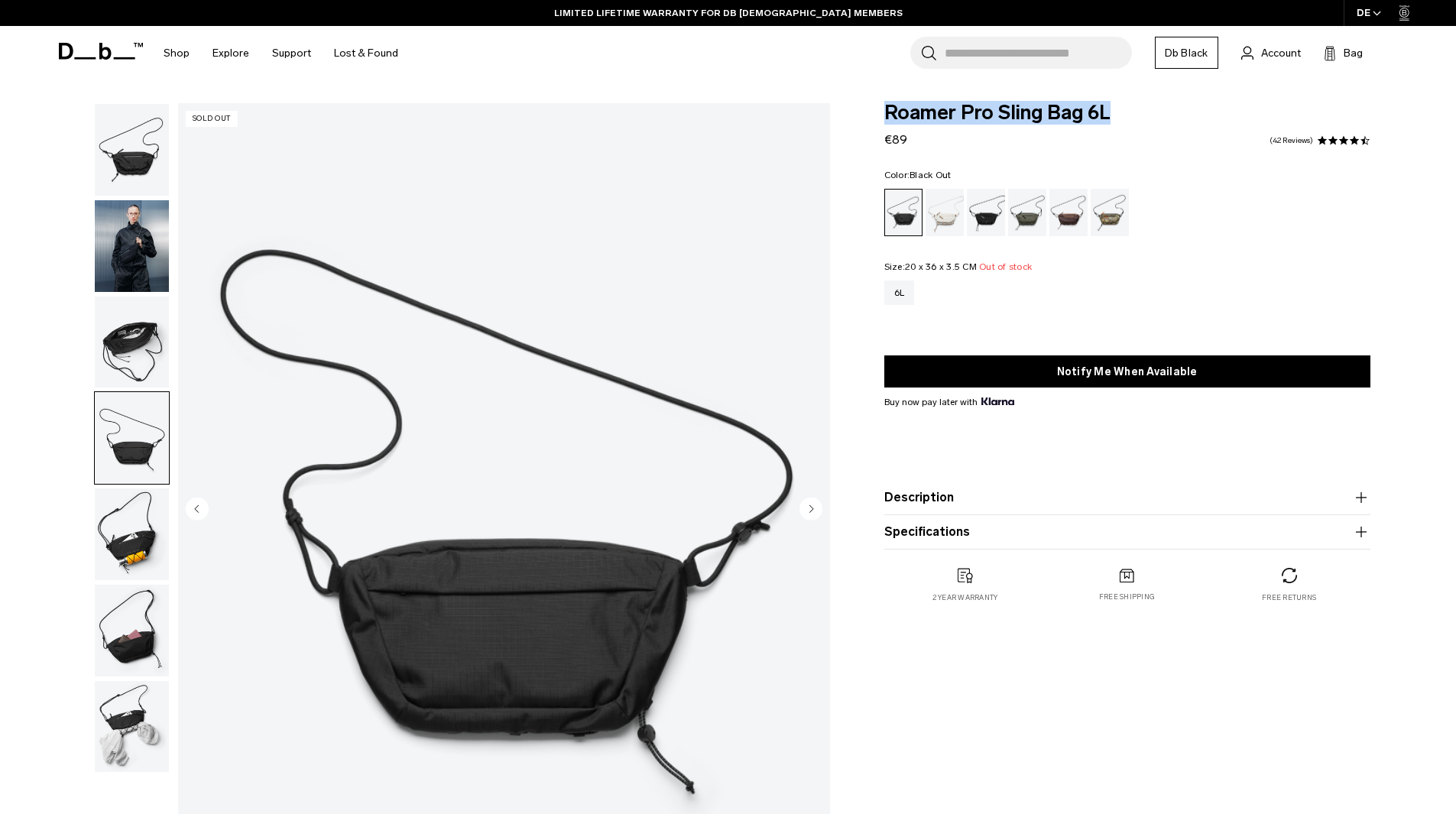
click at [97, 252] on img "button" at bounding box center [132, 245] width 74 height 92
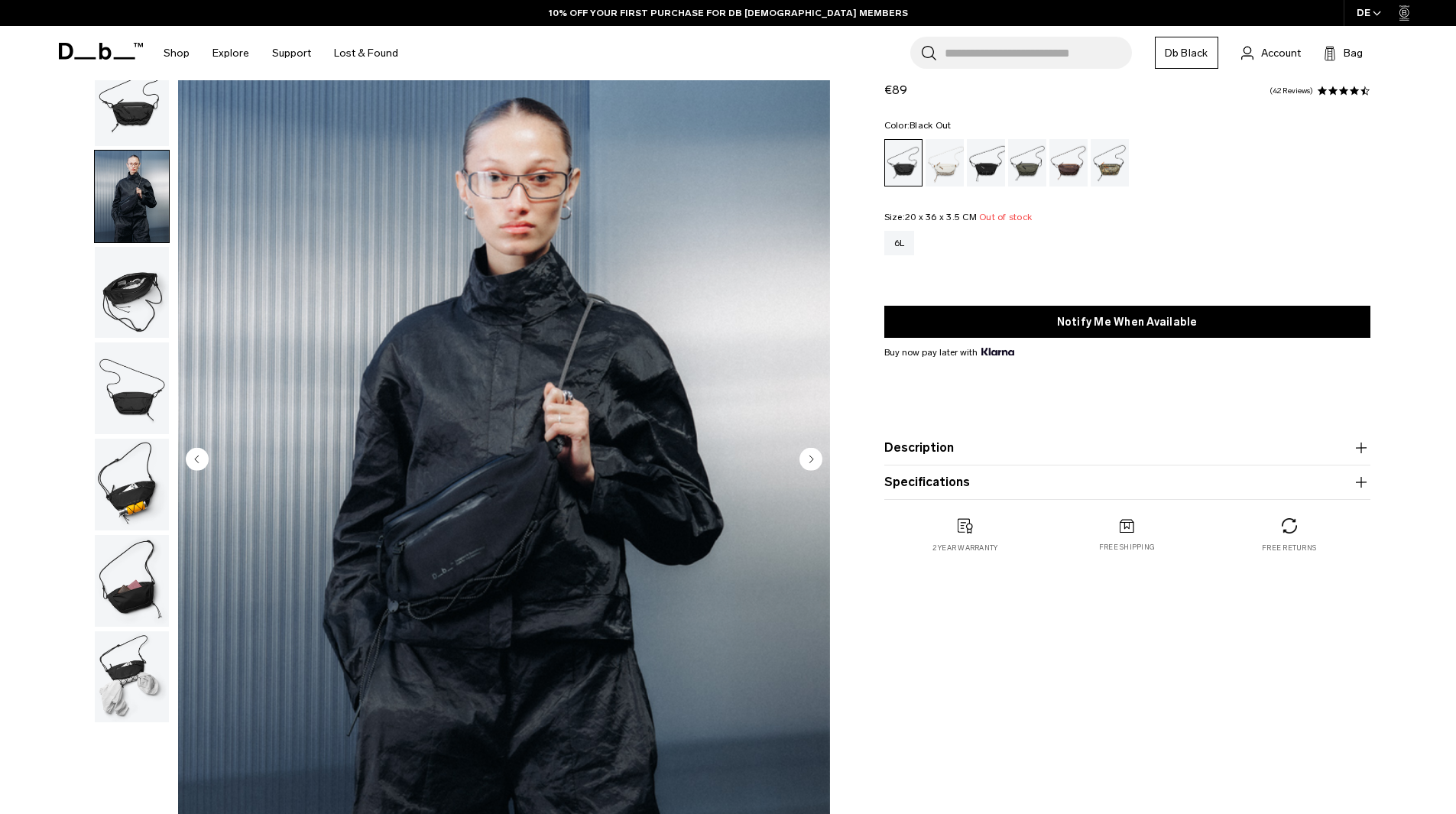
scroll to position [76, 0]
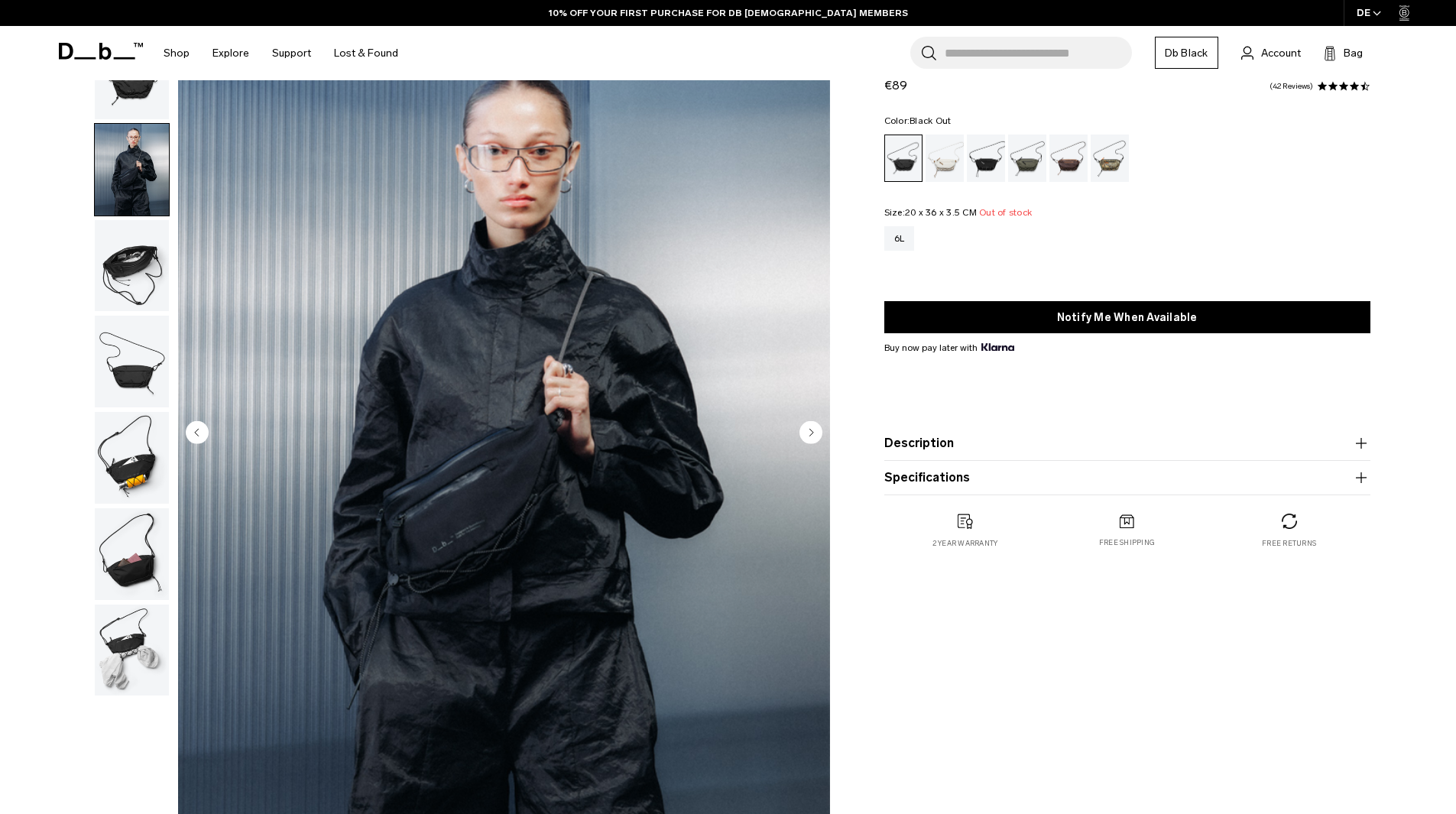
click at [138, 279] on img "button" at bounding box center [132, 266] width 74 height 92
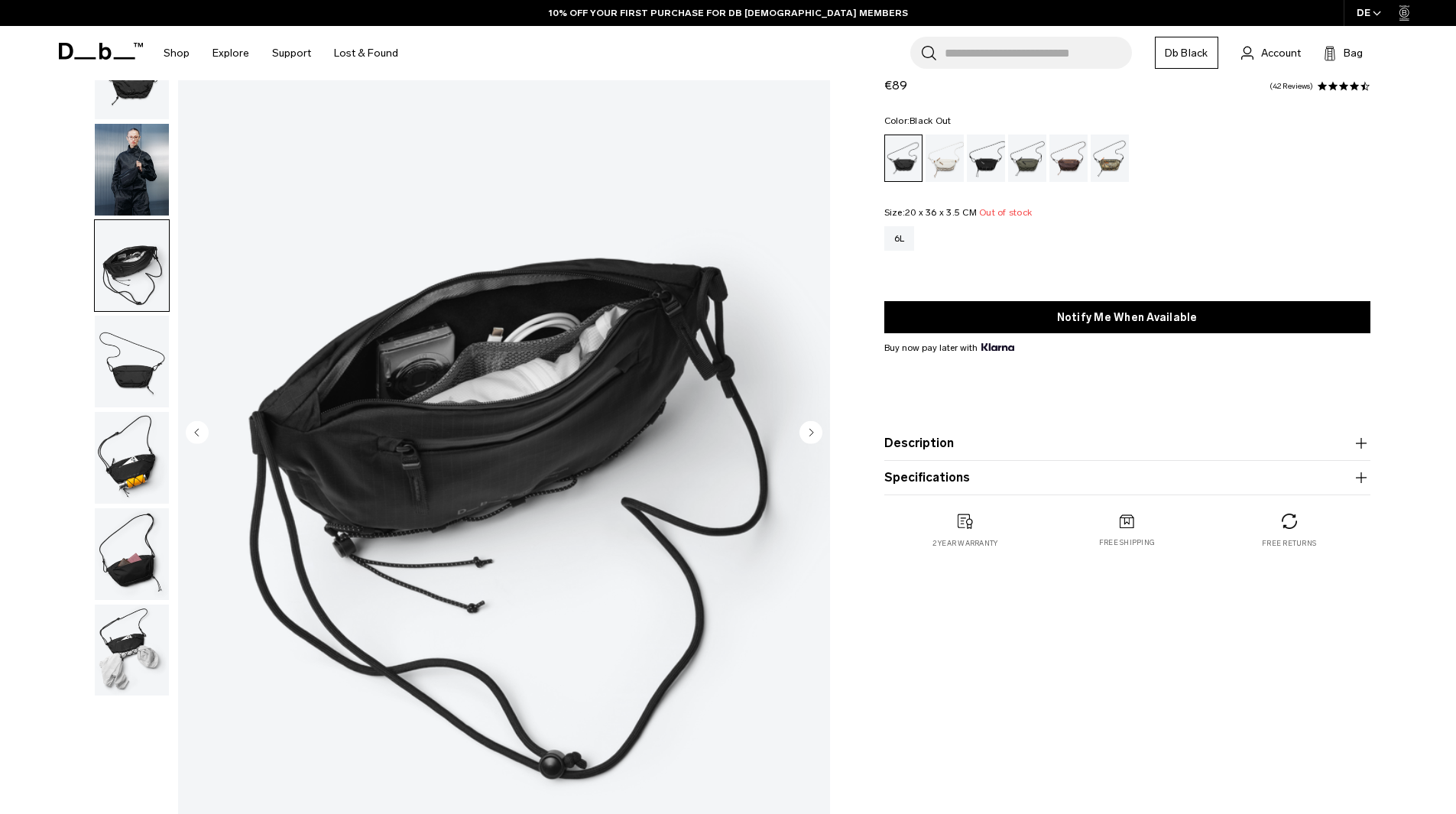
click at [135, 366] on img "button" at bounding box center [132, 361] width 74 height 92
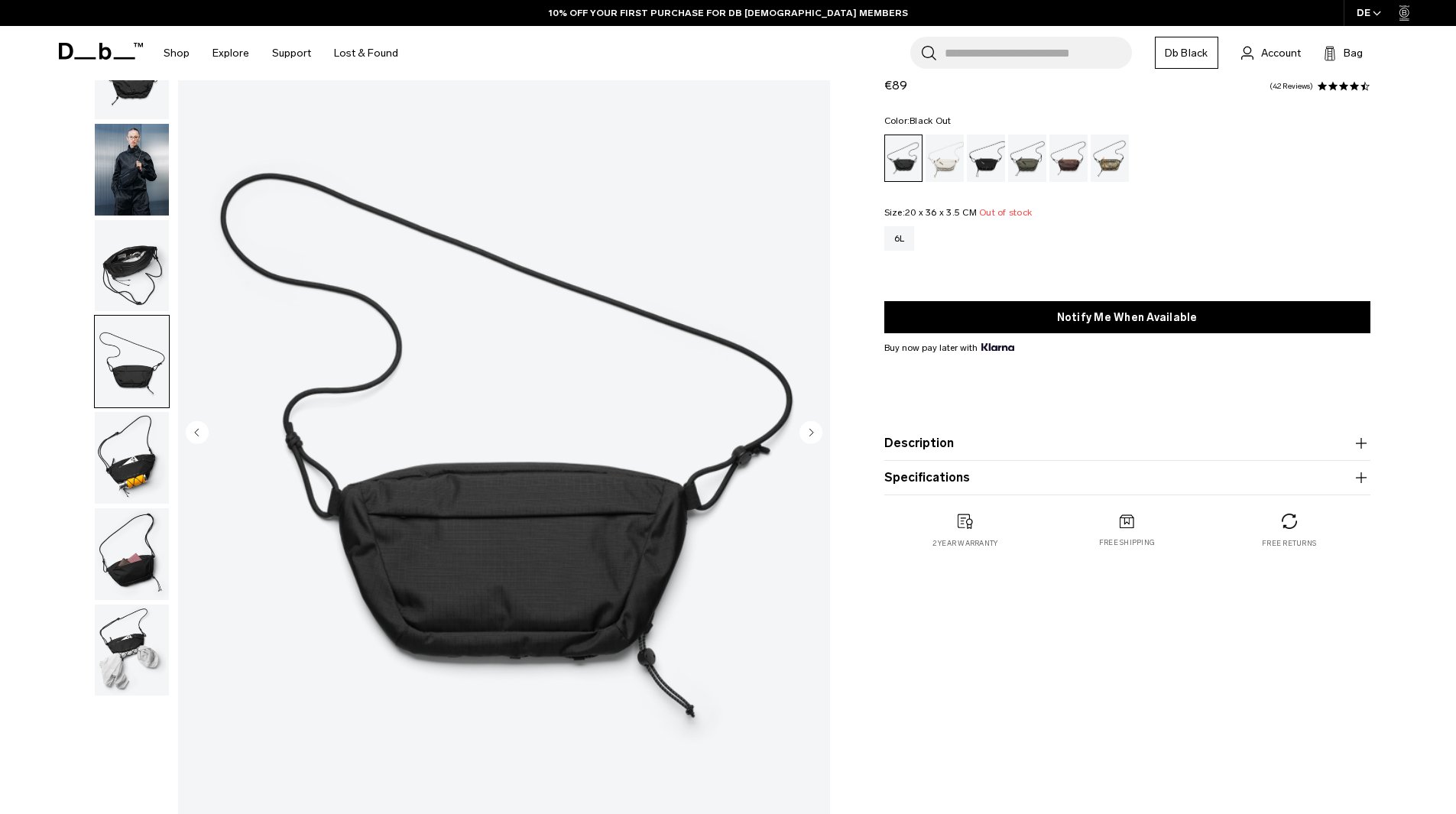
click at [123, 446] on img "button" at bounding box center [132, 457] width 74 height 92
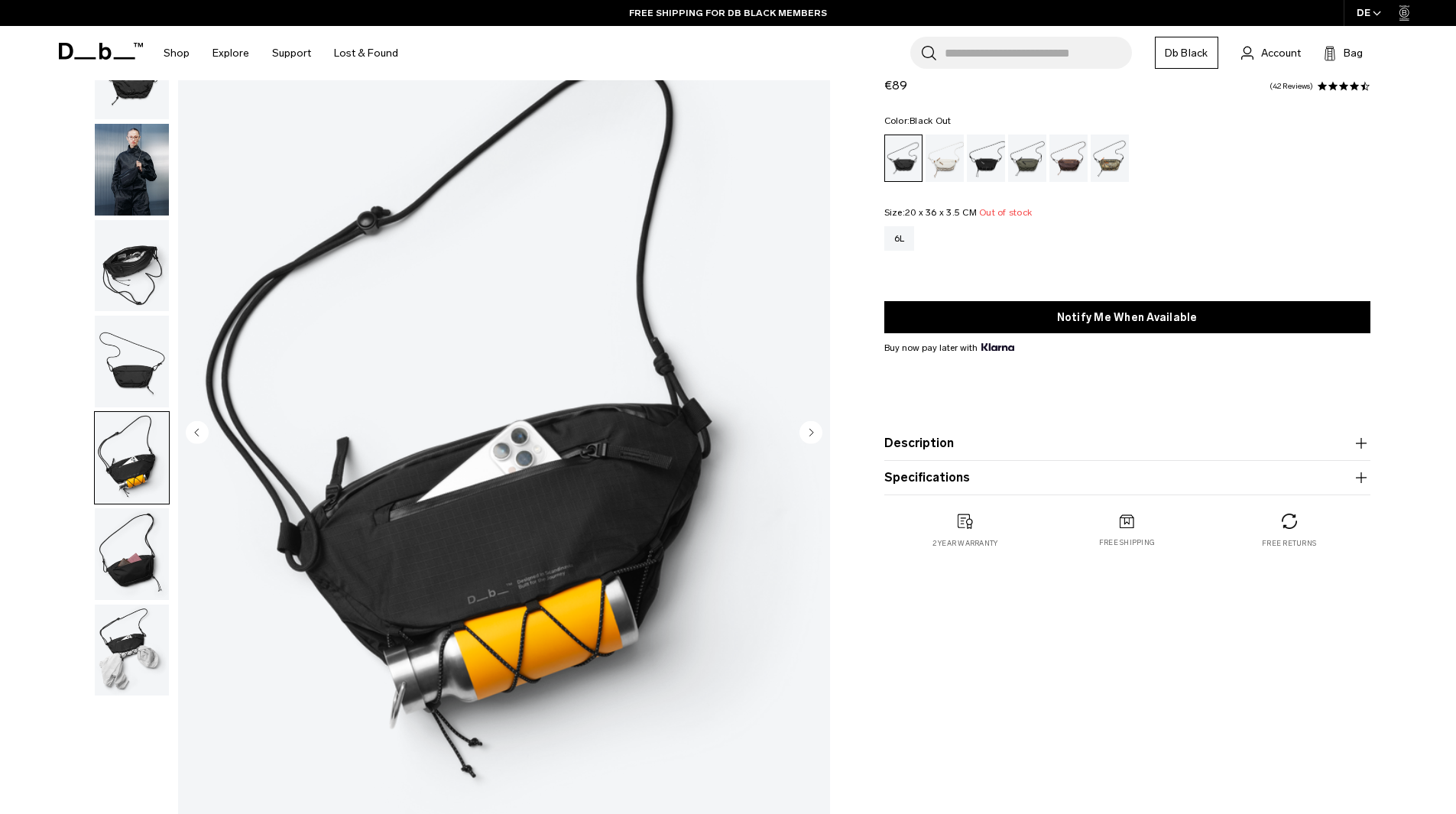
click at [111, 546] on img "button" at bounding box center [132, 554] width 74 height 92
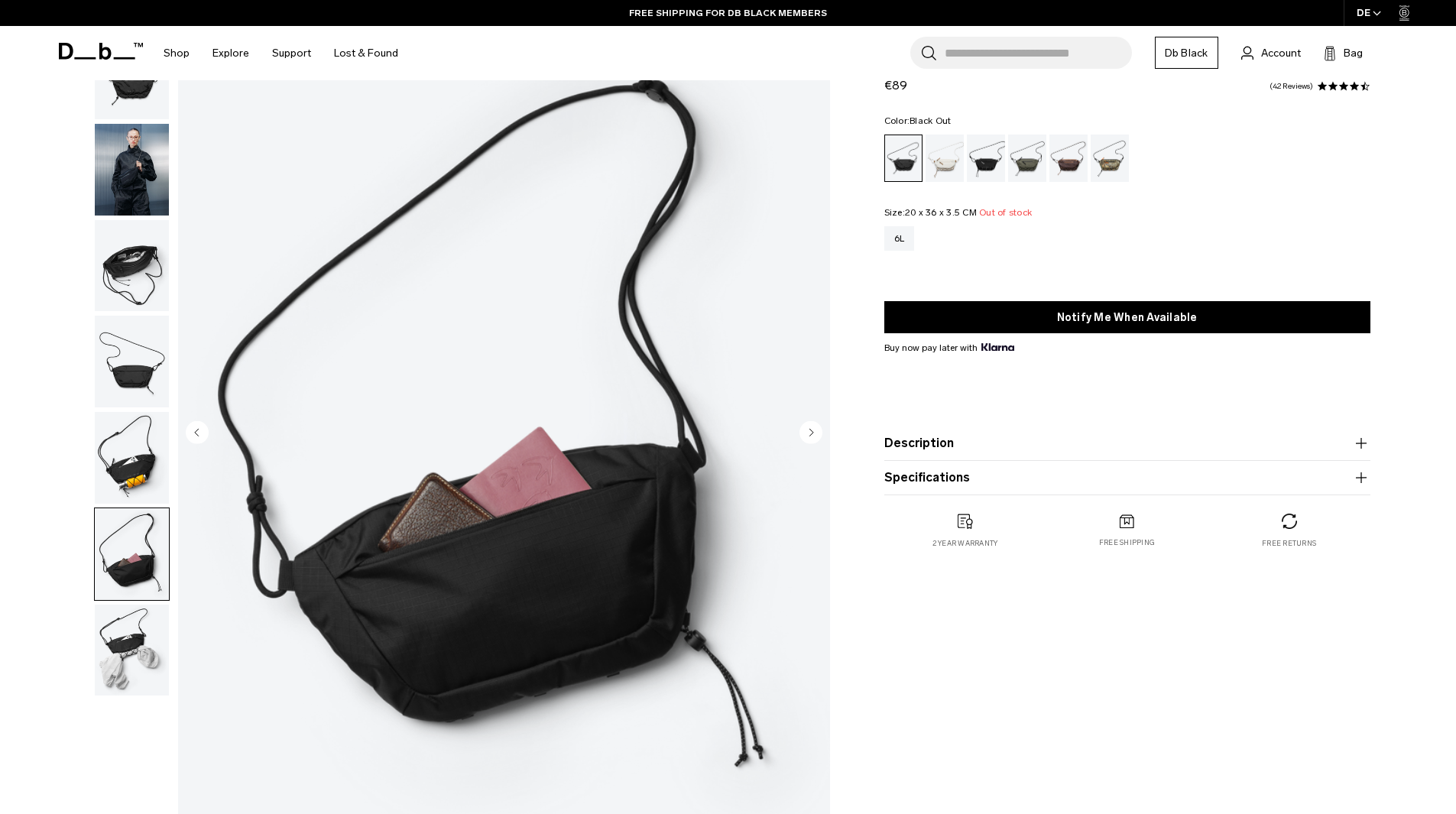
click at [113, 637] on img "button" at bounding box center [132, 650] width 74 height 92
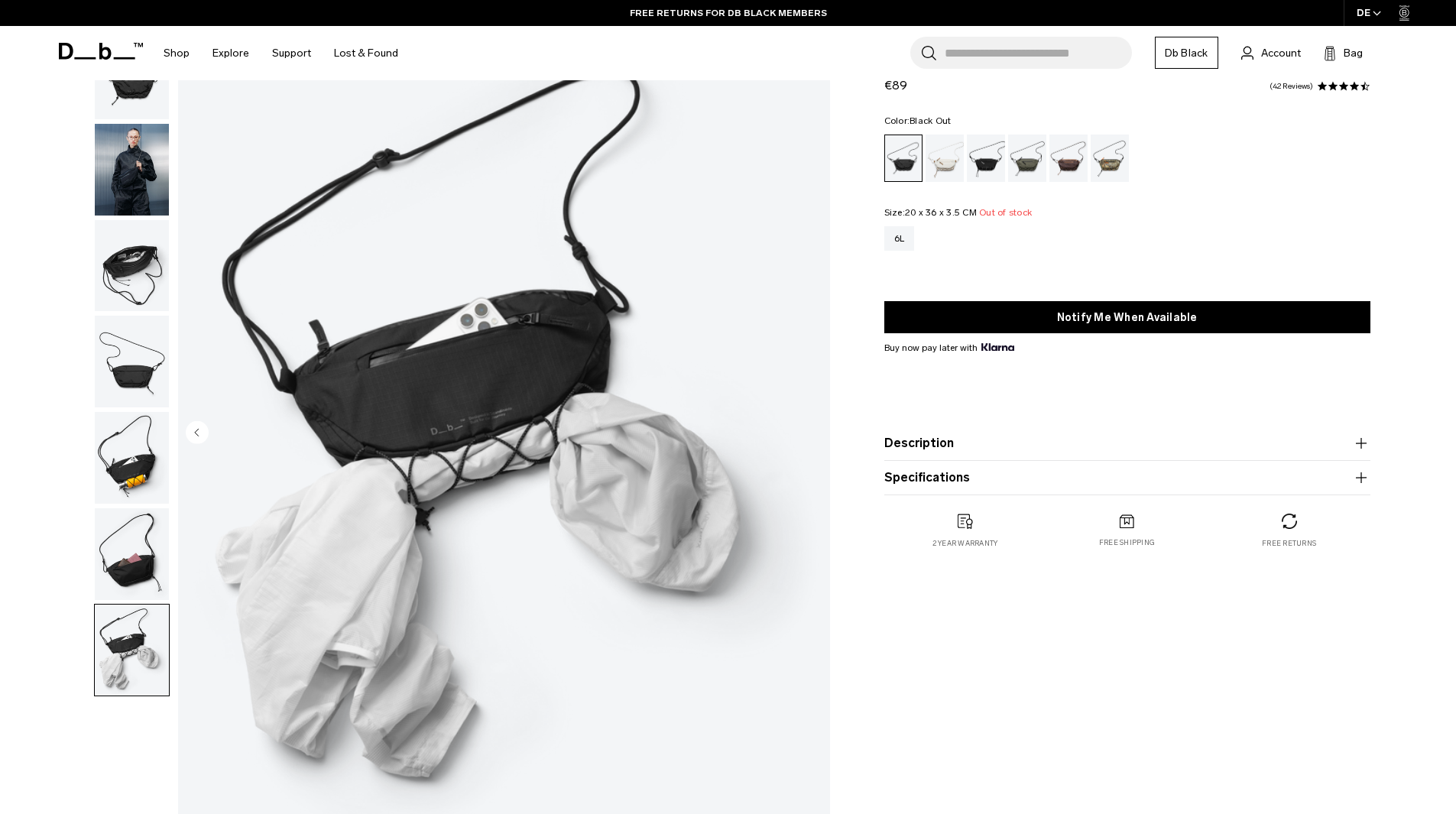
click at [105, 574] on img "button" at bounding box center [132, 554] width 74 height 92
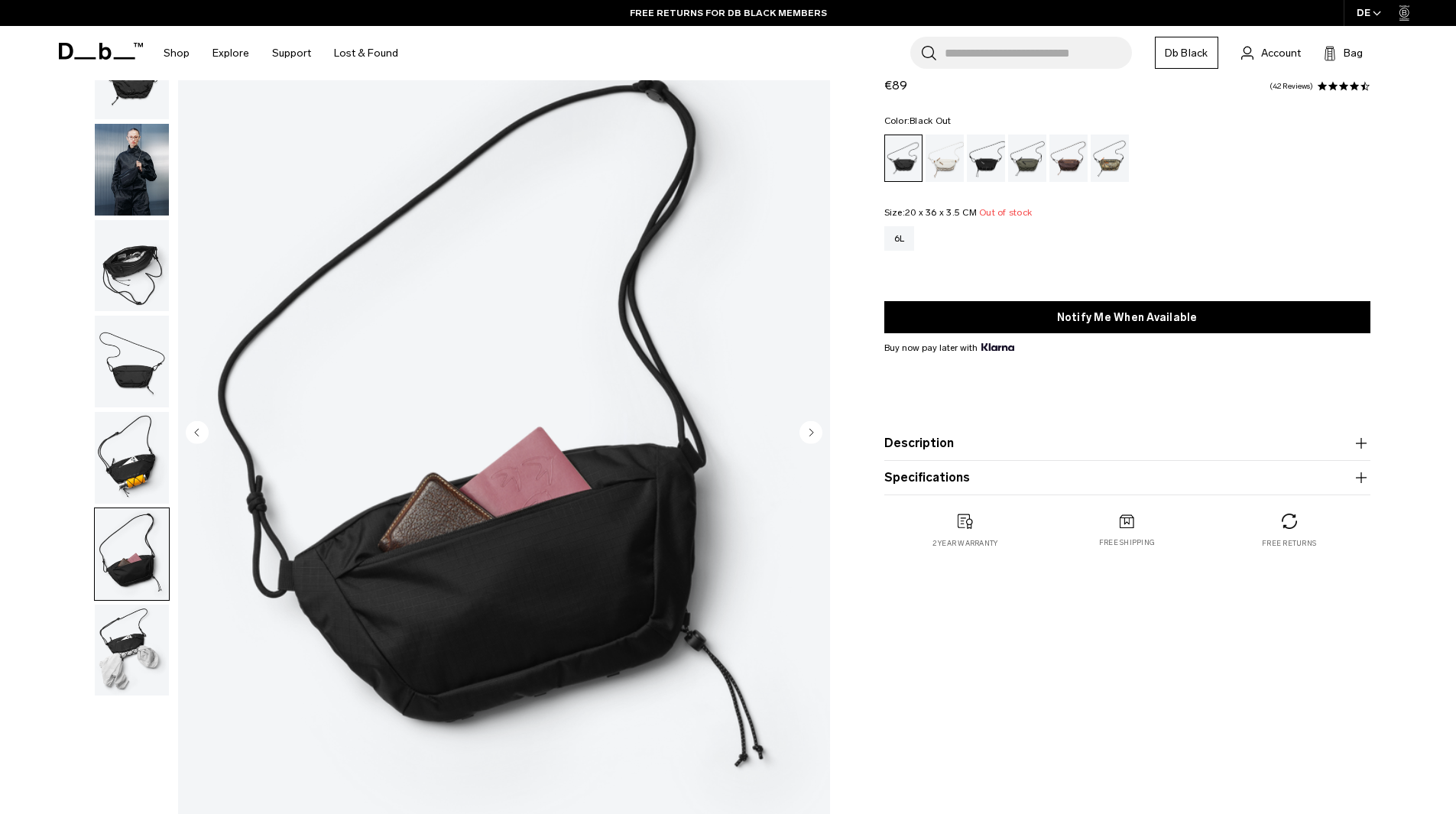
click at [140, 442] on img "button" at bounding box center [132, 457] width 74 height 92
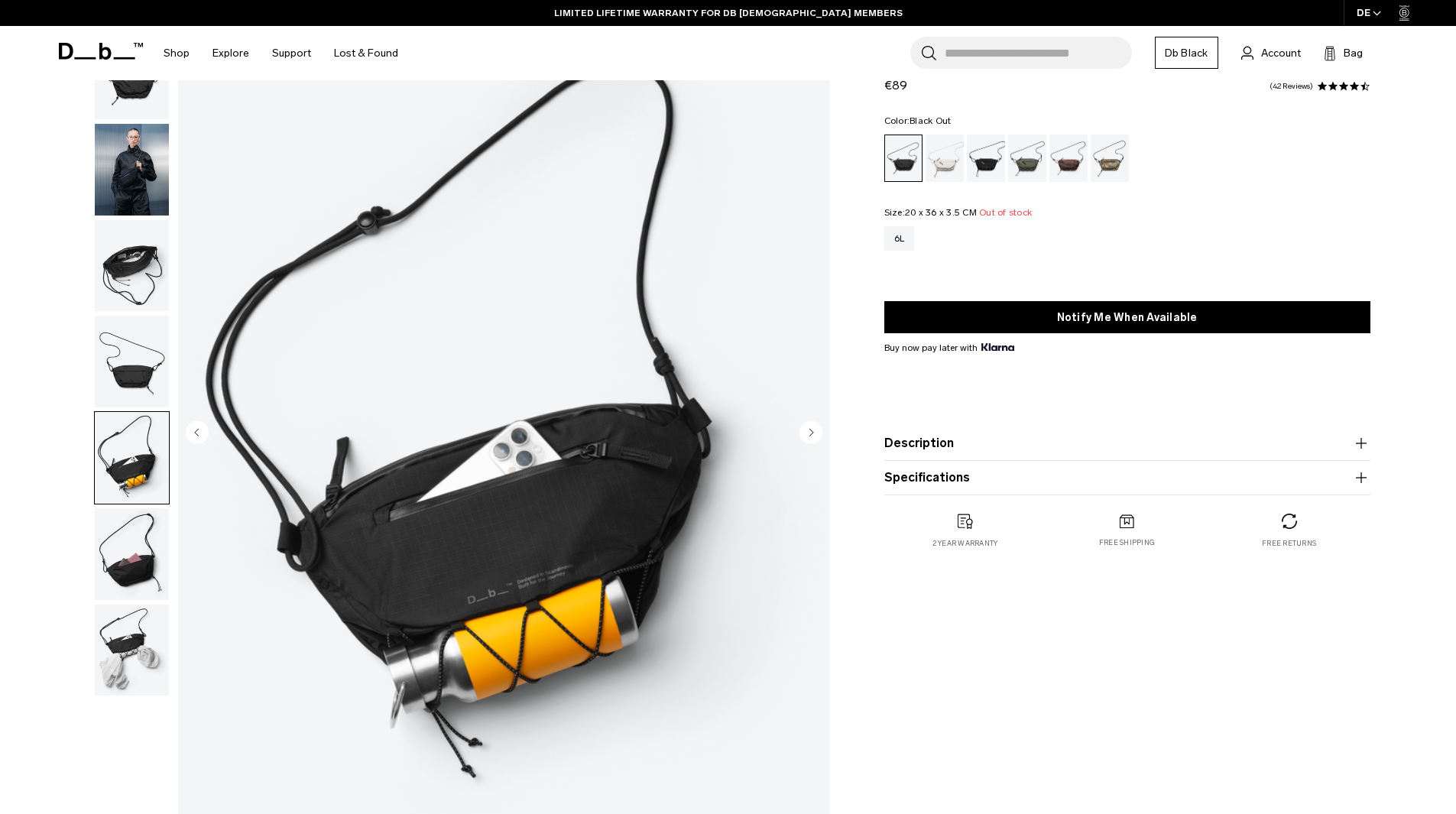
click at [142, 369] on img "button" at bounding box center [132, 361] width 74 height 92
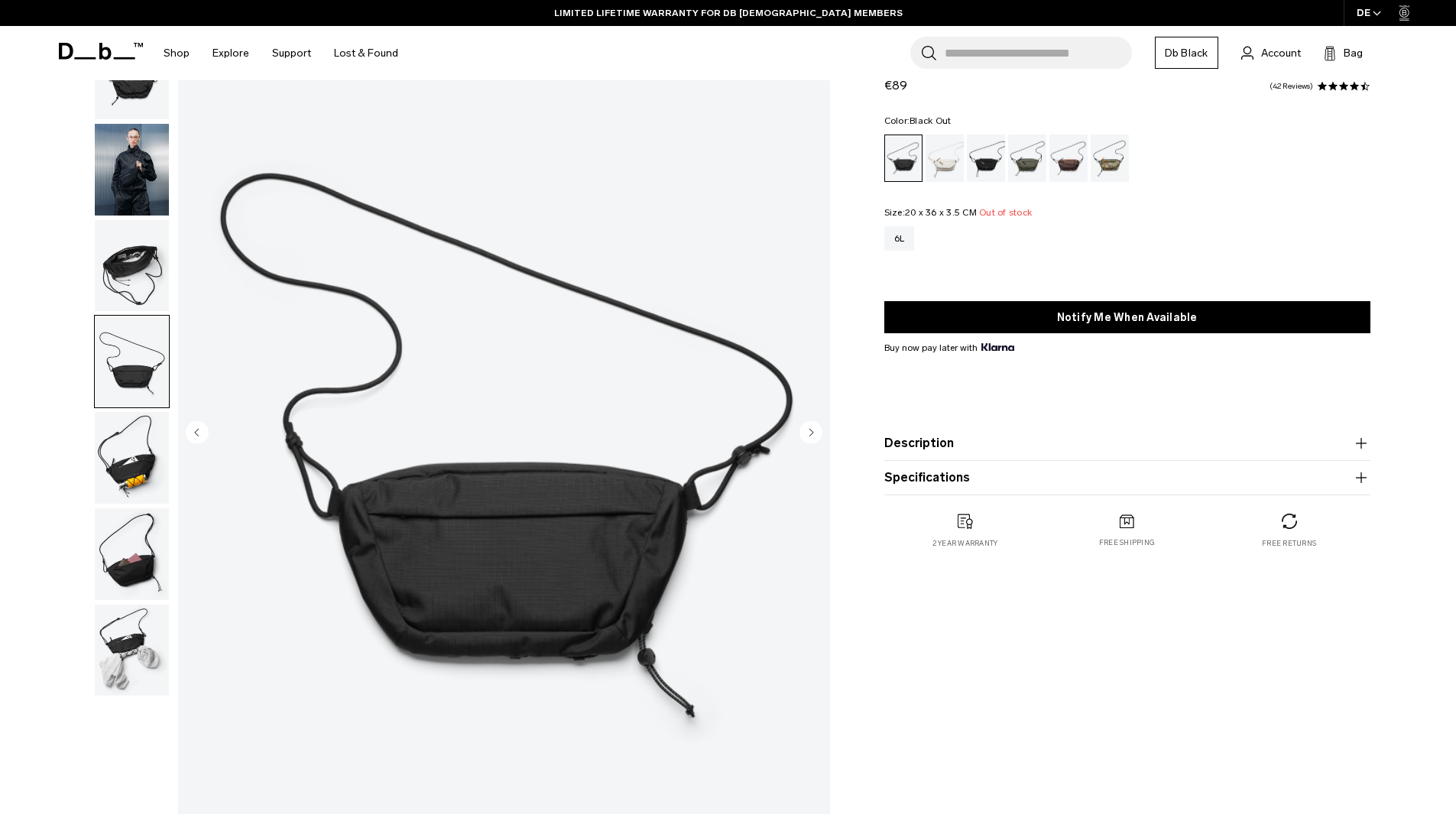
scroll to position [0, 0]
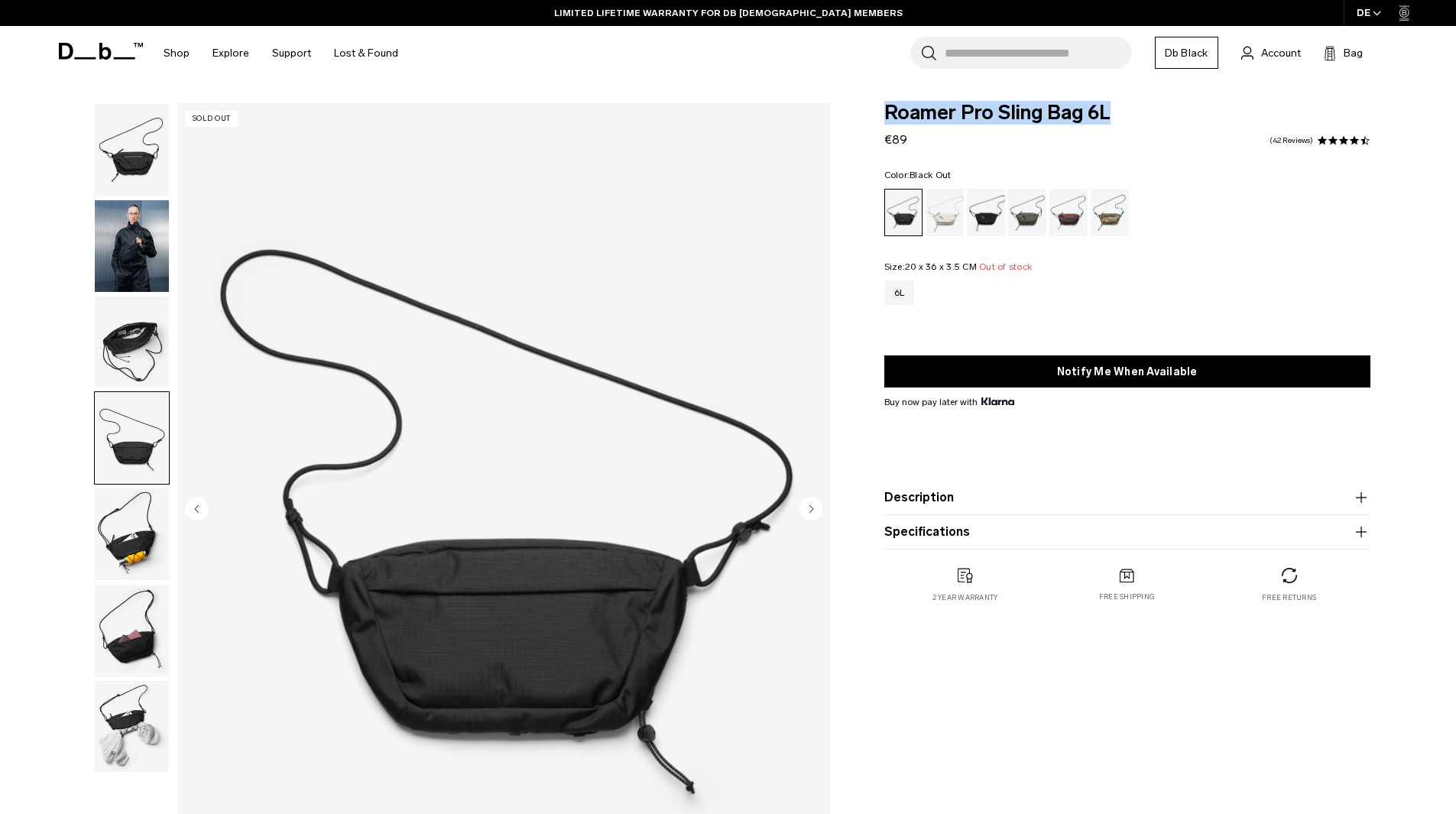
click at [127, 391] on button "button" at bounding box center [131, 438] width 75 height 93
click at [128, 357] on img "button" at bounding box center [132, 342] width 74 height 92
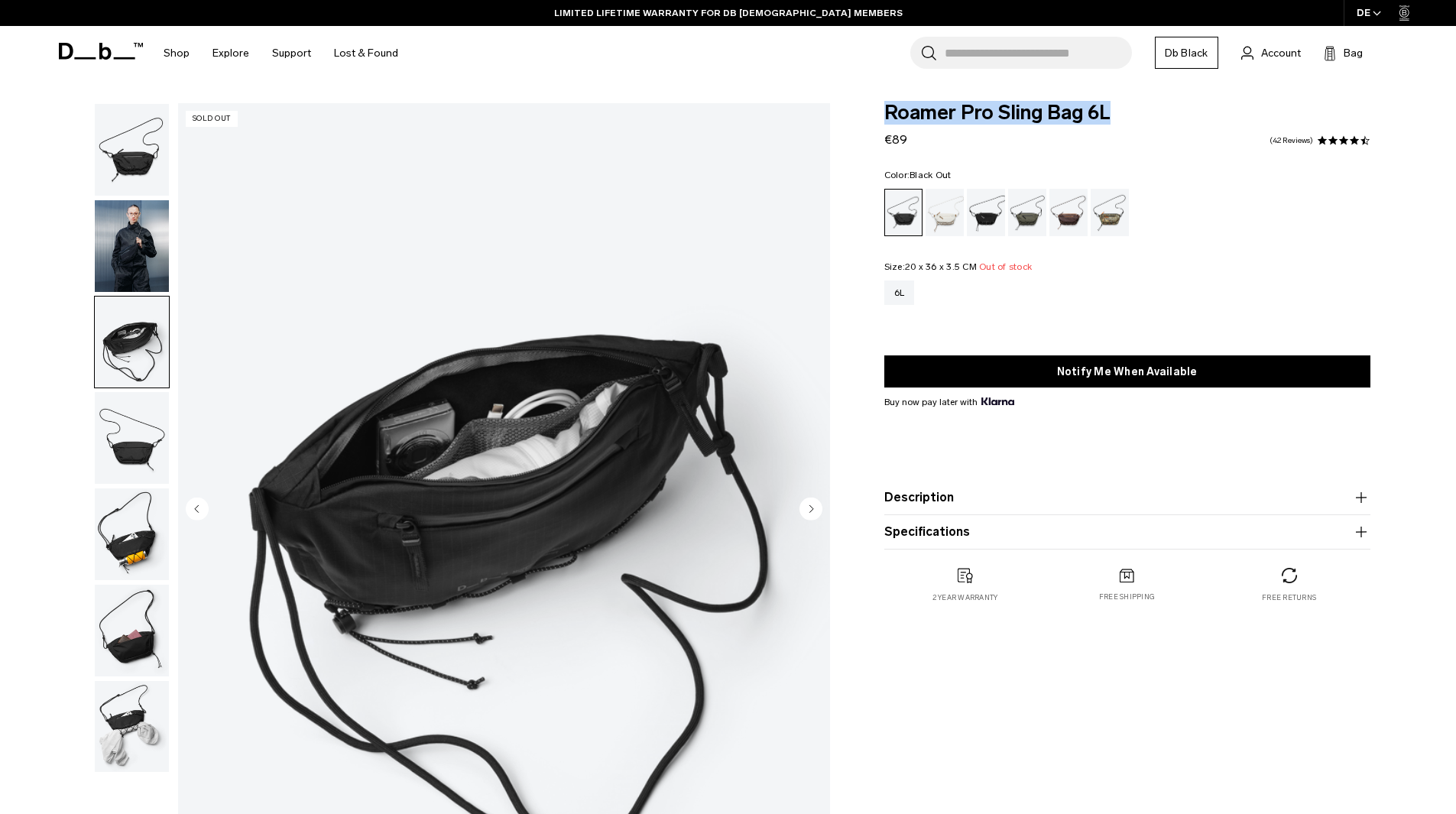
click at [124, 246] on img "button" at bounding box center [132, 245] width 74 height 92
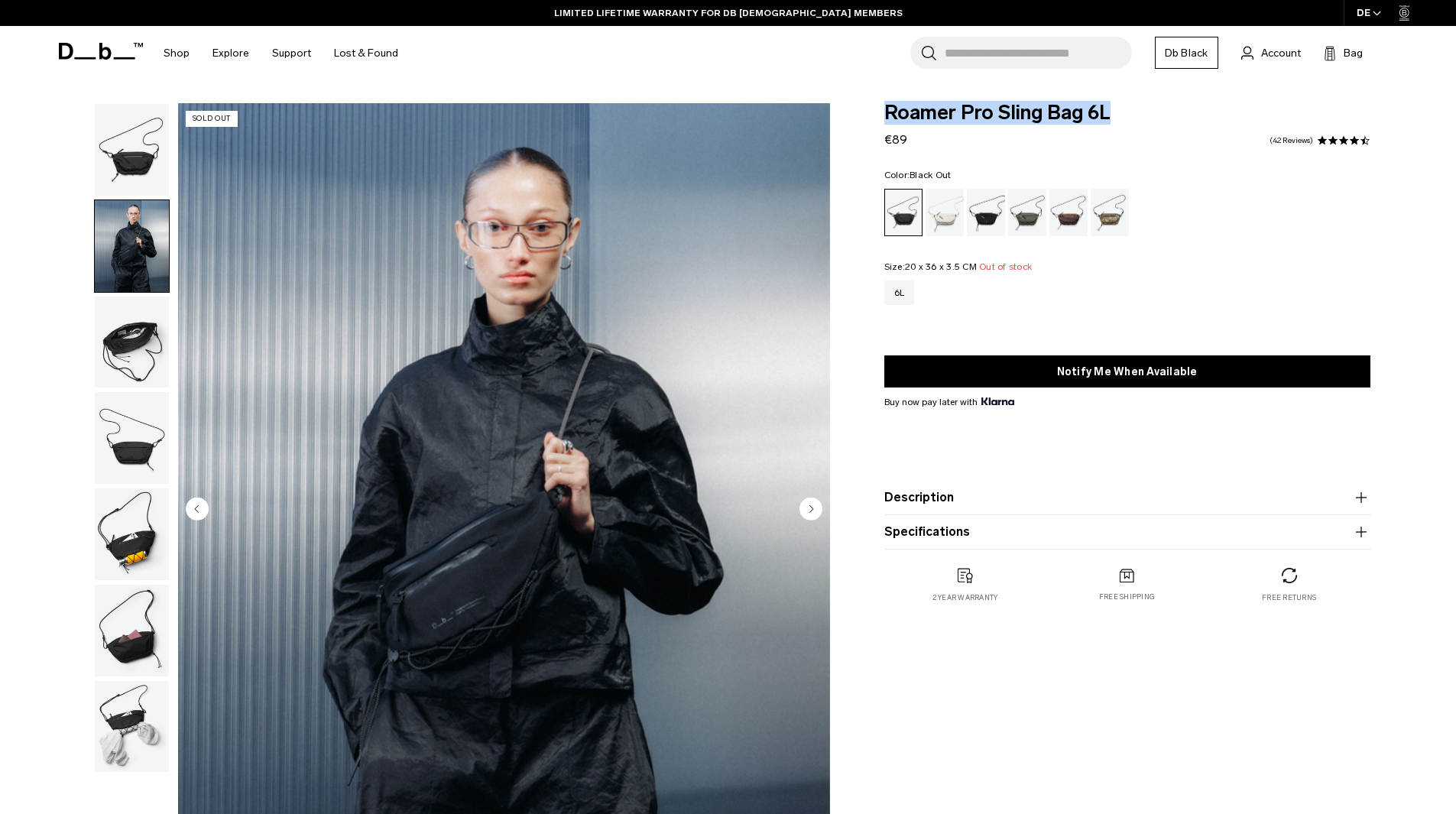
click at [125, 162] on img "button" at bounding box center [132, 150] width 74 height 92
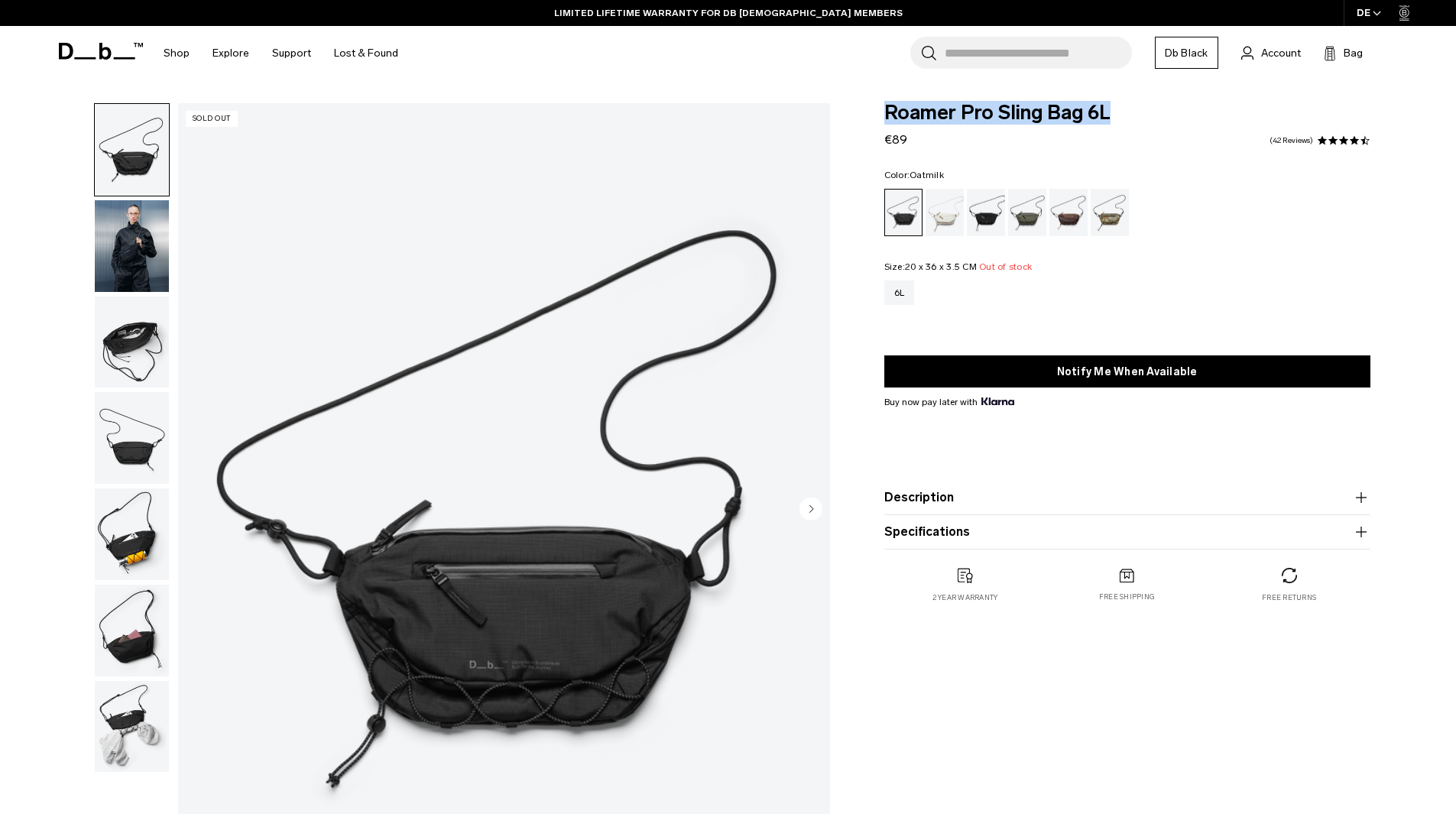
click at [940, 206] on div "Oatmilk" at bounding box center [945, 212] width 39 height 47
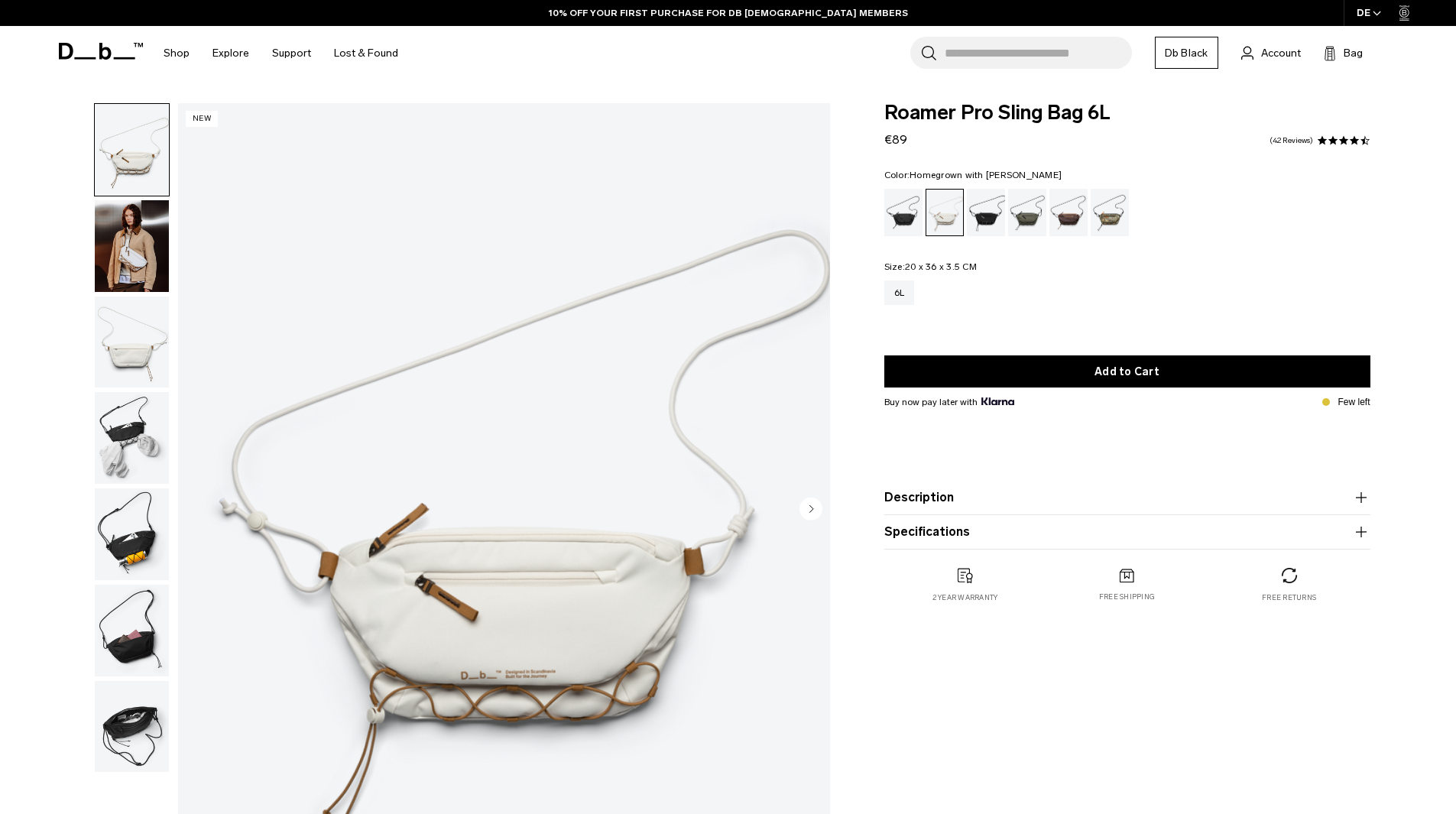
click at [1069, 217] on div "Homegrown with Lu" at bounding box center [1069, 212] width 39 height 47
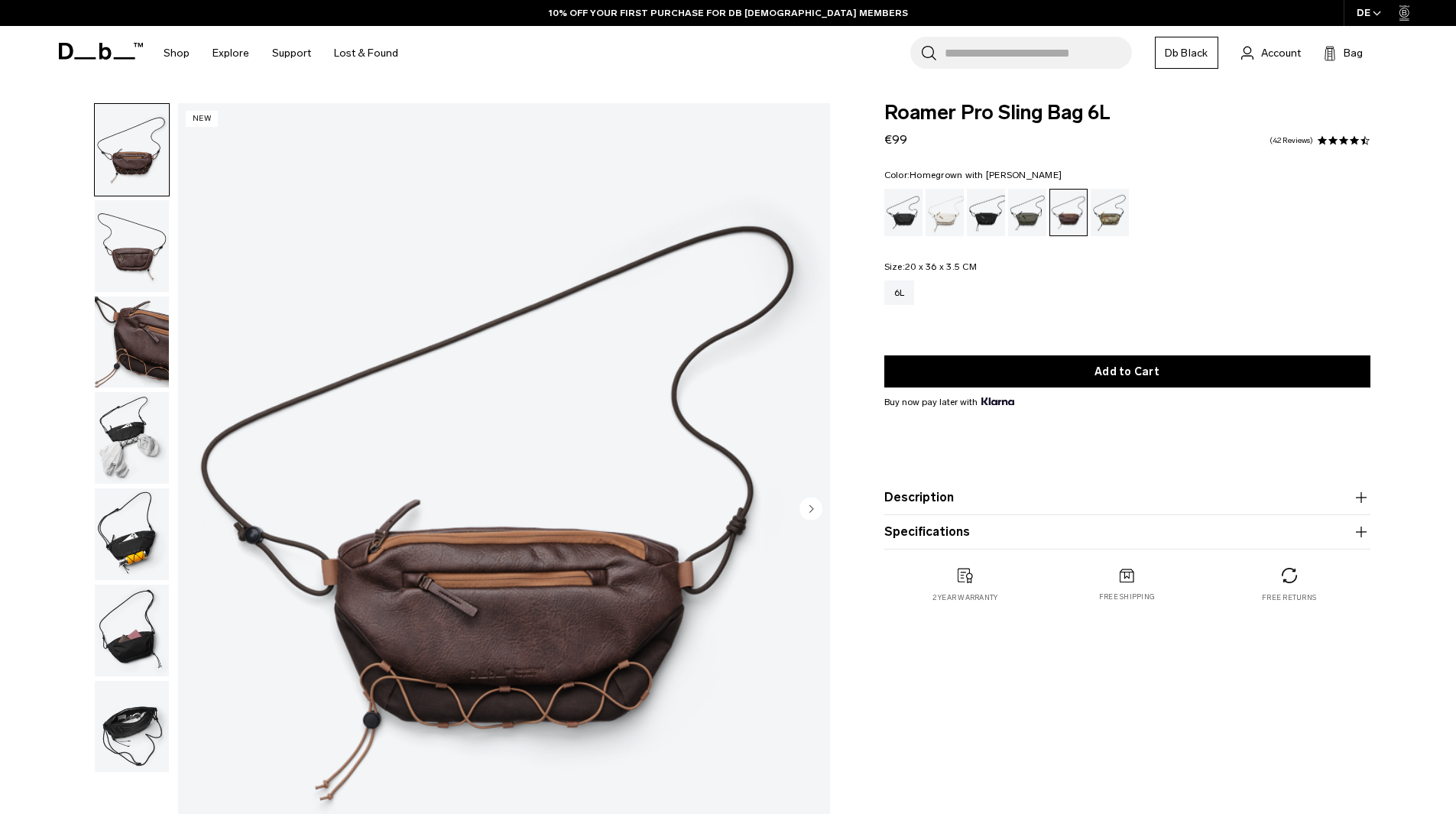
click at [1107, 217] on div "Db x Beyond Medals" at bounding box center [1110, 212] width 39 height 47
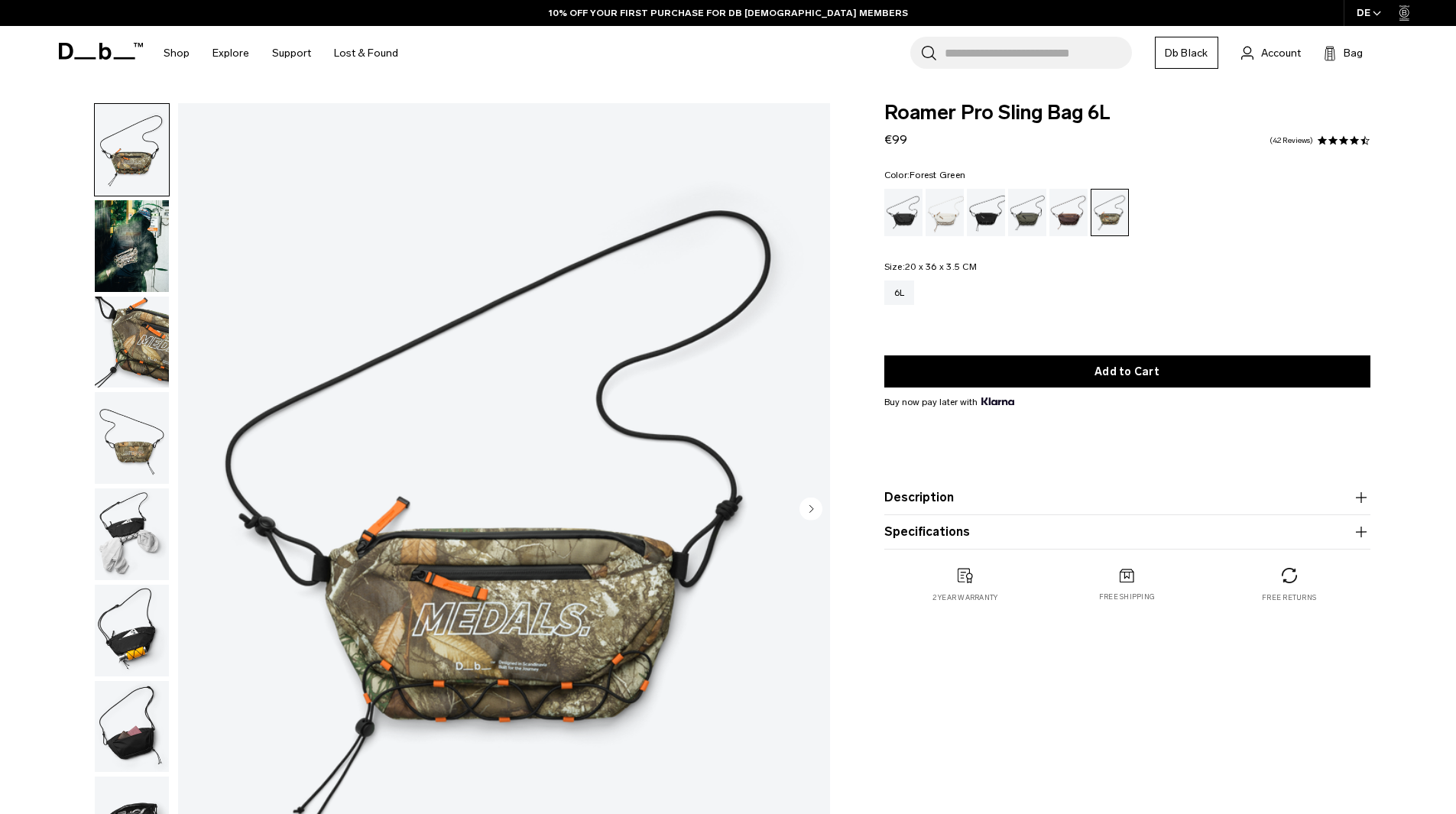
click at [1032, 218] on div "Forest Green" at bounding box center [1028, 212] width 39 height 47
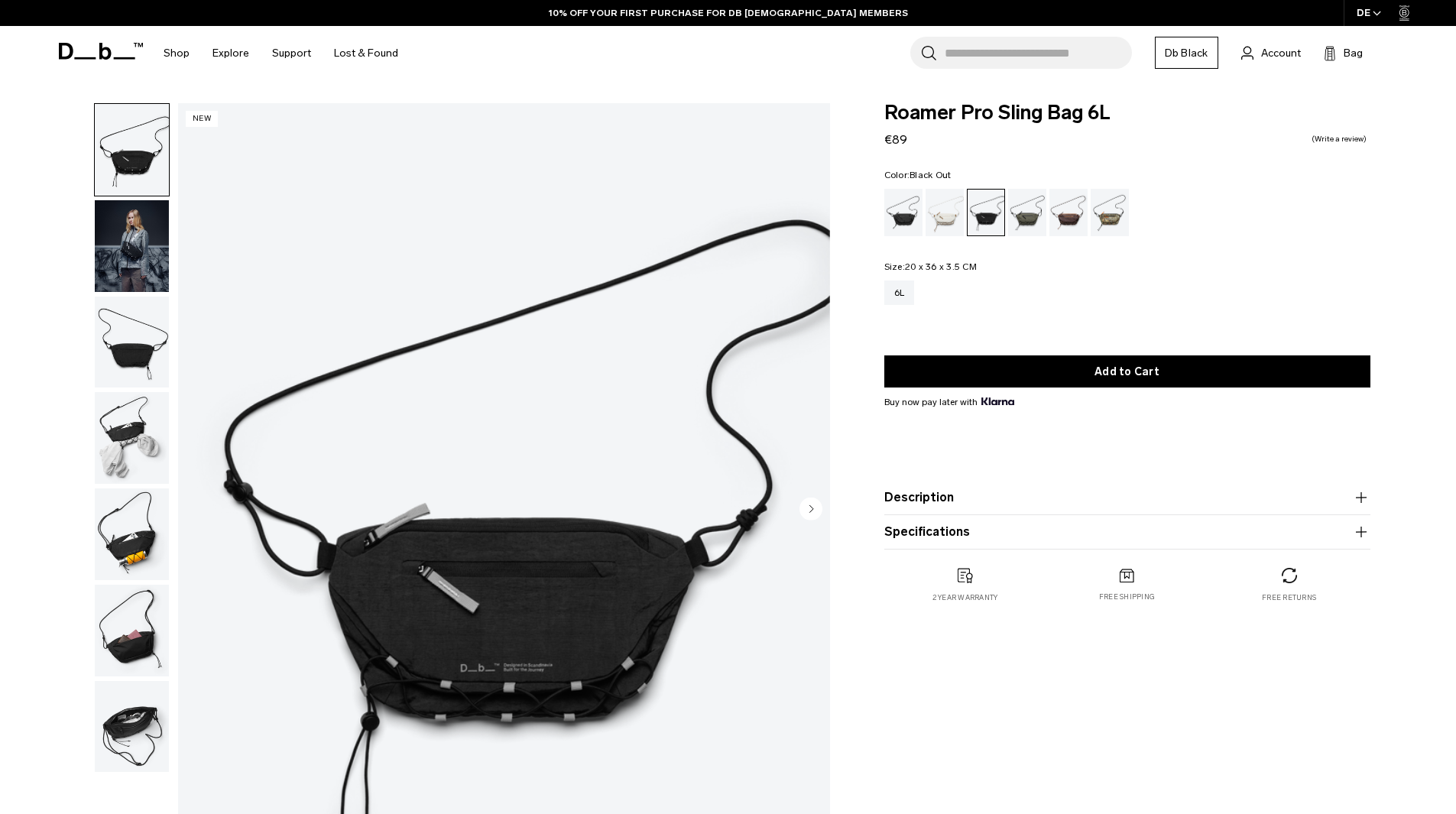
click at [900, 213] on div "Black Out" at bounding box center [904, 212] width 39 height 47
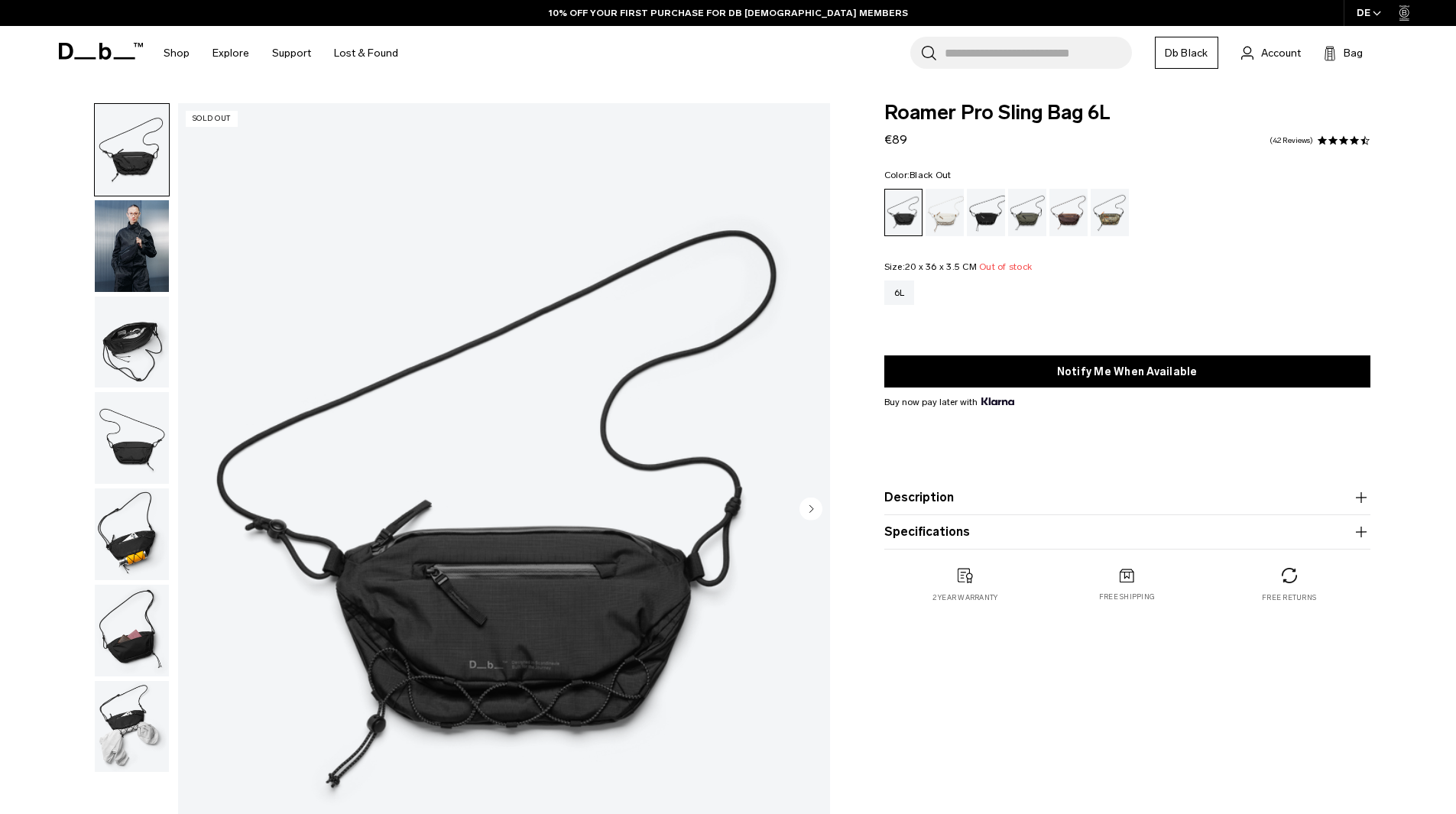
click at [990, 216] on div "Charcoal Grey" at bounding box center [986, 212] width 39 height 47
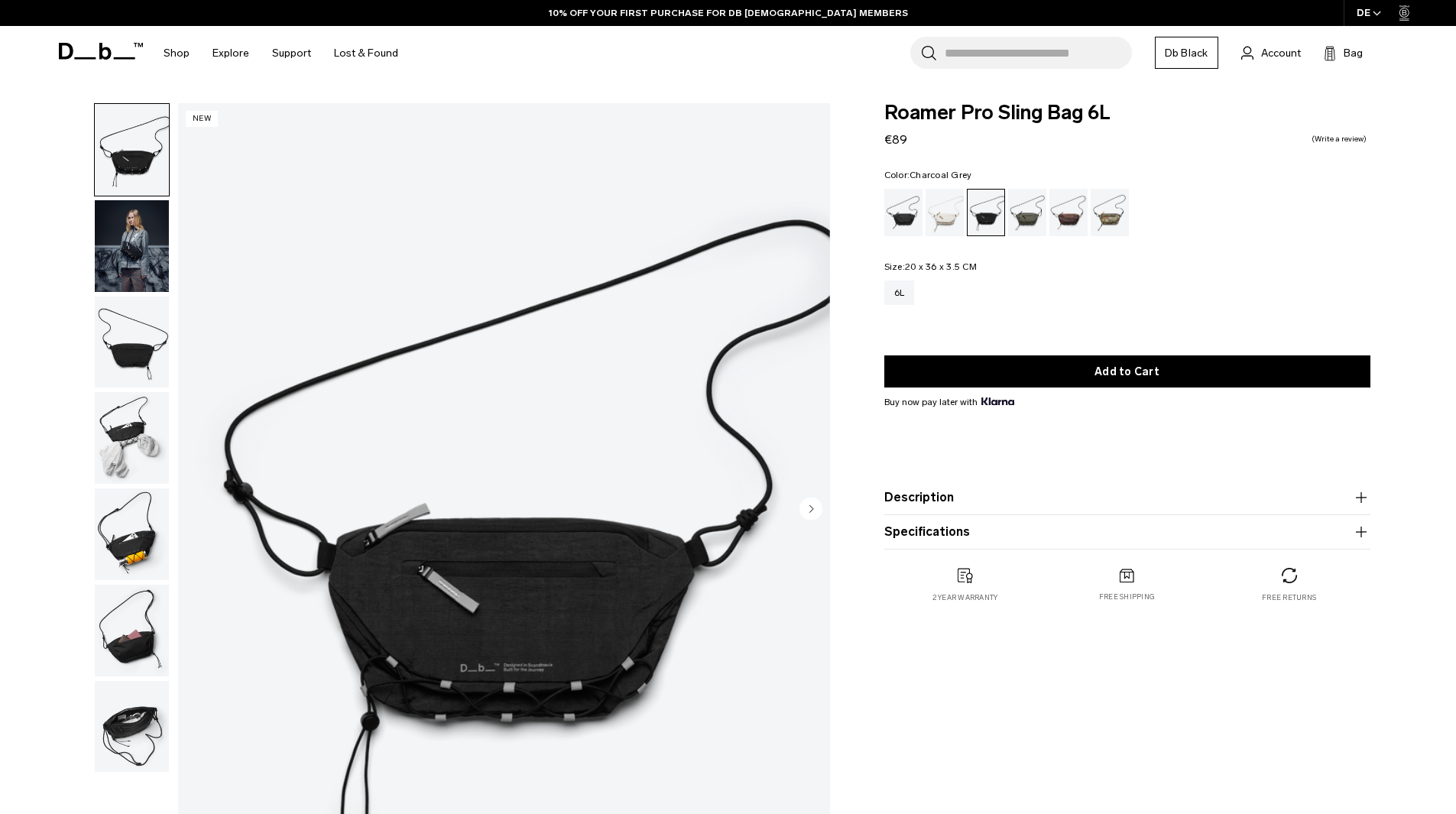
click at [130, 255] on img "button" at bounding box center [132, 245] width 74 height 92
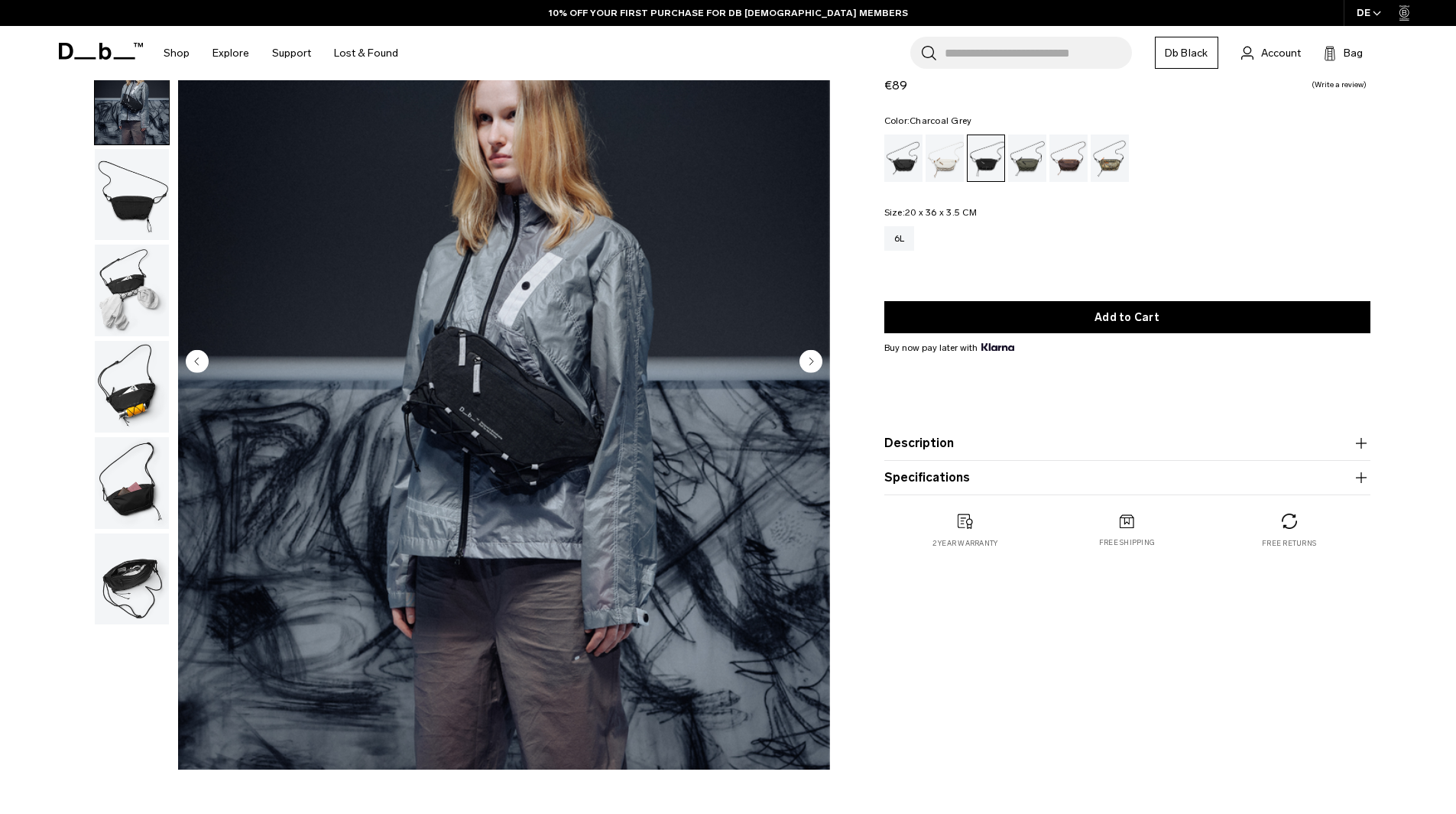
scroll to position [152, 0]
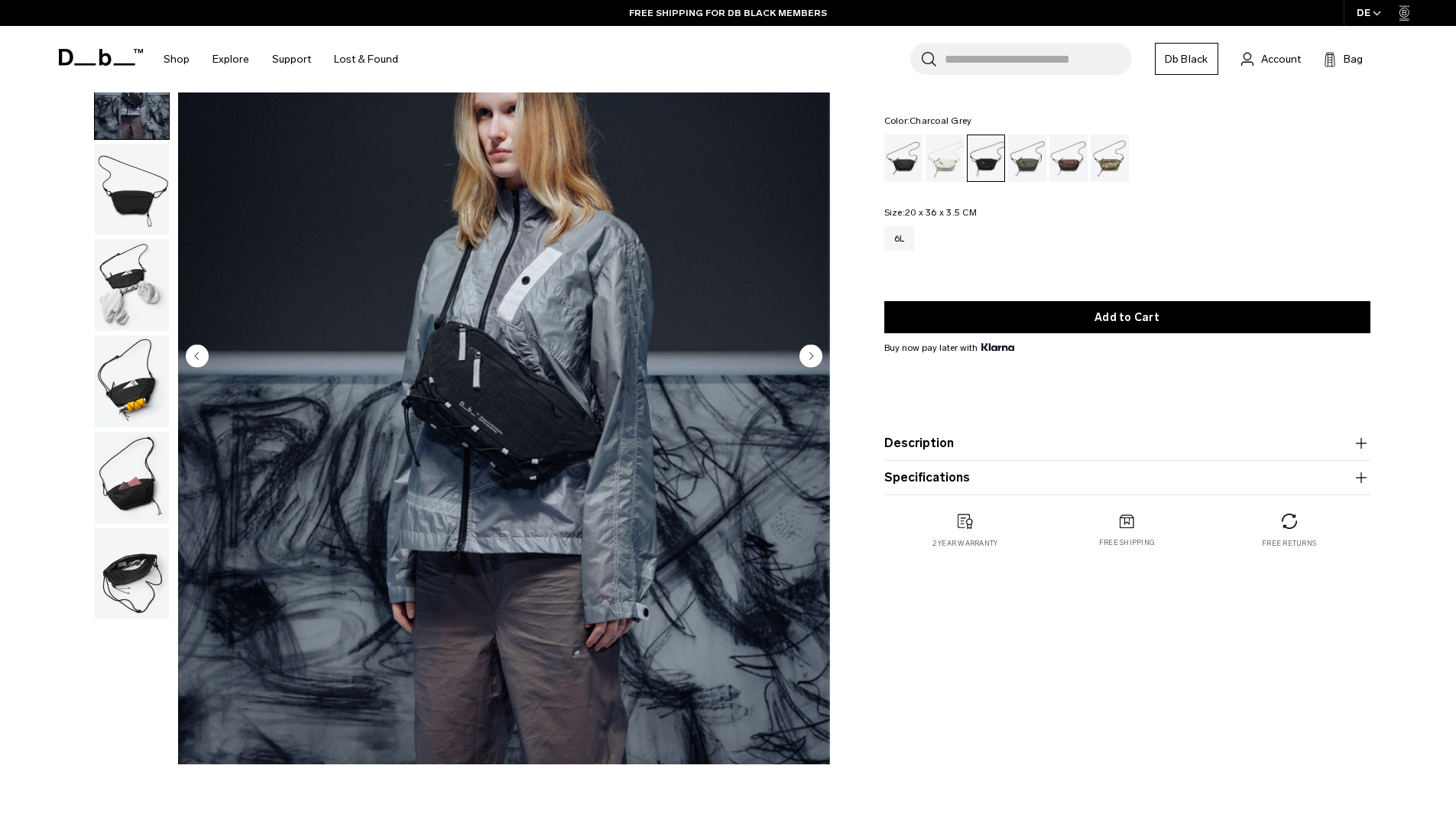
click at [458, 416] on img "2 / 7" at bounding box center [505, 358] width 652 height 814
click at [143, 284] on img "button" at bounding box center [132, 284] width 74 height 92
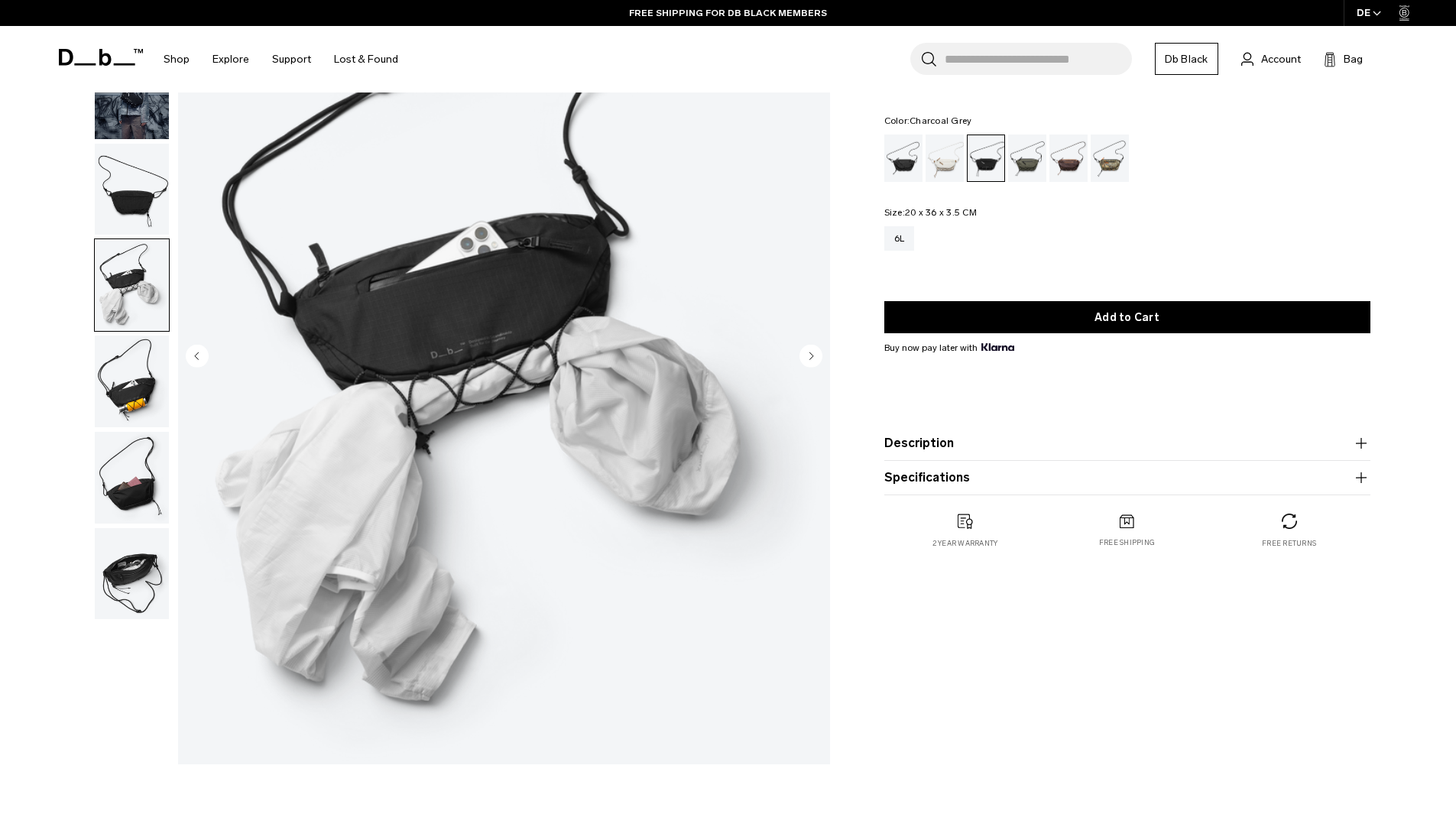
click at [119, 370] on img "button" at bounding box center [132, 381] width 74 height 92
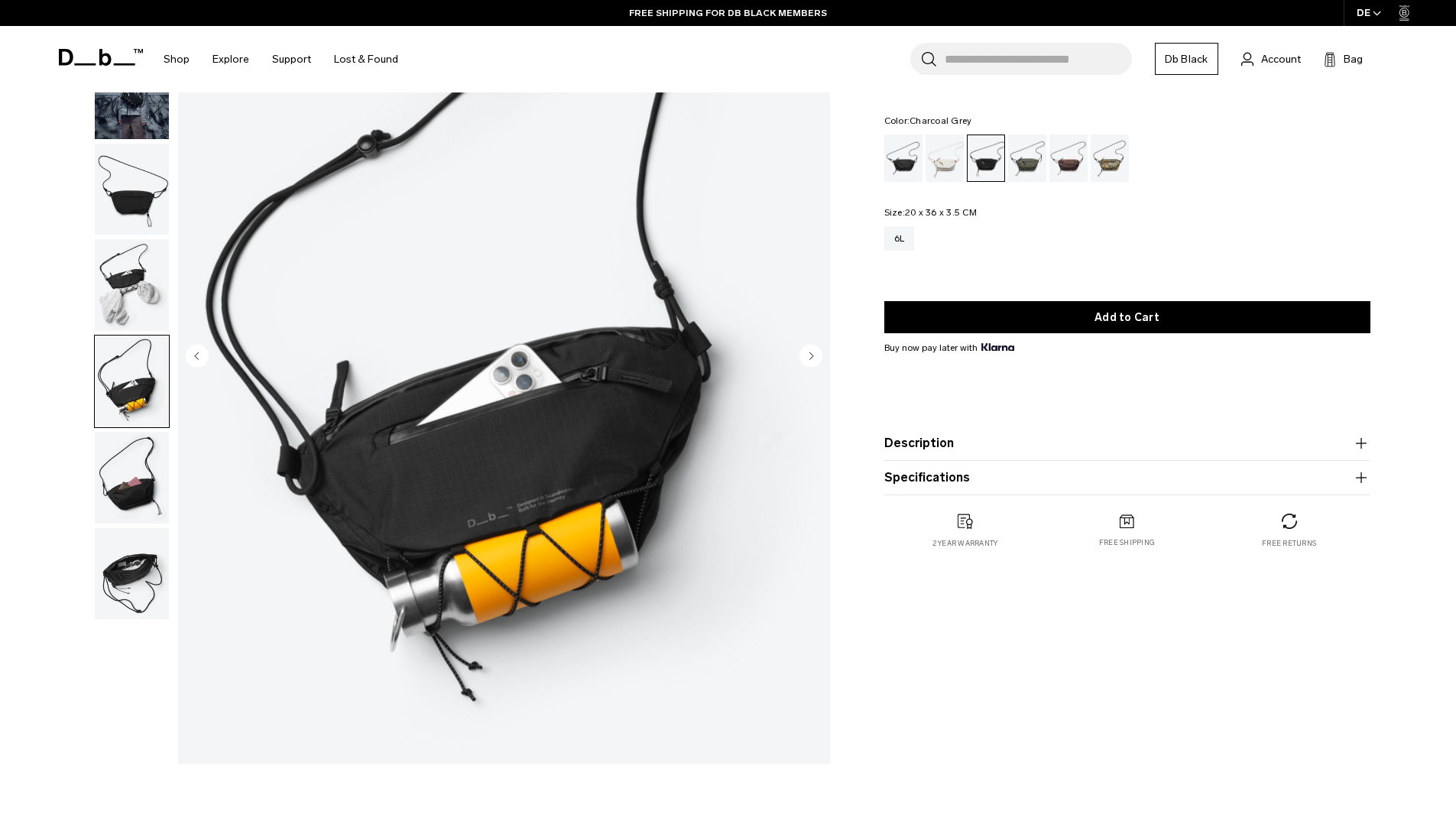
click at [116, 464] on img "button" at bounding box center [132, 478] width 74 height 92
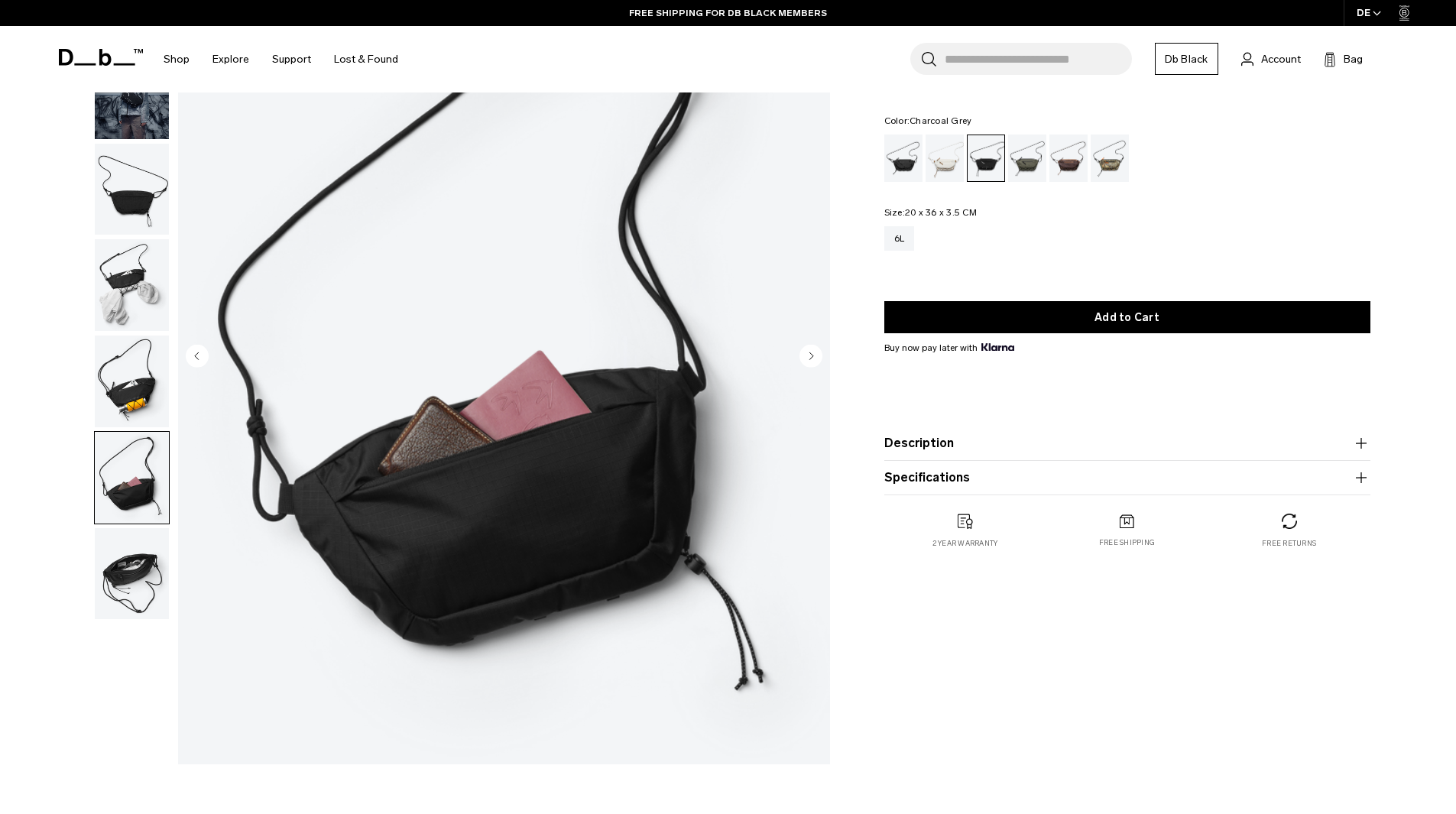
click at [120, 569] on img "button" at bounding box center [132, 573] width 74 height 92
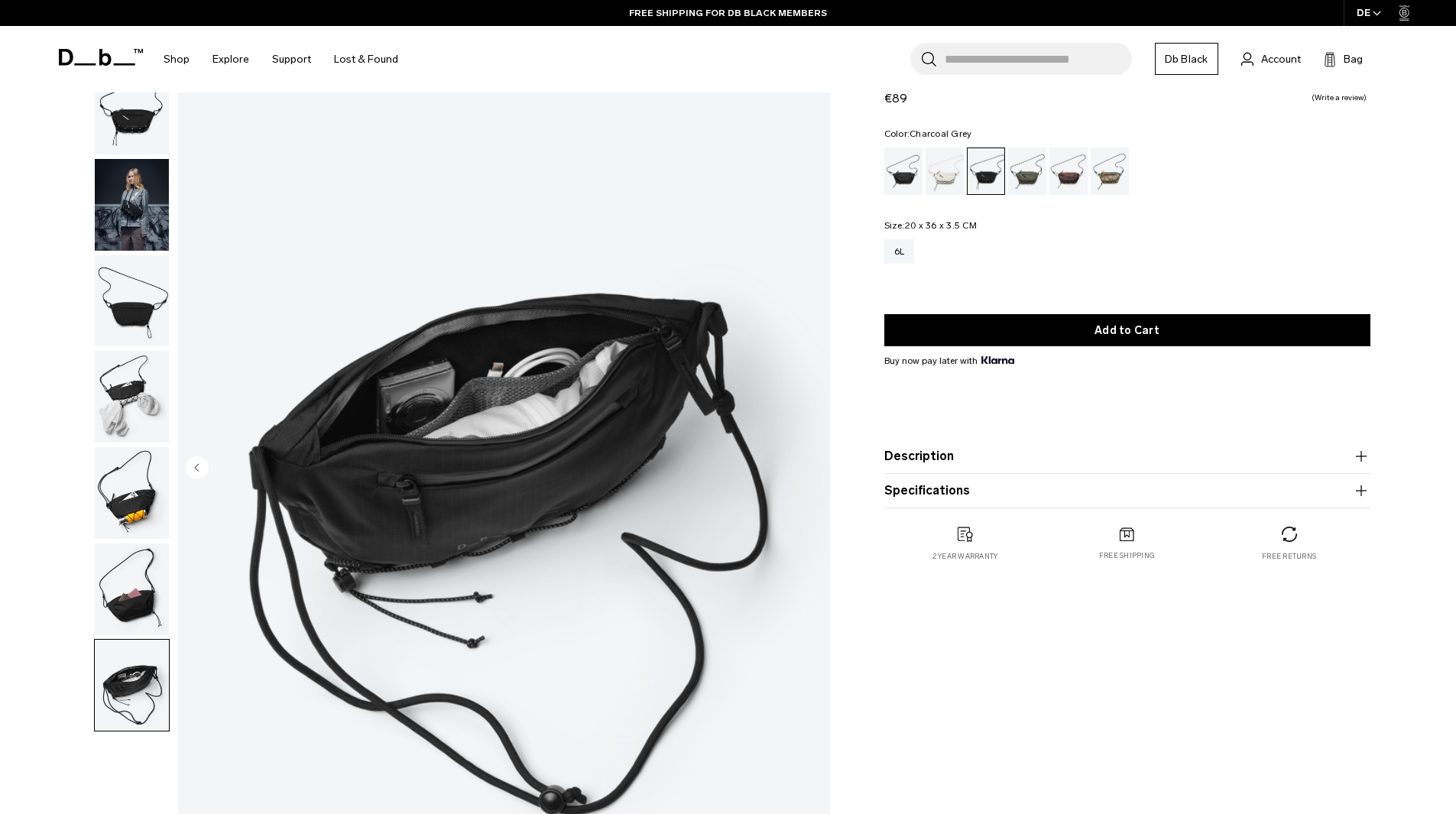
scroll to position [0, 0]
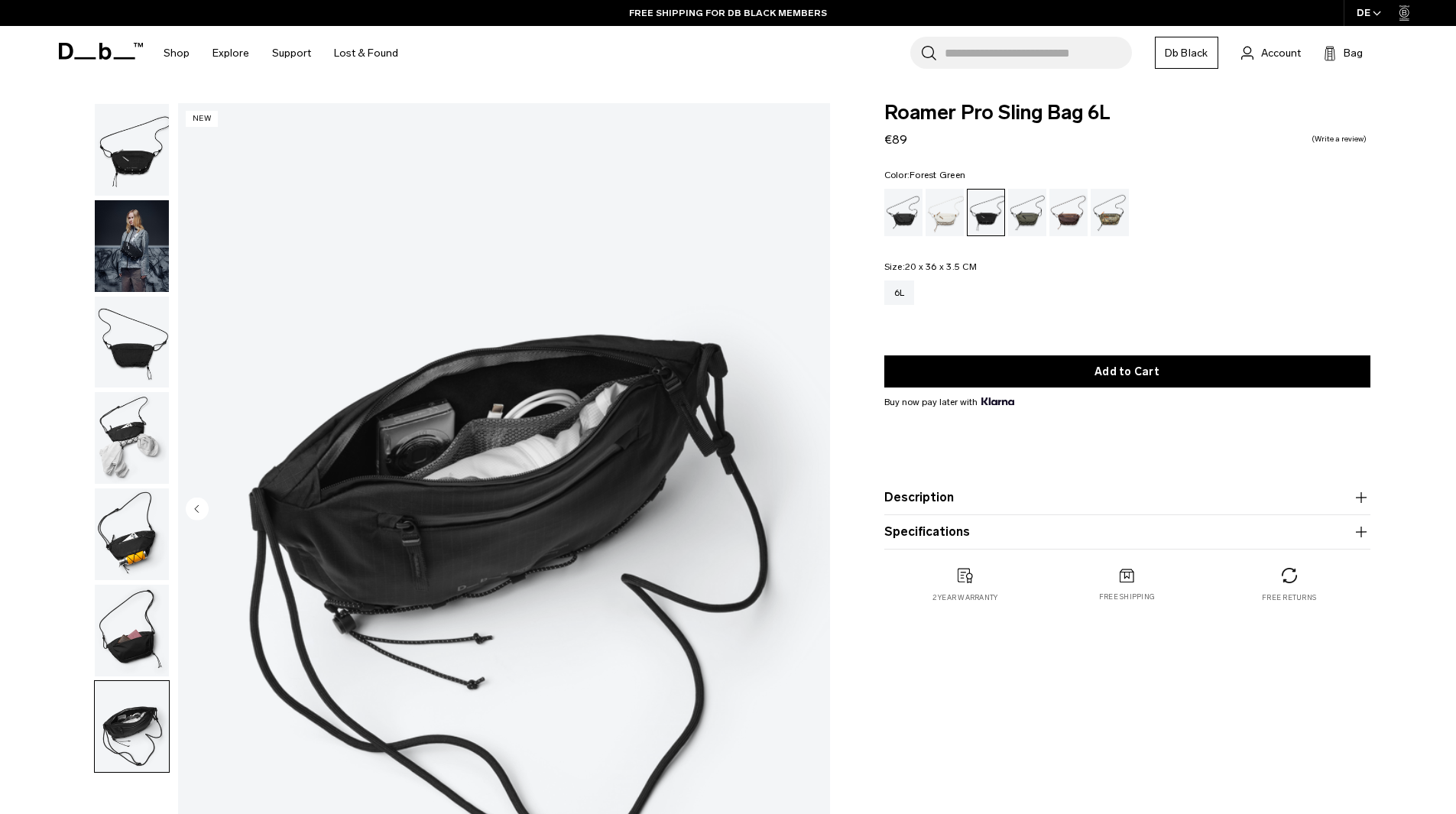
click at [1017, 217] on div "Forest Green" at bounding box center [1028, 212] width 39 height 47
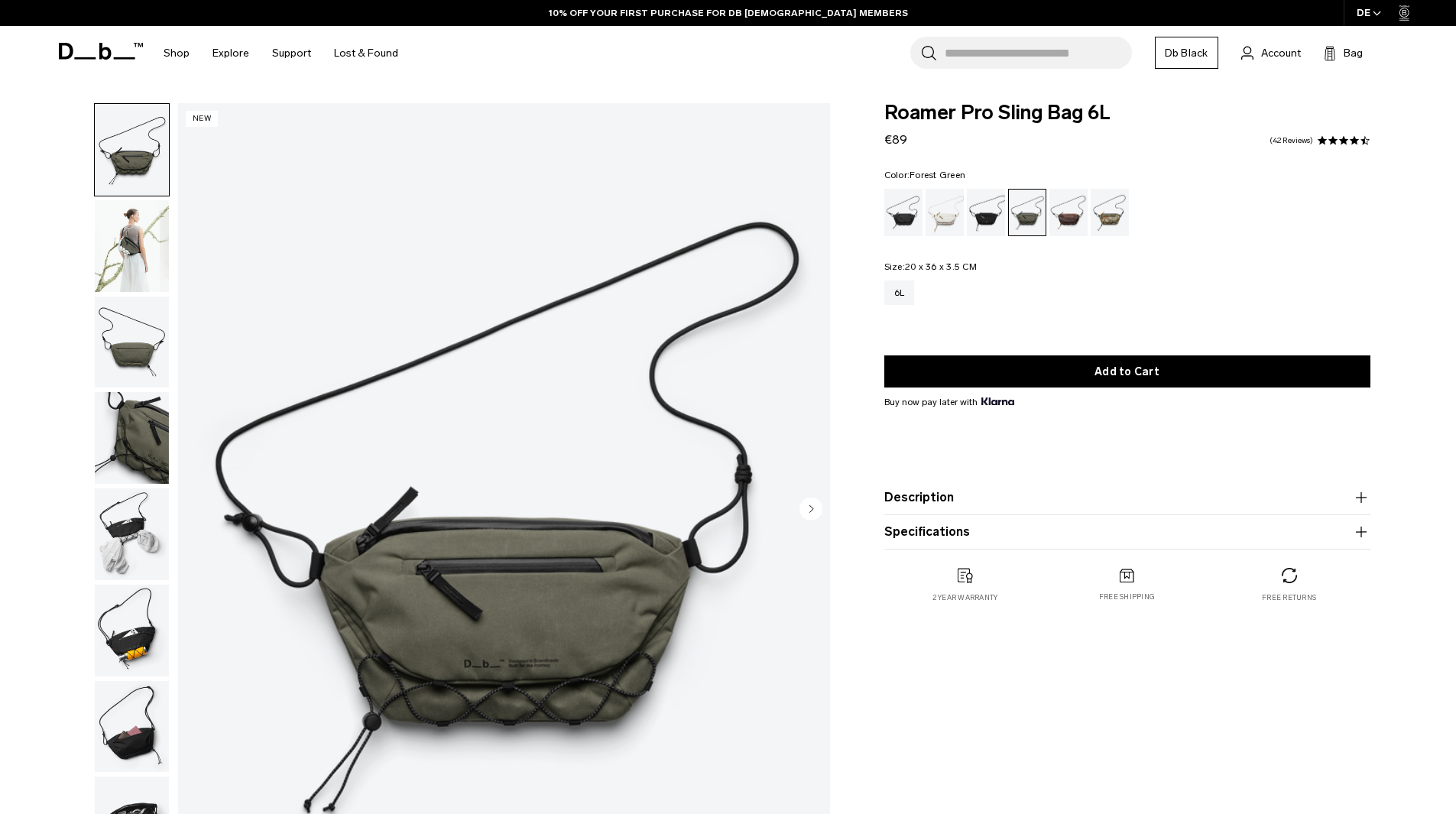
click at [136, 226] on img "button" at bounding box center [132, 245] width 74 height 92
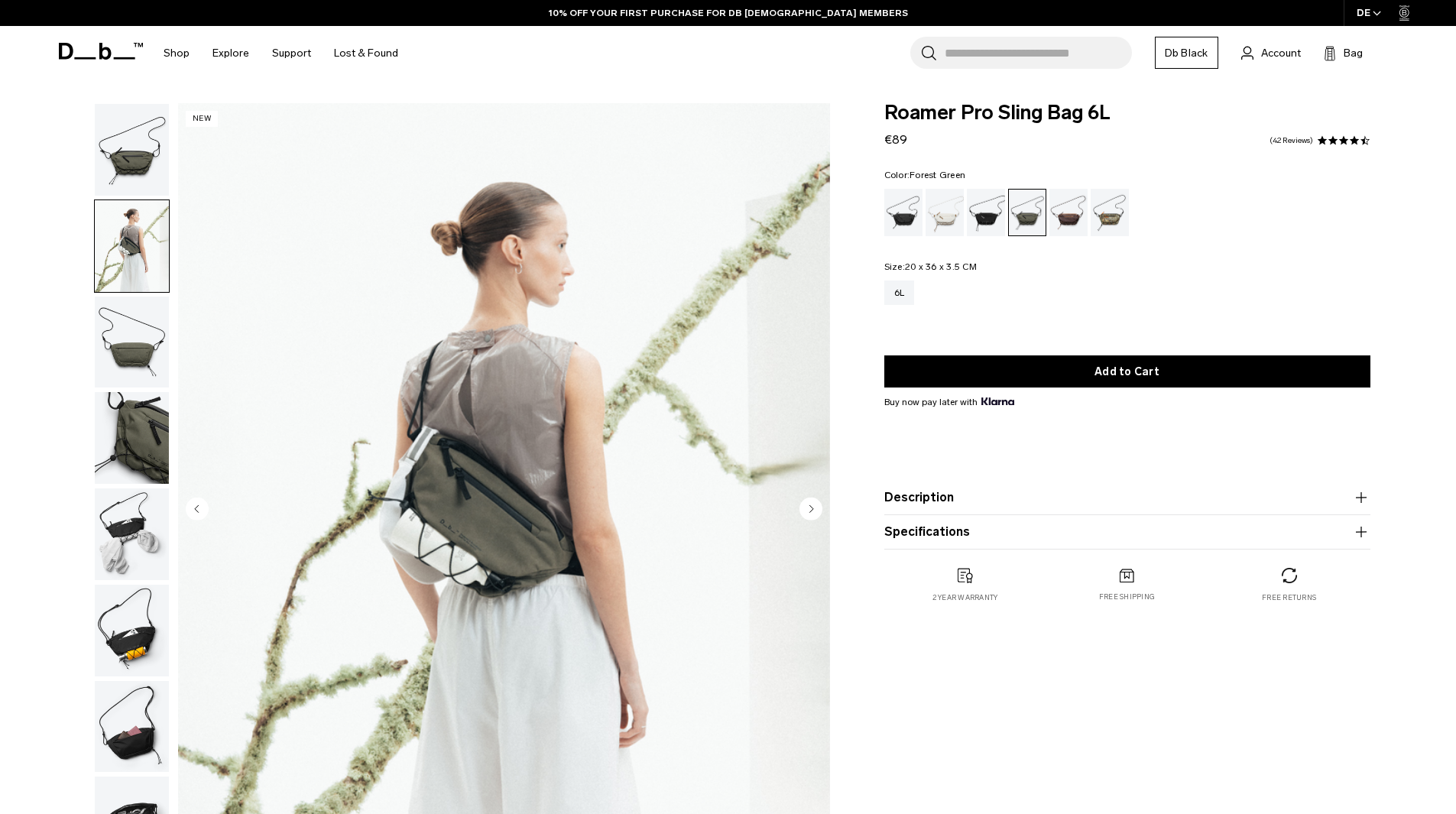
click at [502, 568] on img "2 / 8" at bounding box center [505, 510] width 652 height 814
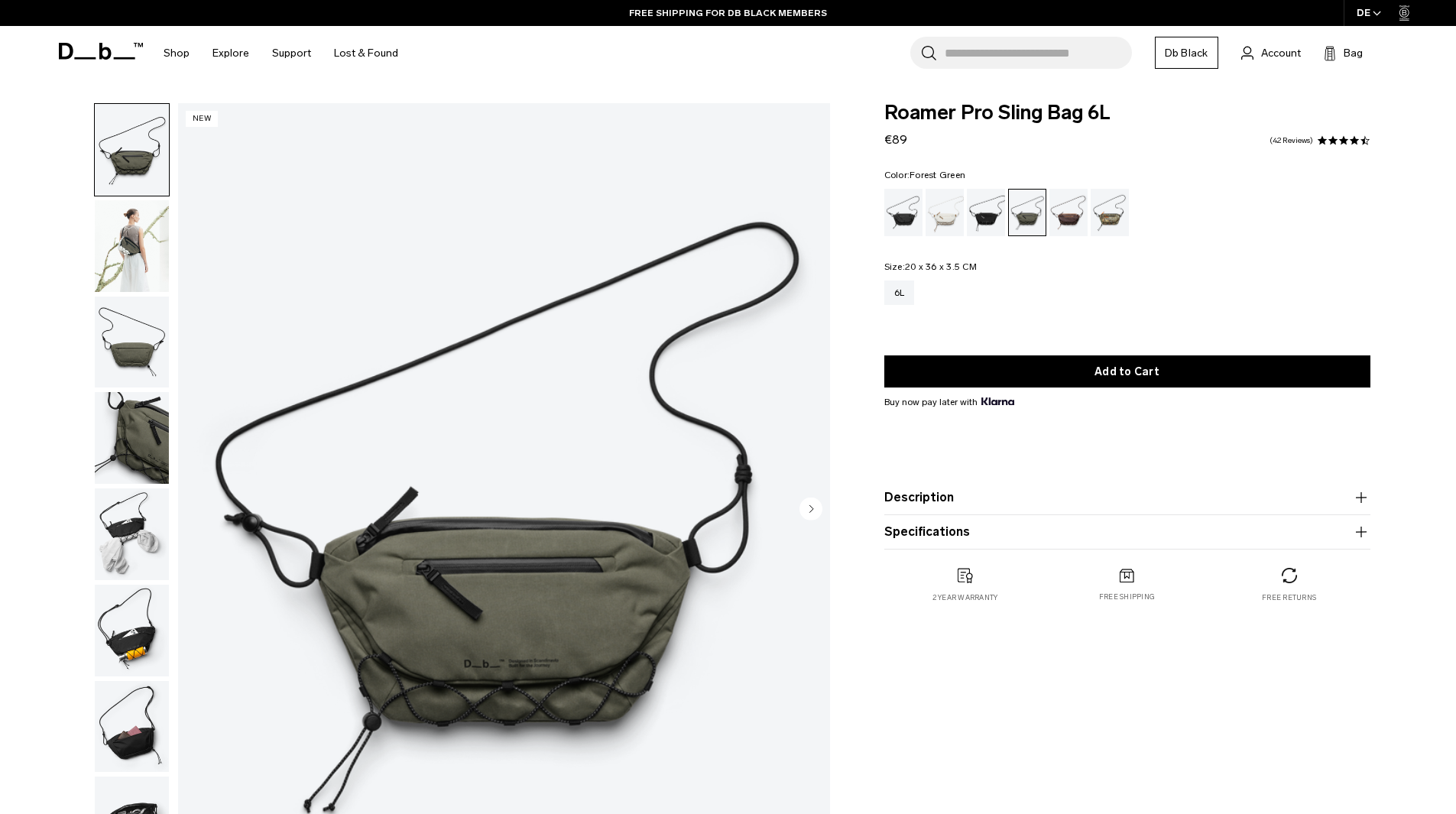
click at [1257, 311] on div "6L" at bounding box center [1127, 304] width 486 height 46
click at [1377, 2] on div "DE" at bounding box center [1369, 13] width 51 height 26
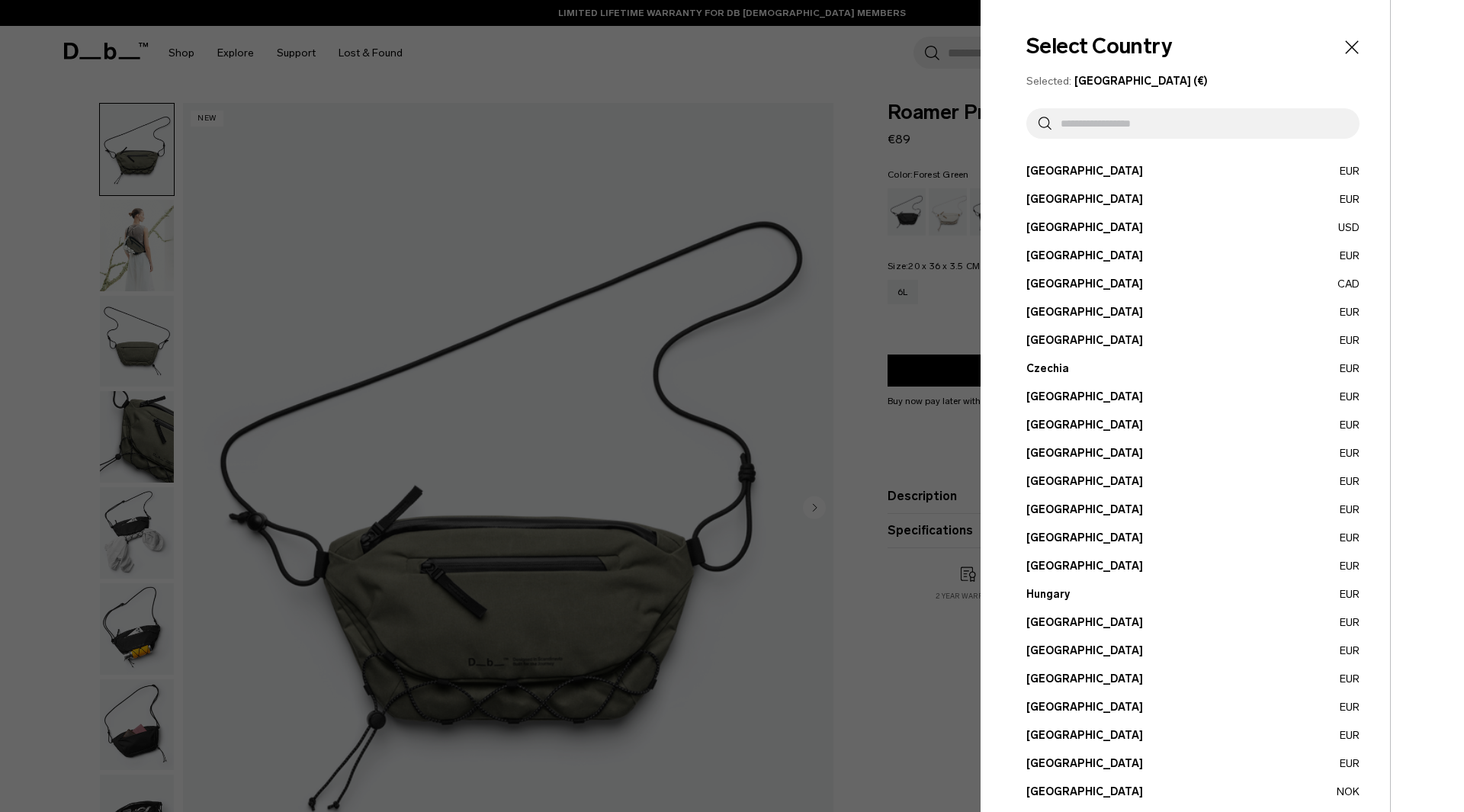
click at [1101, 126] on input "text" at bounding box center [1199, 123] width 296 height 31
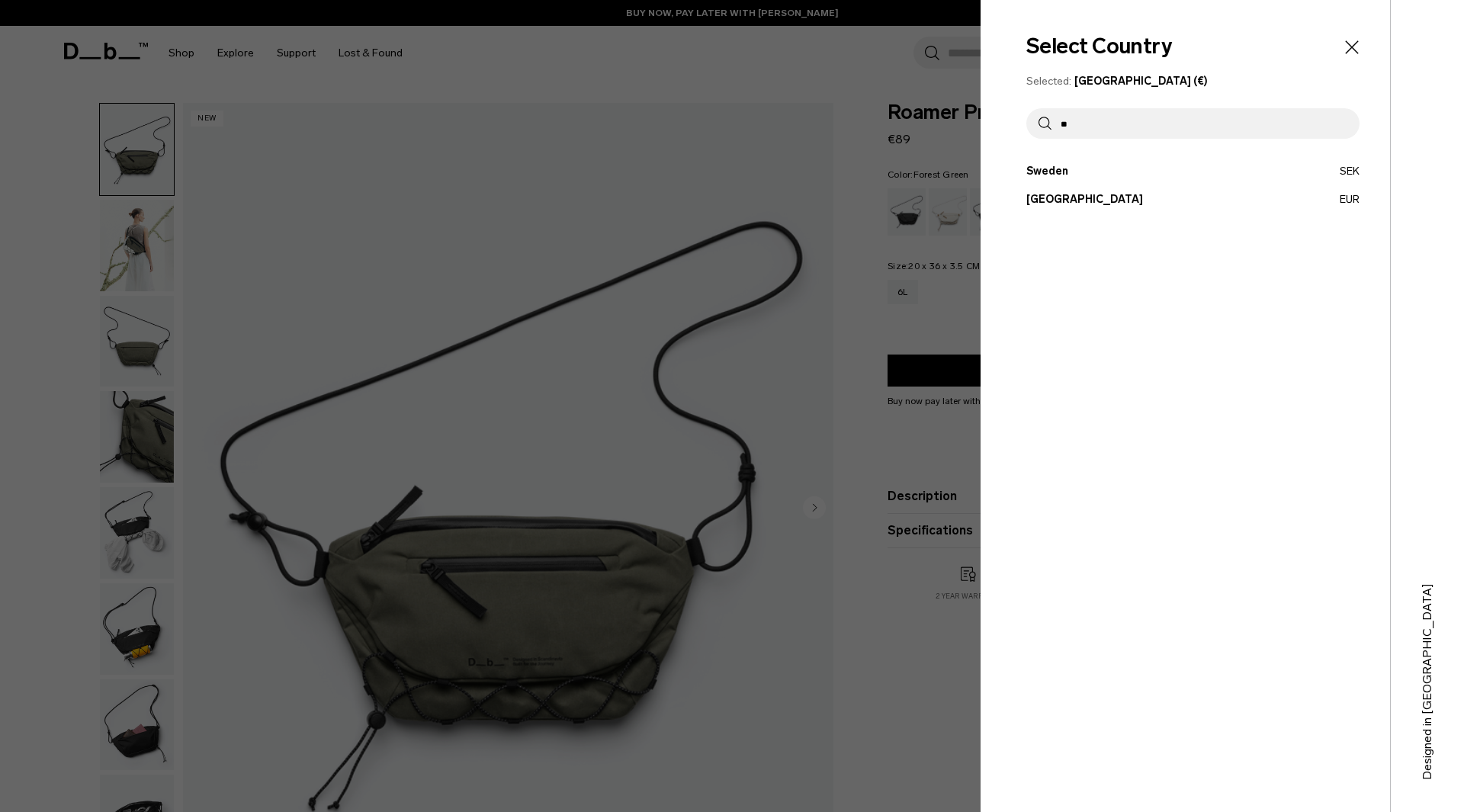
type input "**"
click at [1083, 197] on button "Switzerland EUR" at bounding box center [1192, 198] width 333 height 16
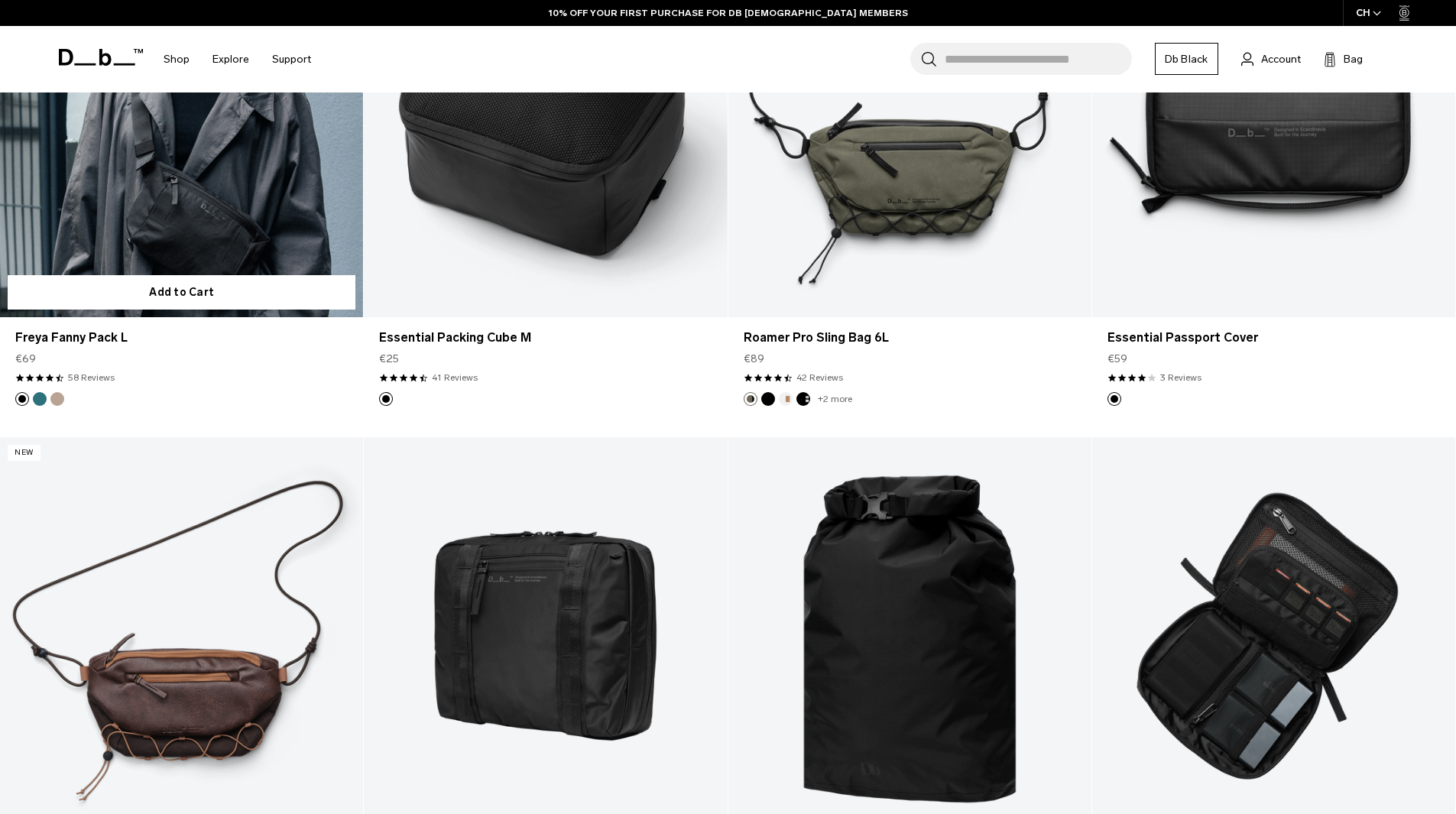
scroll to position [2966, 0]
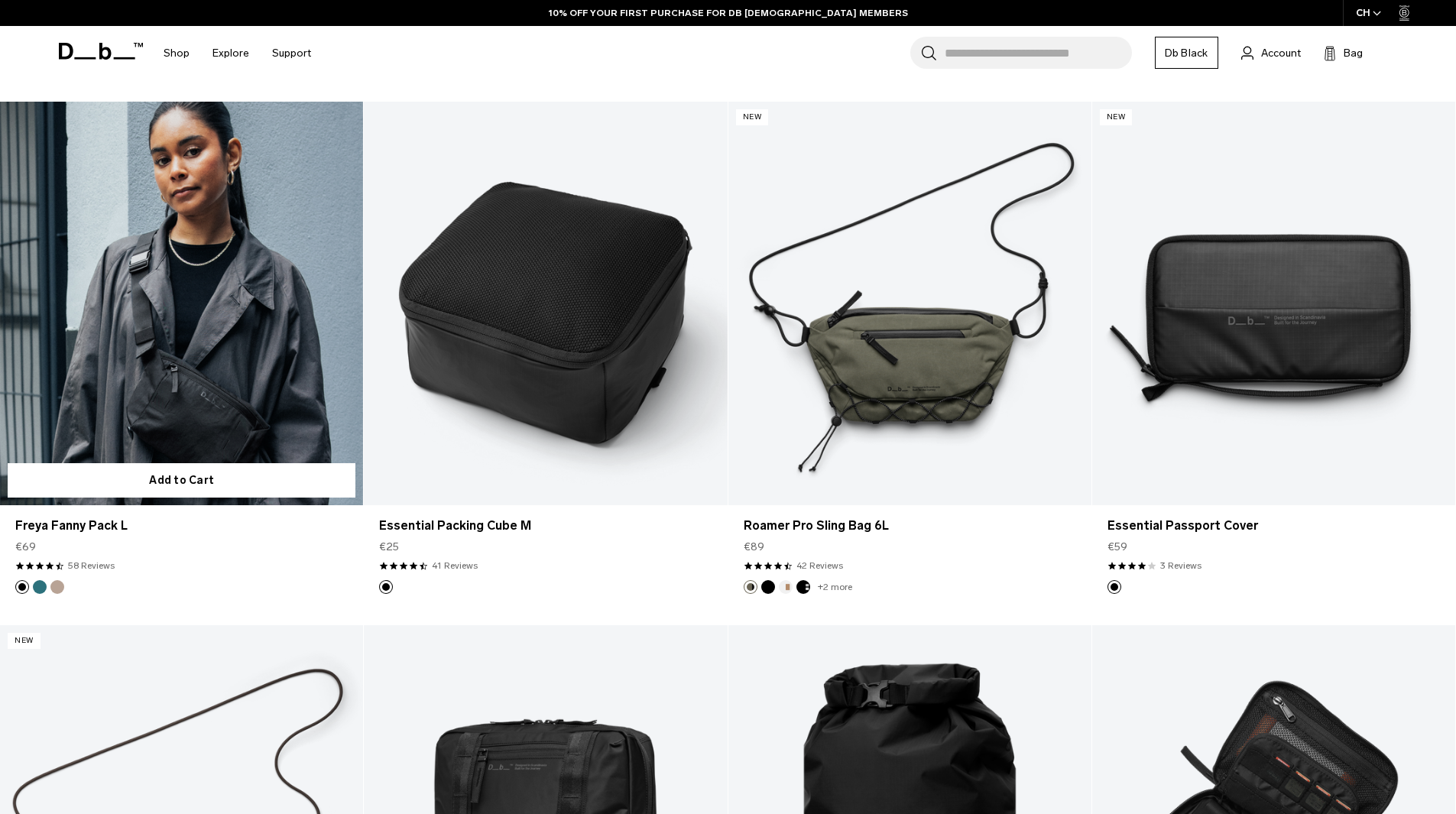
click at [188, 329] on link "Freya Fanny Pack L" at bounding box center [181, 303] width 363 height 403
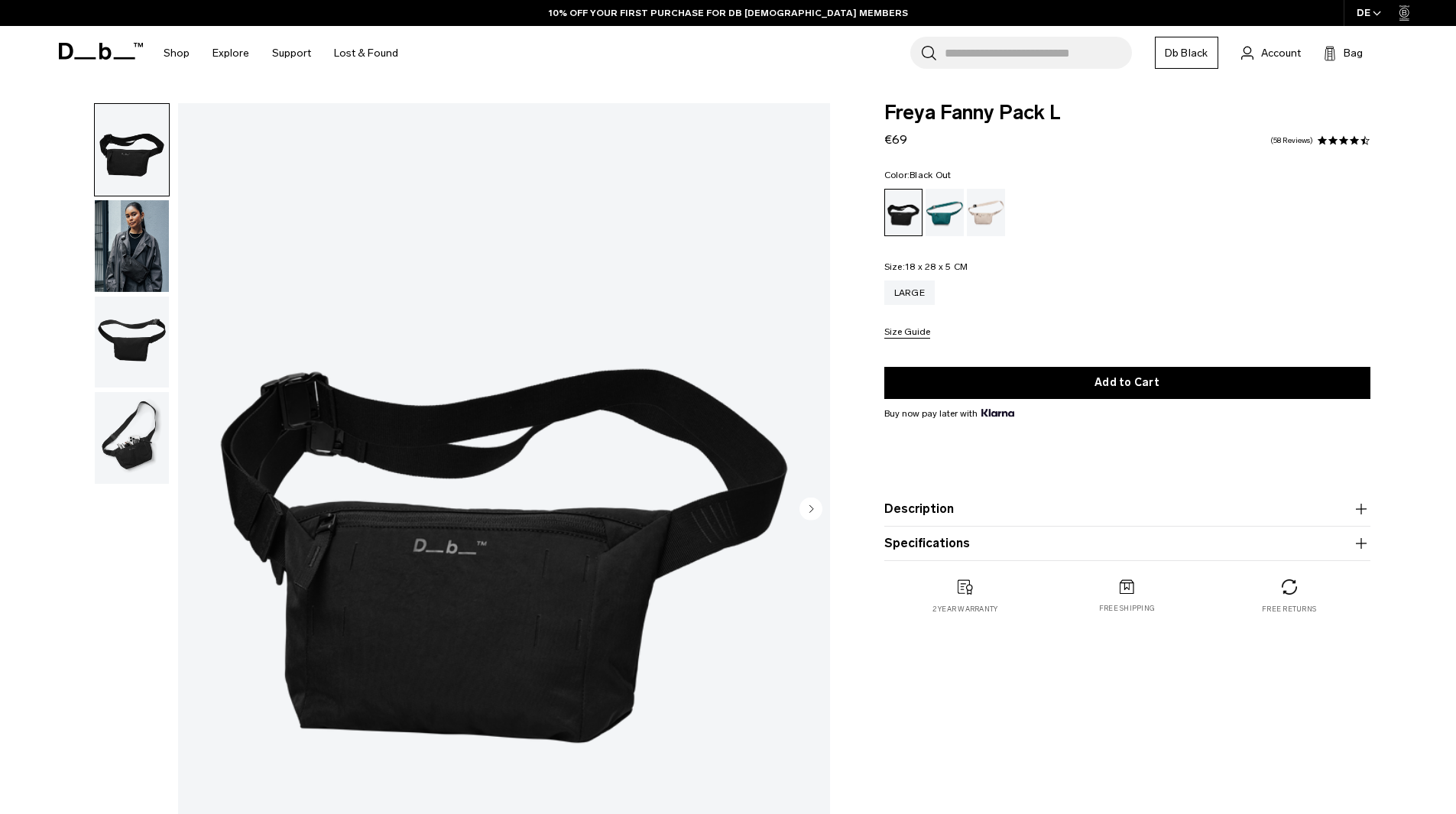
click at [133, 433] on img "button" at bounding box center [132, 438] width 74 height 92
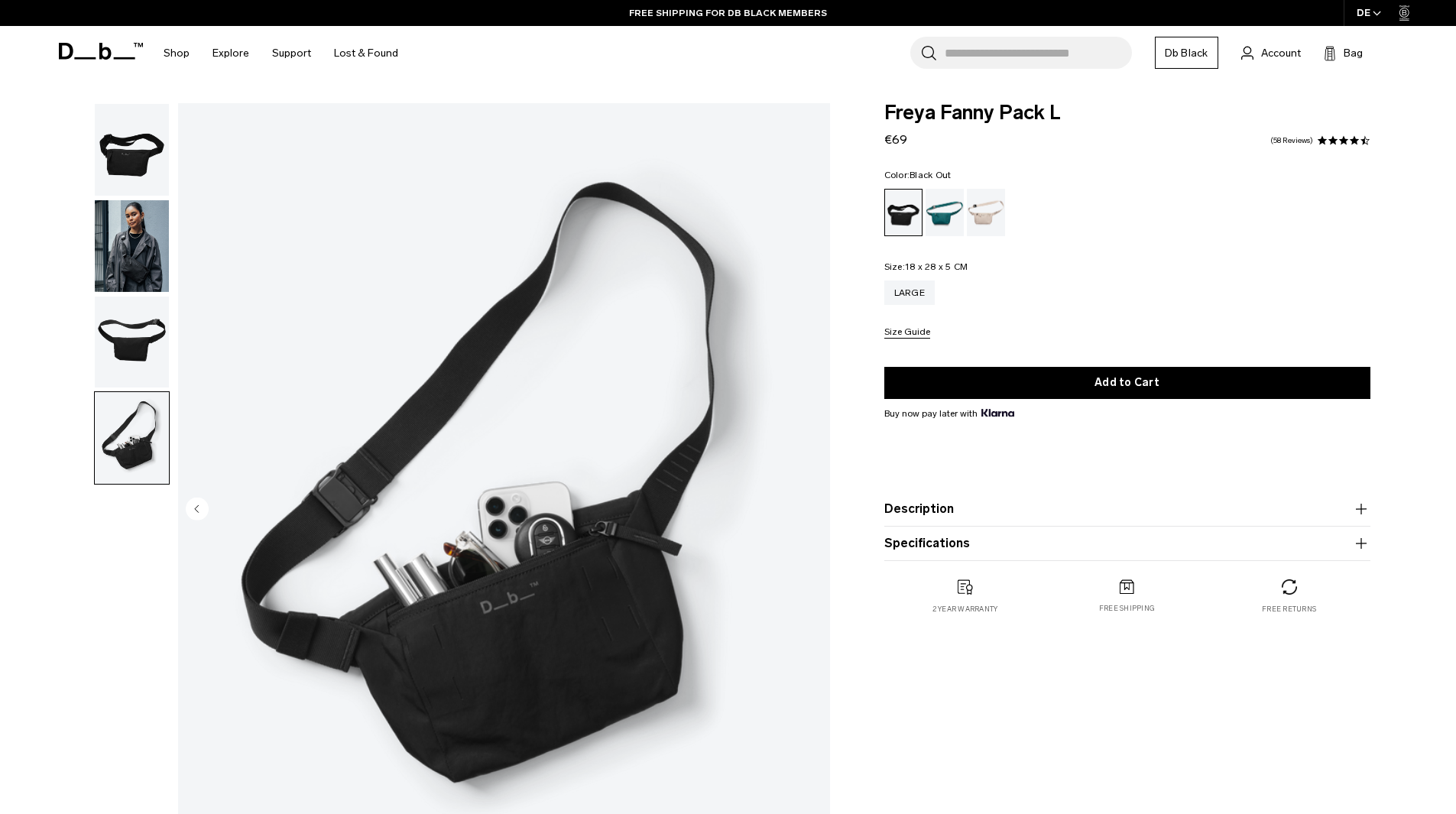
click at [112, 279] on img "button" at bounding box center [132, 245] width 74 height 92
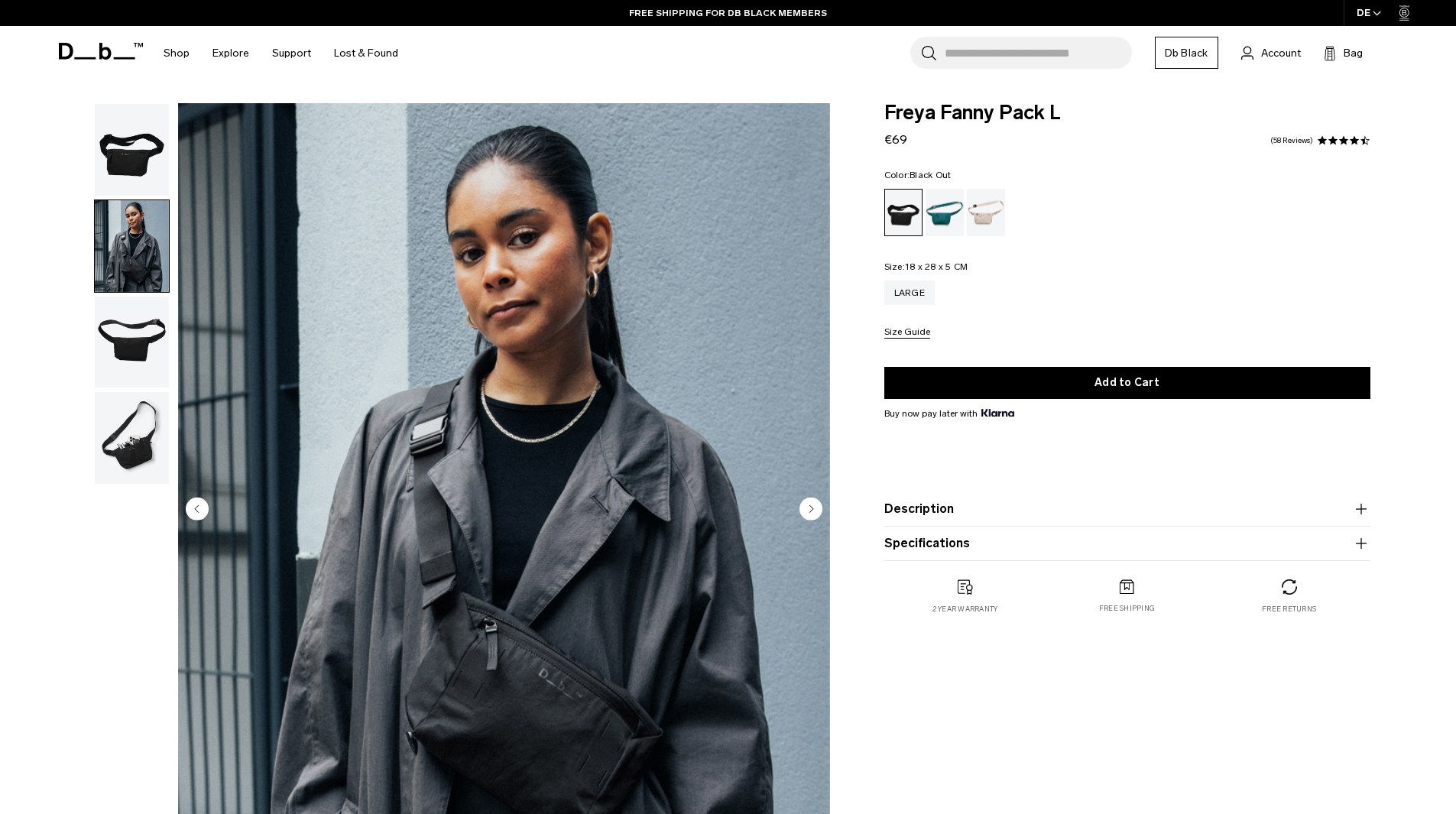
click at [123, 335] on img "button" at bounding box center [132, 342] width 74 height 92
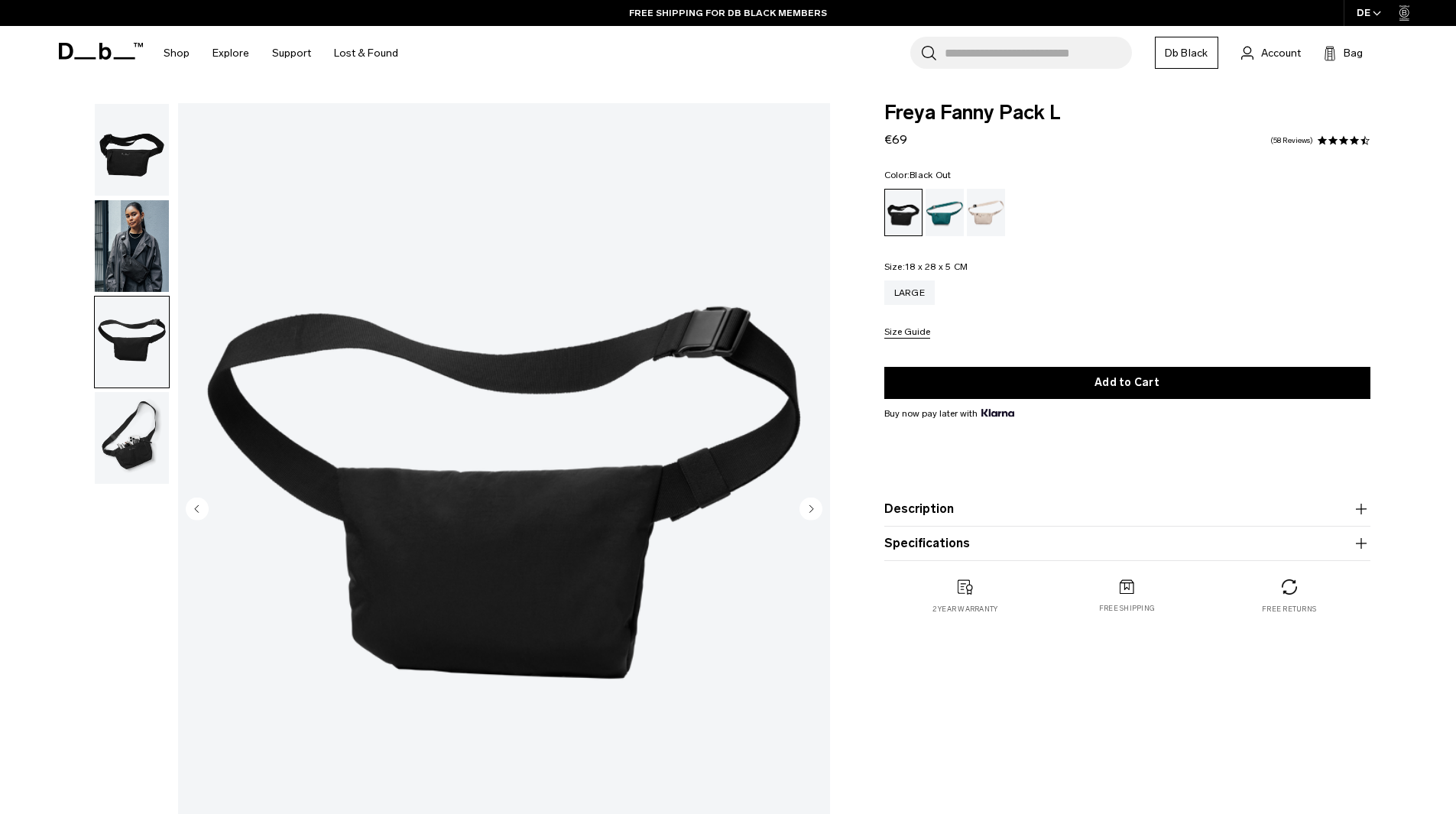
click at [127, 164] on img "button" at bounding box center [132, 150] width 74 height 92
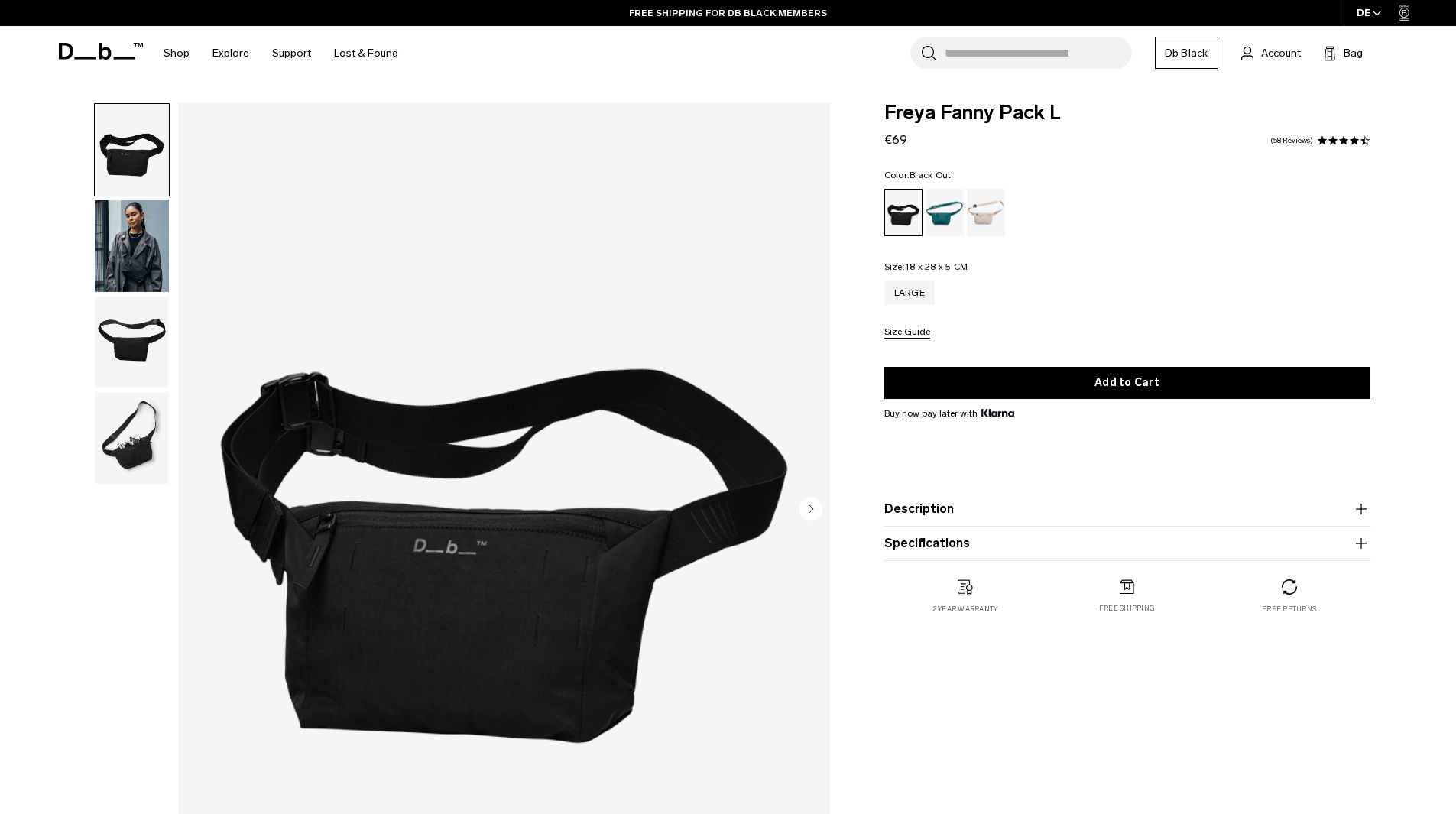
click at [141, 244] on img "button" at bounding box center [132, 245] width 74 height 92
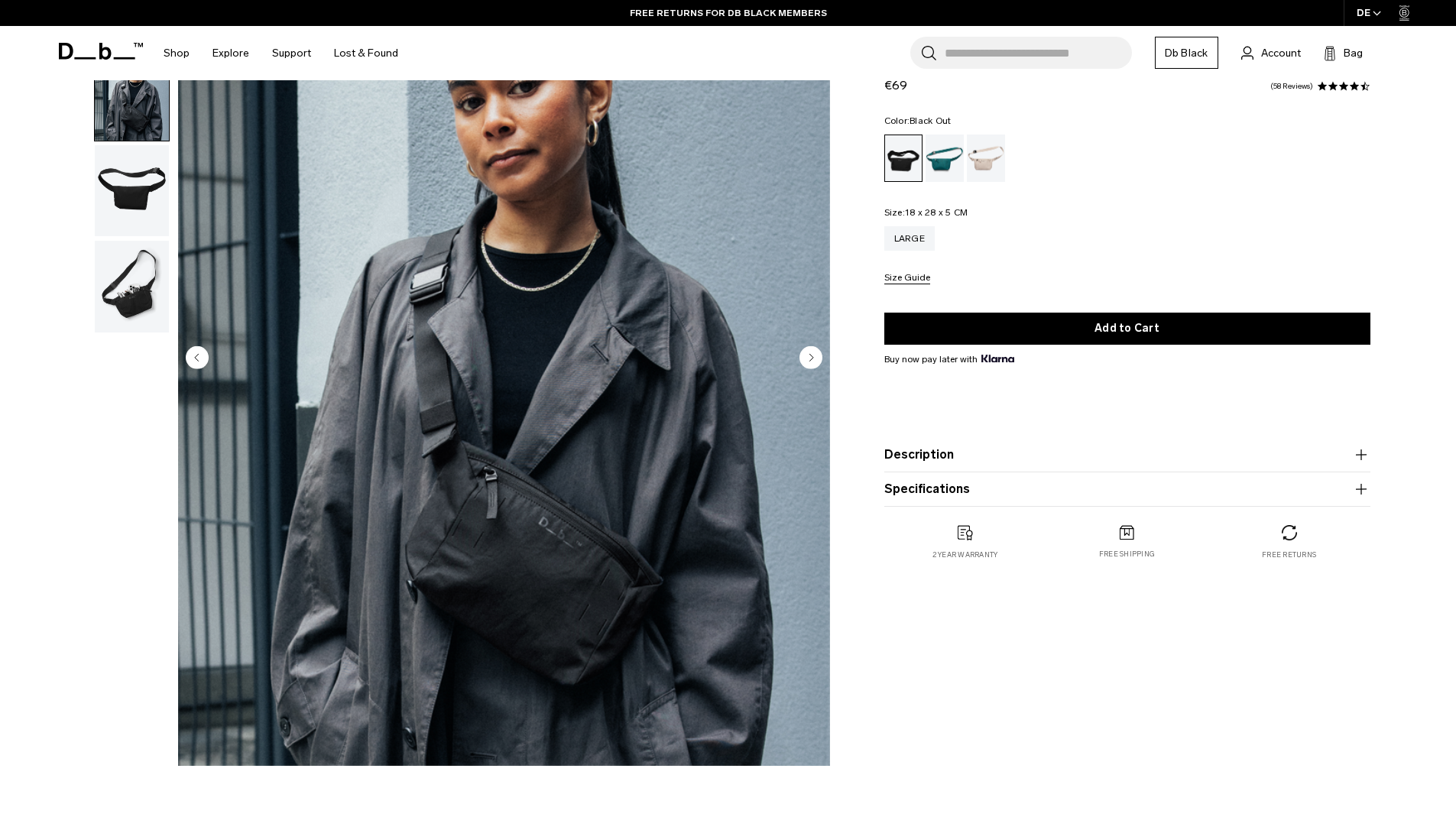
scroll to position [152, 0]
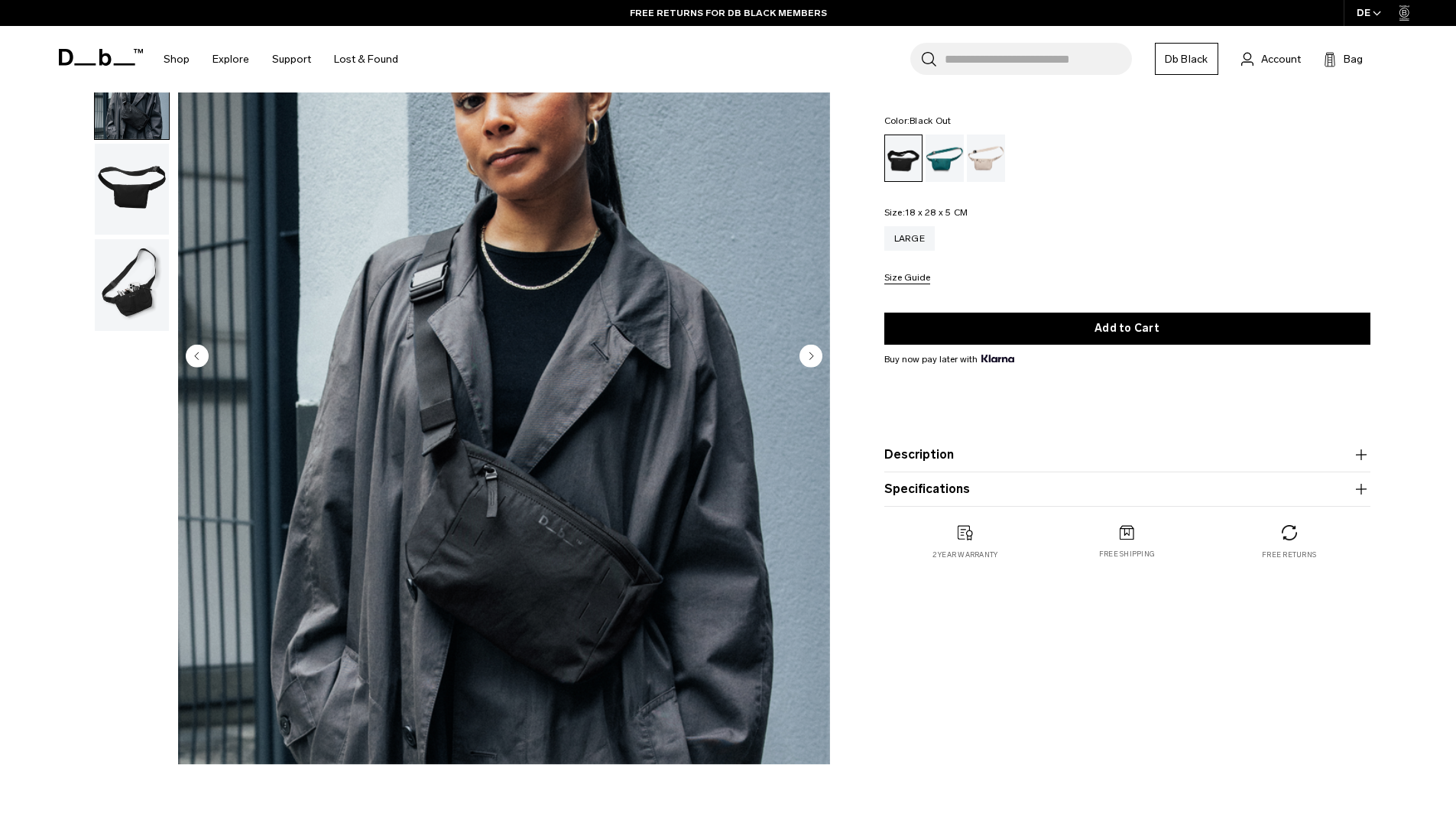
click at [804, 348] on circle "Next slide" at bounding box center [810, 355] width 23 height 23
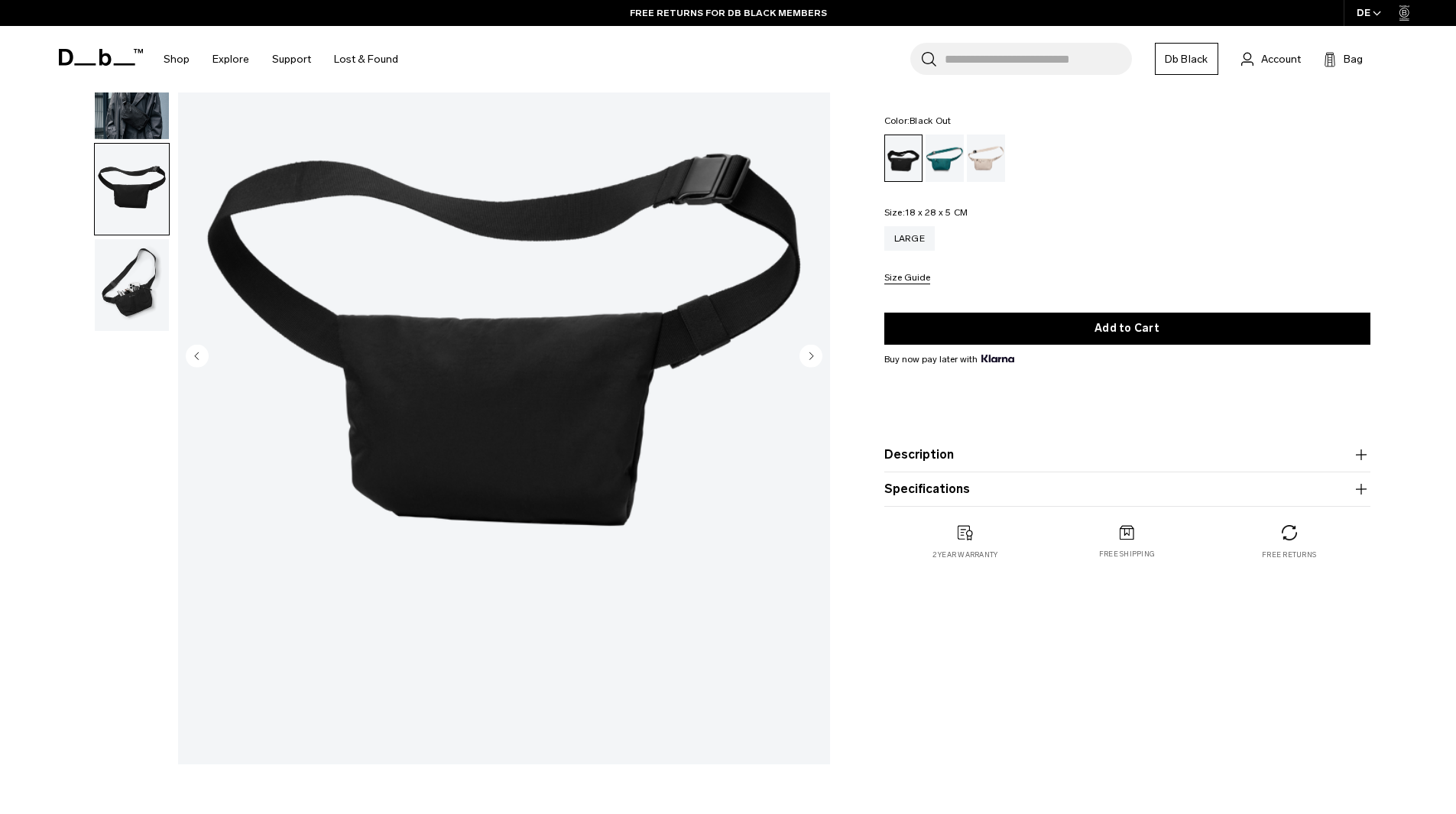
click at [807, 359] on circle "Next slide" at bounding box center [810, 355] width 23 height 23
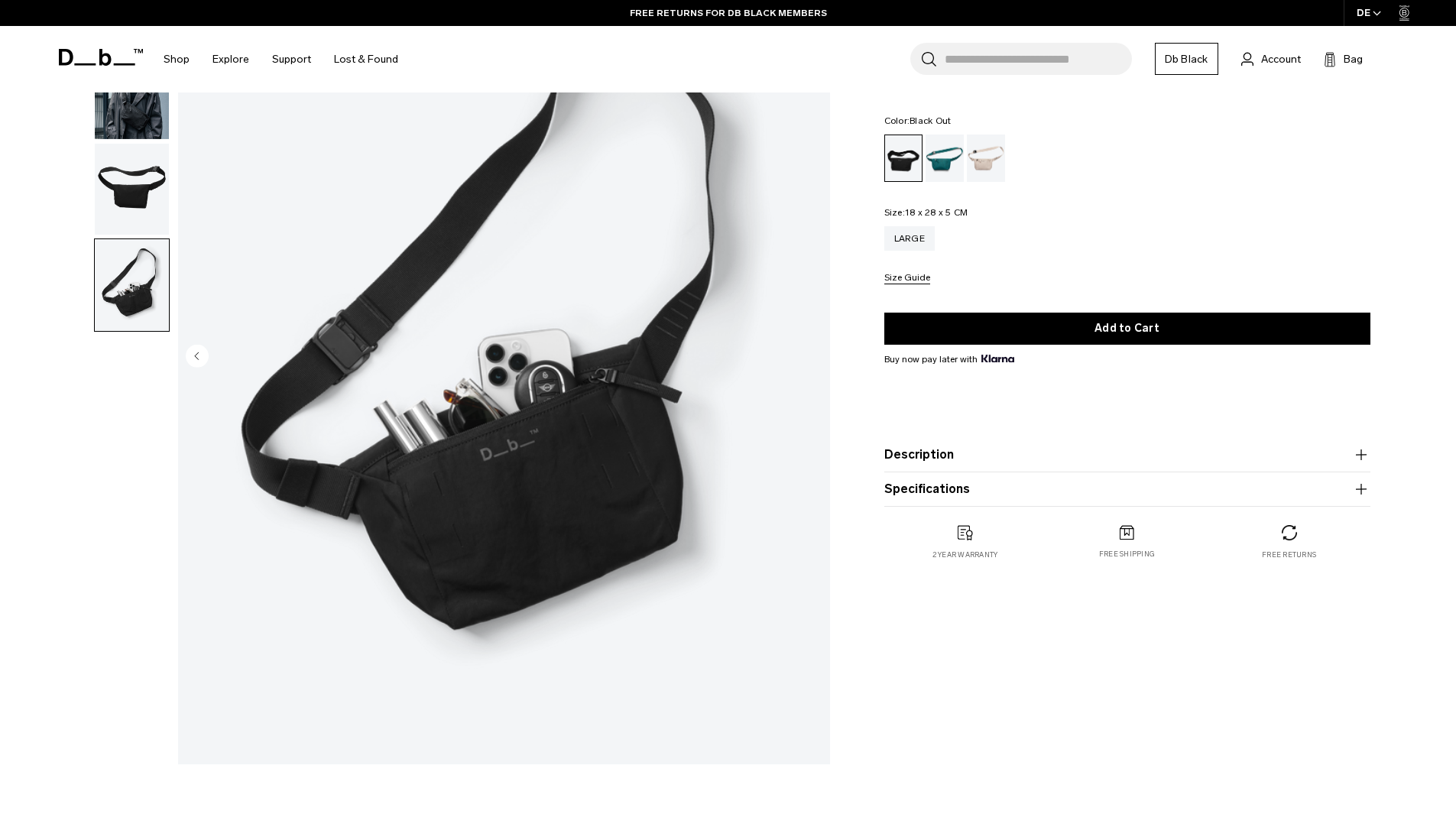
click at [164, 180] on img "button" at bounding box center [132, 190] width 74 height 92
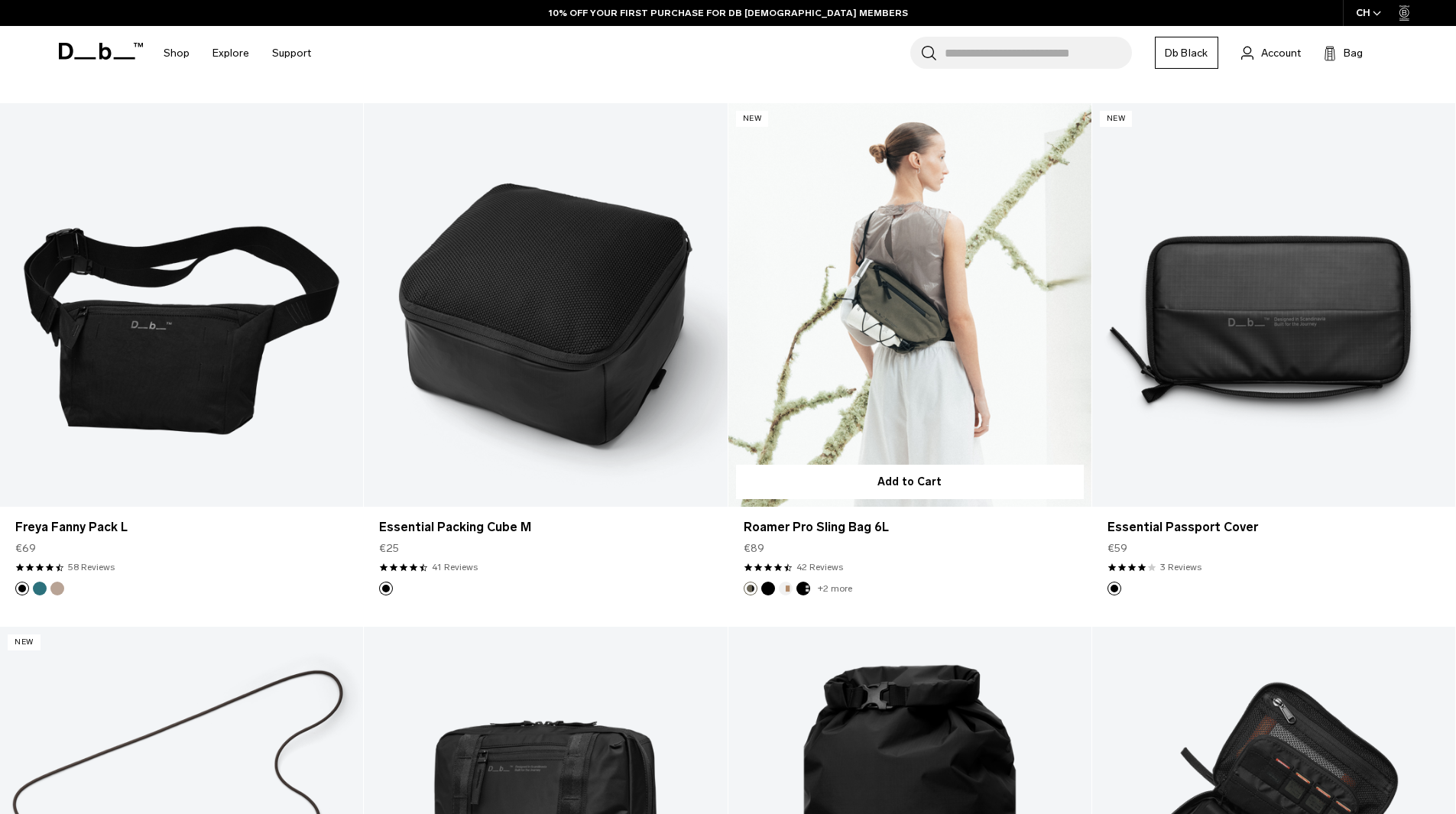
click at [949, 405] on link "Roamer Pro Sling Bag 6L" at bounding box center [910, 305] width 363 height 403
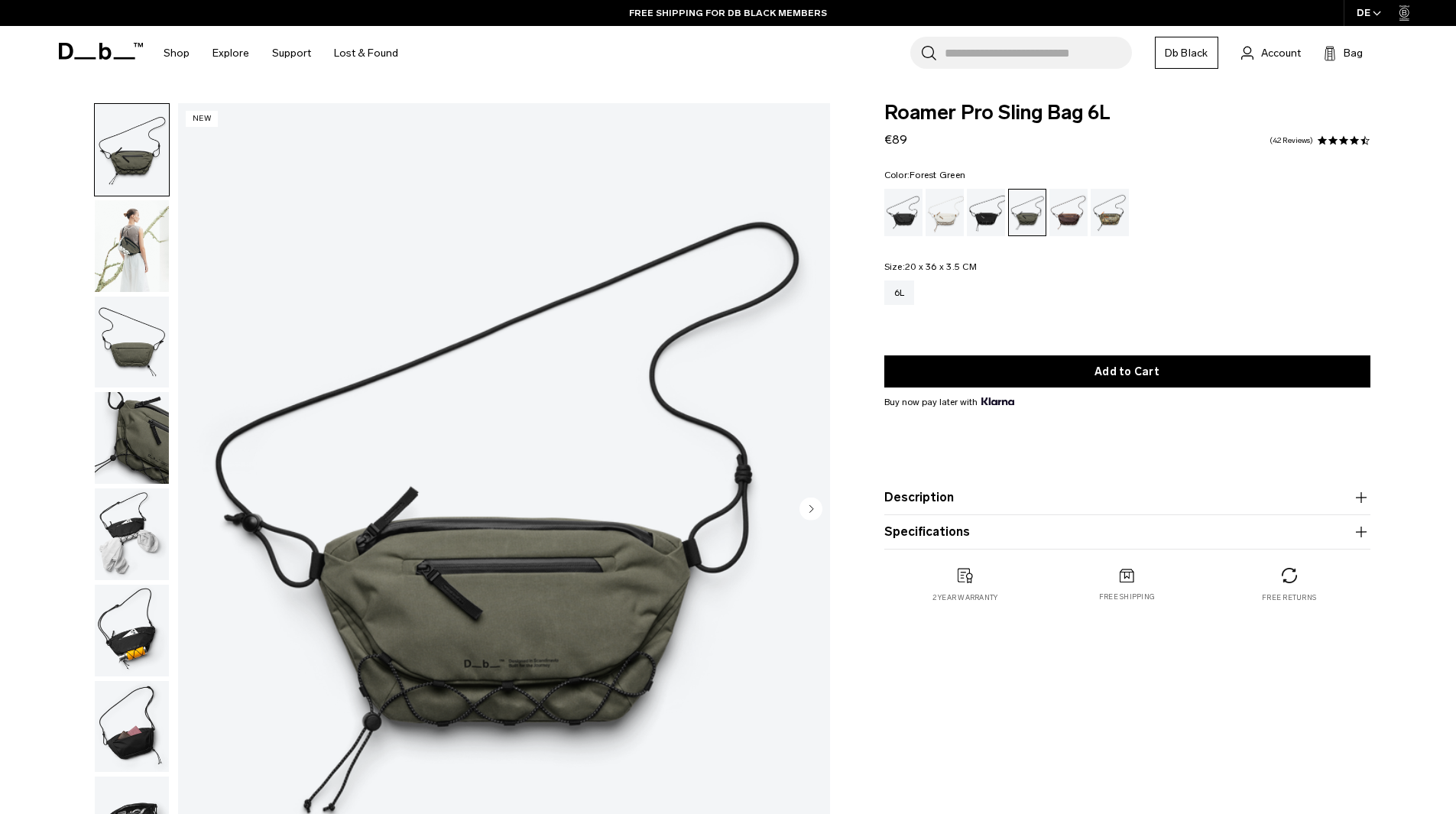
click at [133, 254] on img "button" at bounding box center [132, 245] width 74 height 92
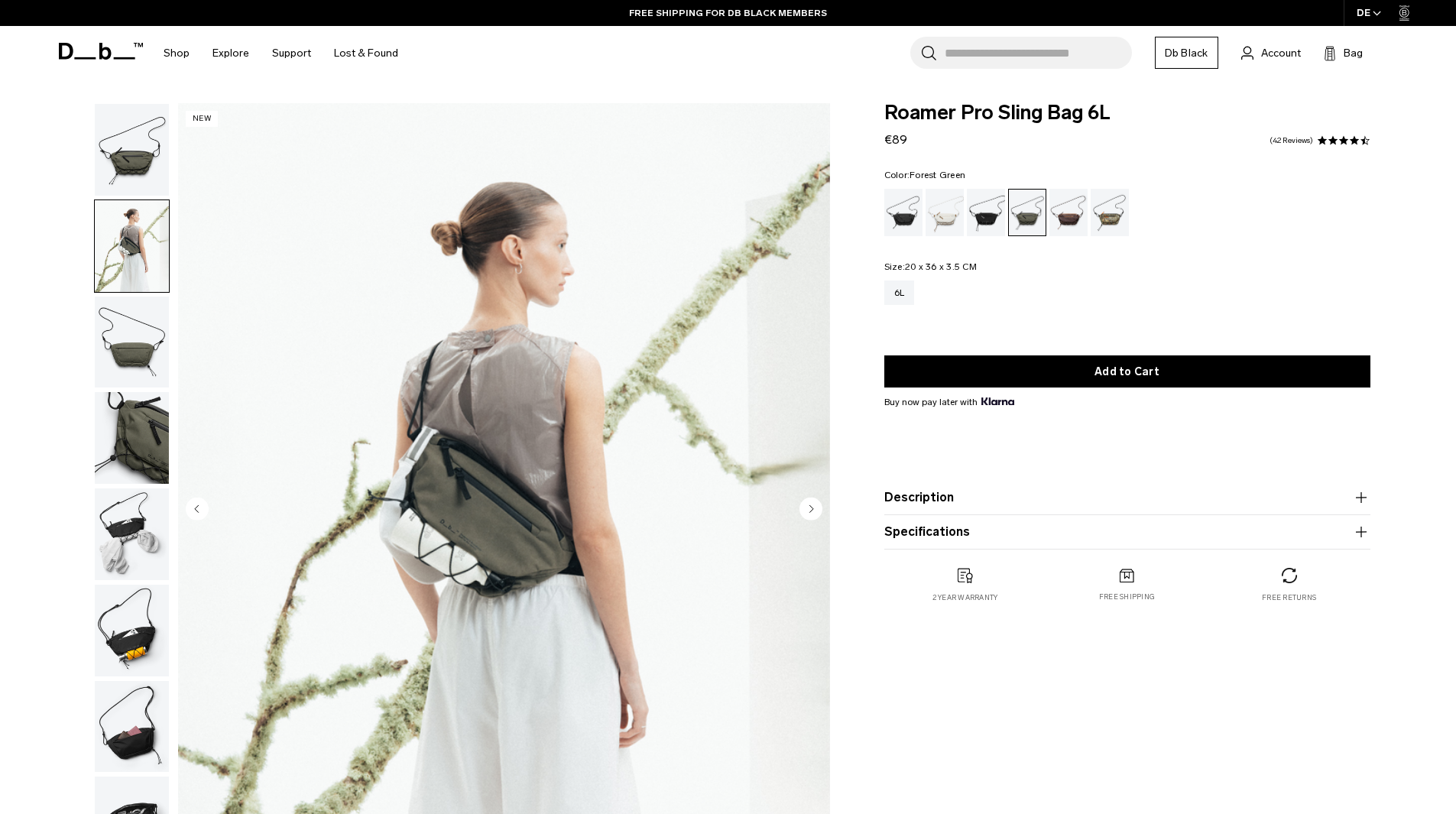
click at [121, 357] on img "button" at bounding box center [132, 342] width 74 height 92
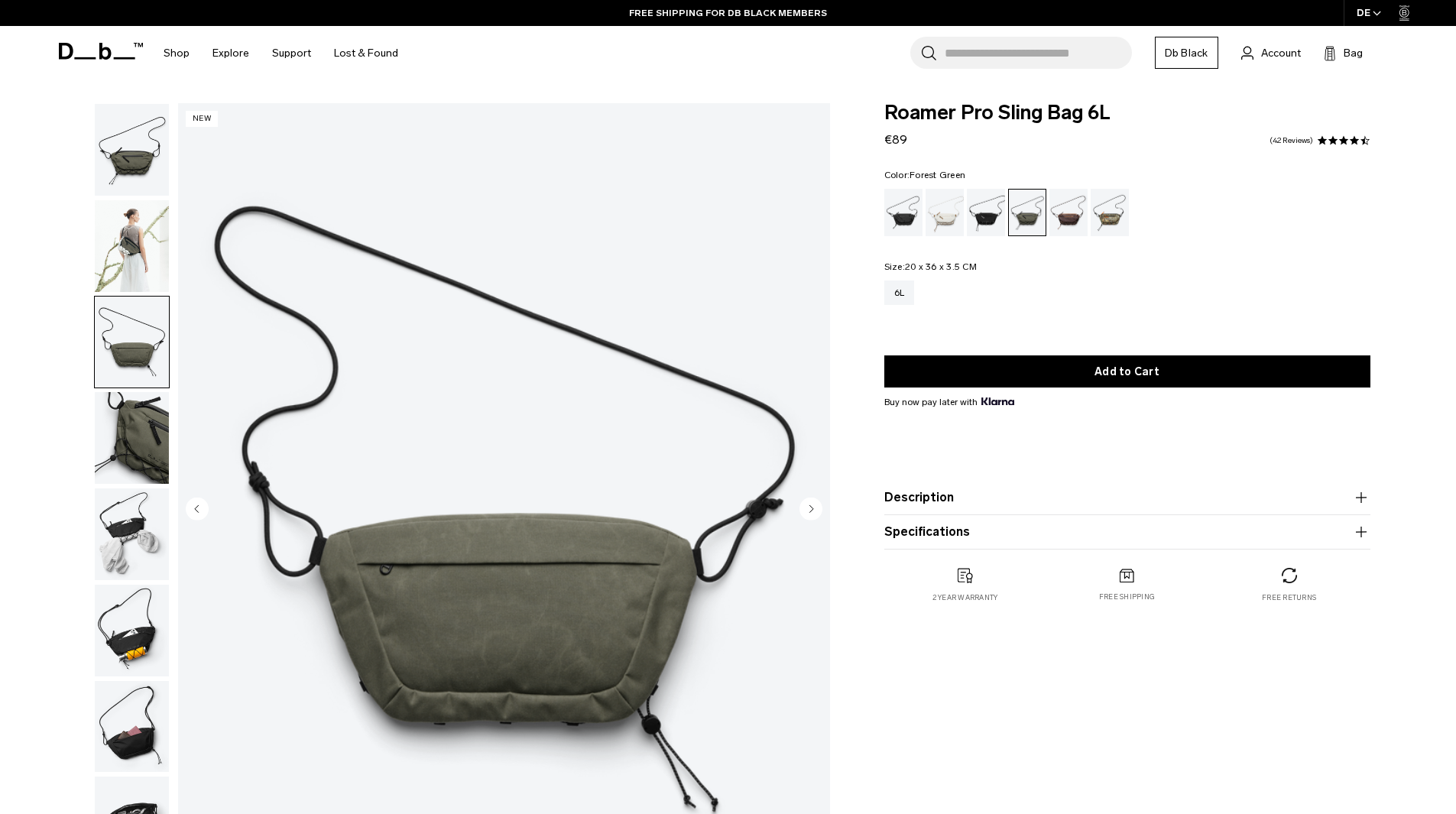
click at [126, 448] on img "button" at bounding box center [132, 438] width 74 height 92
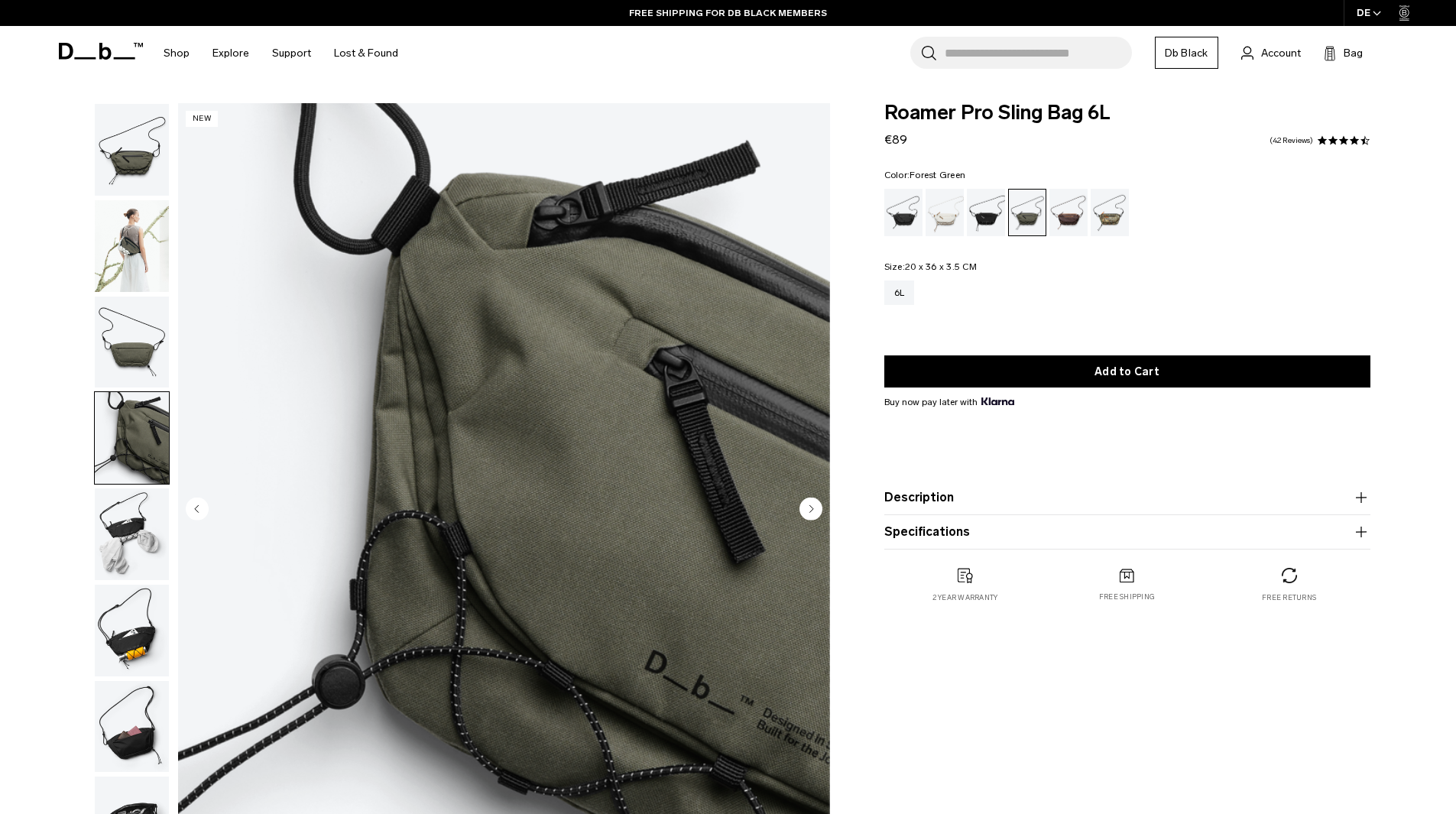
click at [127, 532] on img "button" at bounding box center [132, 534] width 74 height 92
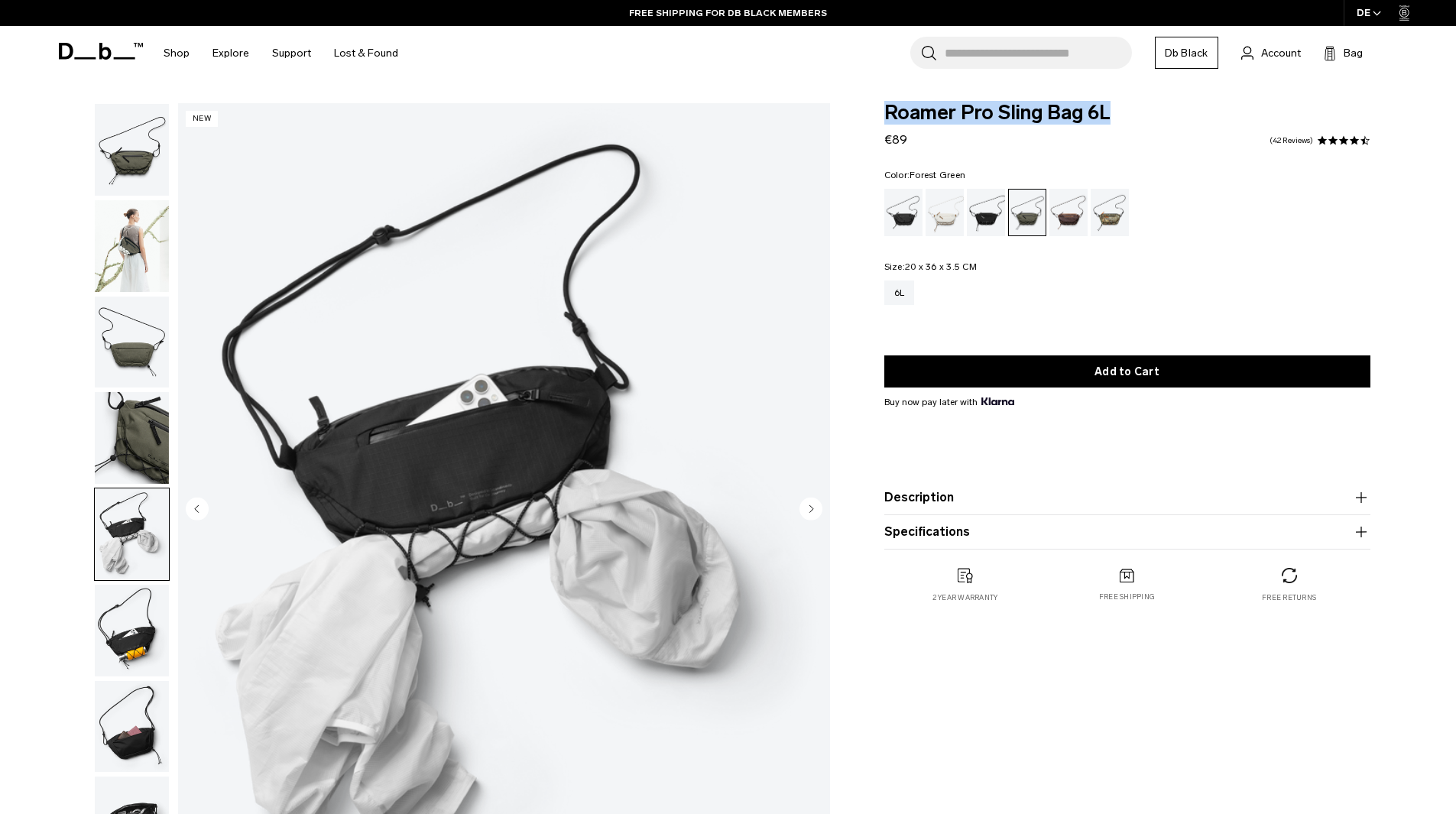
drag, startPoint x: 1103, startPoint y: 113, endPoint x: 888, endPoint y: 115, distance: 215.0
click at [888, 115] on span "Roamer Pro Sling Bag 6L" at bounding box center [1127, 112] width 486 height 20
copy span "Roamer Pro Sling Bag 6L"
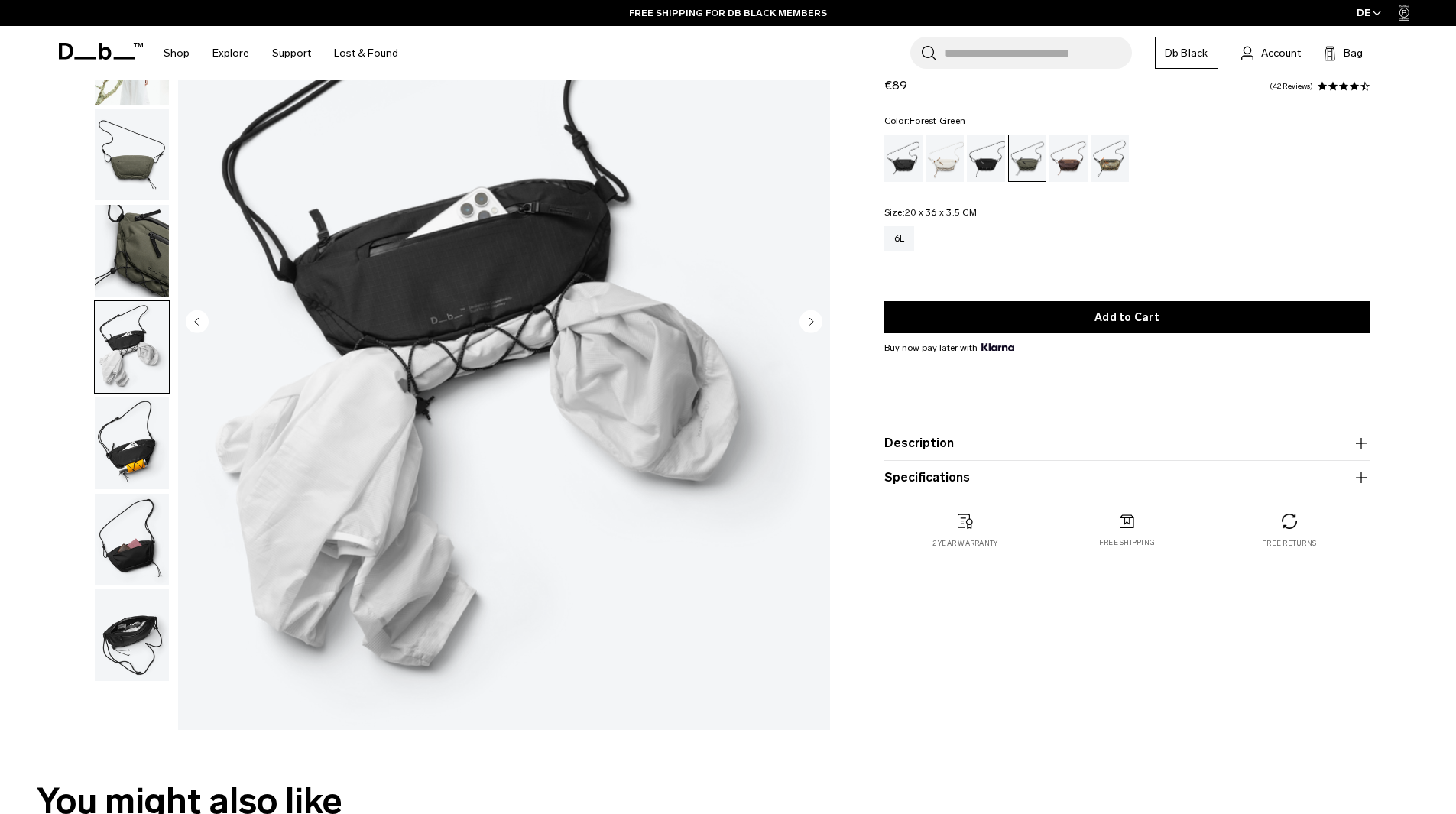
scroll to position [230, 0]
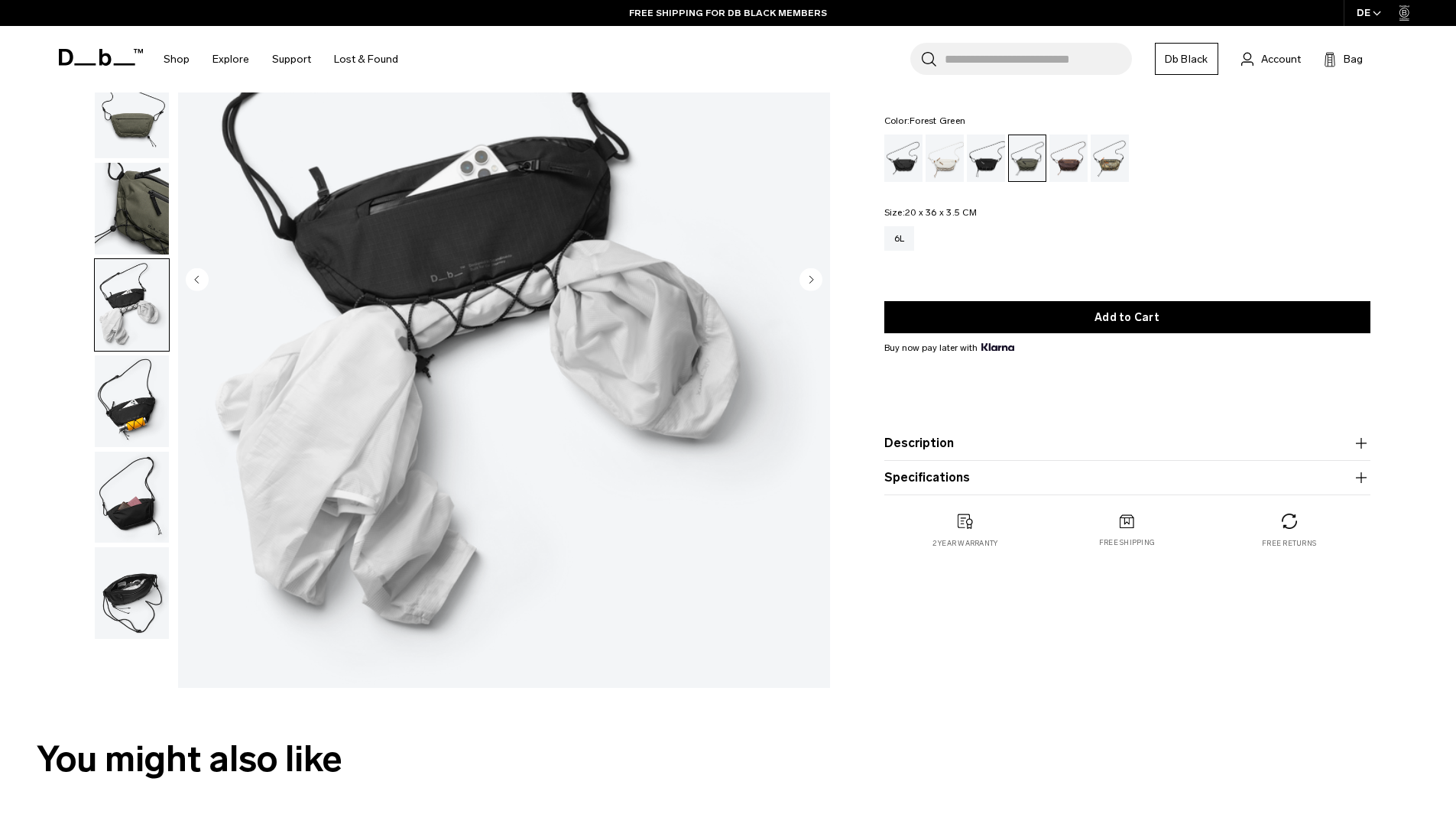
click at [128, 424] on img "button" at bounding box center [132, 400] width 74 height 92
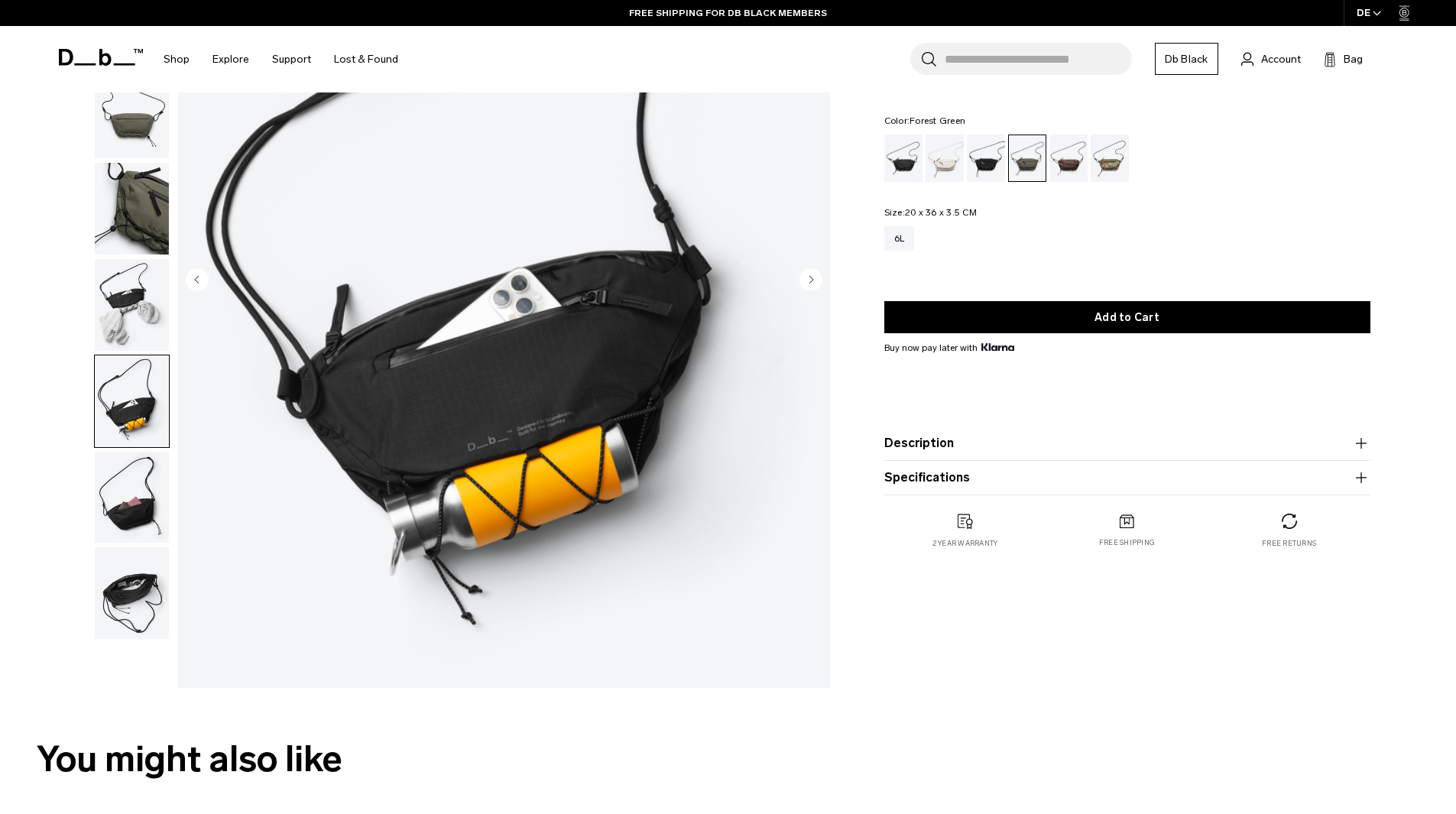
click at [130, 484] on img "button" at bounding box center [132, 497] width 74 height 92
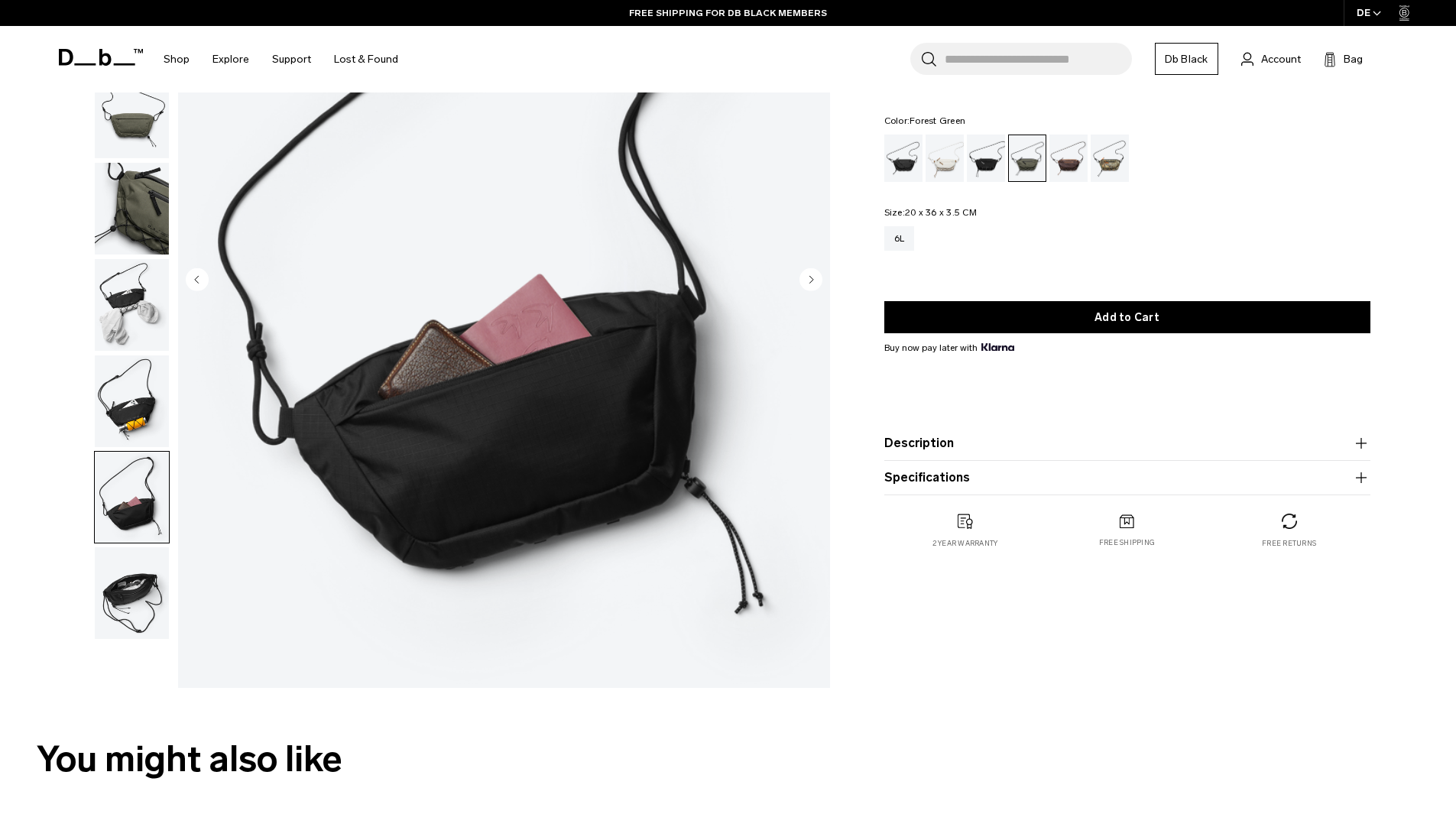
click at [131, 564] on img "button" at bounding box center [132, 593] width 74 height 92
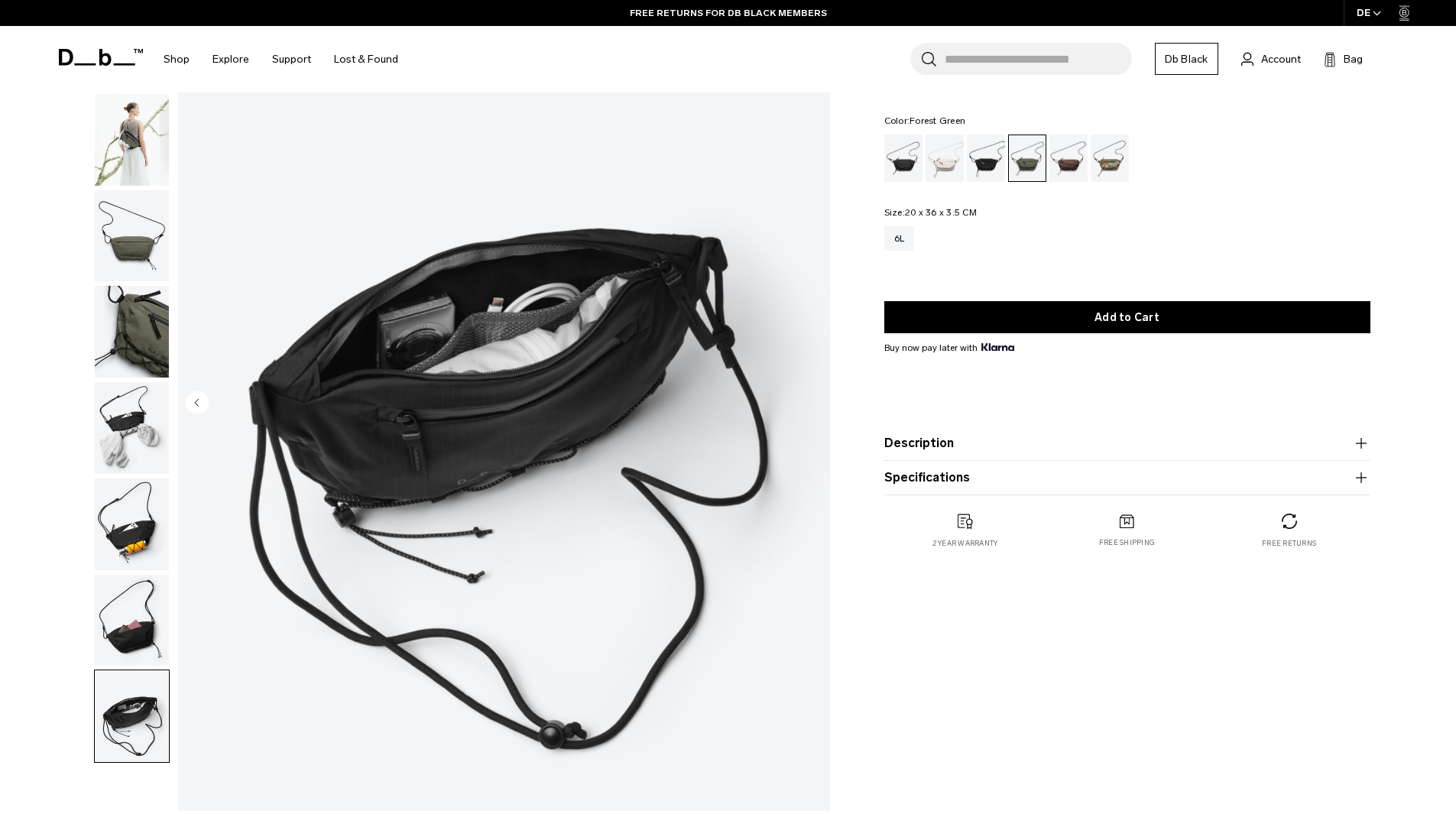
scroll to position [0, 0]
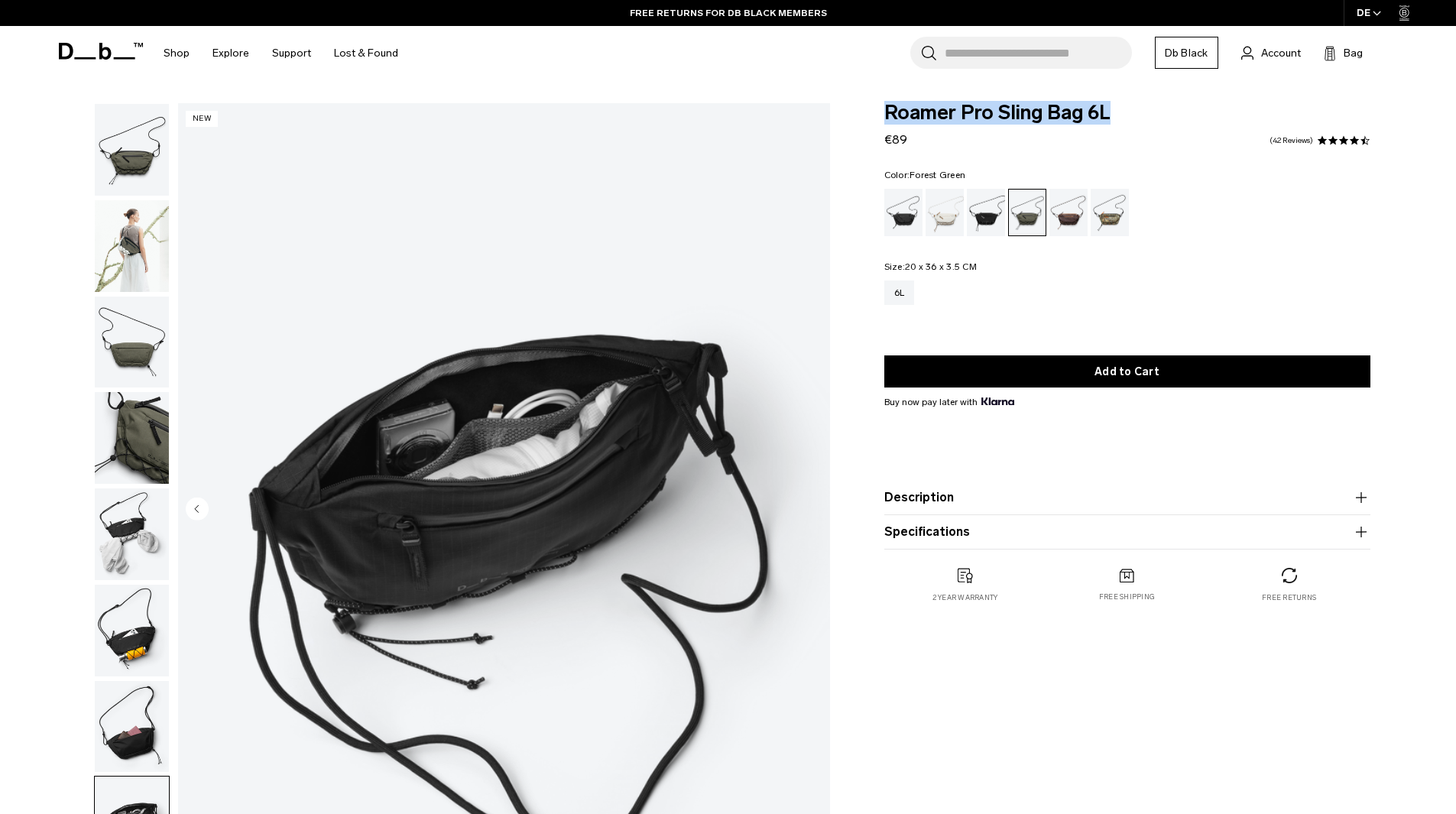
click at [136, 168] on img "button" at bounding box center [132, 150] width 74 height 92
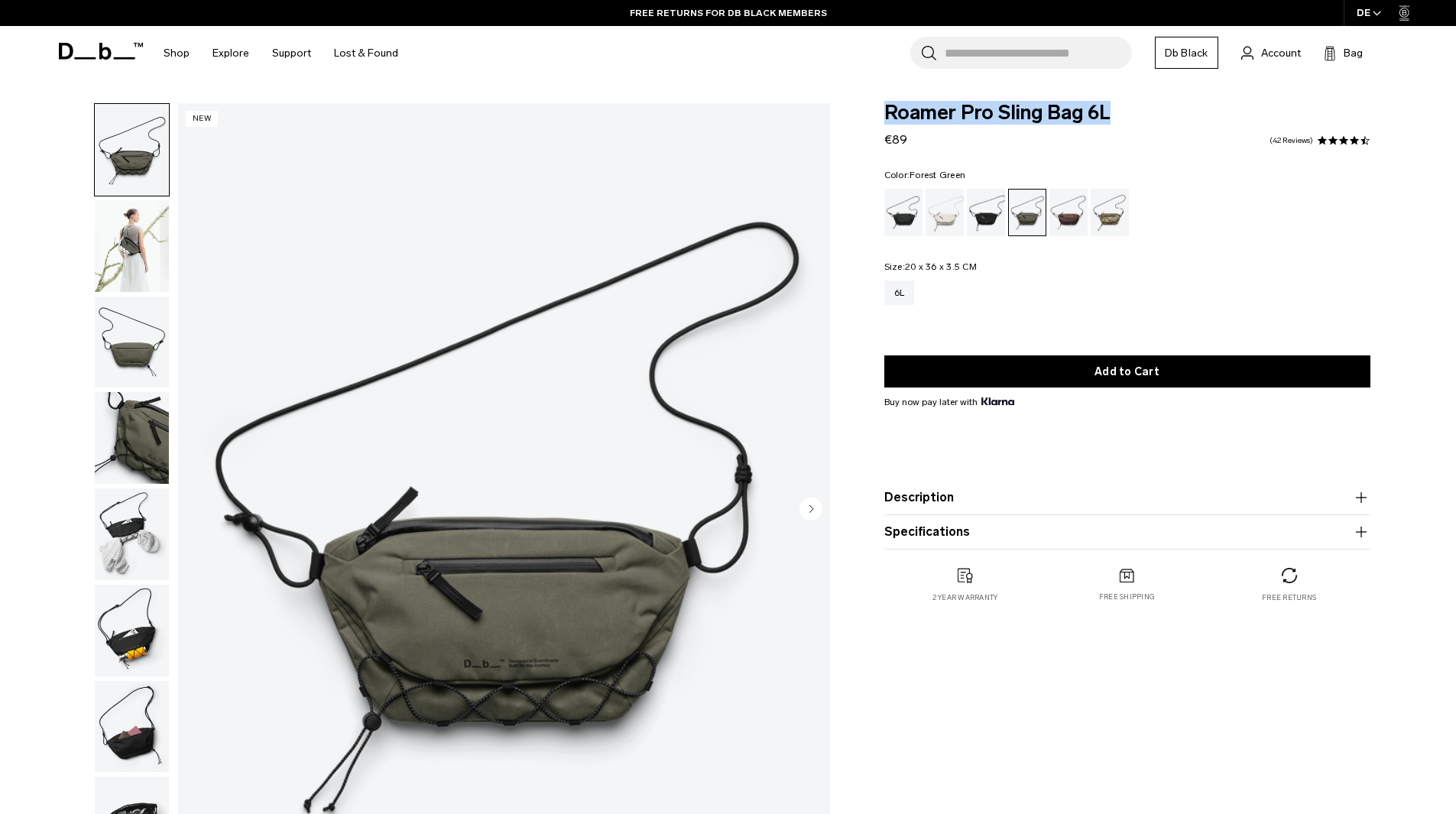
click at [141, 252] on img "button" at bounding box center [132, 245] width 74 height 92
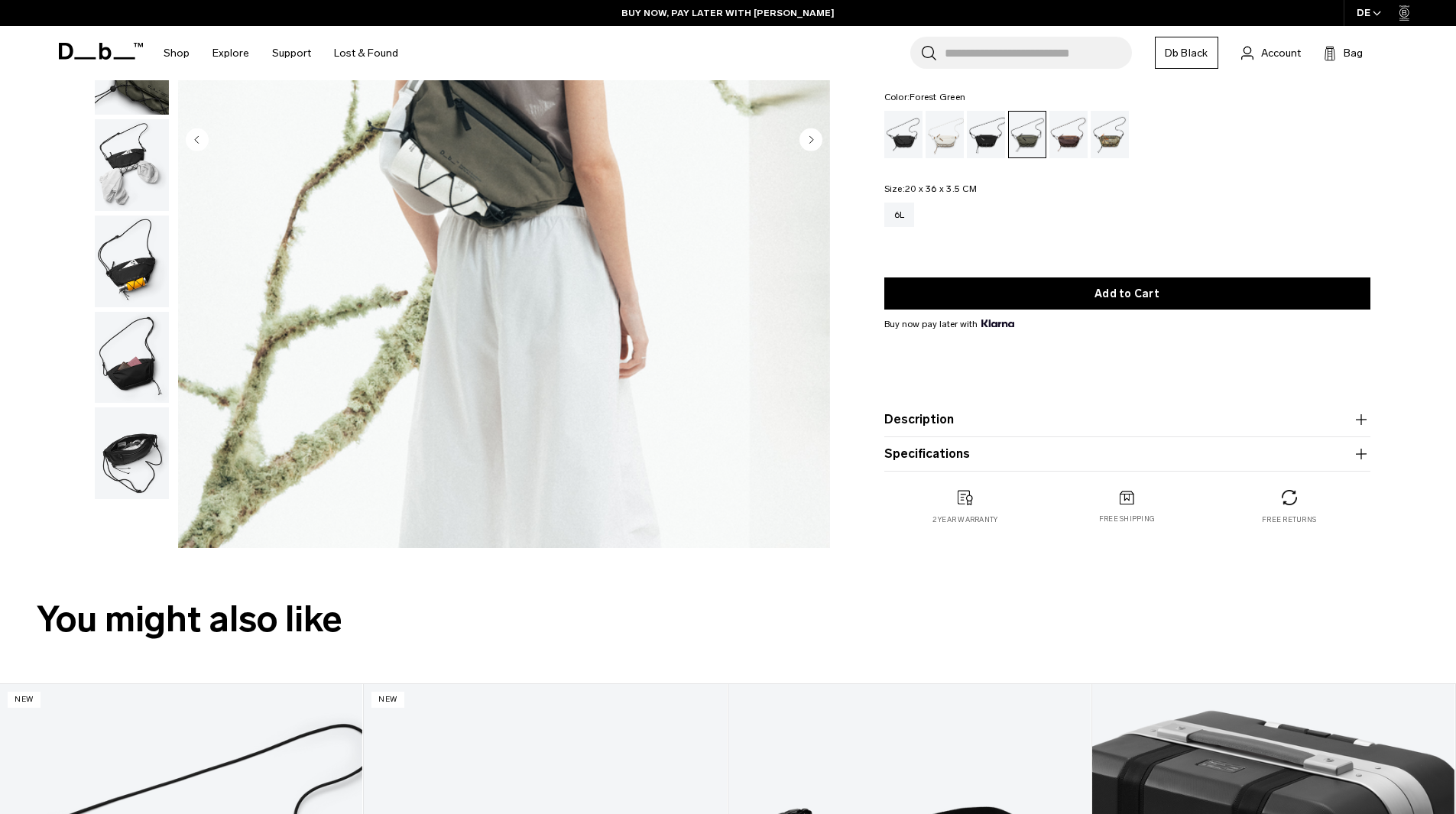
scroll to position [382, 0]
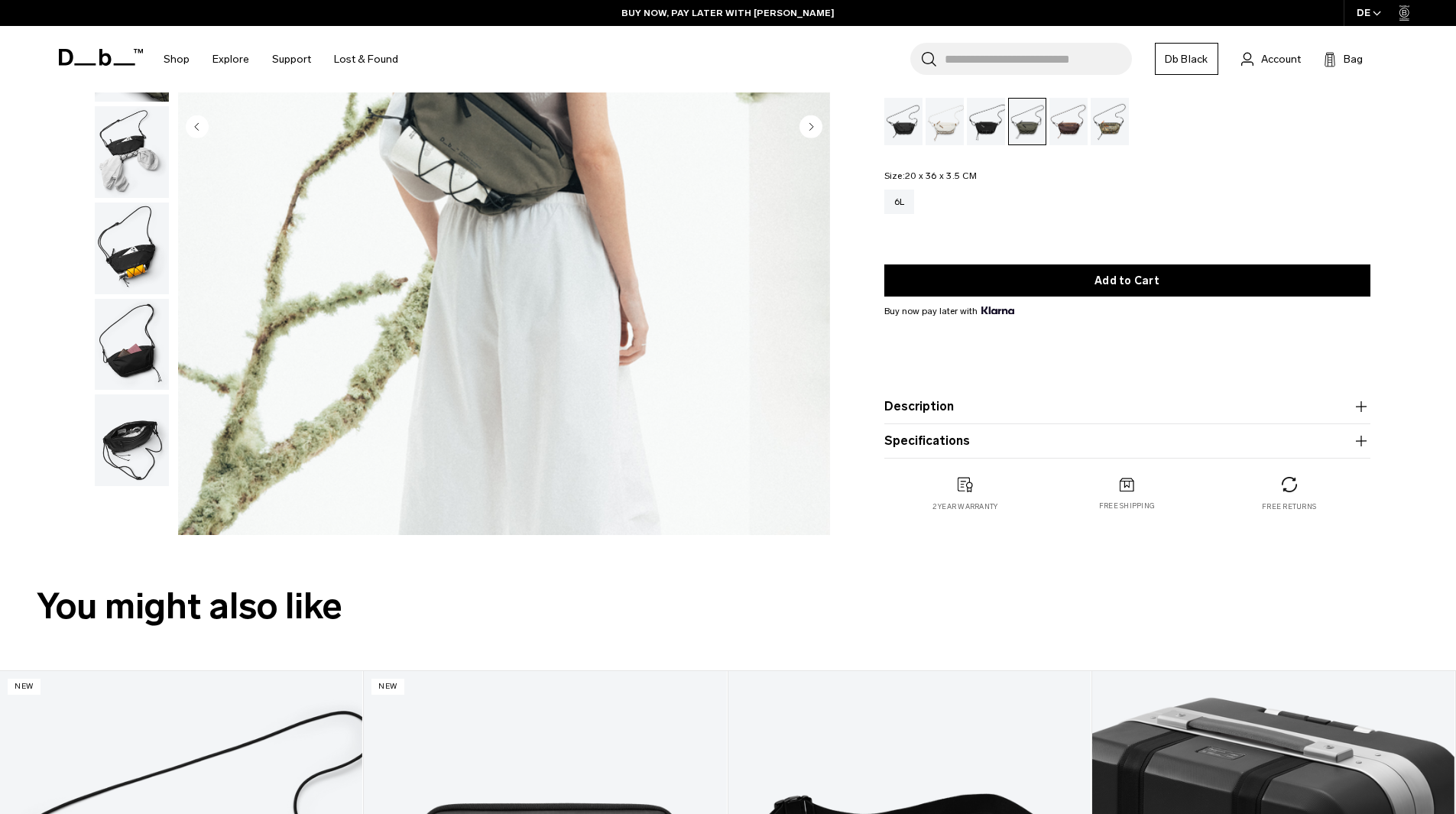
click at [125, 233] on img "button" at bounding box center [132, 248] width 74 height 92
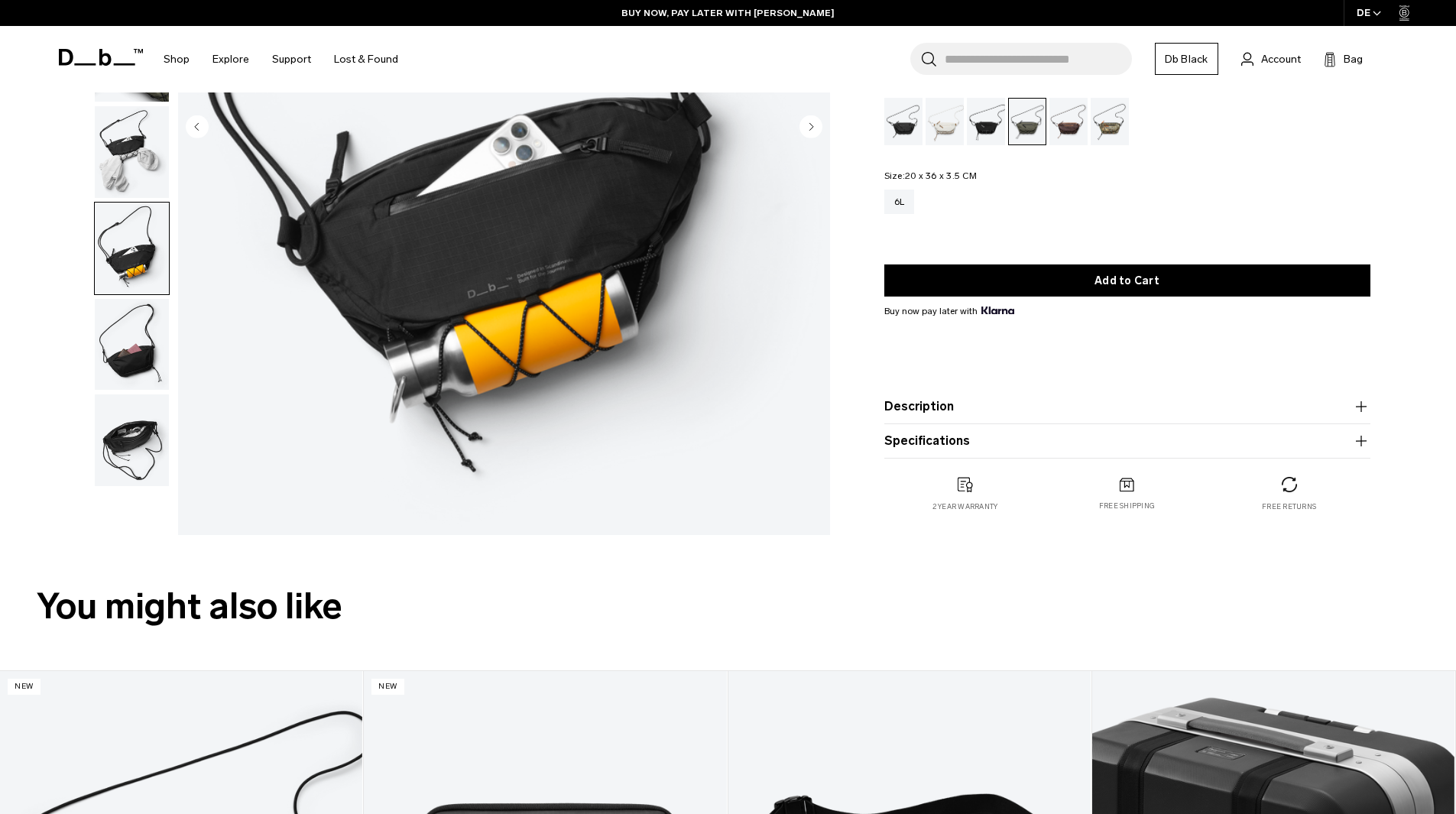
click at [129, 324] on img "button" at bounding box center [132, 345] width 74 height 92
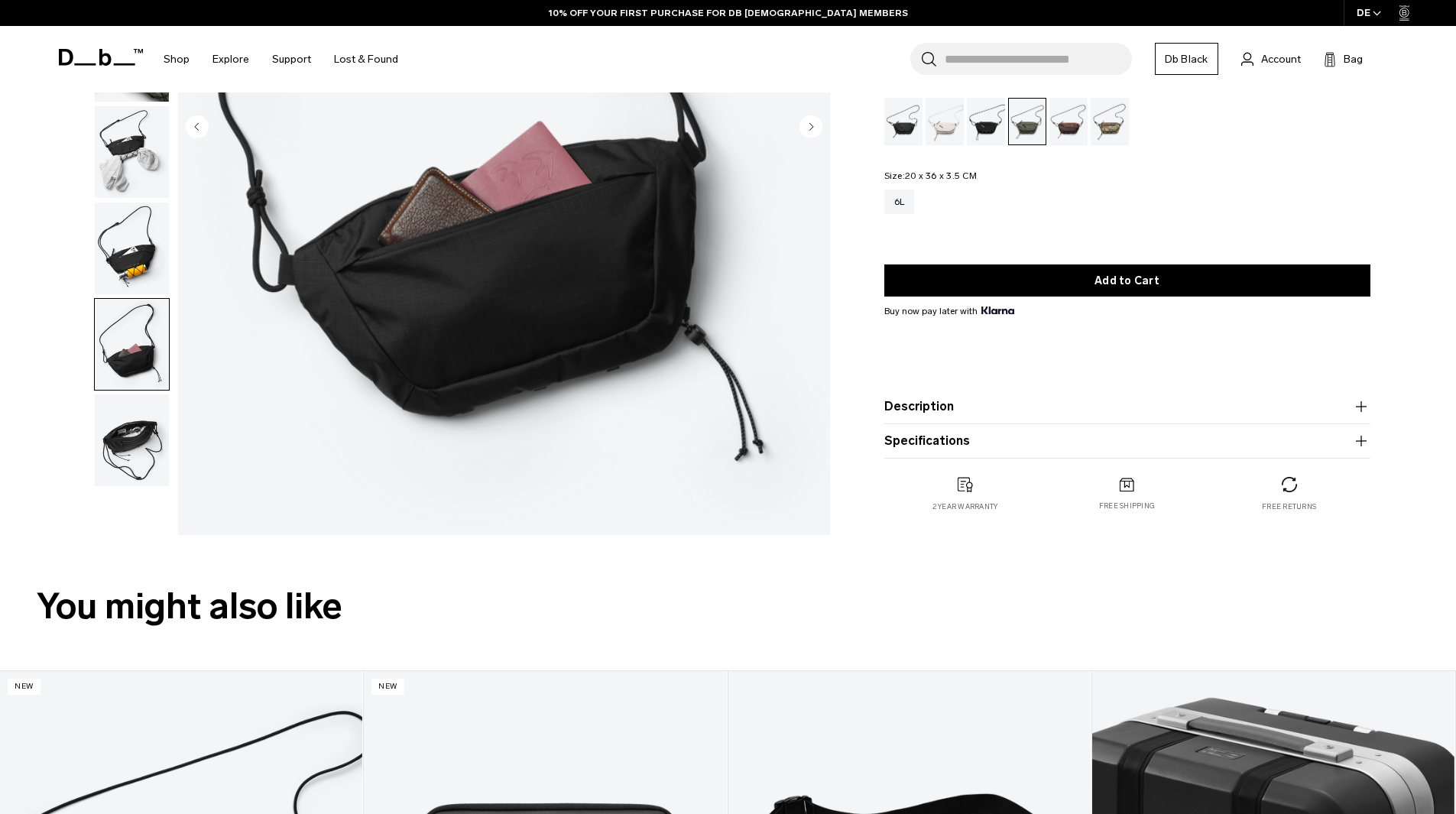
click at [122, 414] on img "button" at bounding box center [132, 440] width 74 height 92
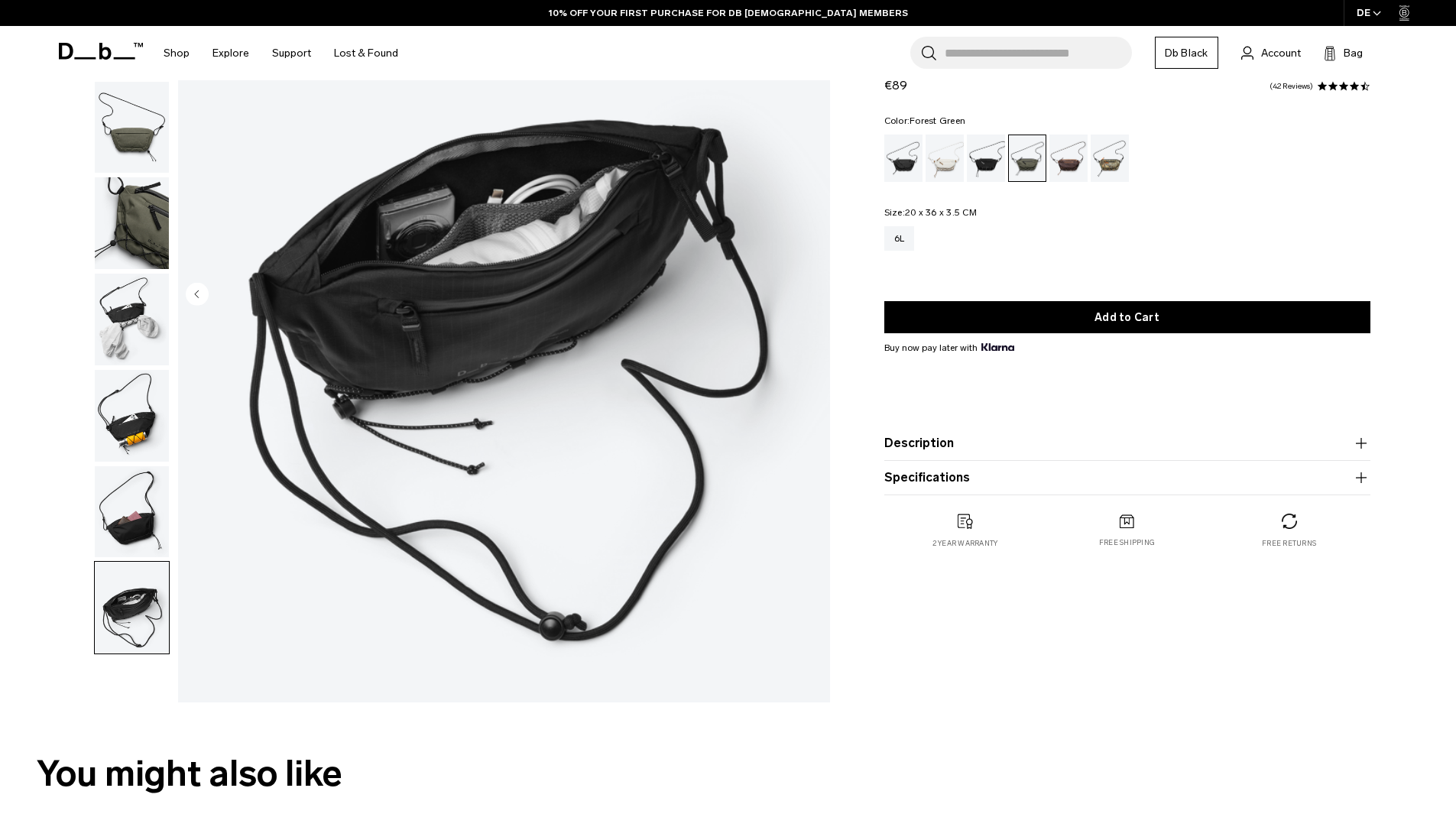
scroll to position [152, 0]
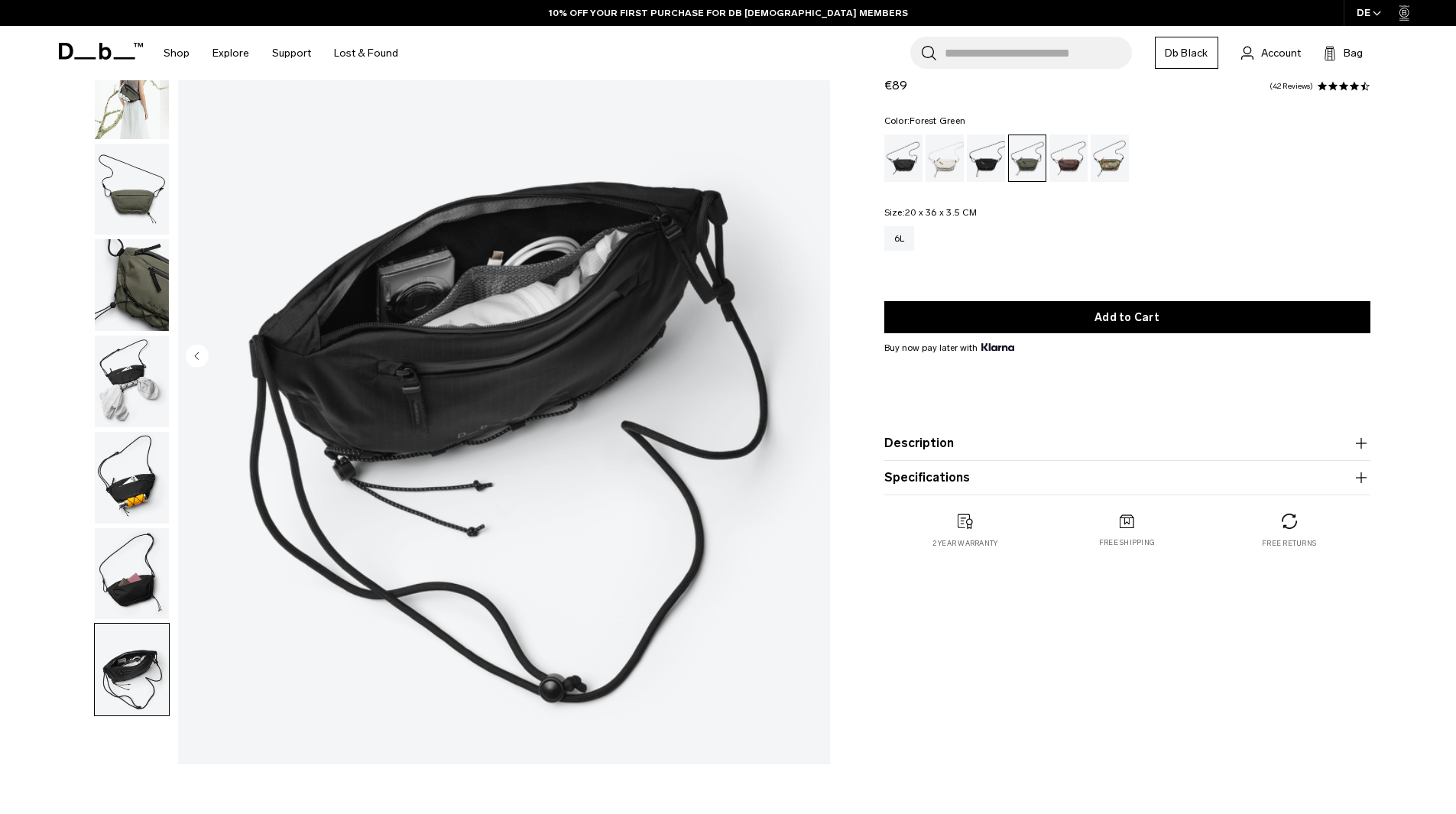
click at [119, 396] on img "button" at bounding box center [132, 381] width 74 height 92
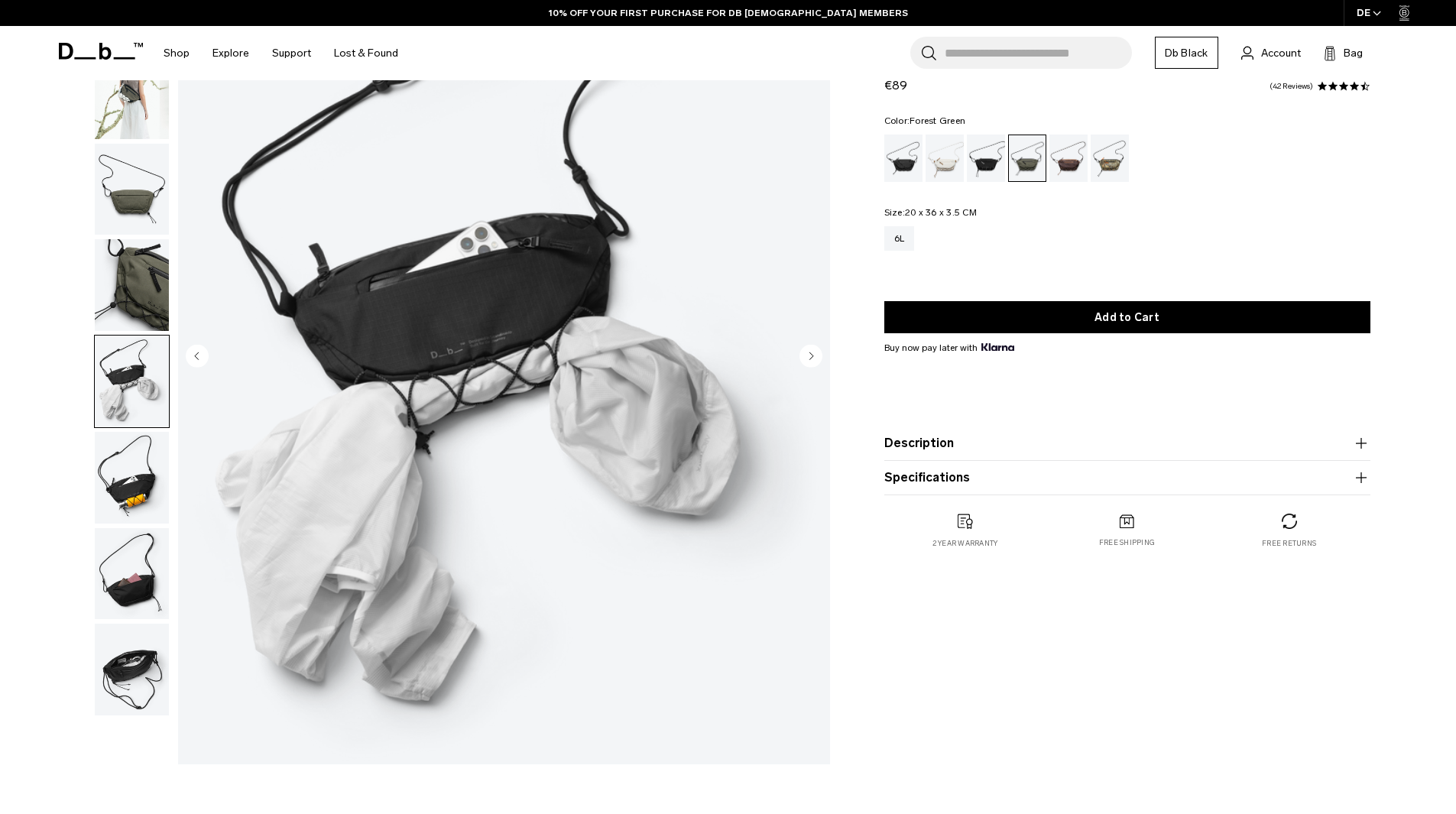
click at [121, 300] on img "button" at bounding box center [132, 284] width 74 height 92
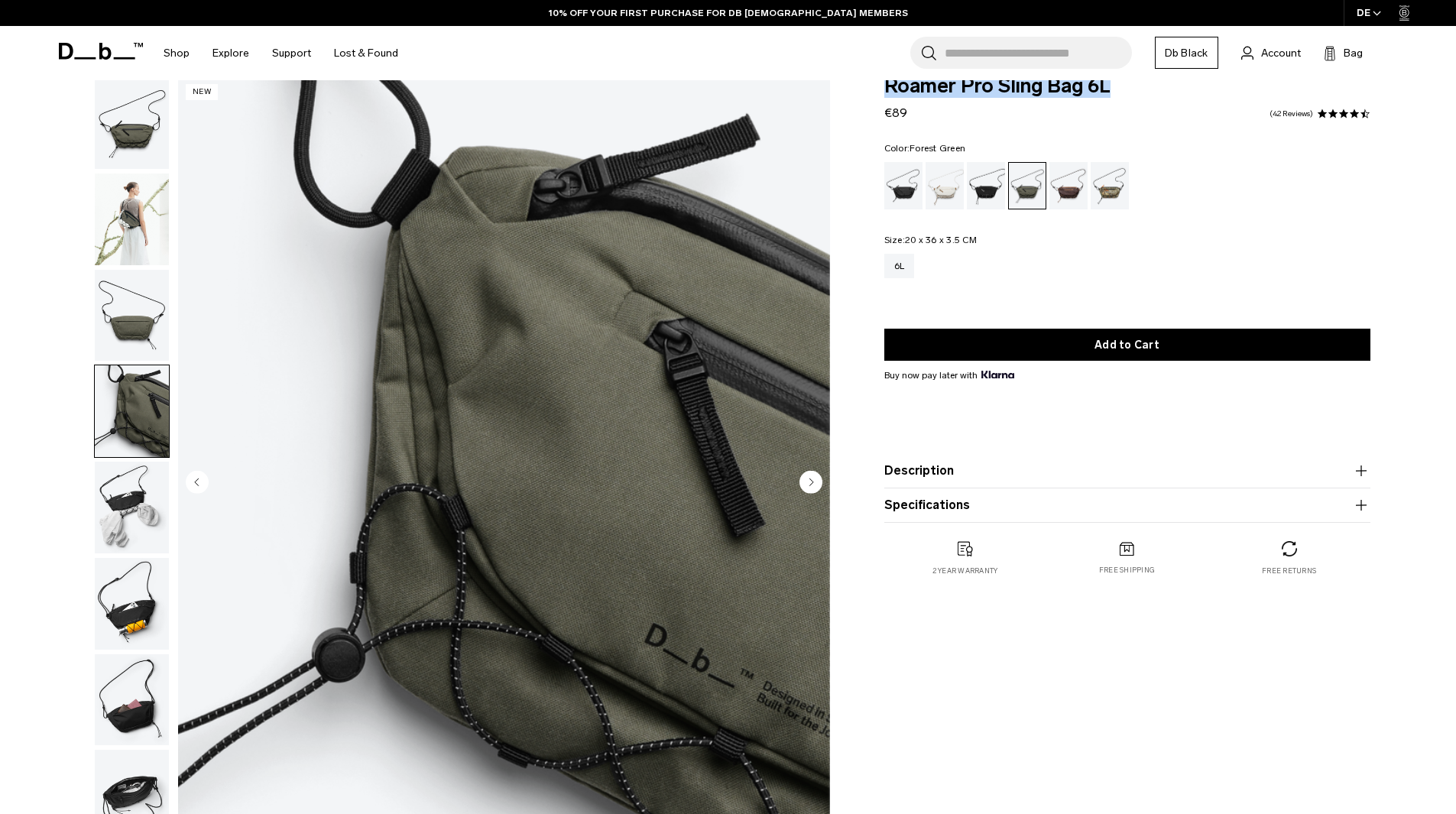
scroll to position [0, 0]
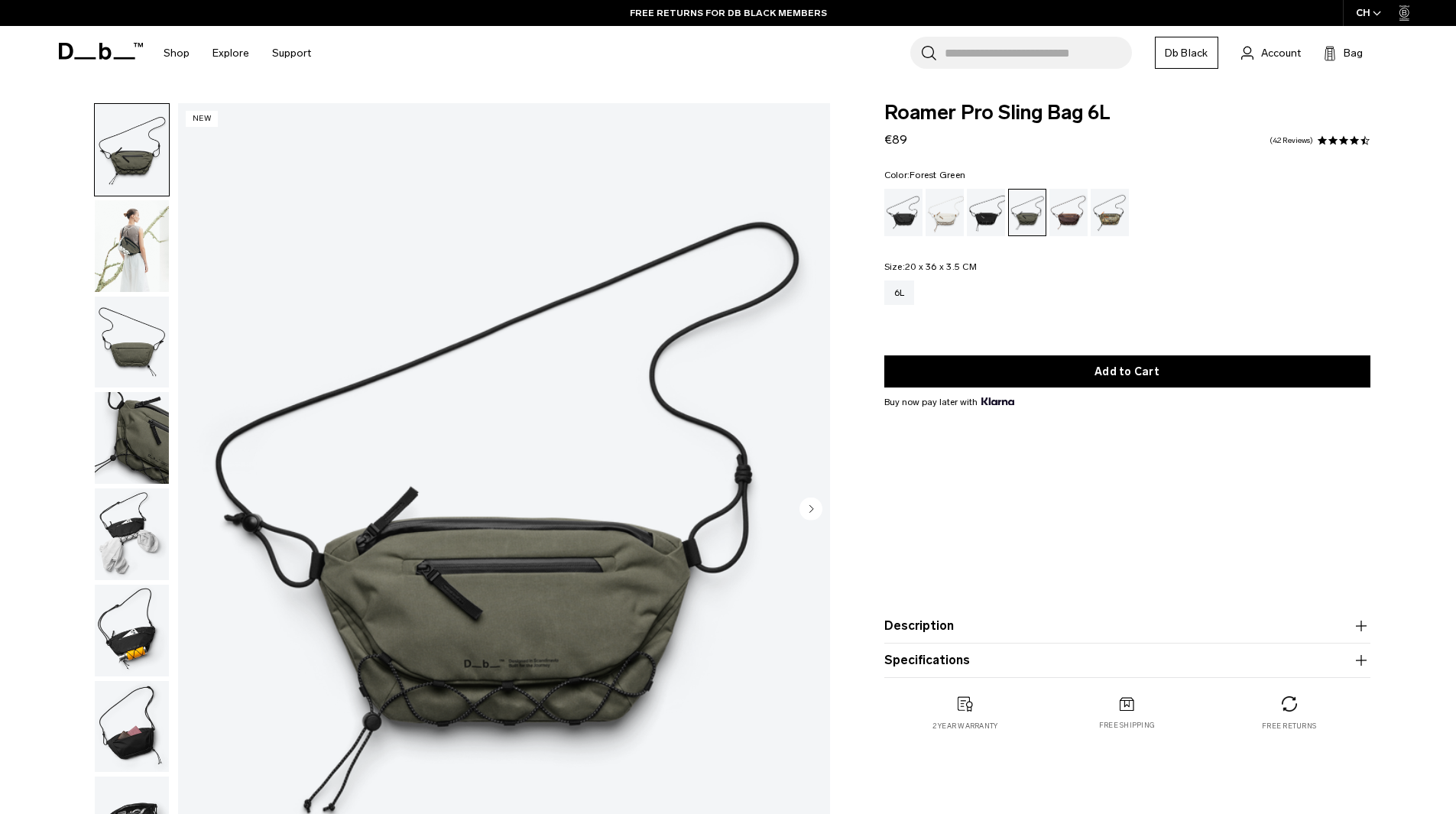
click at [17, 301] on div "**********" at bounding box center [728, 514] width 1456 height 821
click at [445, 592] on img "1 / 8" at bounding box center [505, 510] width 652 height 814
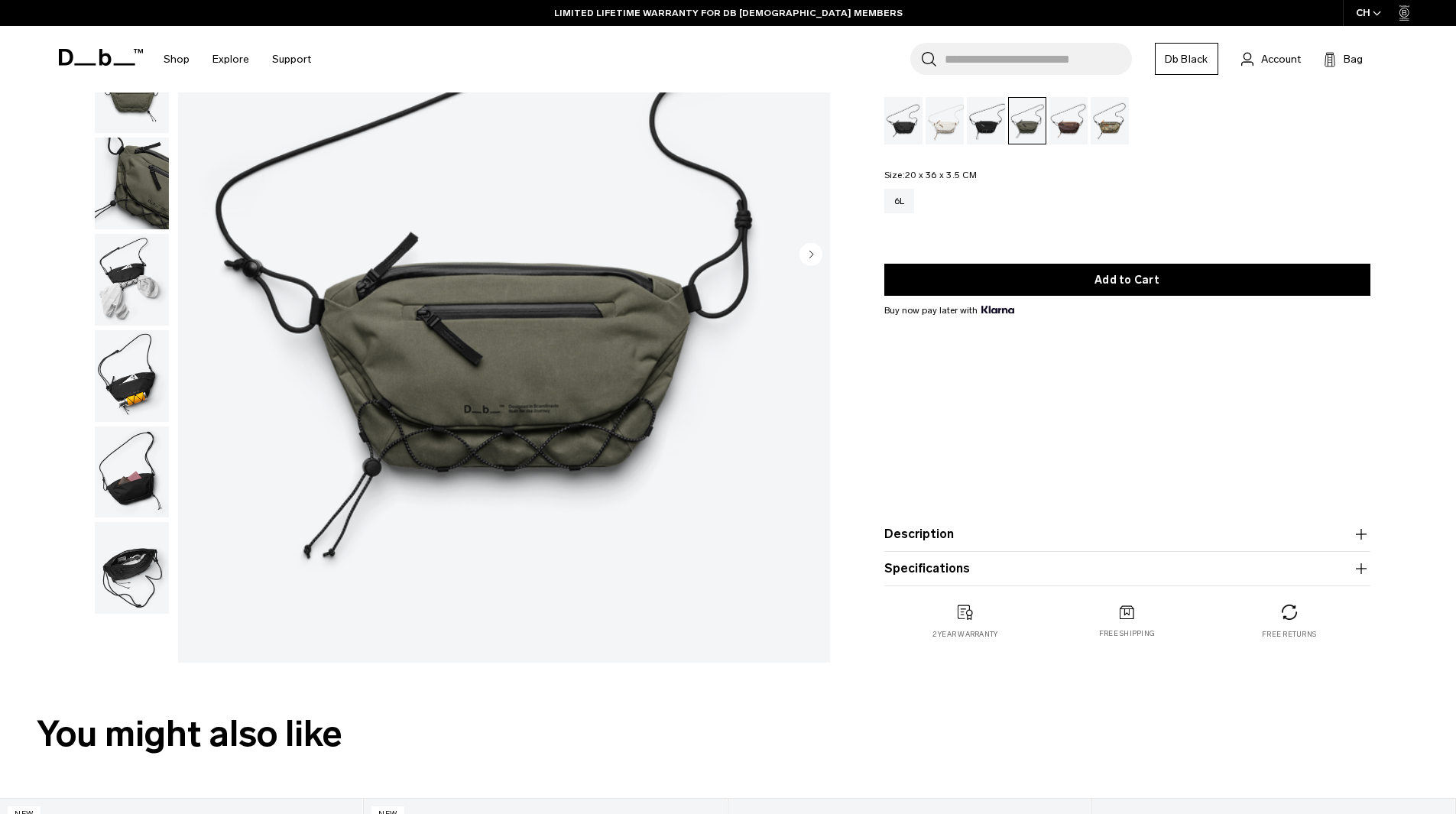
scroll to position [306, 0]
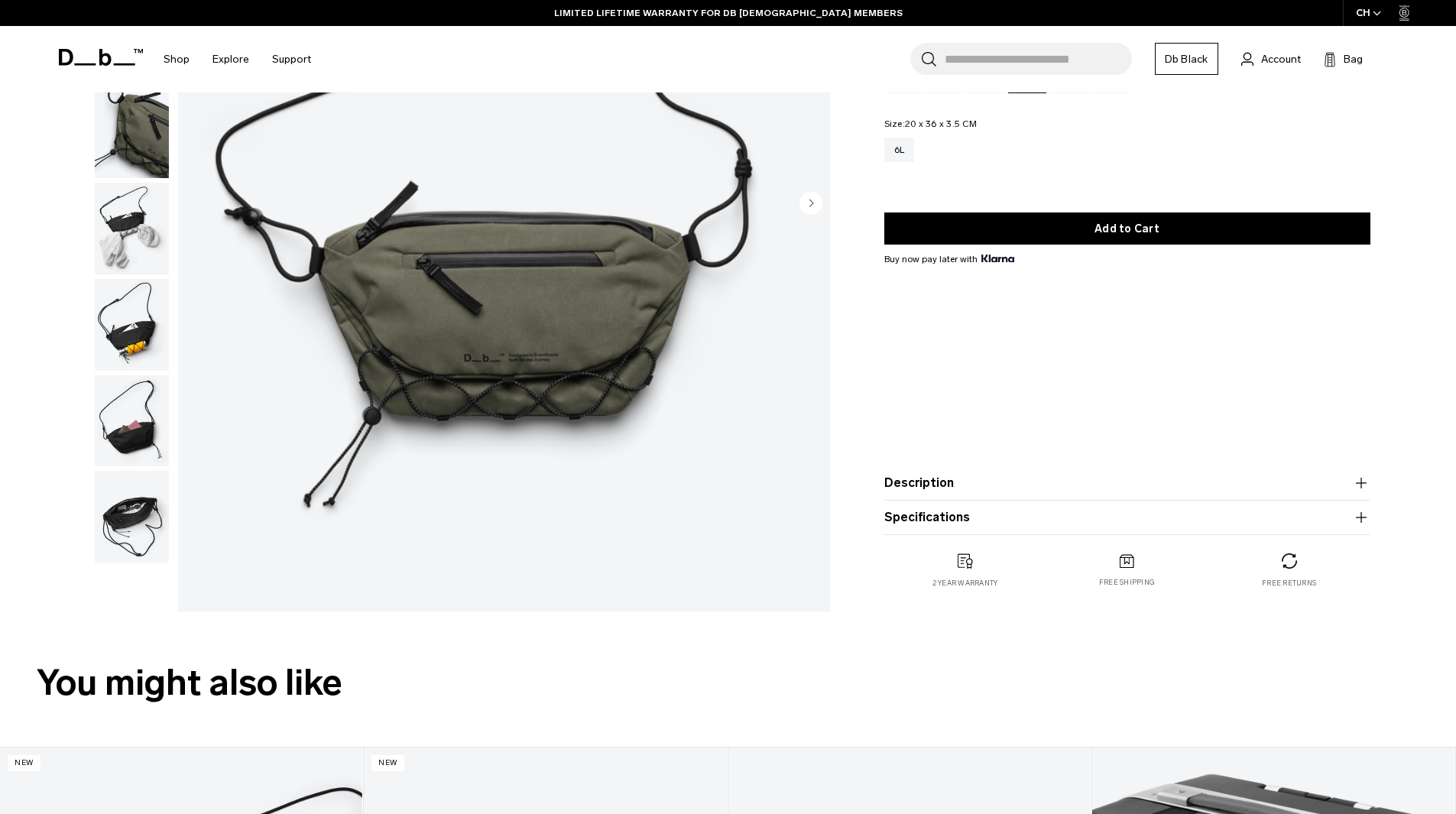
click at [131, 211] on img "button" at bounding box center [132, 229] width 74 height 92
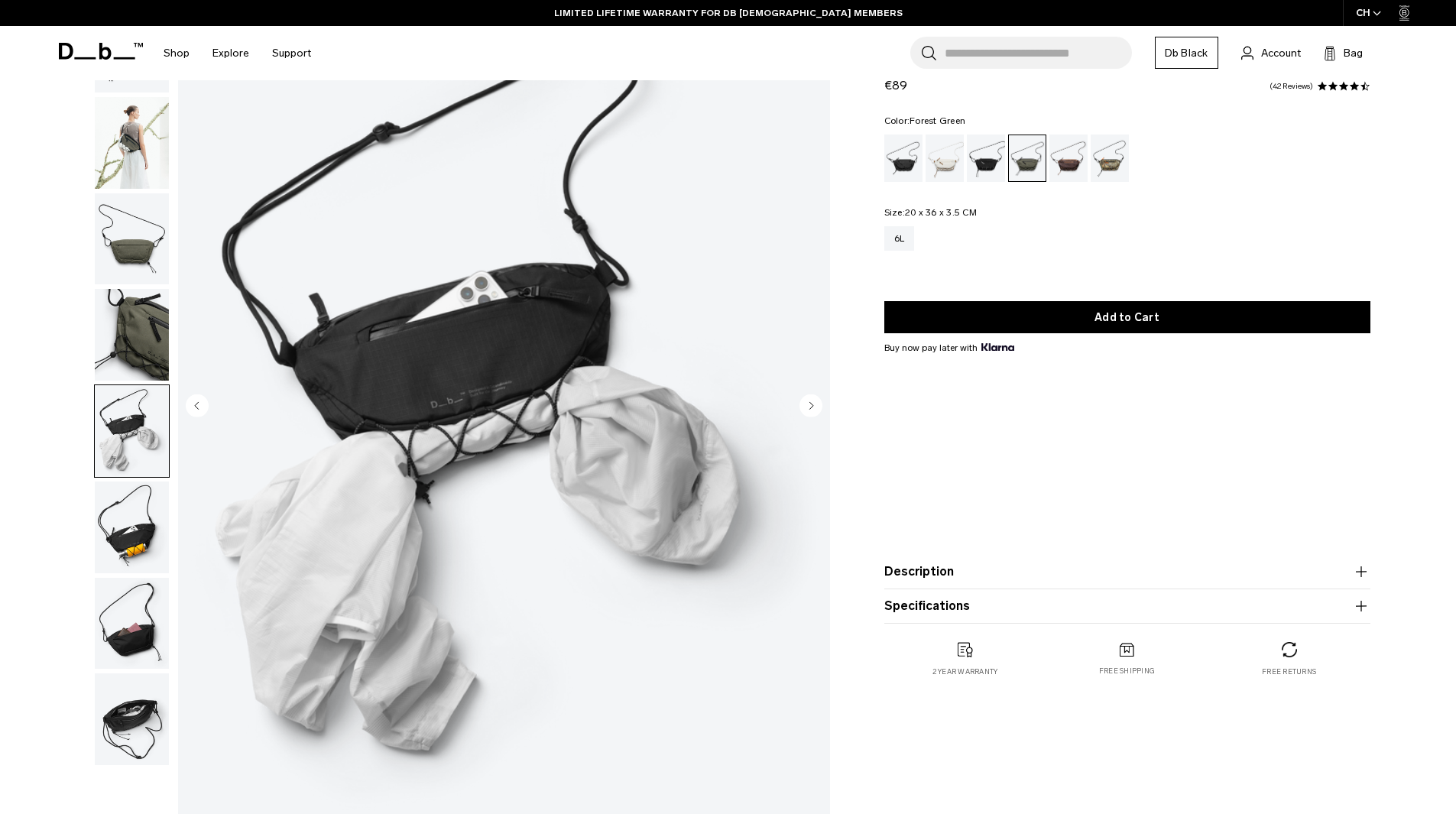
scroll to position [76, 0]
